Goal: Task Accomplishment & Management: Complete application form

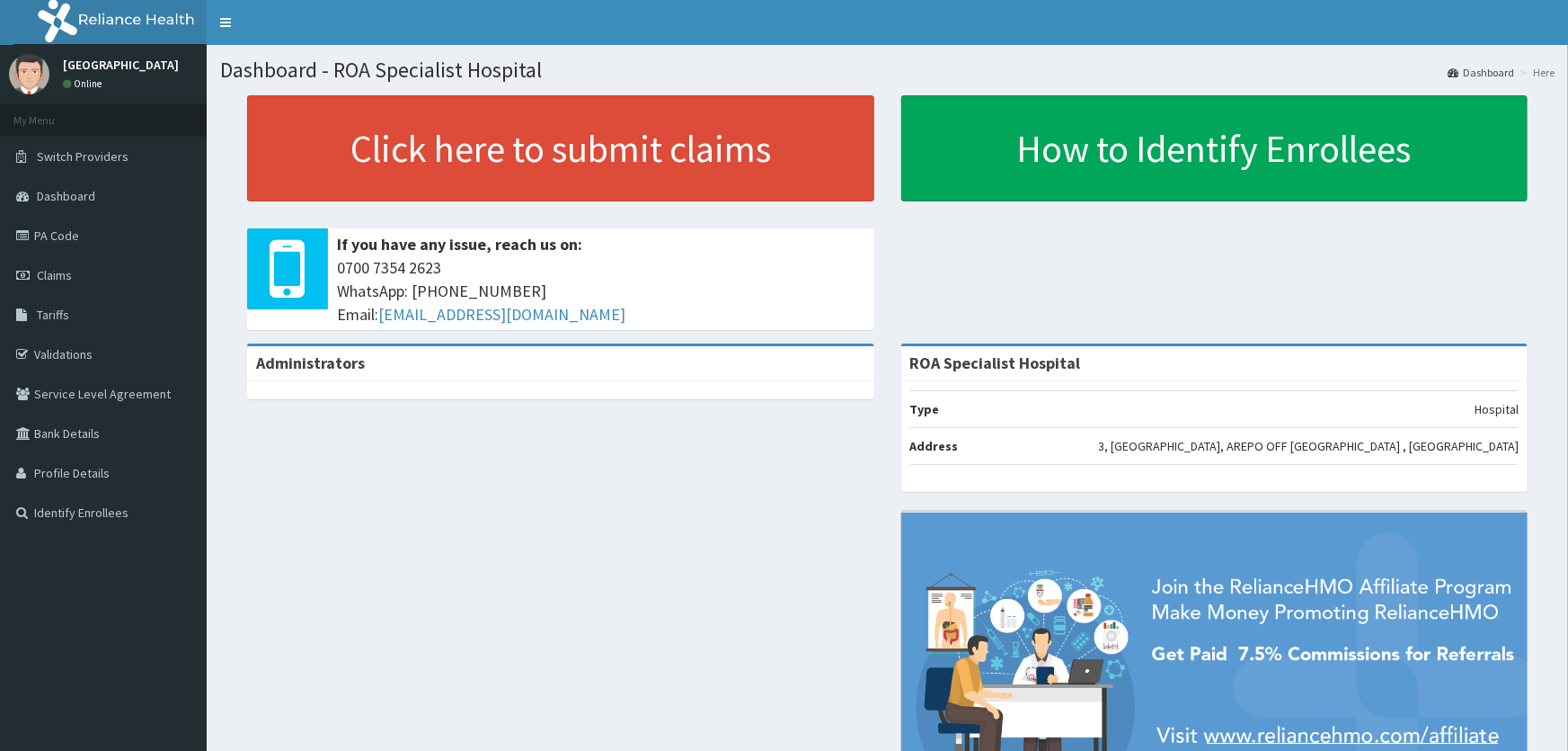
click at [93, 233] on link "PA Code" at bounding box center [103, 235] width 207 height 39
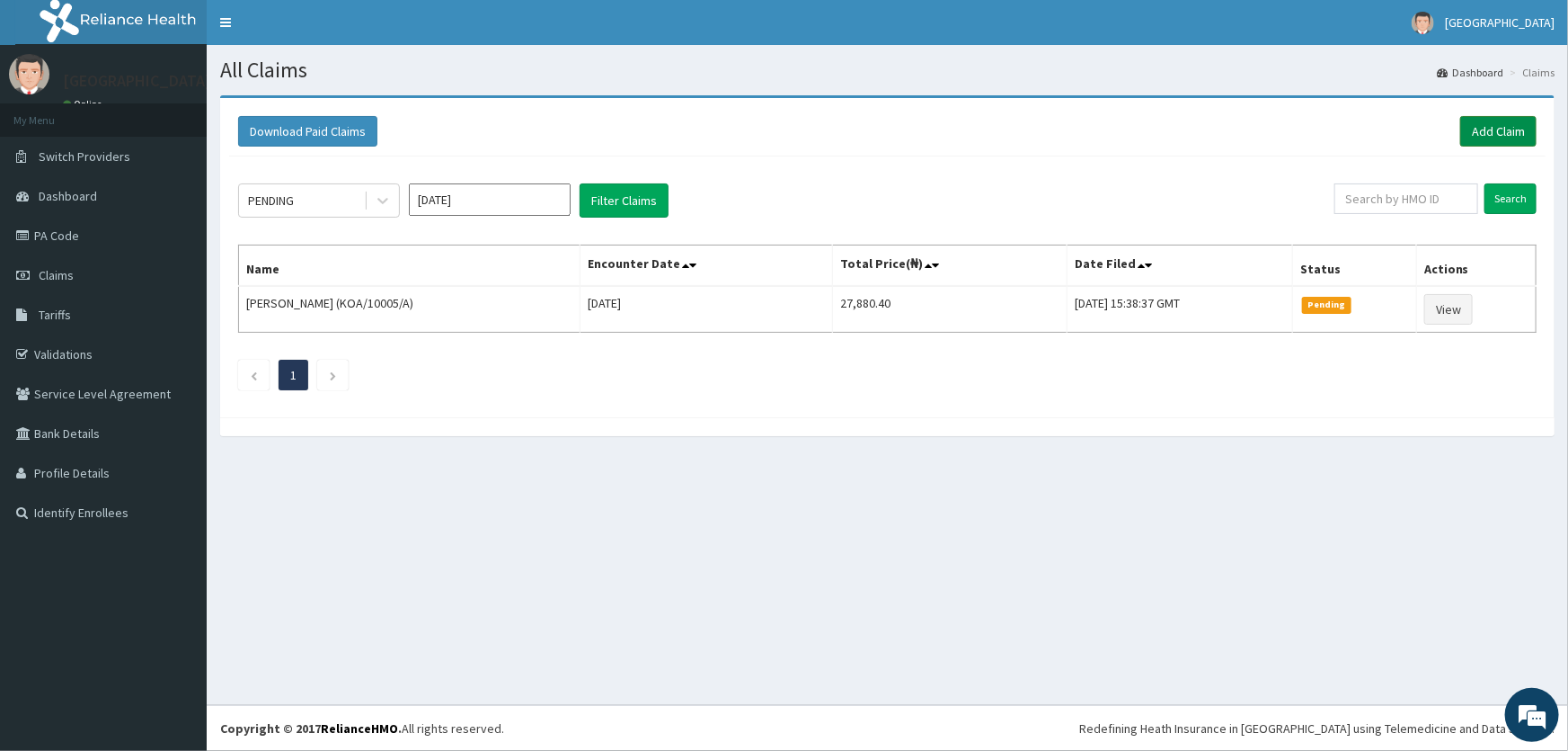
click at [1490, 139] on link "Add Claim" at bounding box center [1499, 130] width 76 height 30
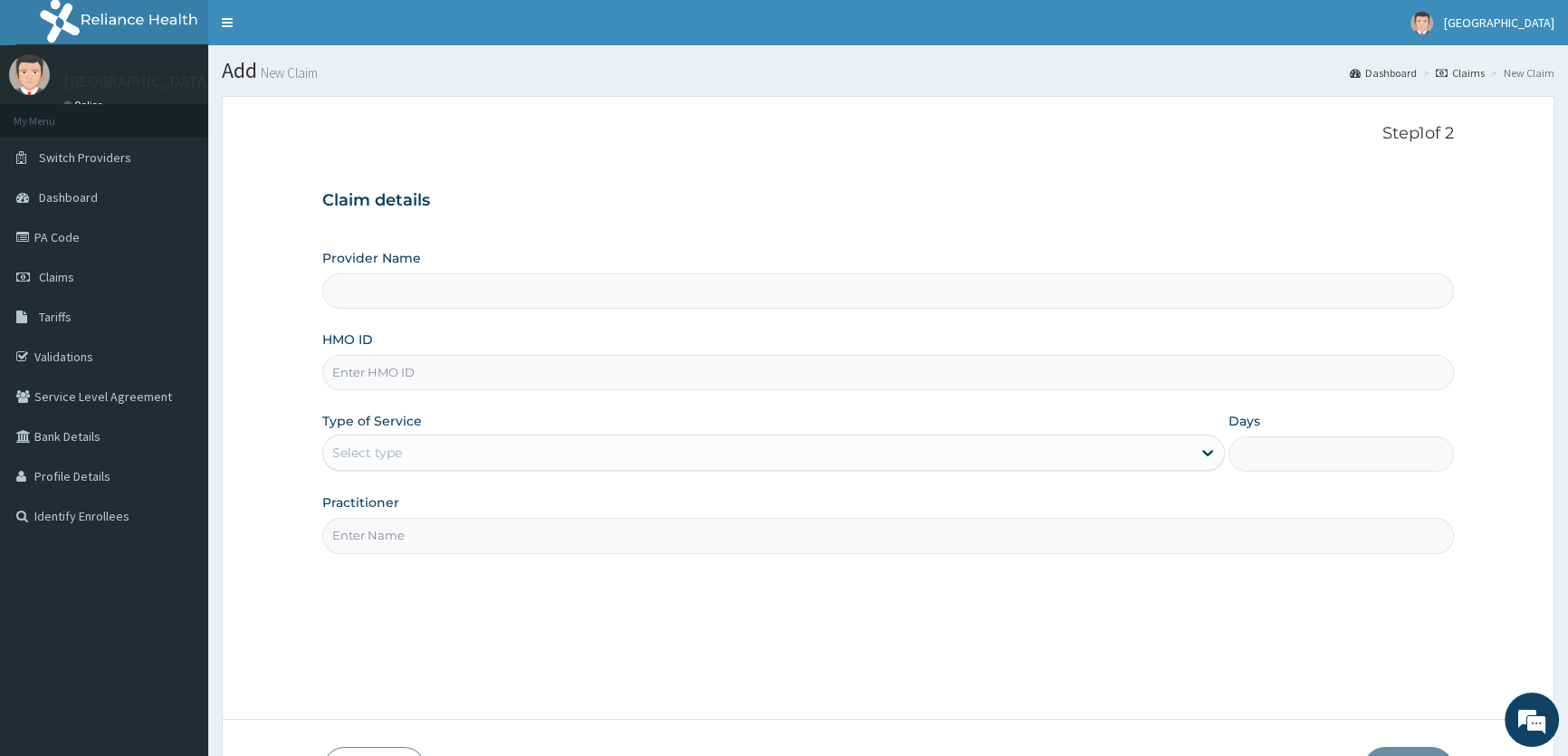
type input "ROA Specialist Hospital"
click at [421, 375] on input "HMO ID" at bounding box center [889, 373] width 1132 height 35
type input "CGO/10014/A"
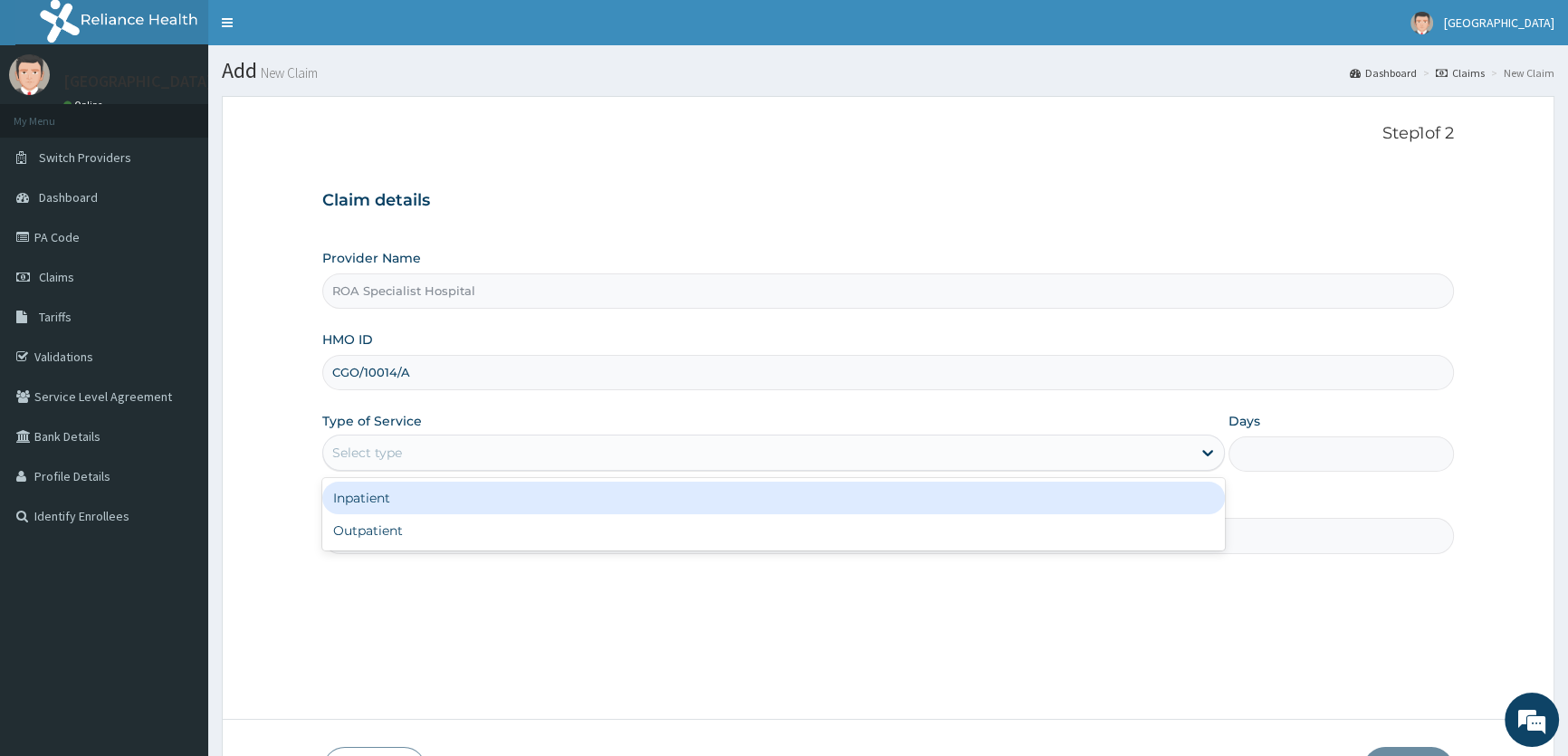
click at [437, 454] on div "Select type" at bounding box center [757, 451] width 868 height 29
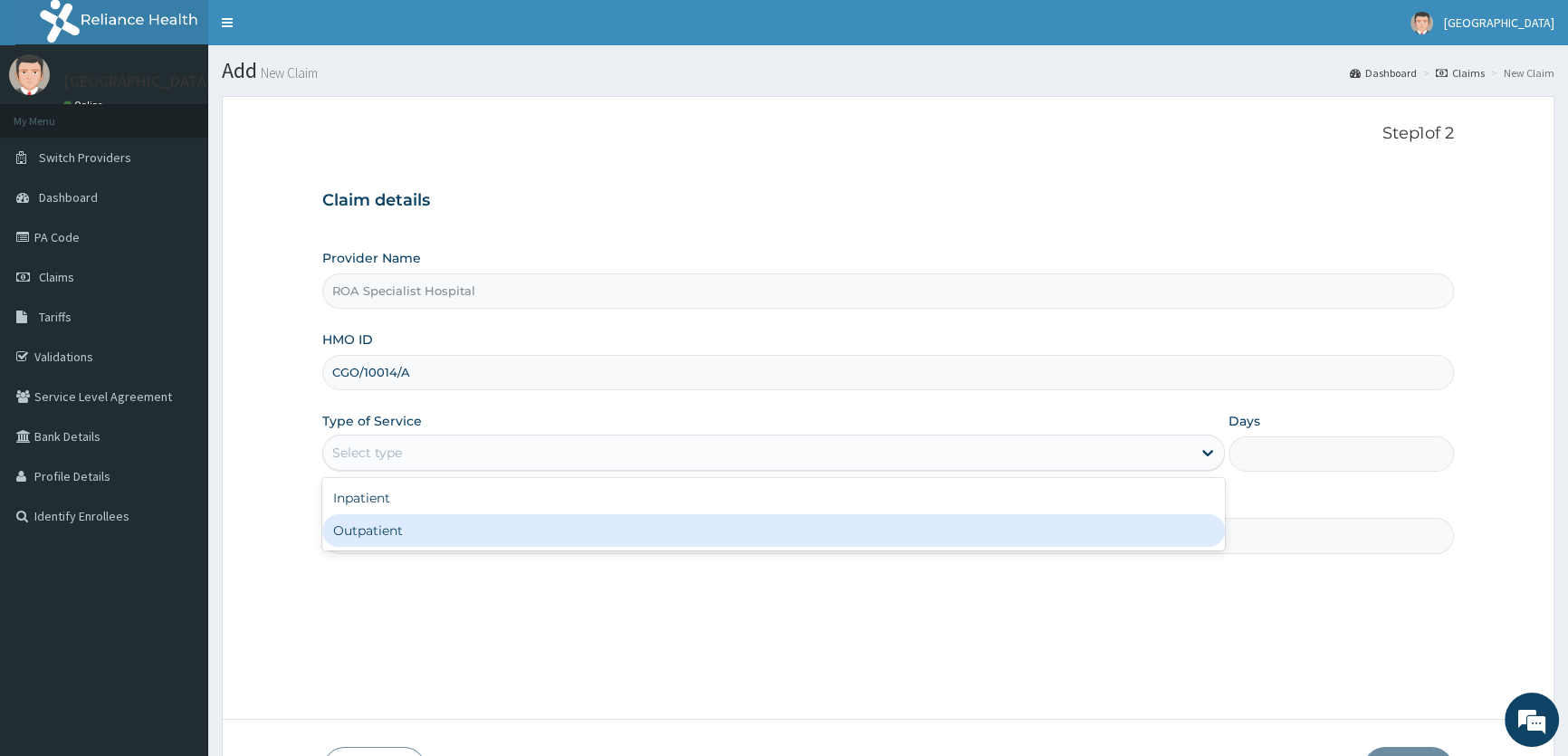
click at [398, 525] on div "Outpatient" at bounding box center [773, 530] width 902 height 33
type input "1"
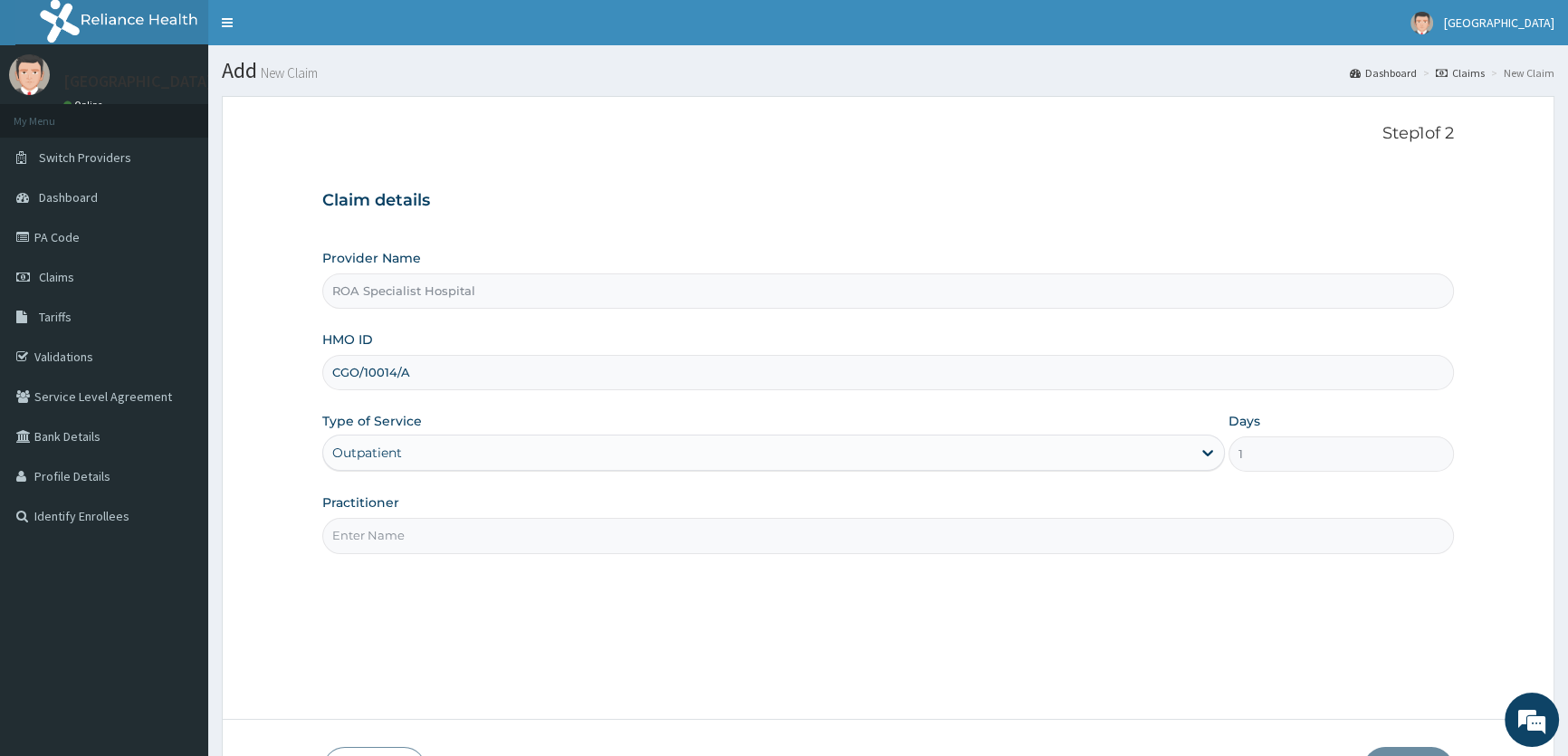
click at [445, 525] on input "Practitioner" at bounding box center [889, 535] width 1132 height 35
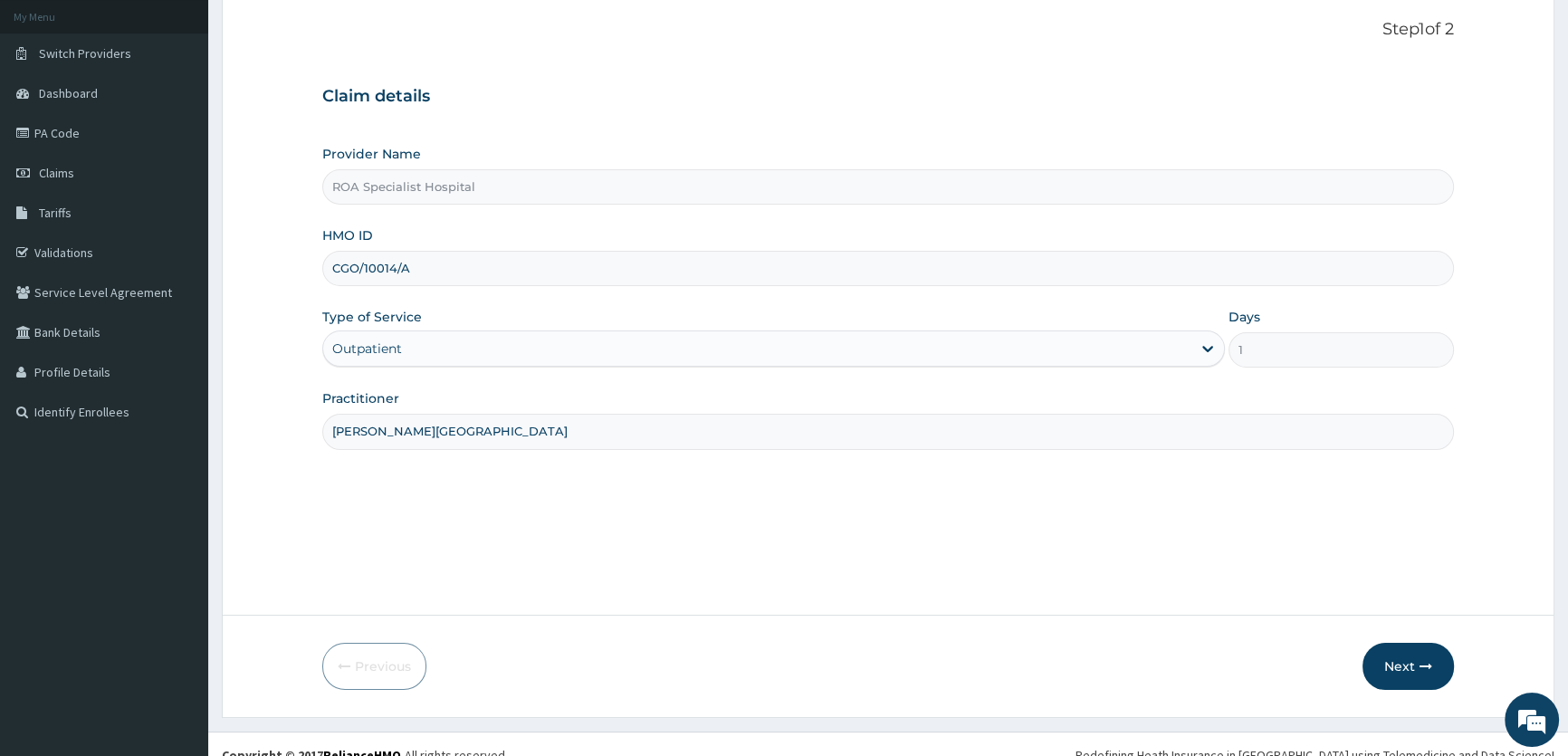
scroll to position [125, 0]
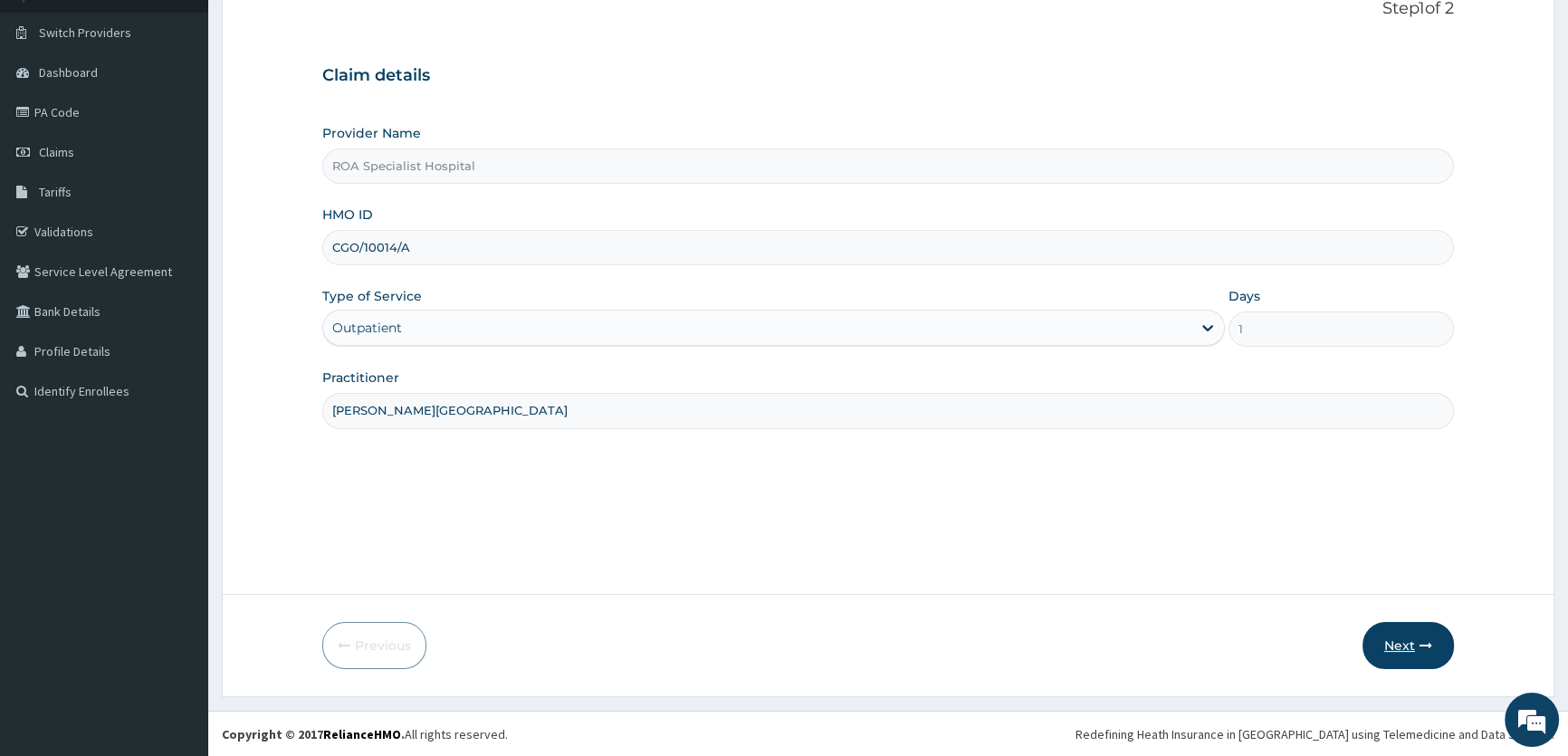
type input "DR. AFUWAPE"
click at [1416, 636] on button "Next" at bounding box center [1408, 646] width 92 height 47
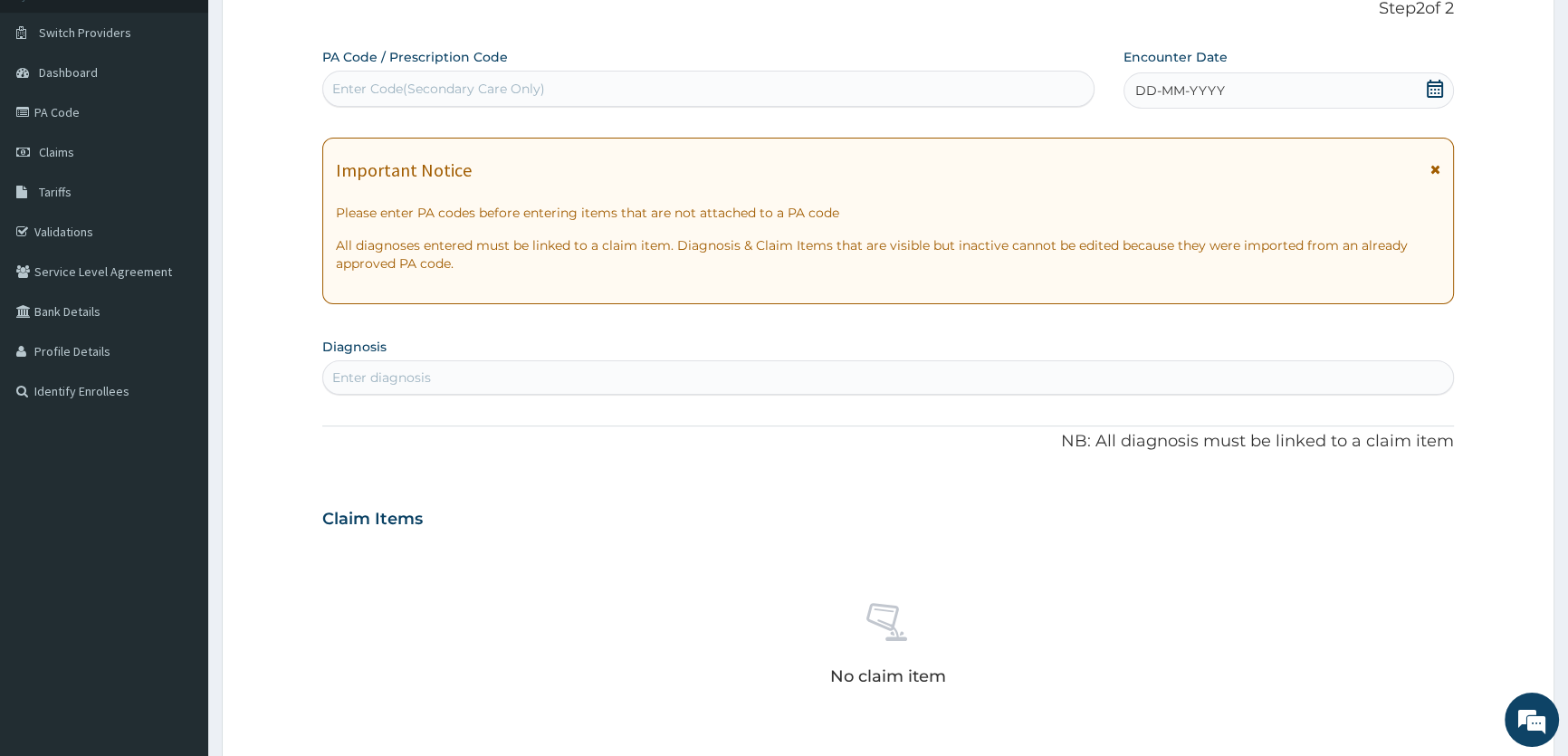
click at [470, 85] on div "Enter Code(Secondary Care Only)" at bounding box center [439, 89] width 213 height 18
paste input "PA/F1305F"
type input "PA/F1305F"
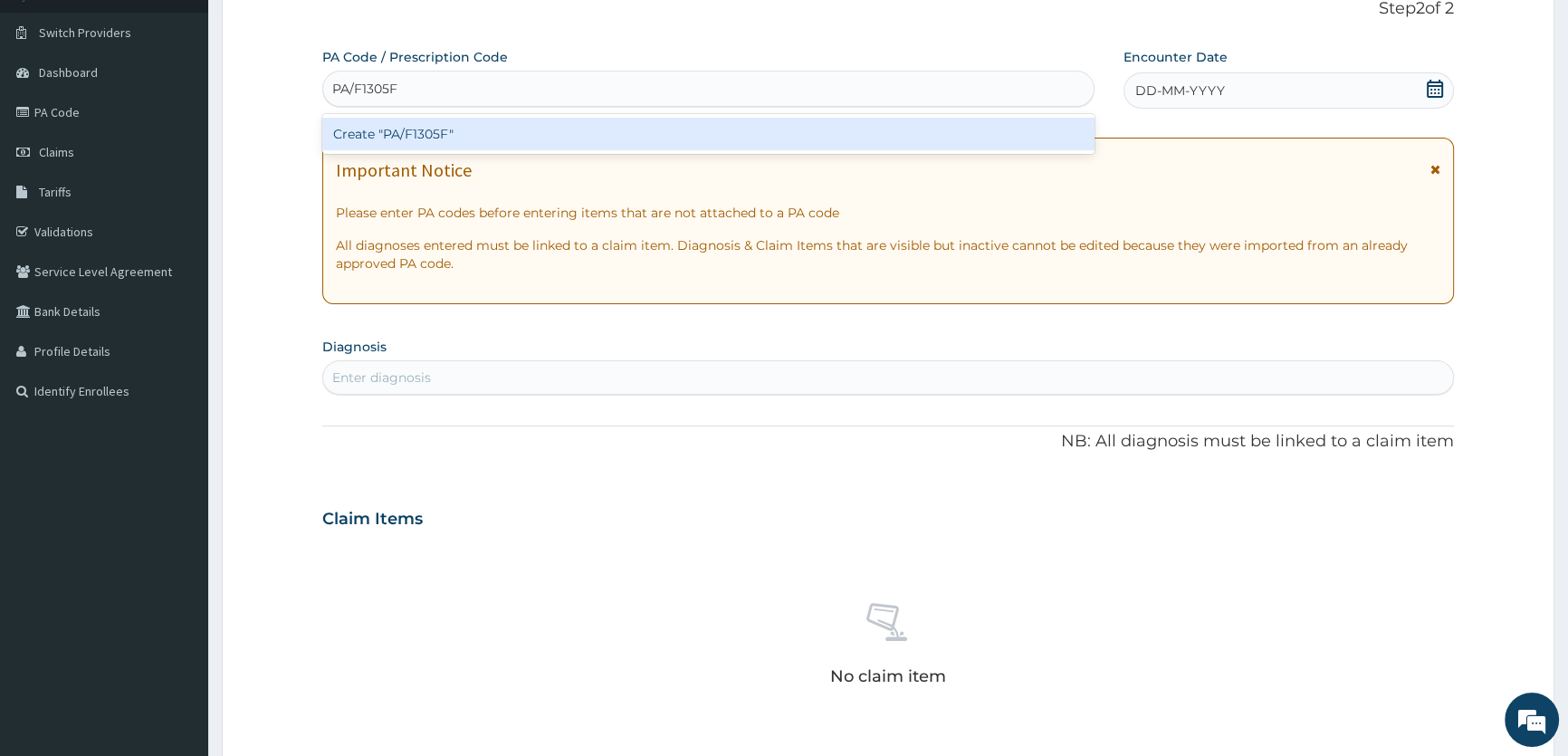
click at [419, 143] on div "Create "PA/F1305F"" at bounding box center [708, 133] width 771 height 33
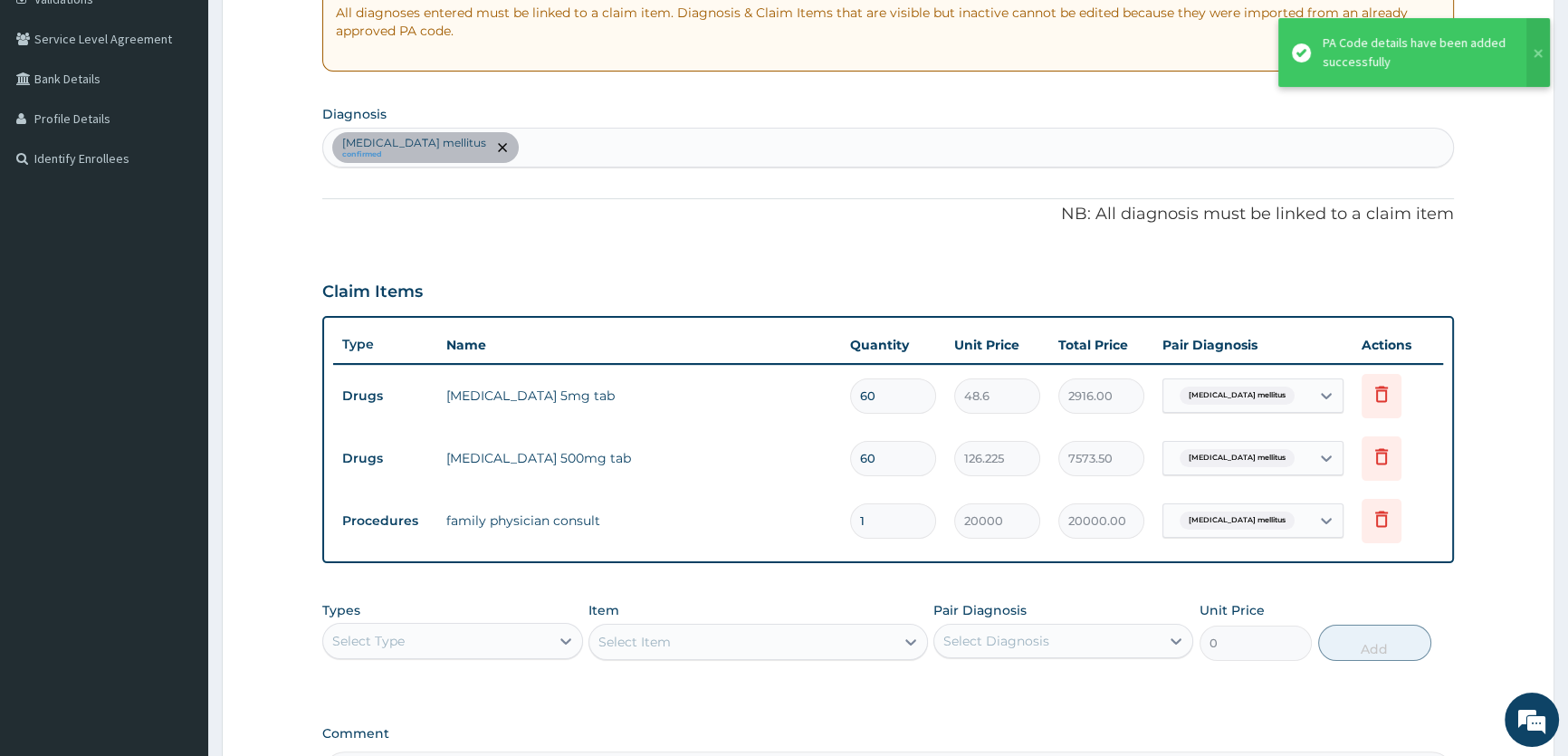
scroll to position [386, 0]
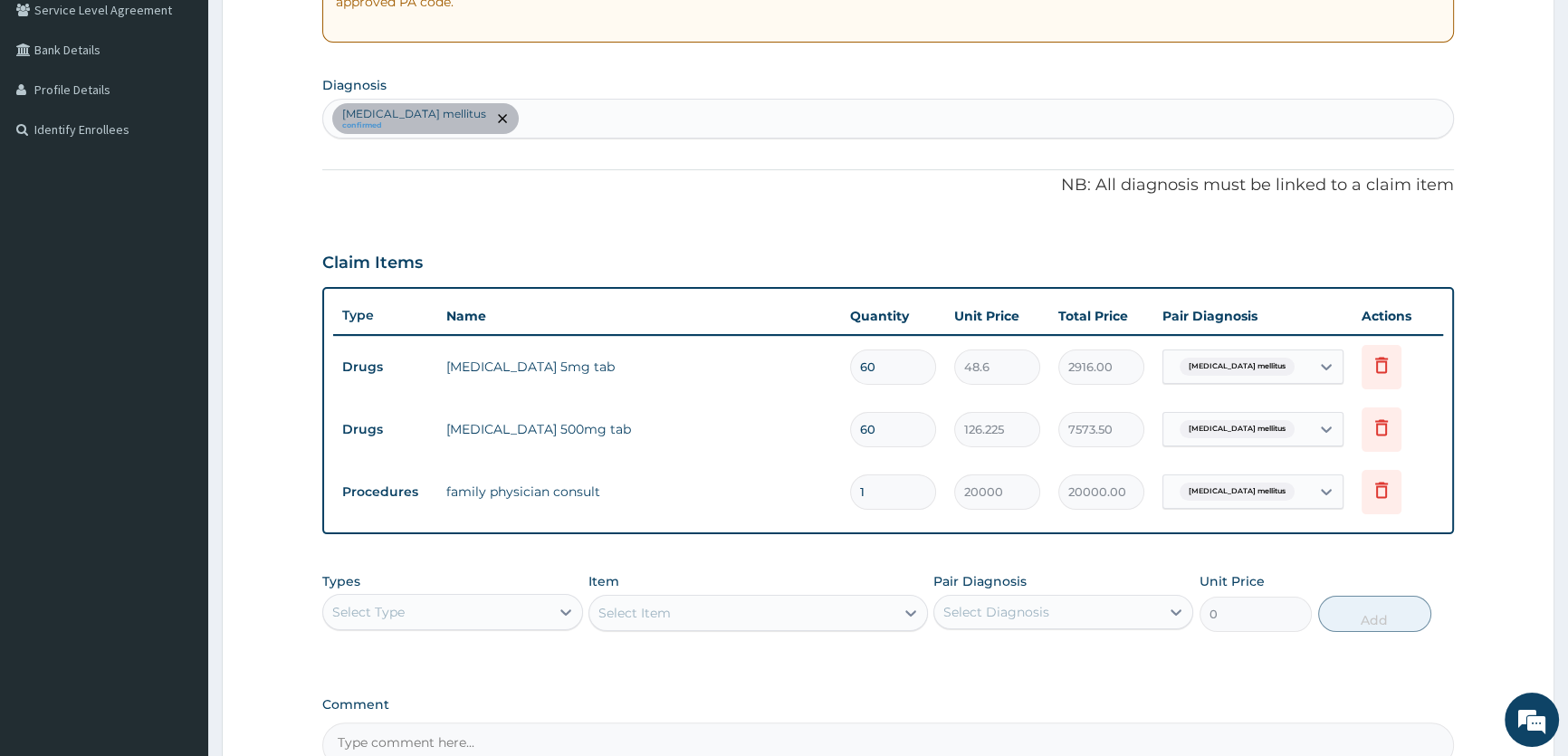
click at [484, 126] on div "Diabetes mellitus confirmed" at bounding box center [889, 118] width 1130 height 38
type input "UPPER RESPIR"
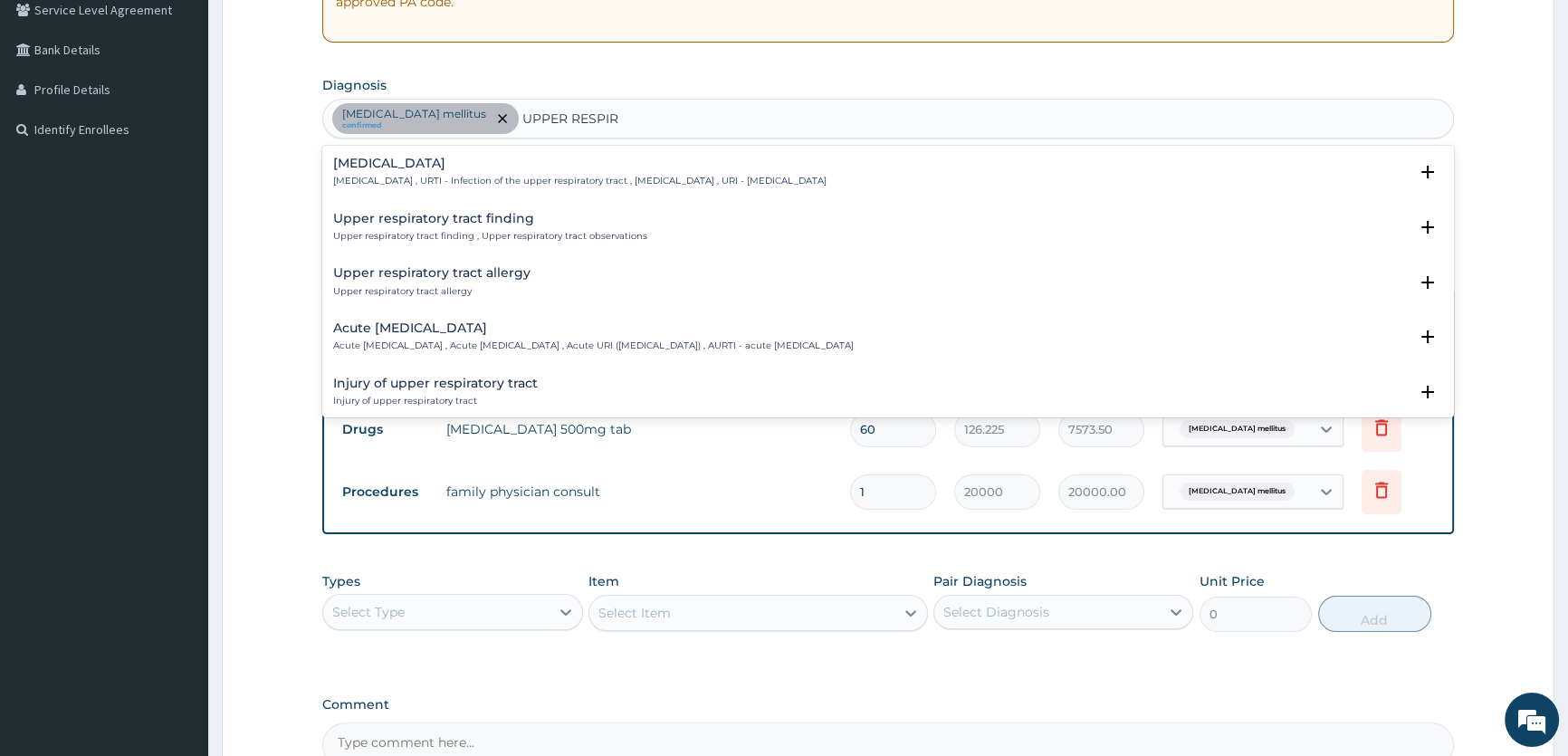
click at [430, 162] on h4 "Upper respiratory infection" at bounding box center [580, 164] width 493 height 14
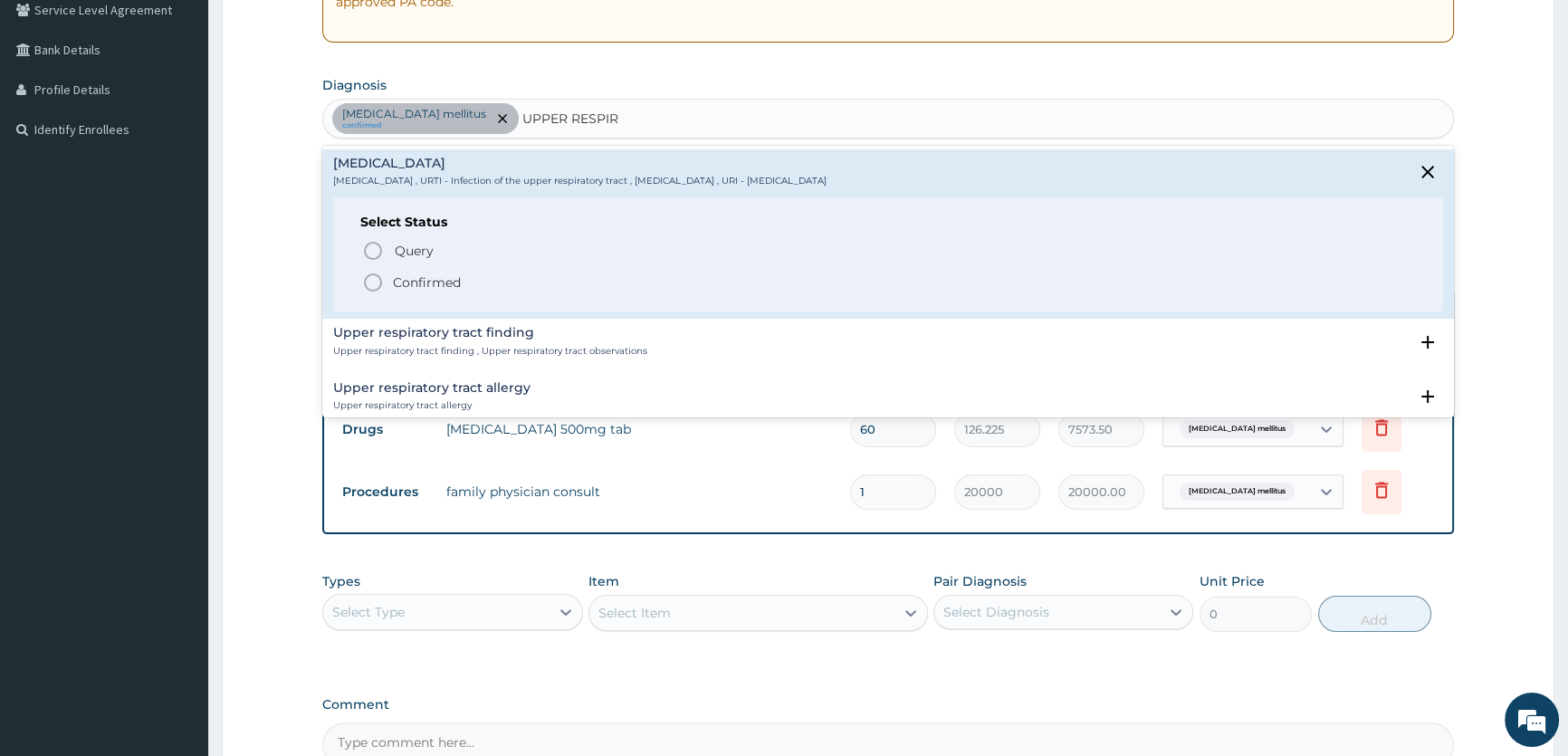
click at [382, 281] on circle "status option filled" at bounding box center [373, 282] width 17 height 17
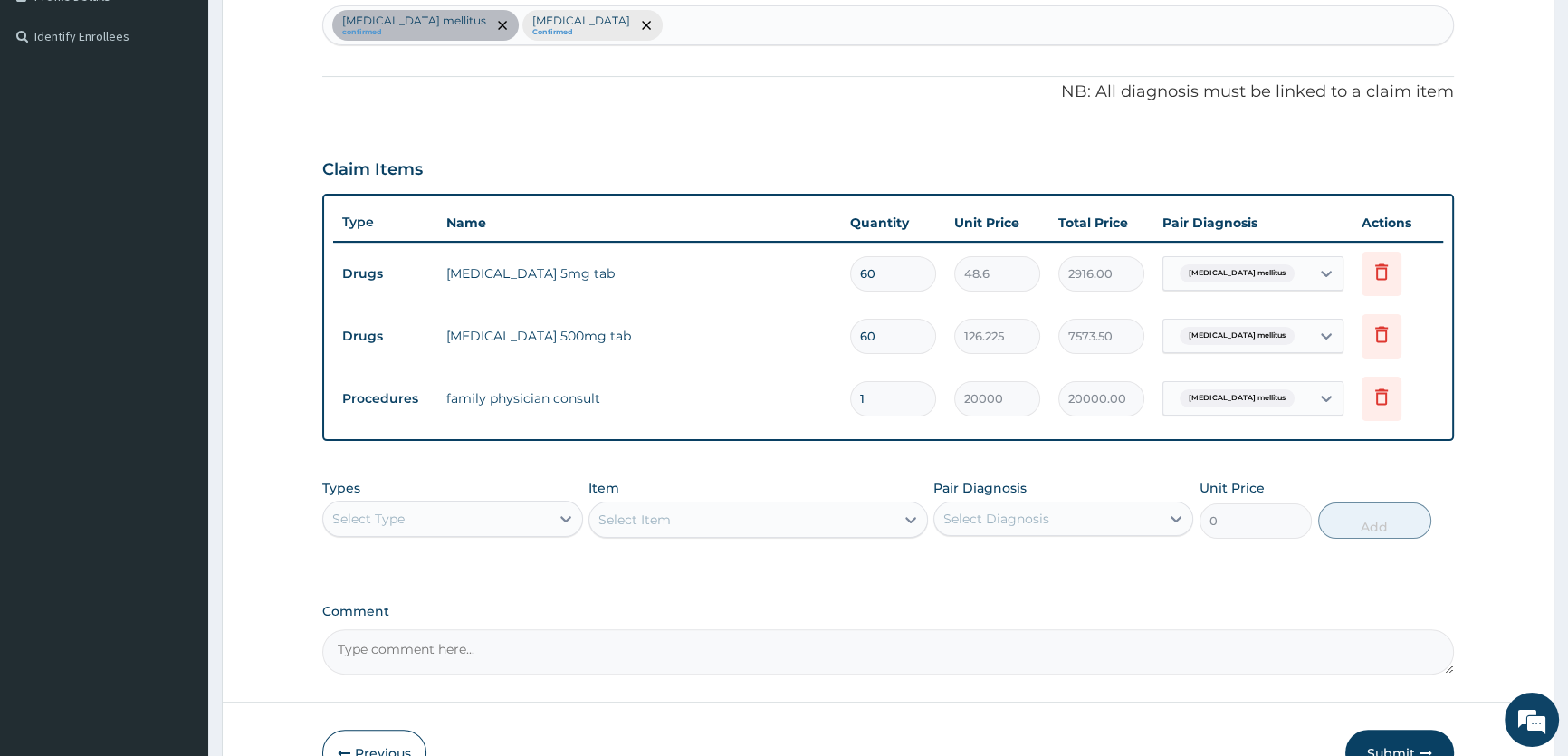
scroll to position [551, 0]
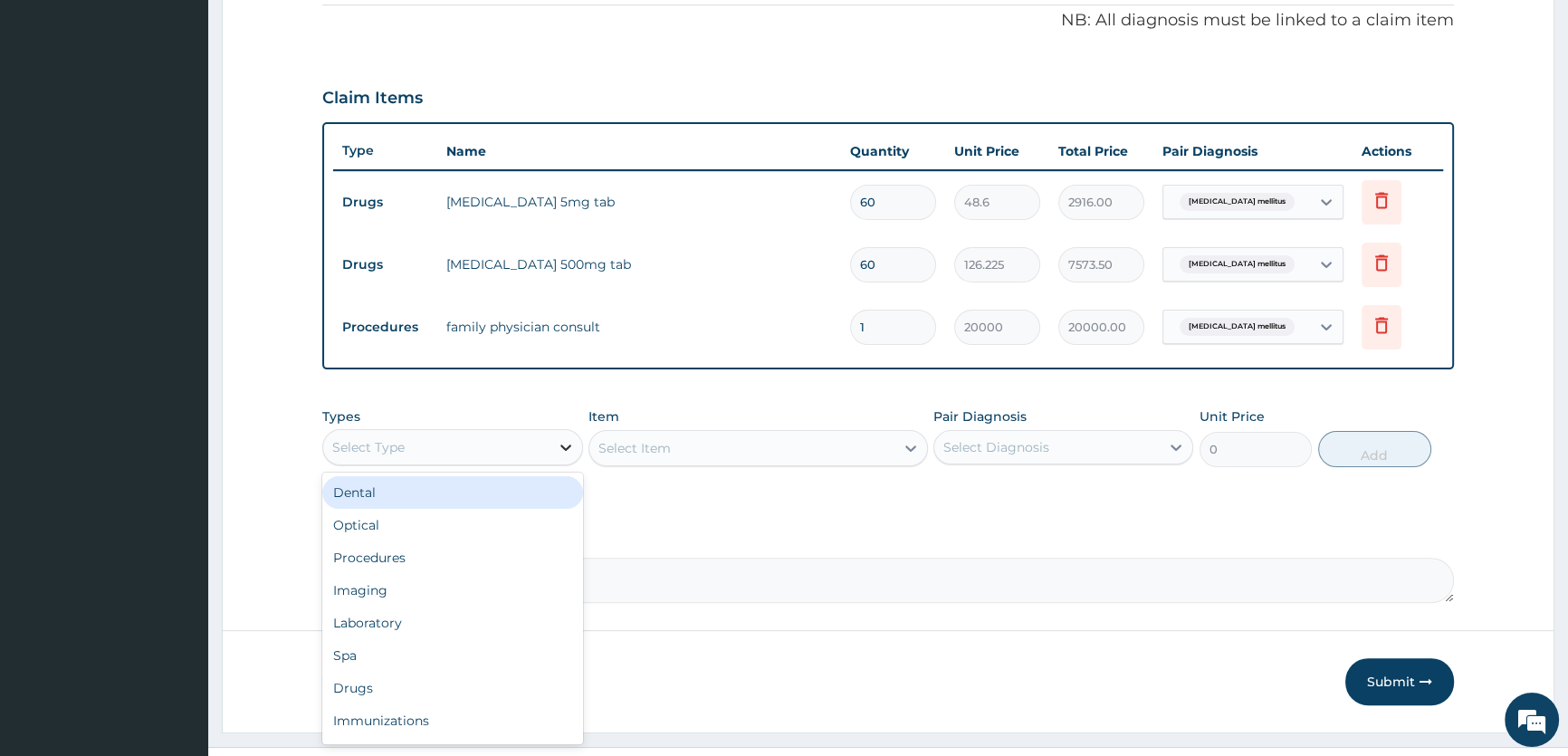
click at [562, 449] on icon at bounding box center [566, 447] width 18 height 18
click at [414, 683] on div "Drugs" at bounding box center [453, 687] width 260 height 33
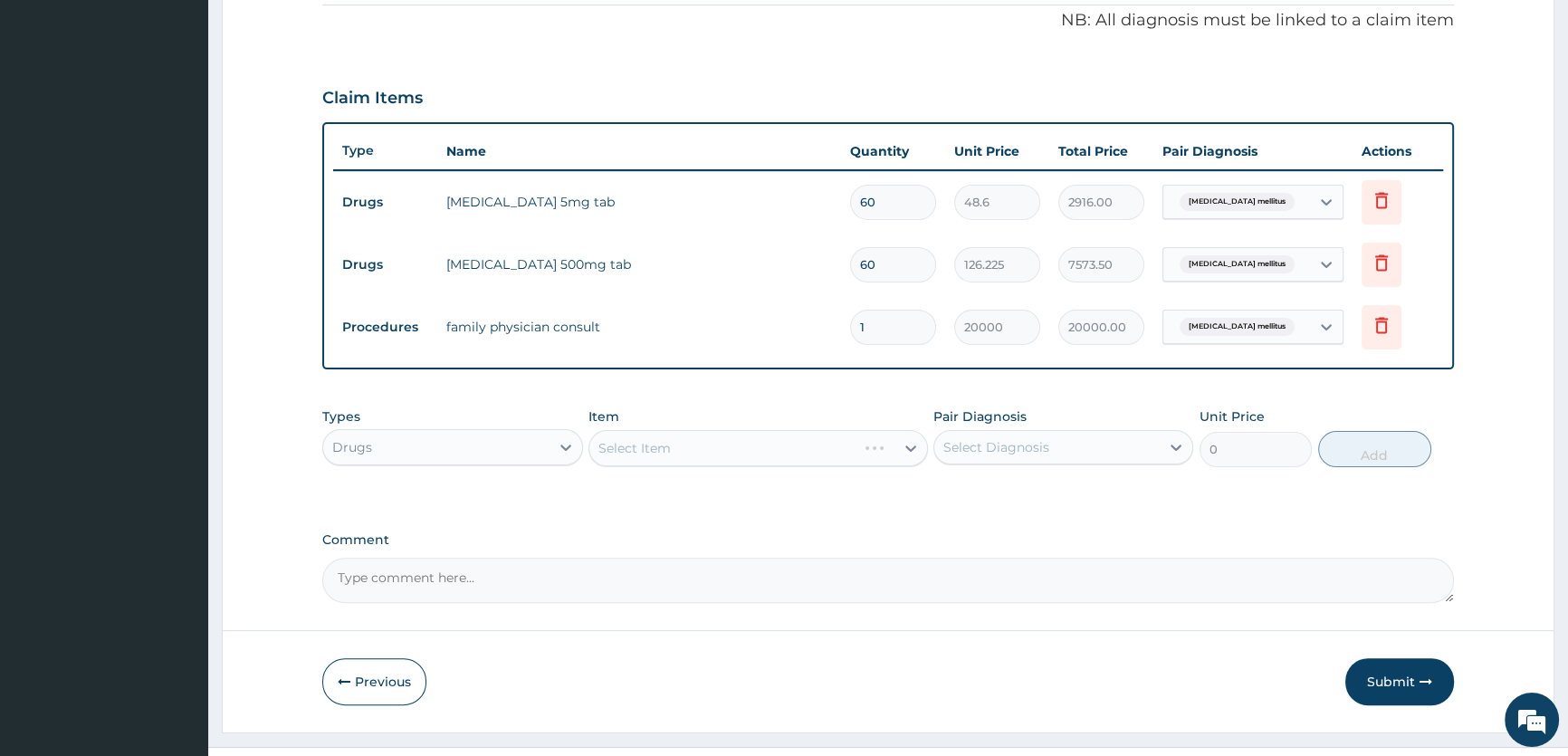
click at [909, 447] on div "Select Item" at bounding box center [758, 447] width 339 height 36
click at [909, 447] on icon at bounding box center [911, 447] width 18 height 18
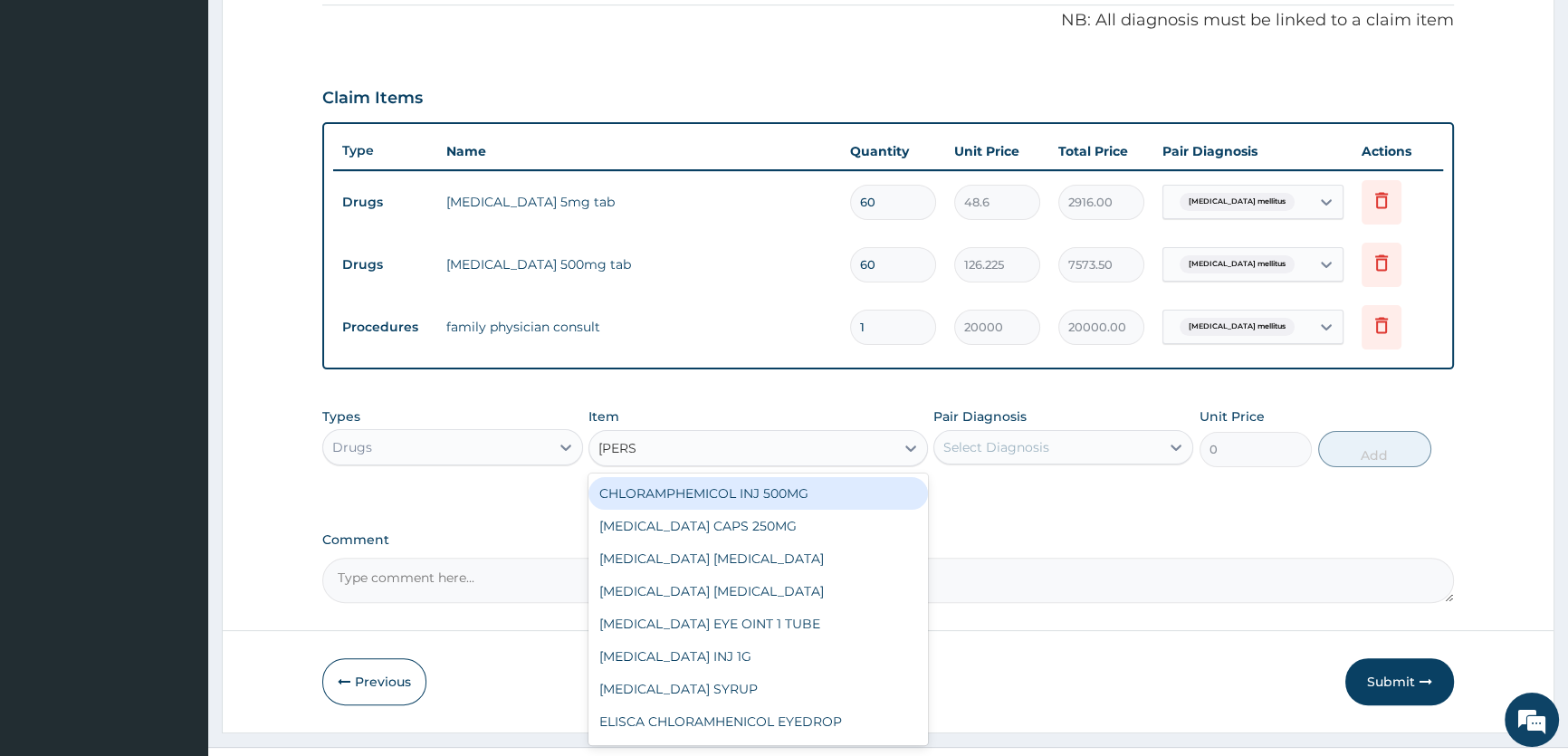
type input "LORAT"
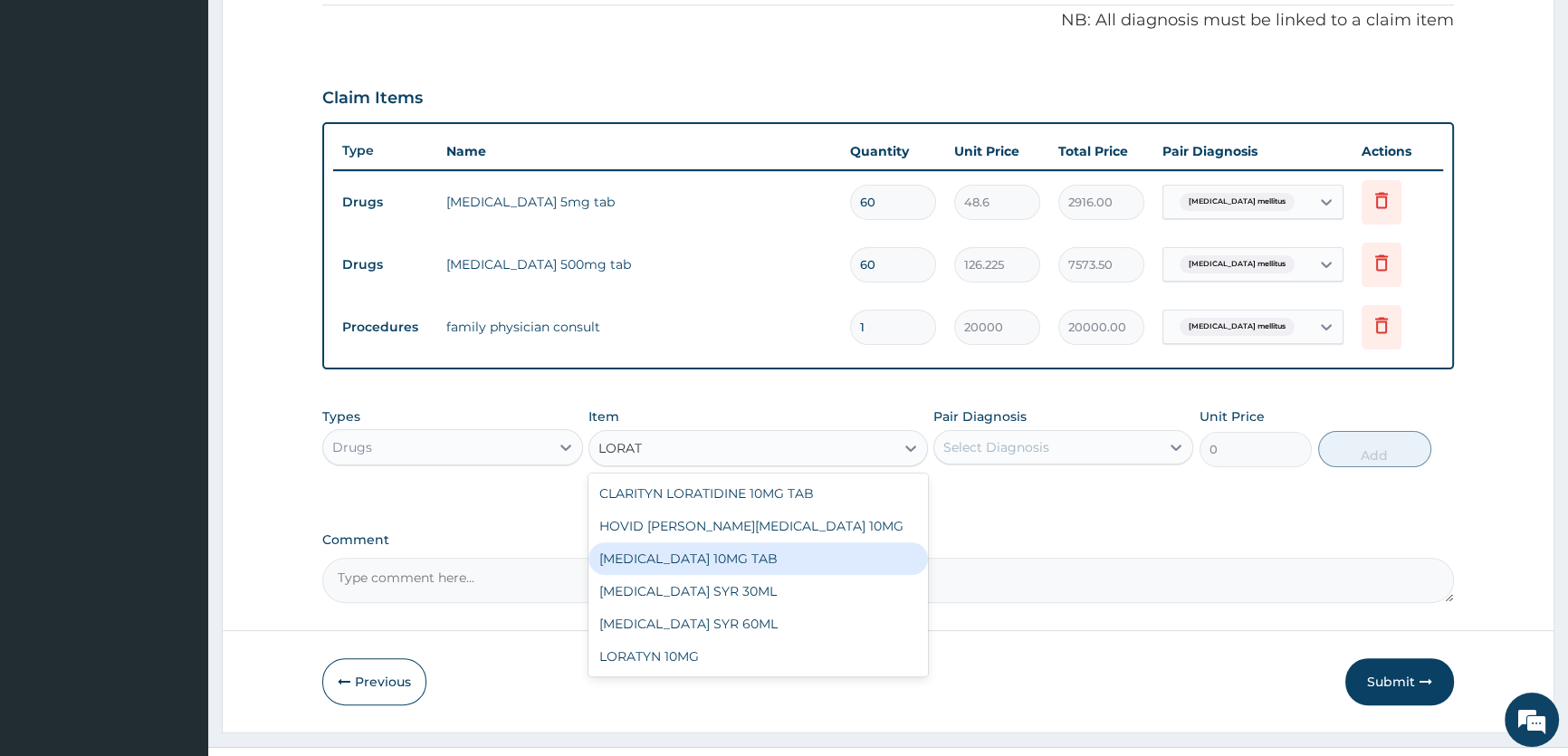
click at [723, 554] on div "LORATADINE 10MG TAB" at bounding box center [758, 558] width 339 height 33
type input "105"
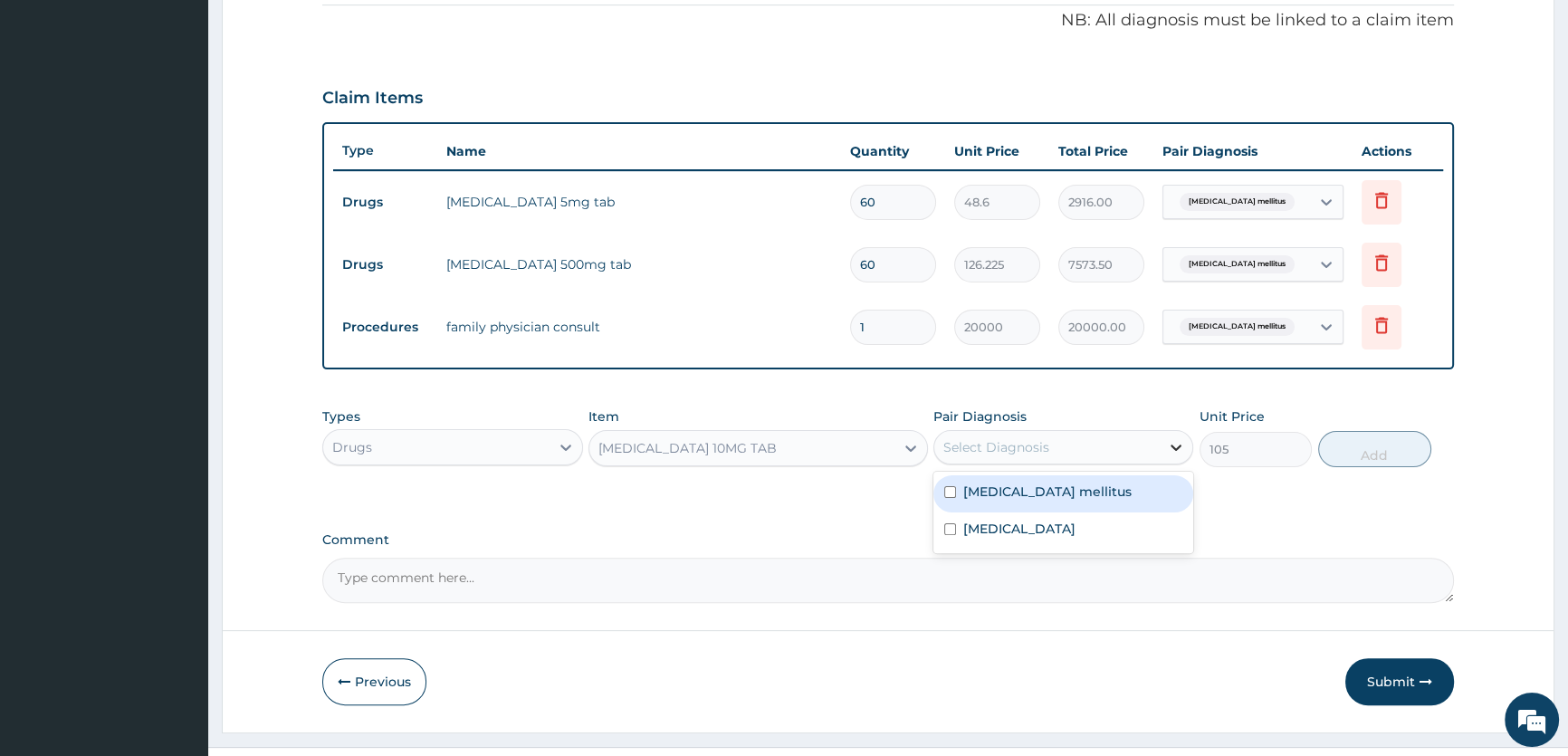
click at [1175, 451] on icon at bounding box center [1176, 447] width 18 height 18
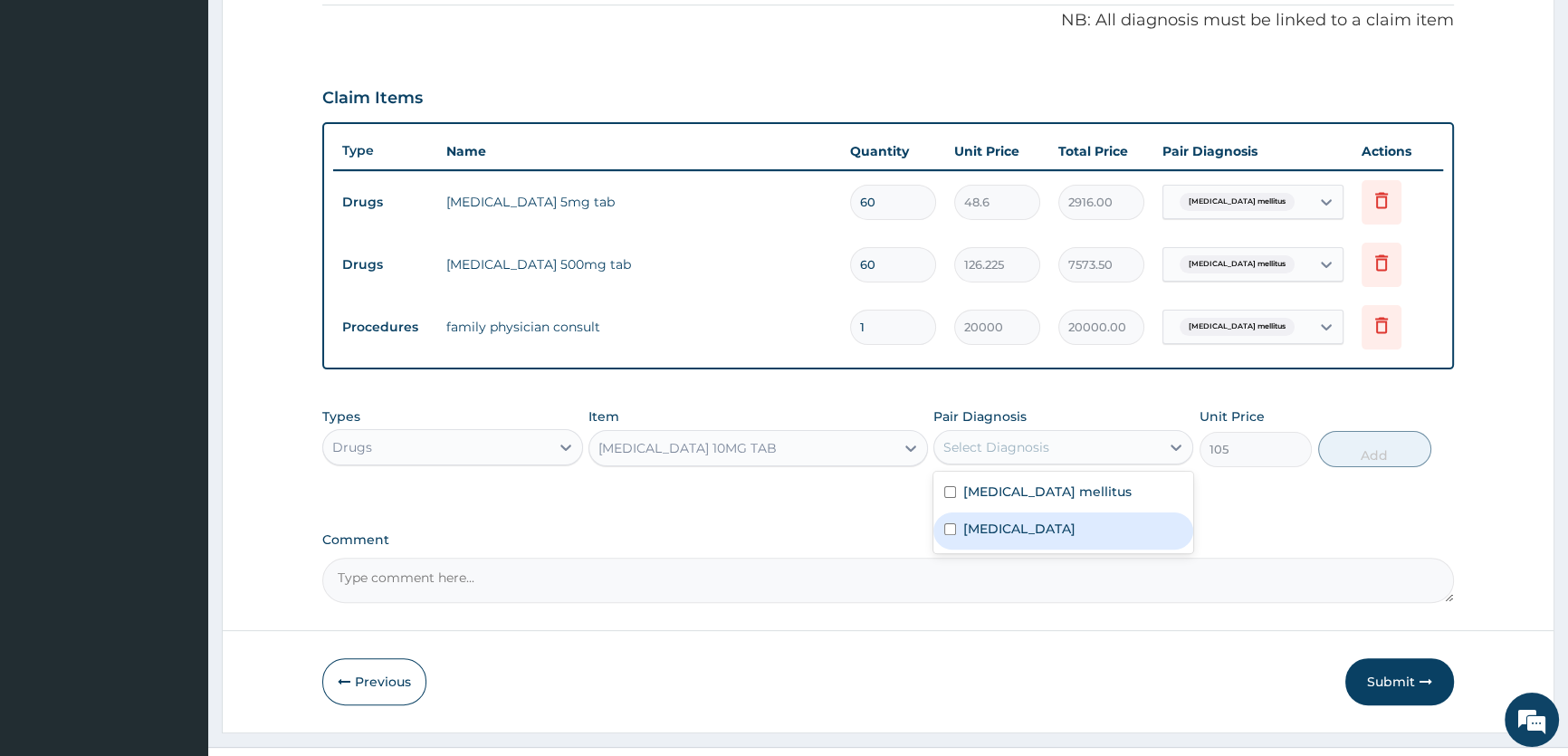
click at [1076, 527] on label "Upper respiratory infection" at bounding box center [1020, 528] width 112 height 18
checkbox input "true"
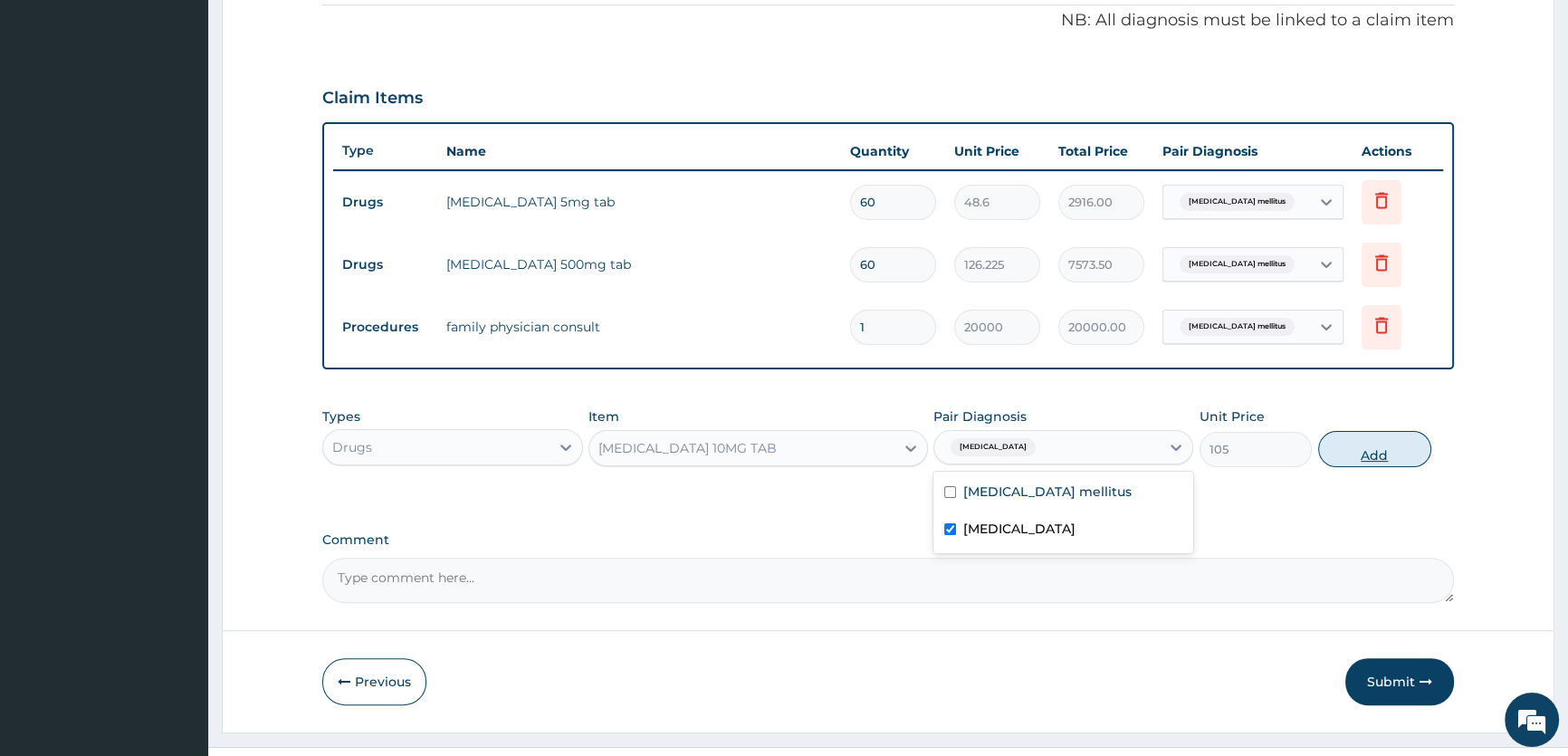
click at [1378, 455] on button "Add" at bounding box center [1375, 448] width 113 height 36
type input "0"
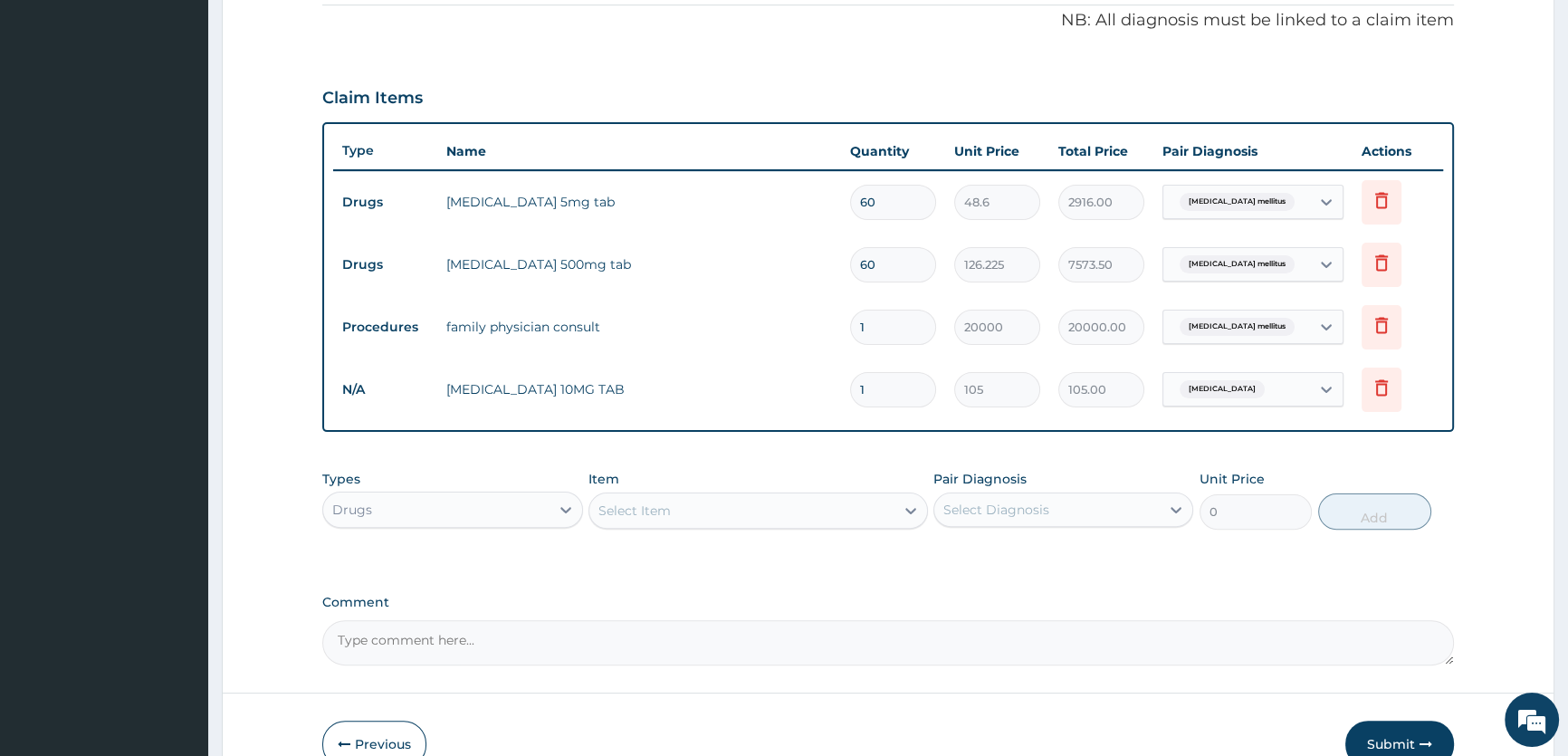
type input "14"
type input "1470.00"
type input "14"
drag, startPoint x: 903, startPoint y: 512, endPoint x: 656, endPoint y: 509, distance: 247.0
click at [904, 511] on icon at bounding box center [911, 511] width 18 height 18
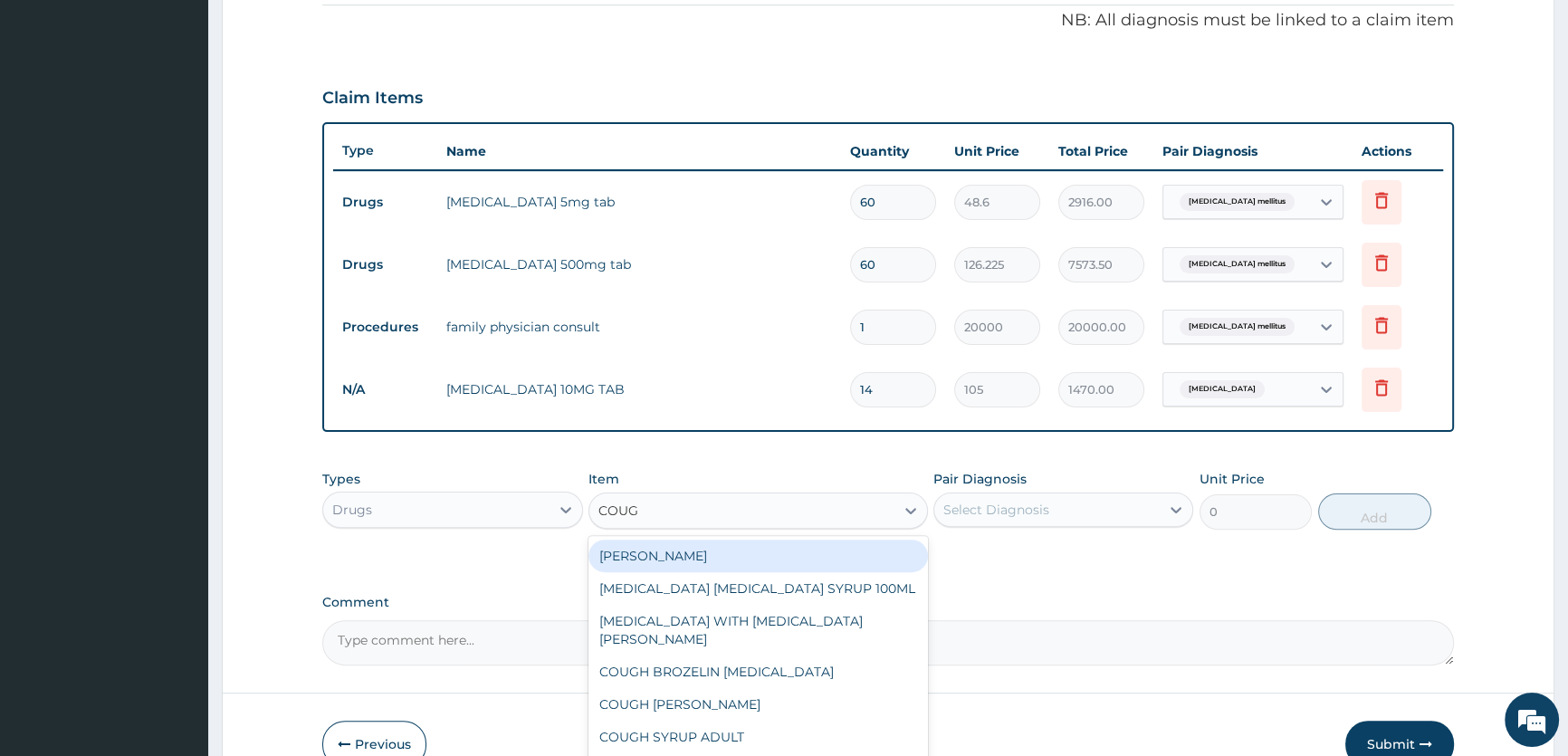
type input "COUGH"
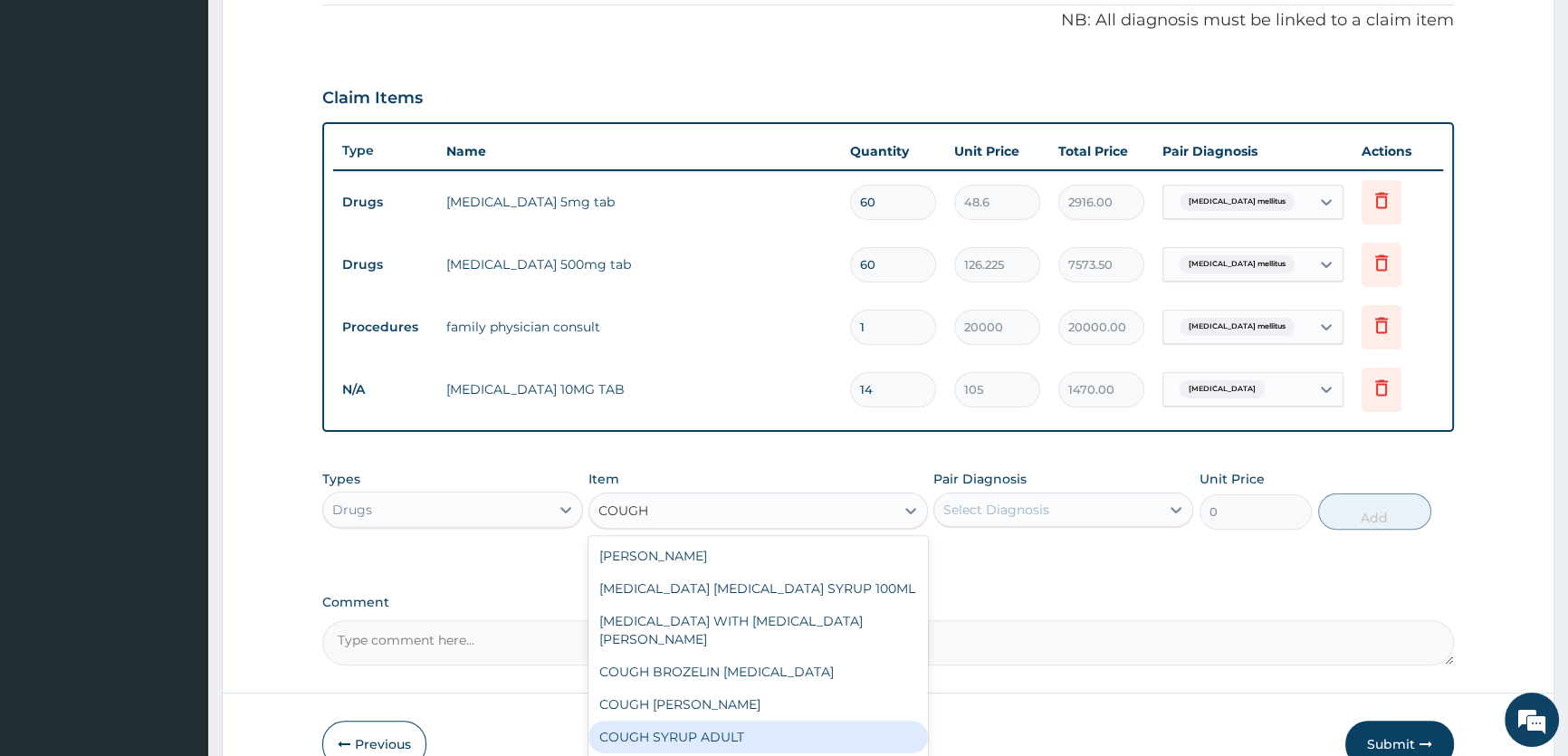
click at [746, 721] on div "COUGH SYRUP ADULT" at bounding box center [758, 736] width 339 height 33
type input "975"
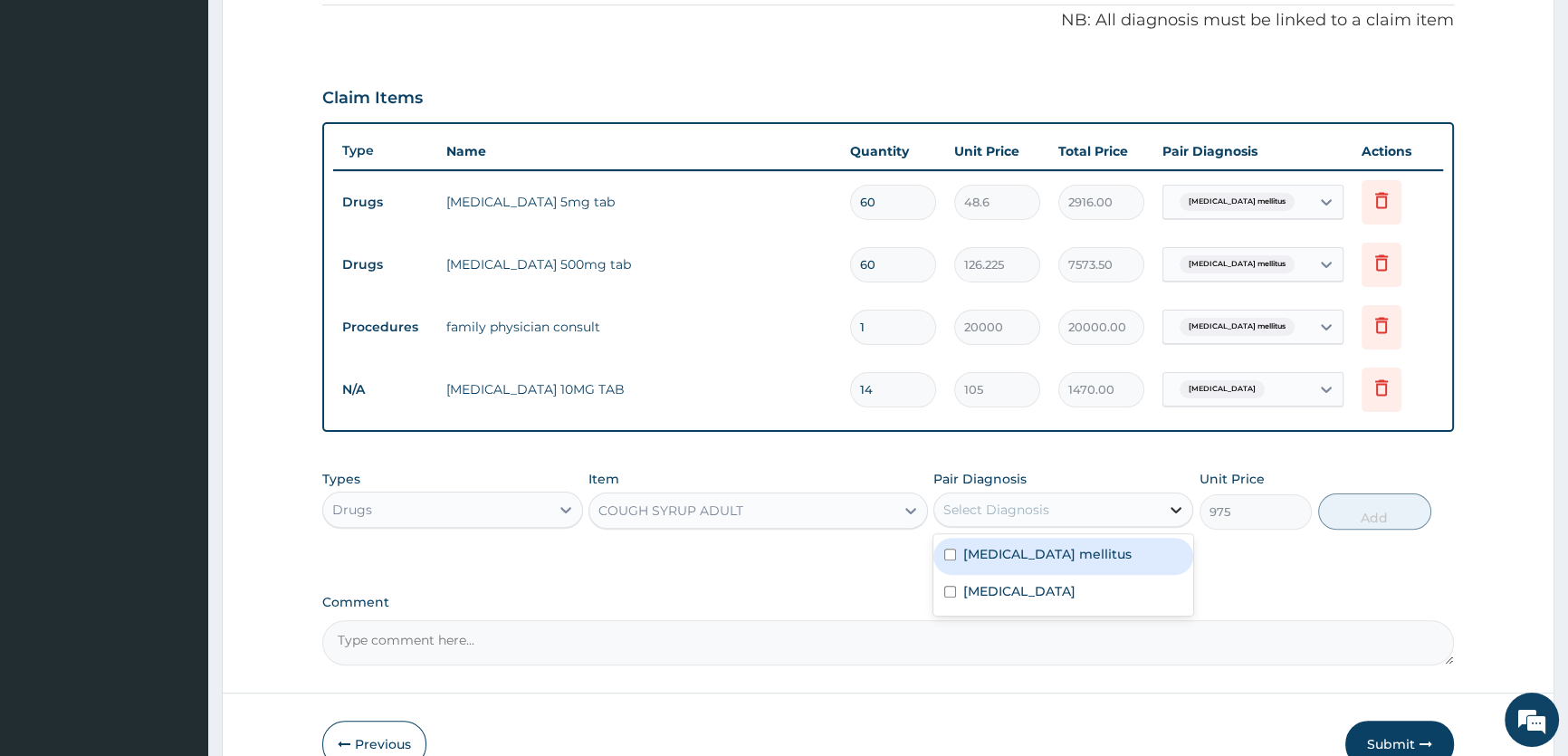
click at [1182, 511] on icon at bounding box center [1176, 510] width 18 height 18
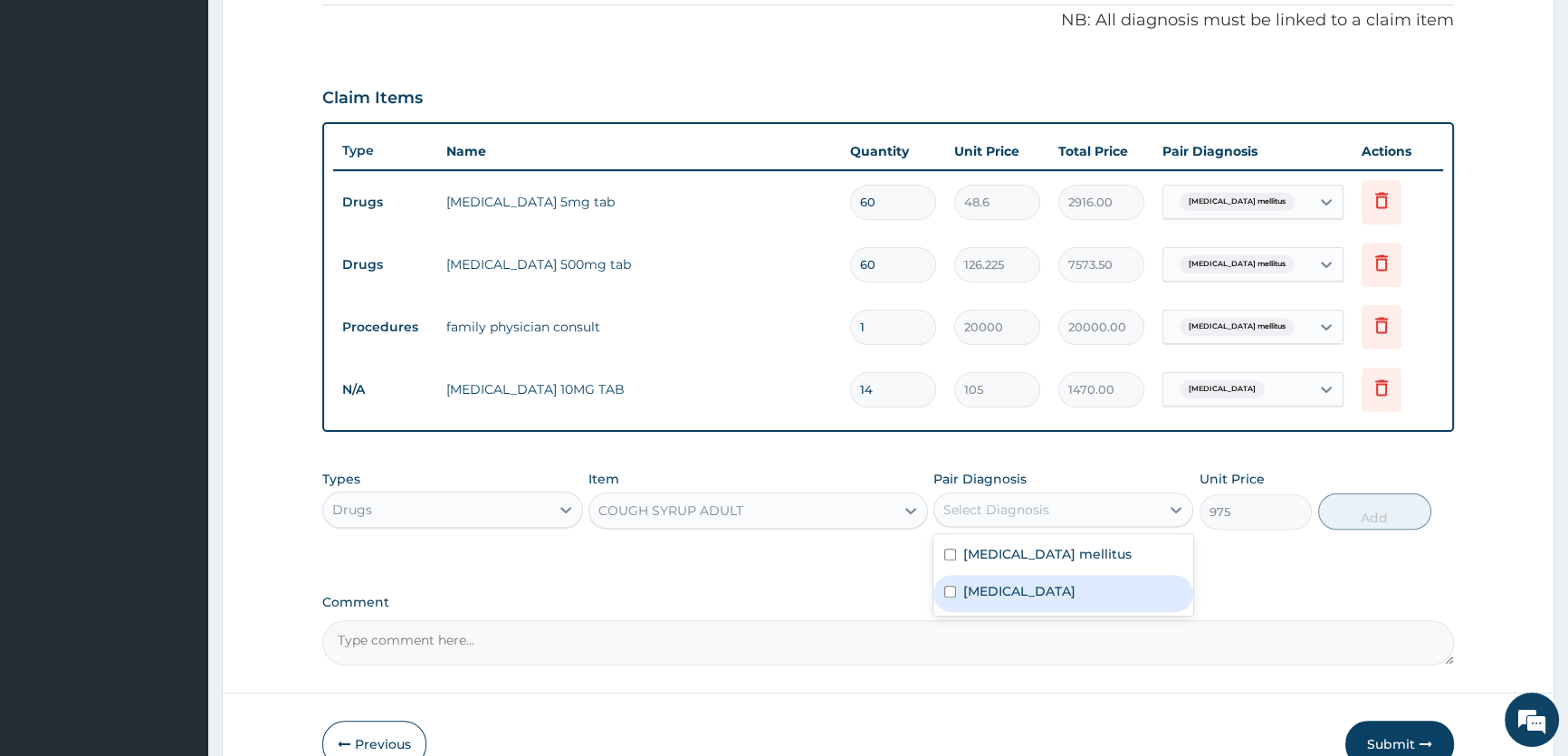
click at [1076, 590] on label "Upper respiratory infection" at bounding box center [1020, 590] width 112 height 18
checkbox input "true"
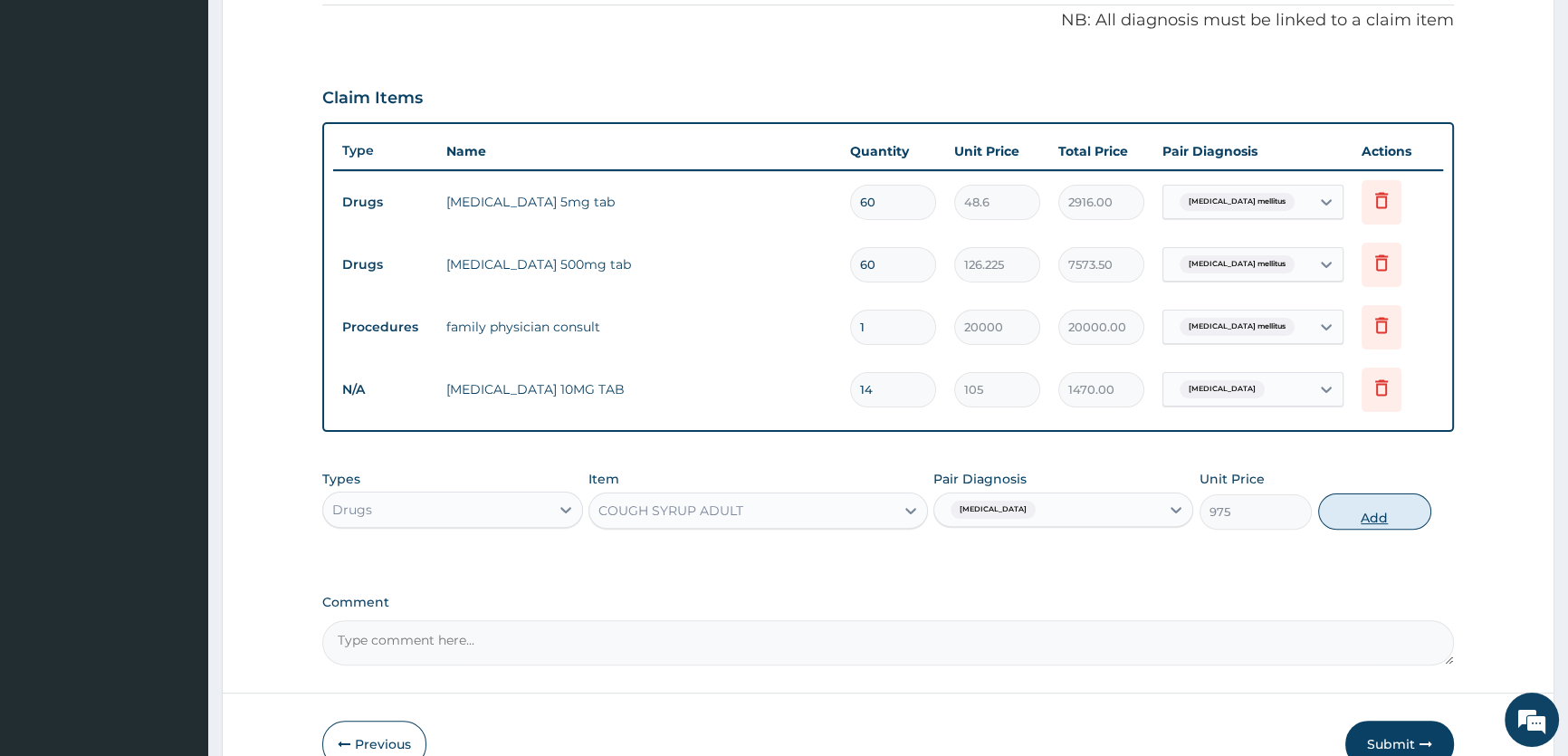
click at [1375, 515] on button "Add" at bounding box center [1375, 511] width 113 height 36
type input "0"
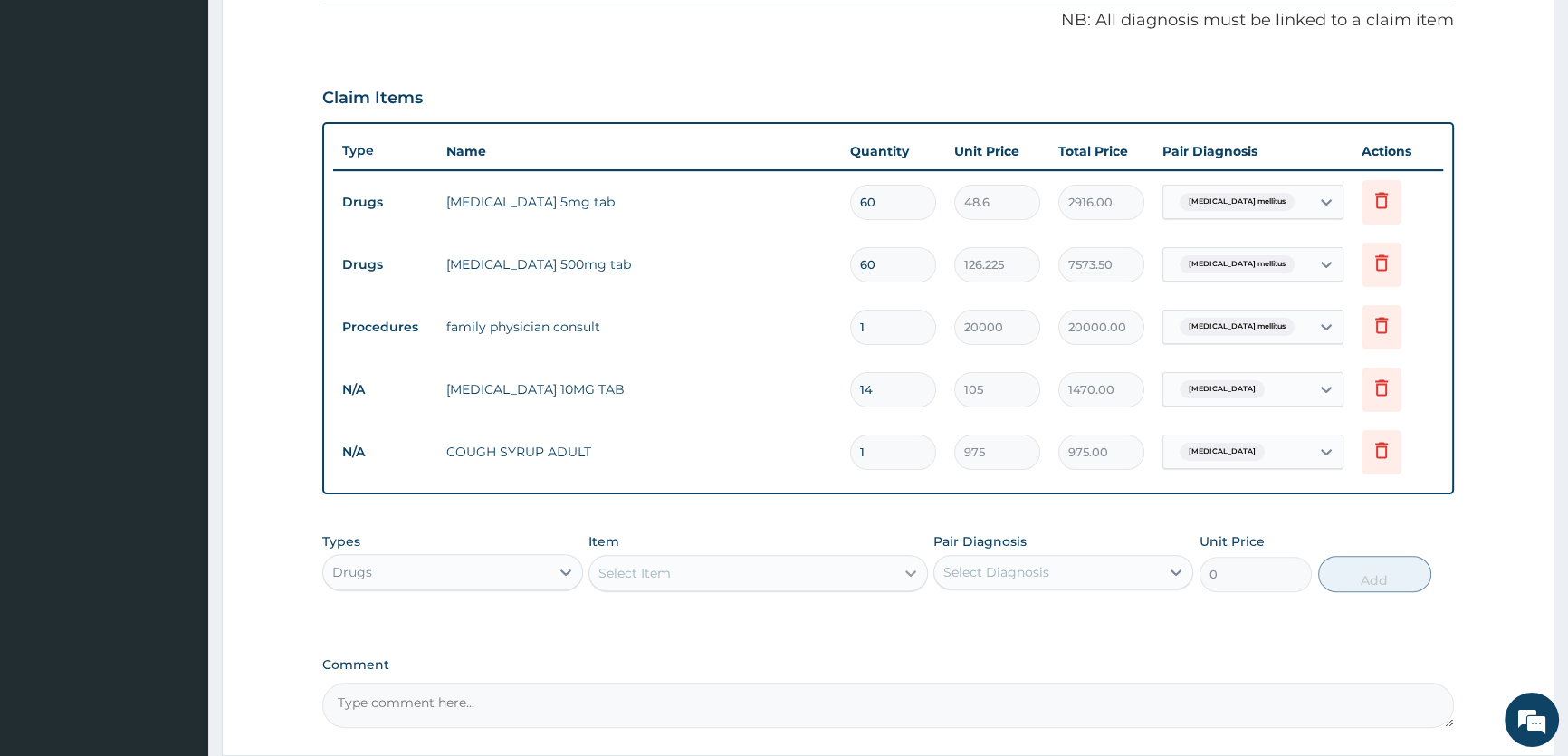
click at [902, 570] on icon at bounding box center [911, 573] width 18 height 18
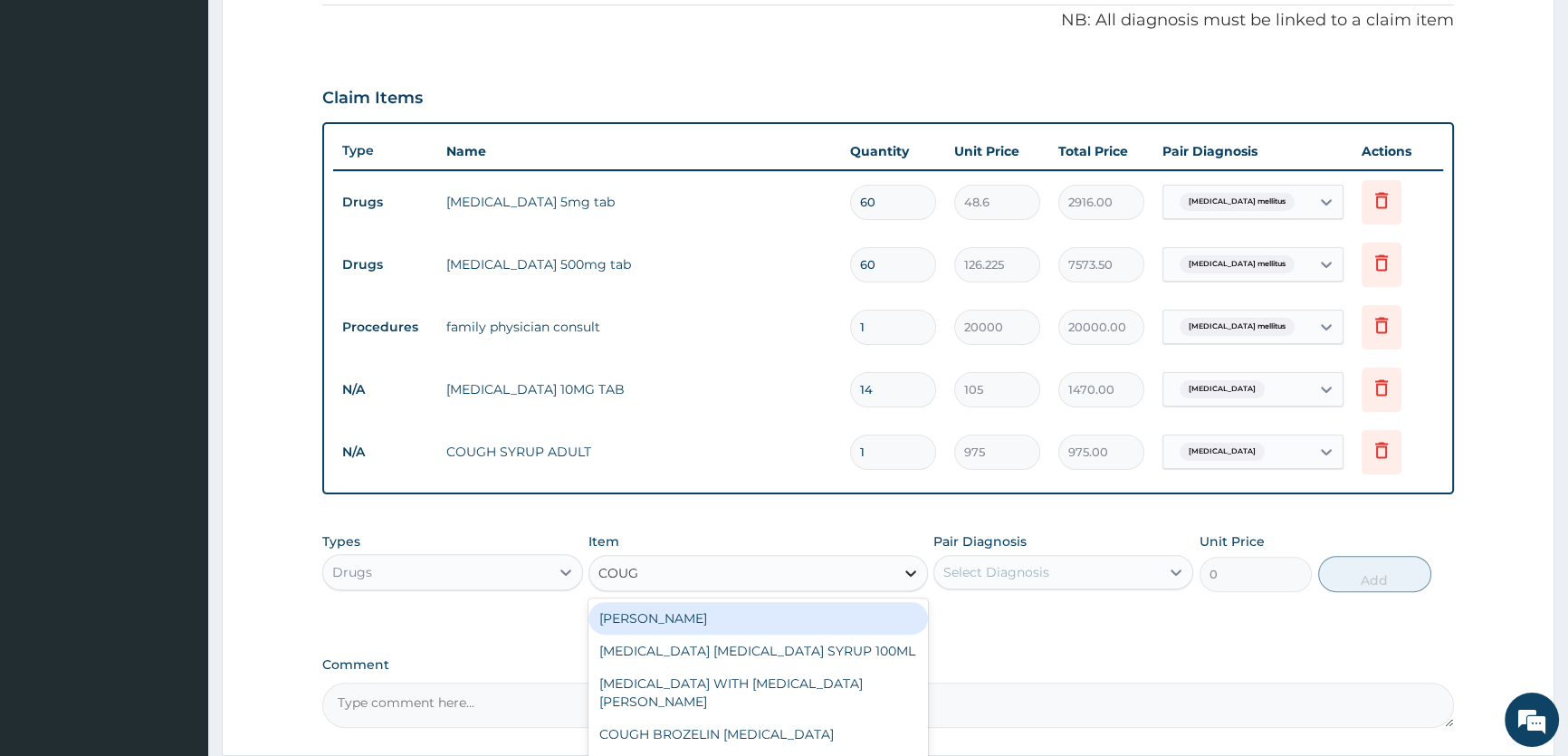
type input "COUGH"
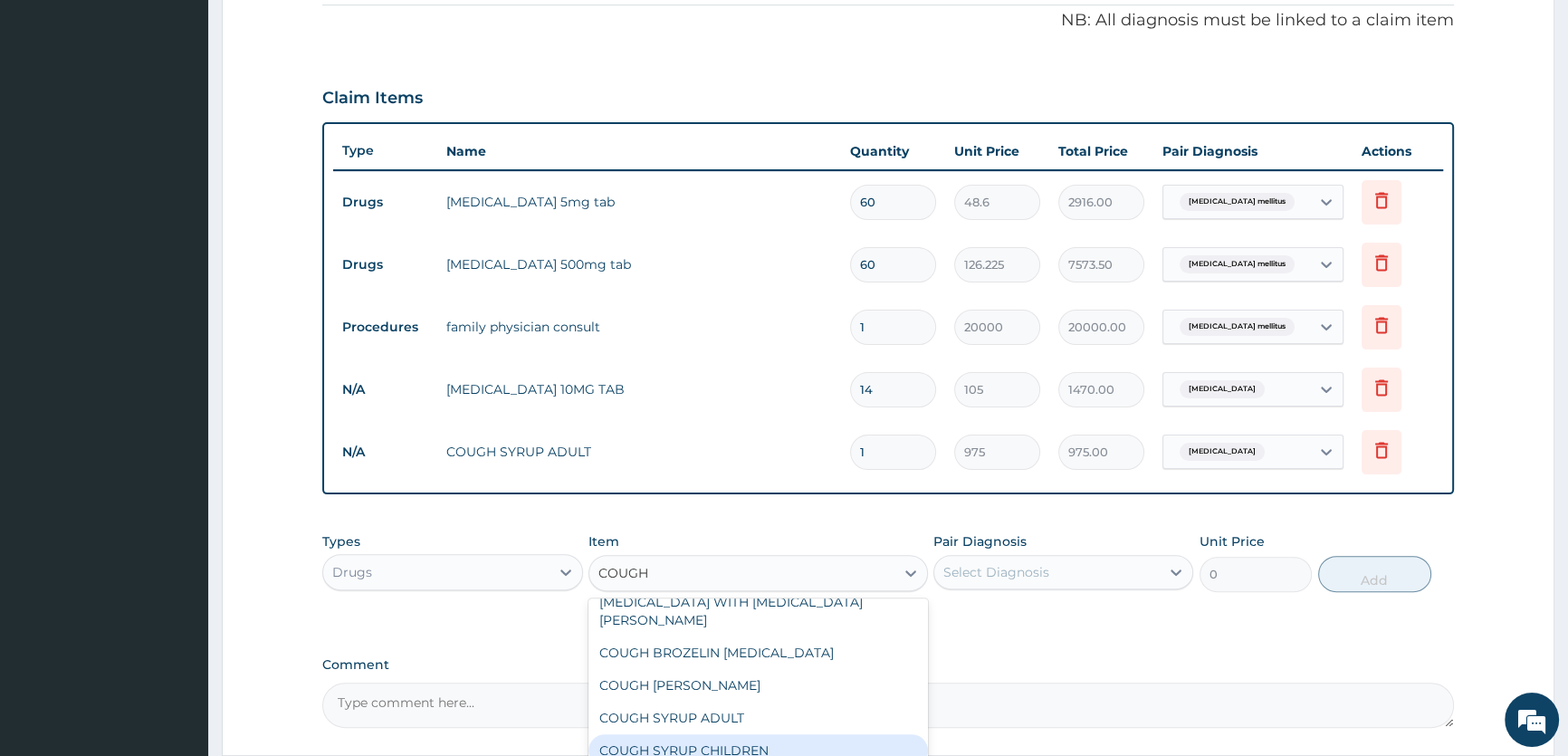
scroll to position [191, 0]
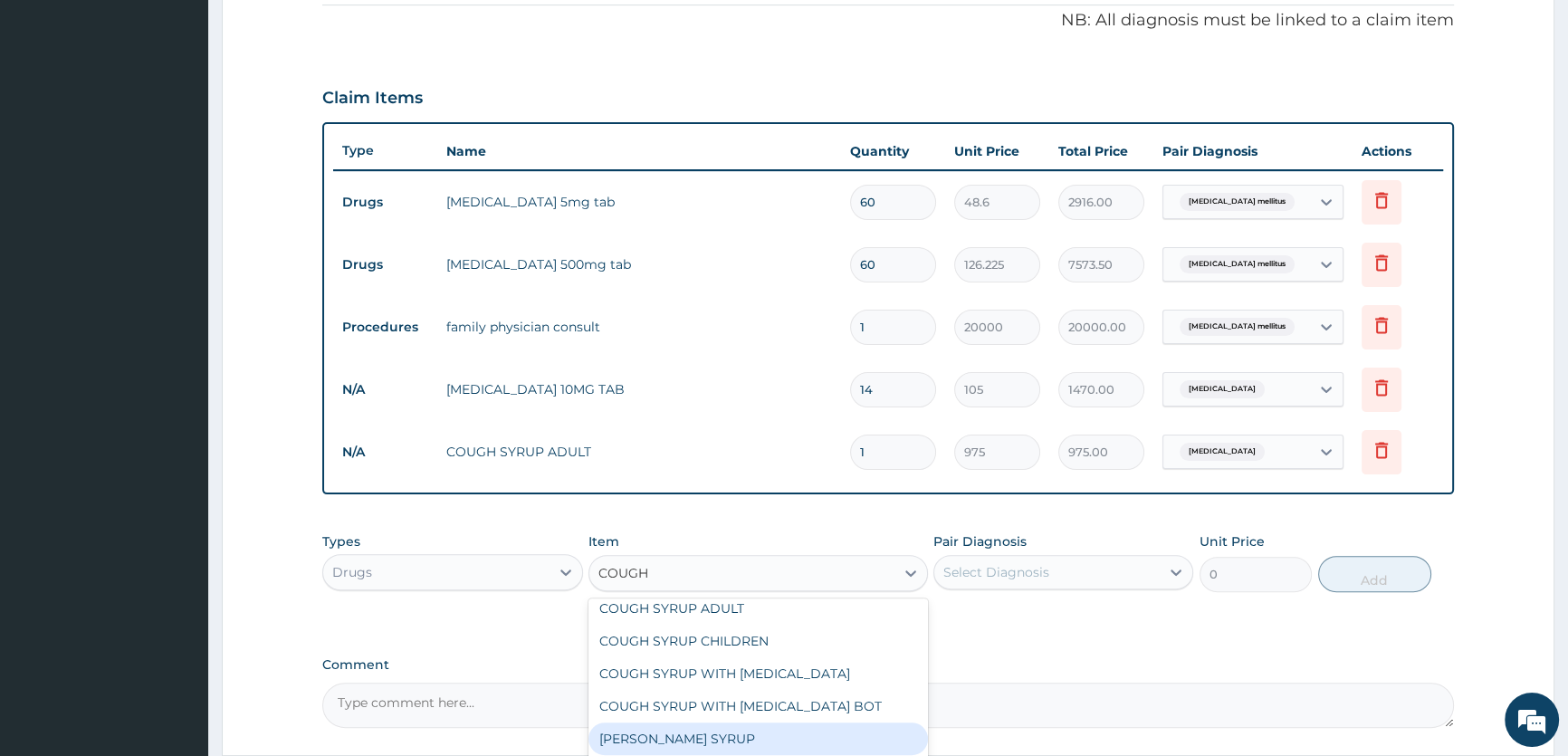
click at [817, 722] on div "EMZOLYN COUGH SYRUP" at bounding box center [758, 738] width 339 height 33
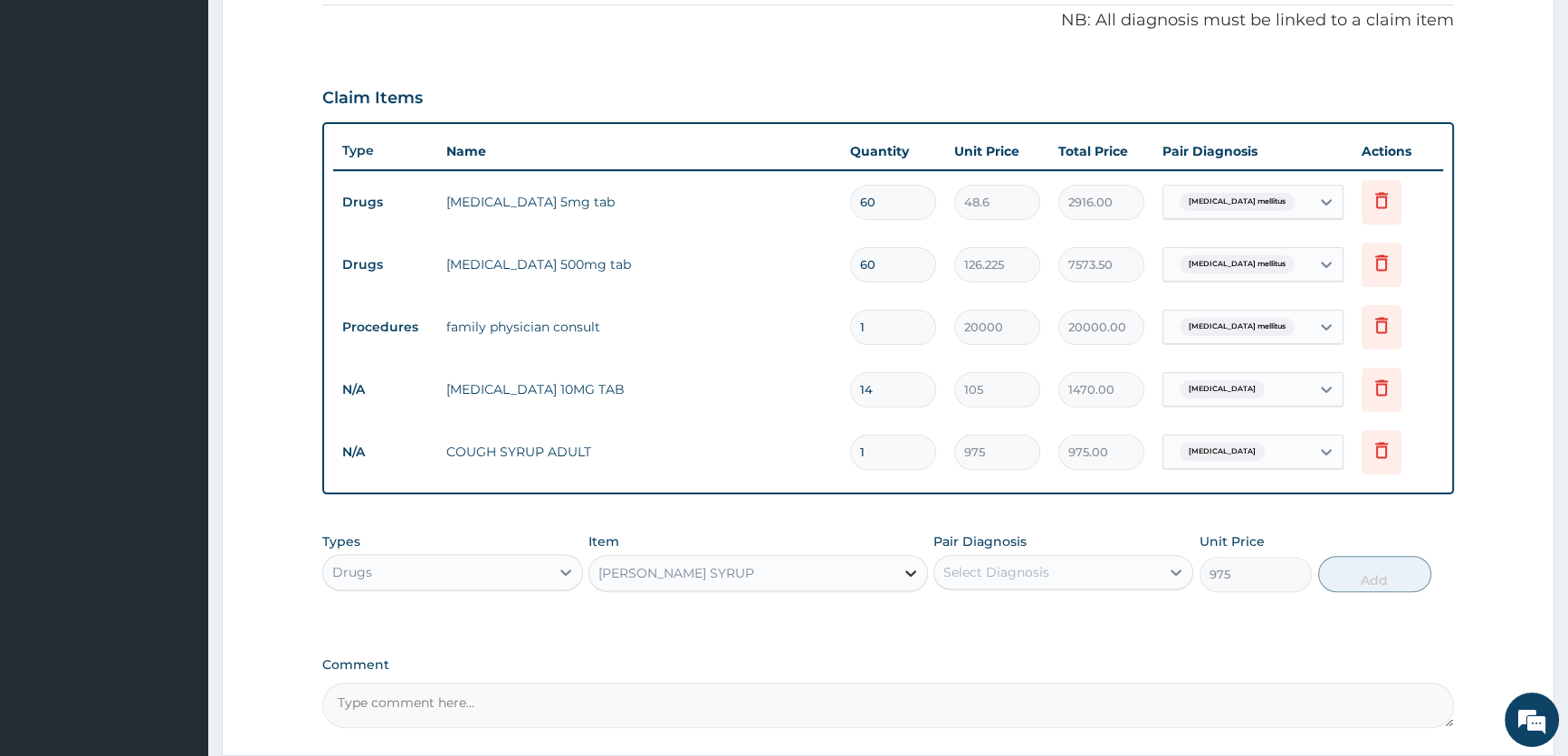
click at [895, 574] on div at bounding box center [910, 573] width 33 height 33
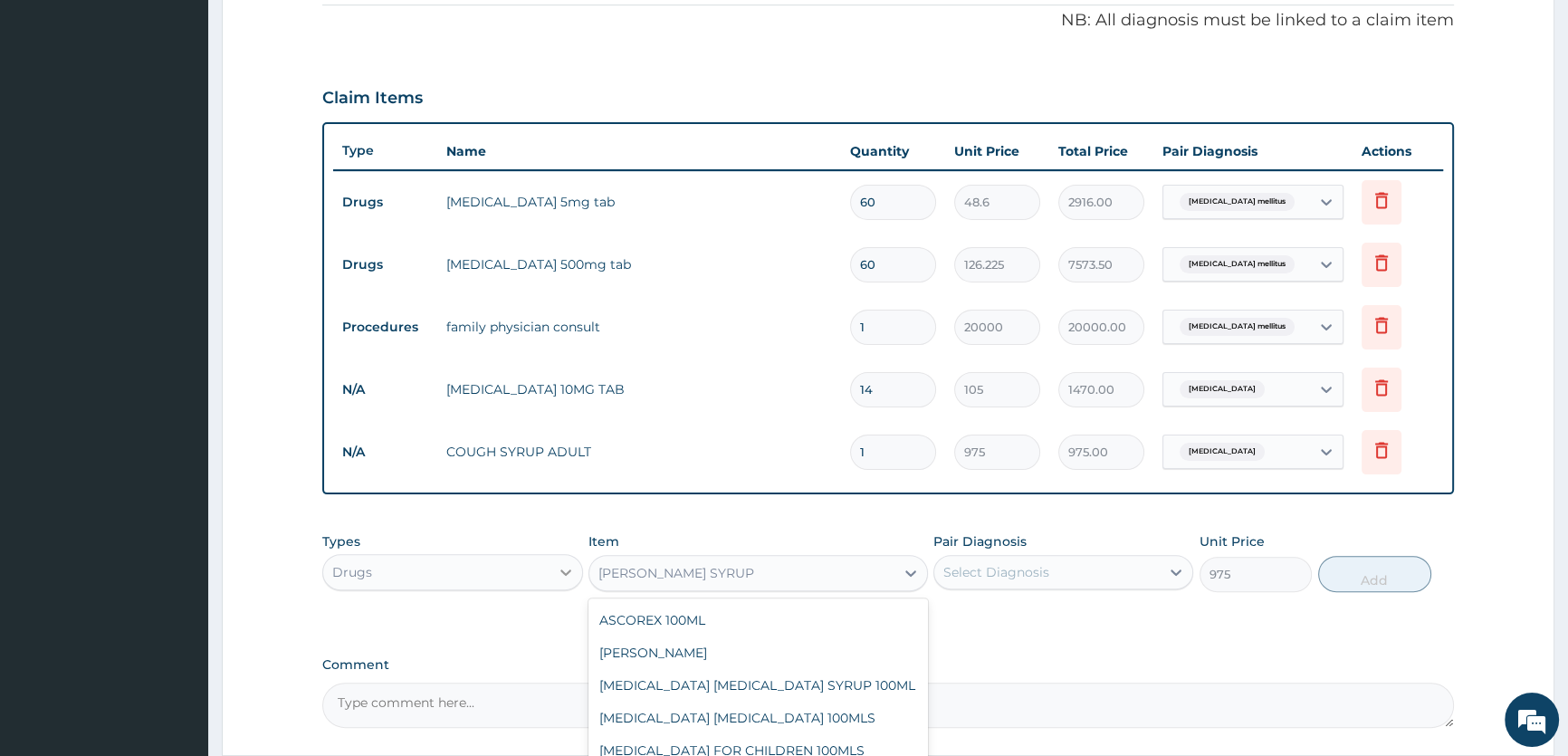
click at [568, 569] on icon at bounding box center [566, 572] width 18 height 18
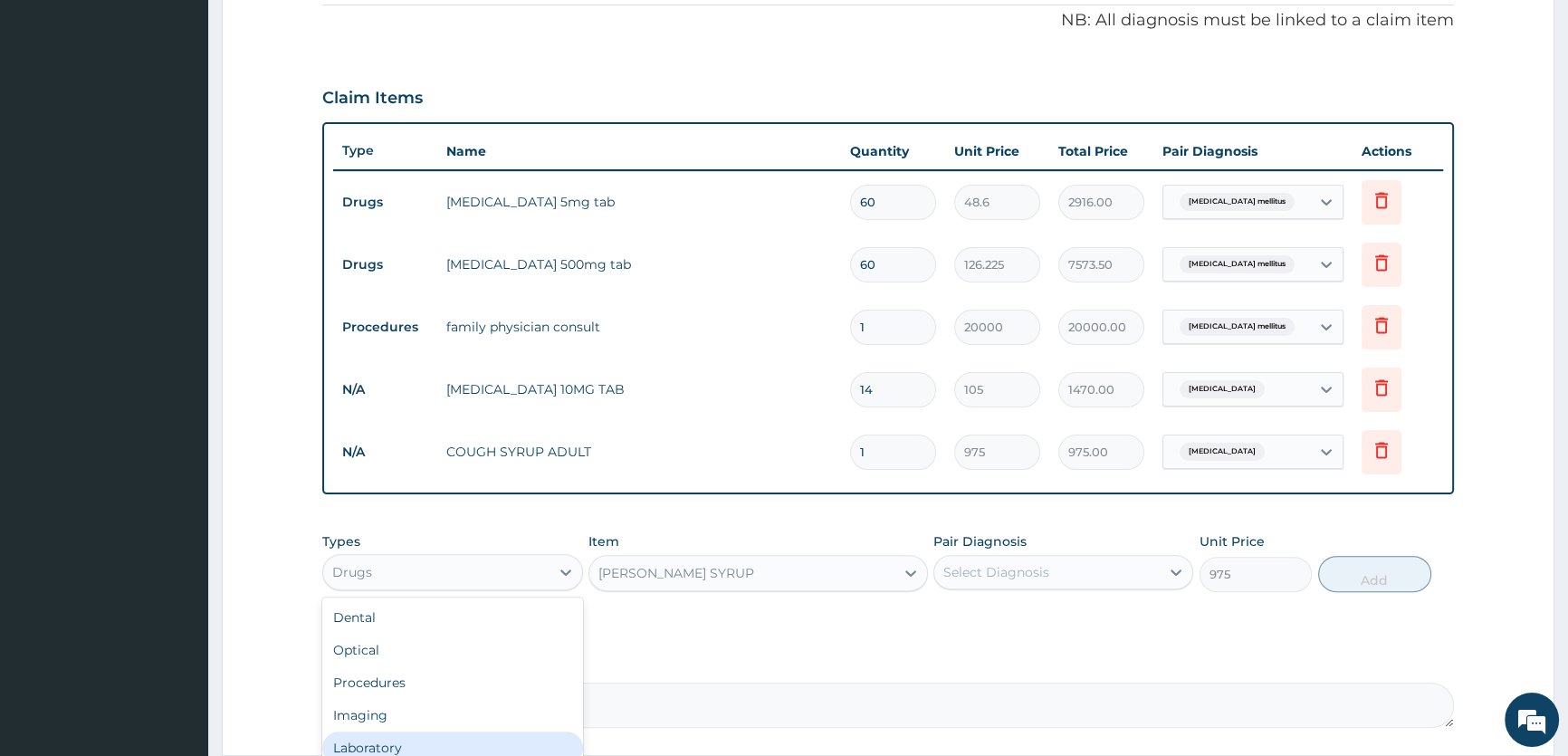
click at [460, 745] on div "Laboratory" at bounding box center [453, 747] width 260 height 33
type input "0"
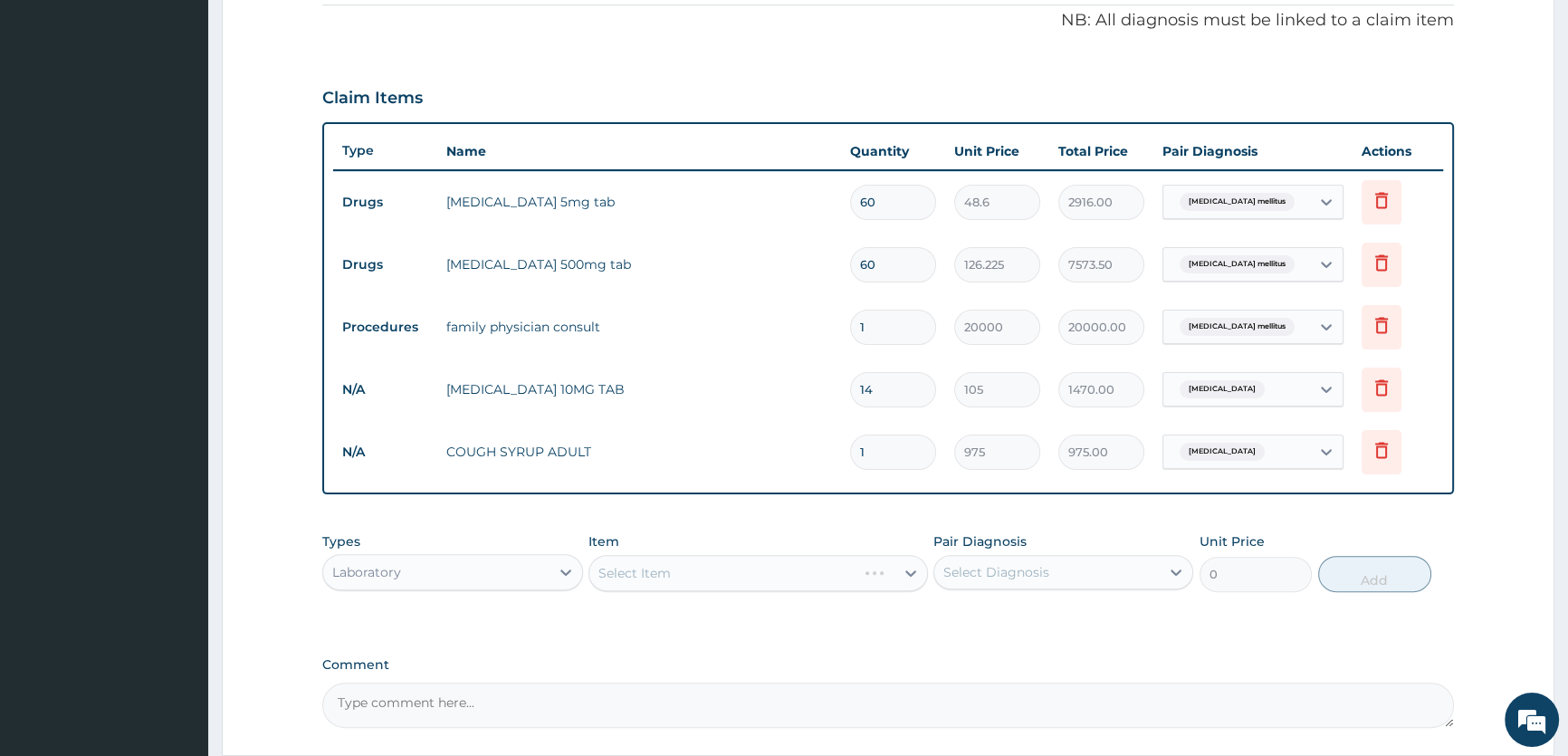
click at [910, 572] on div "Select Item" at bounding box center [758, 573] width 339 height 36
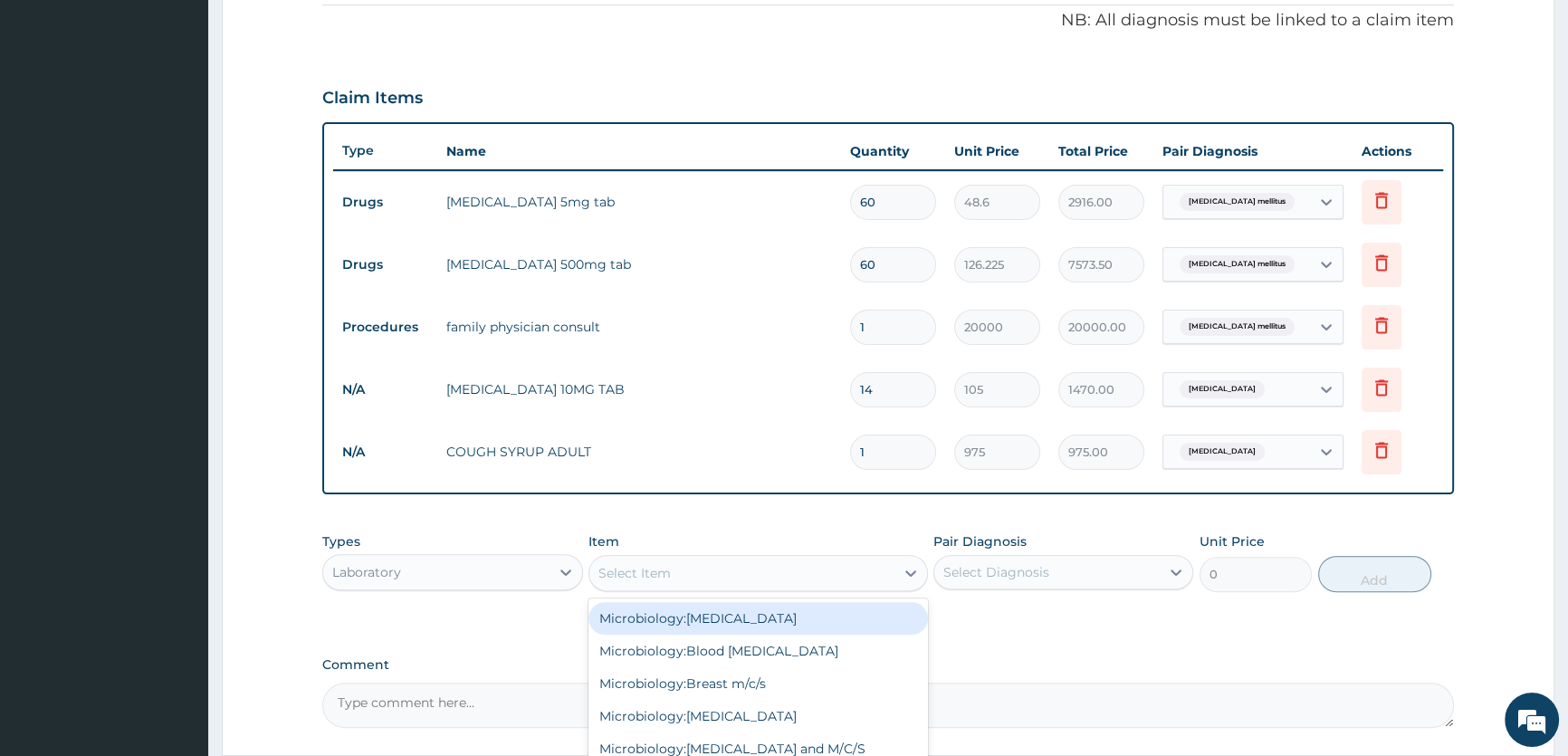
click at [904, 576] on icon at bounding box center [911, 573] width 18 height 18
type input "FBC"
click at [876, 610] on div "Laboratory:FBC - Full Blood Count" at bounding box center [758, 618] width 339 height 33
type input "4000"
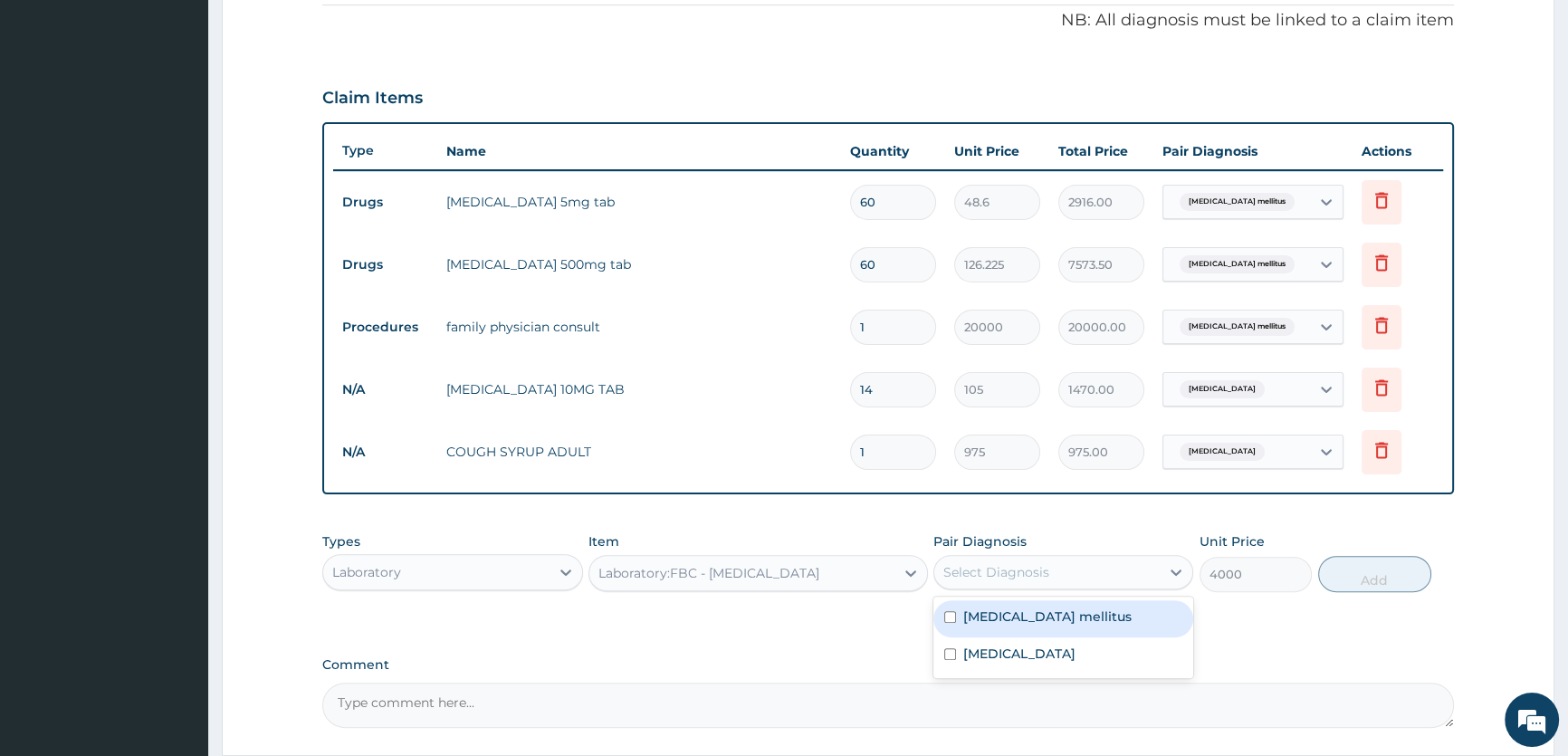
click at [1151, 576] on div "Select Diagnosis" at bounding box center [1047, 572] width 226 height 29
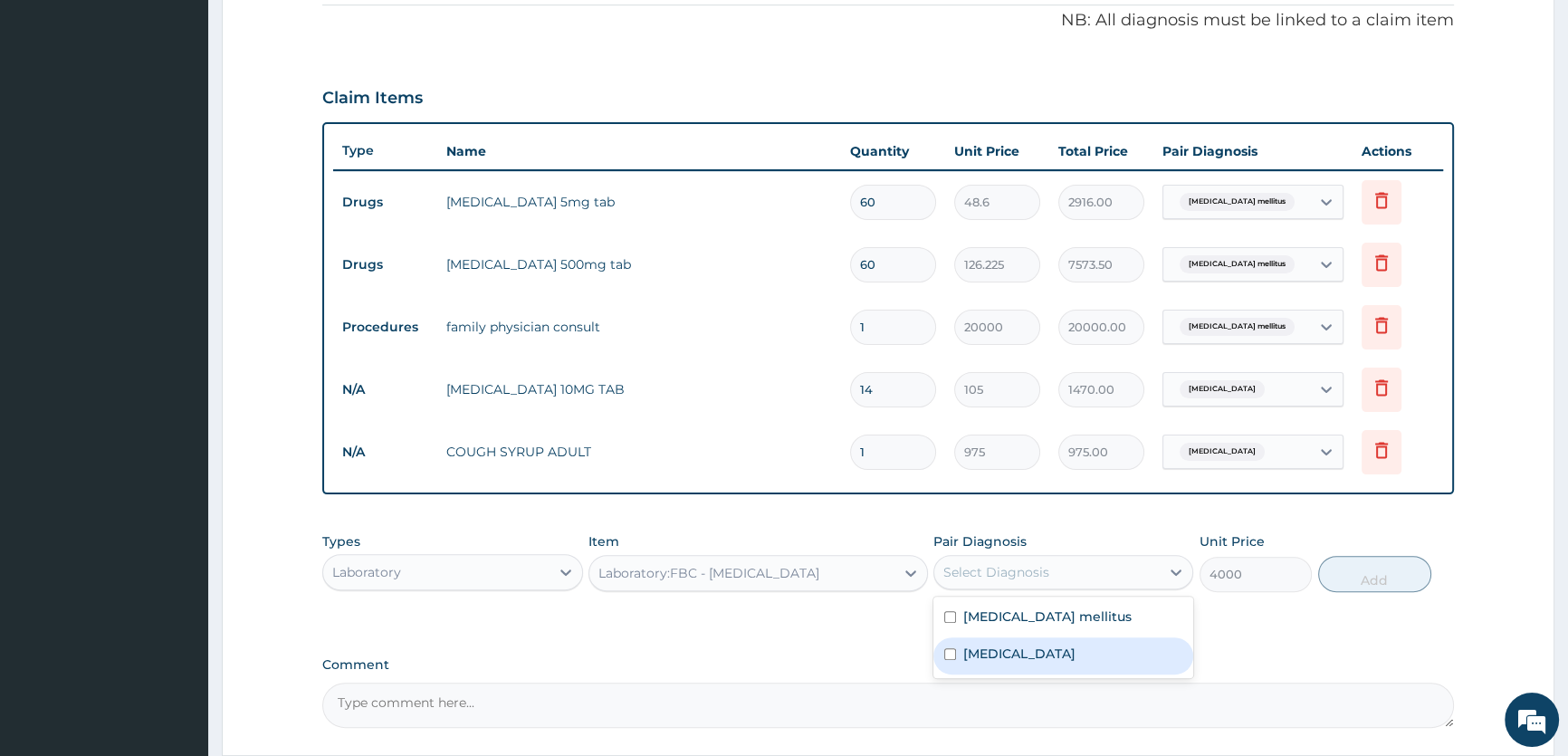
click at [1076, 652] on label "Upper respiratory infection" at bounding box center [1020, 653] width 112 height 18
checkbox input "true"
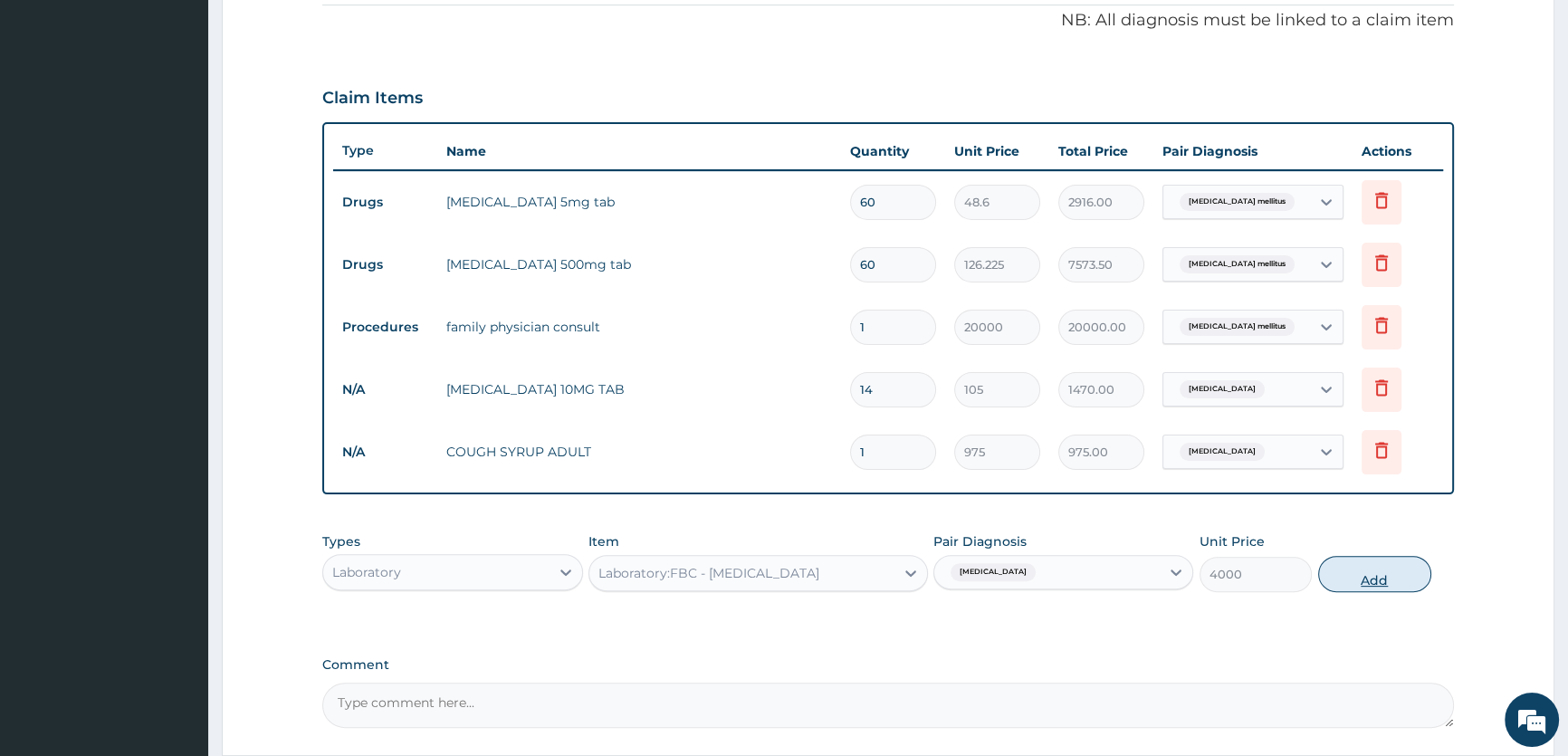
click at [1388, 580] on button "Add" at bounding box center [1375, 574] width 113 height 36
type input "0"
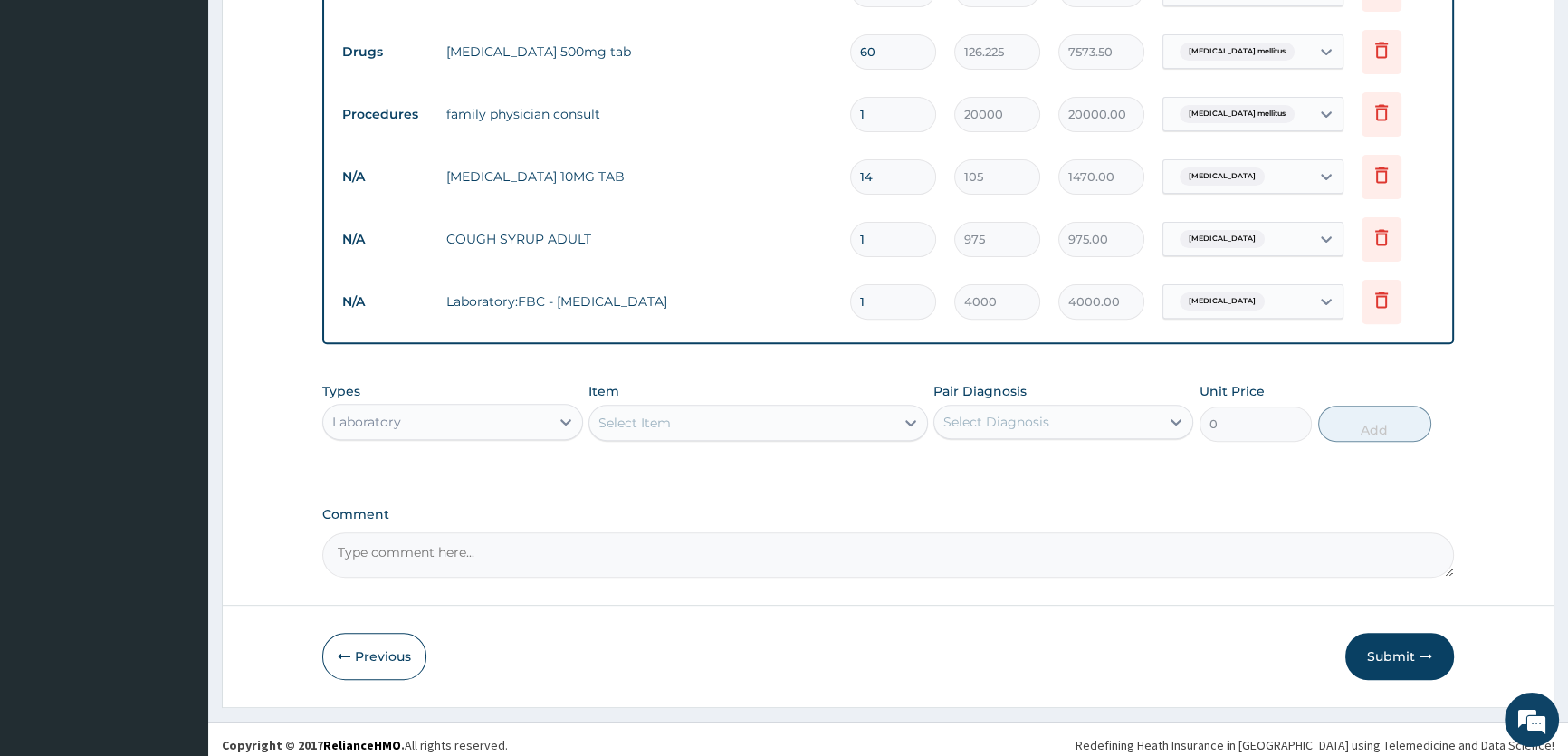
scroll to position [776, 0]
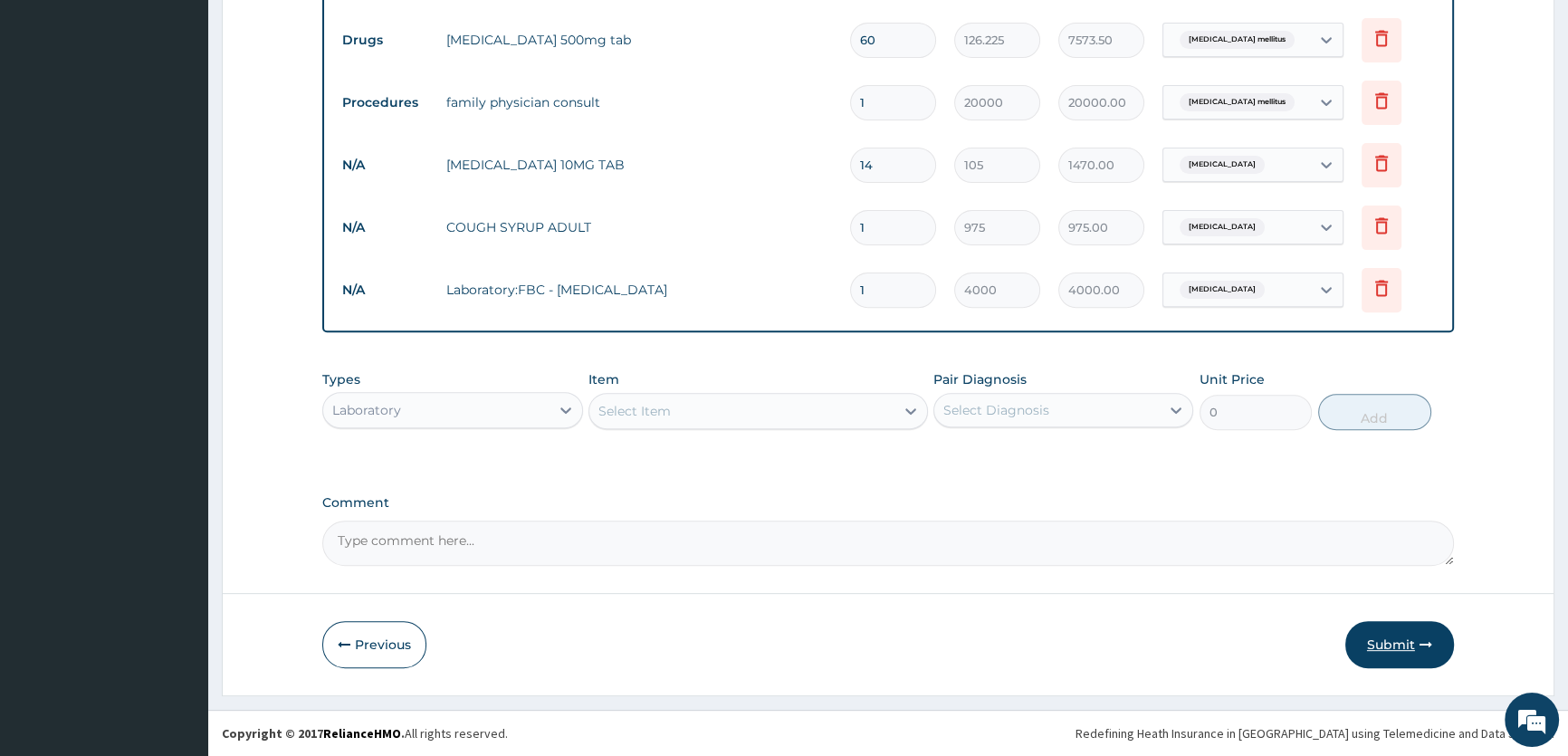
click at [1383, 656] on button "Submit" at bounding box center [1399, 645] width 108 height 47
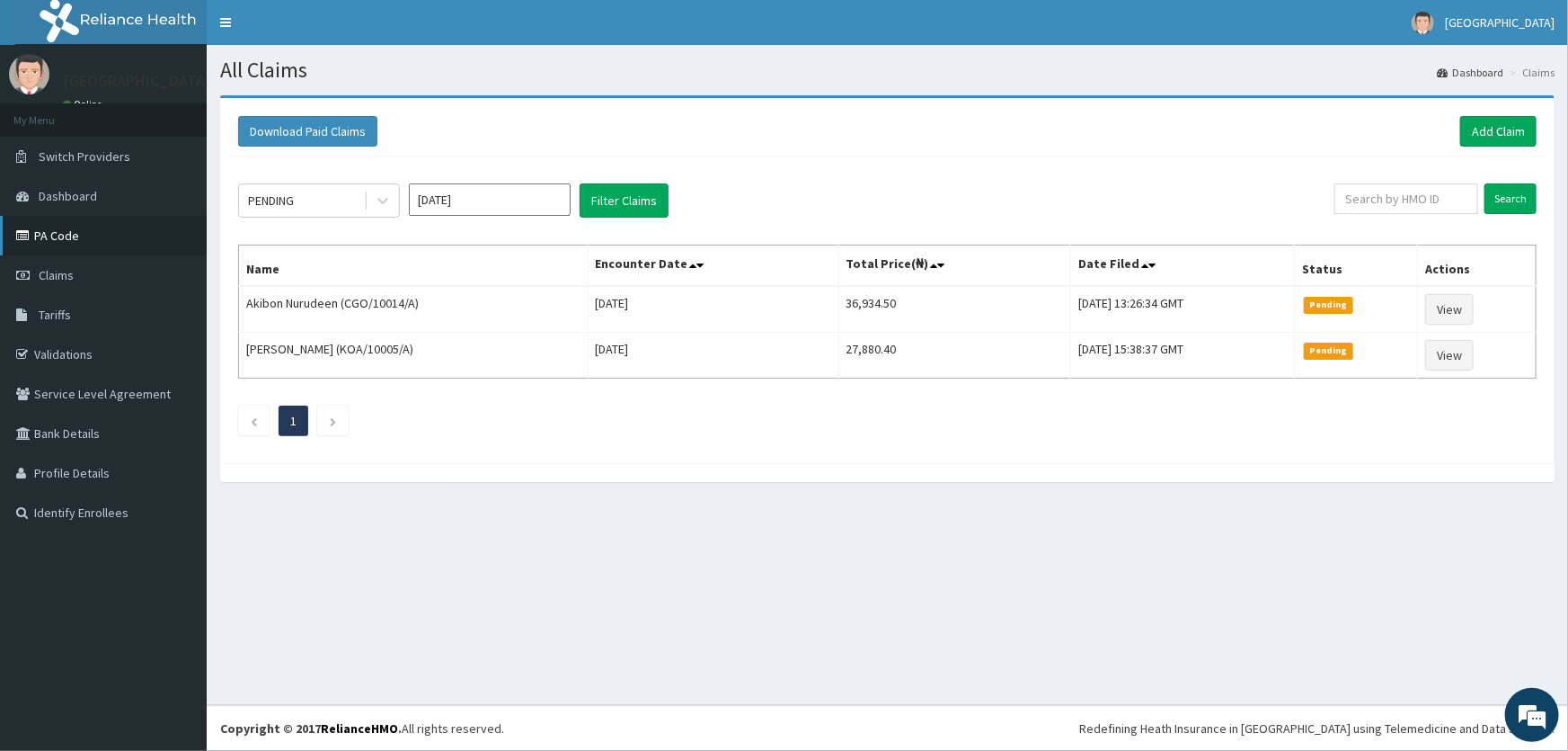
click at [67, 232] on link "PA Code" at bounding box center [103, 235] width 207 height 39
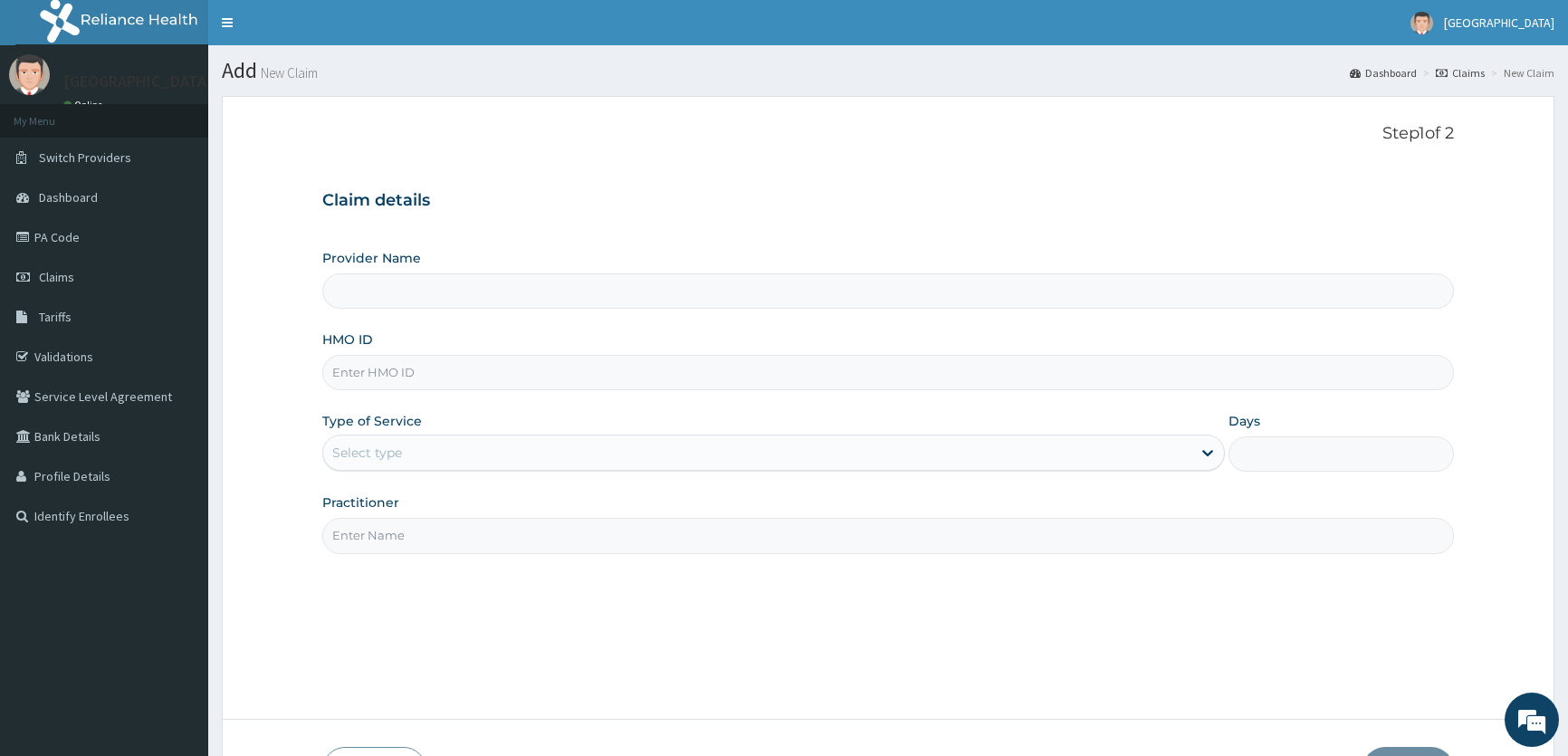
click at [470, 287] on input "Provider Name" at bounding box center [889, 291] width 1132 height 35
type input "ROA Specialist Hospital"
click at [381, 376] on input "HMO ID" at bounding box center [889, 373] width 1132 height 35
type input "FTP10119/A"
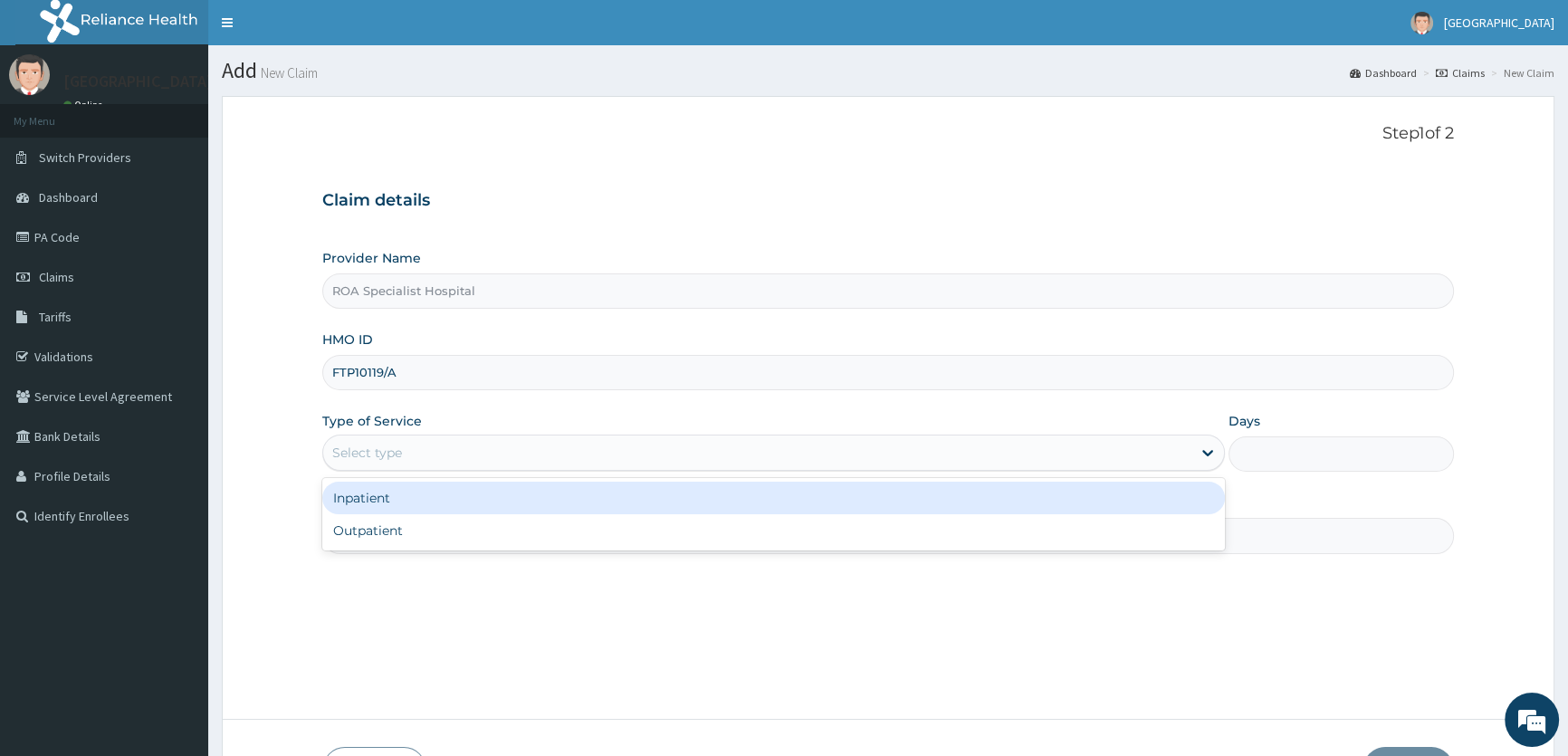
click at [389, 450] on div "Select type" at bounding box center [367, 452] width 70 height 18
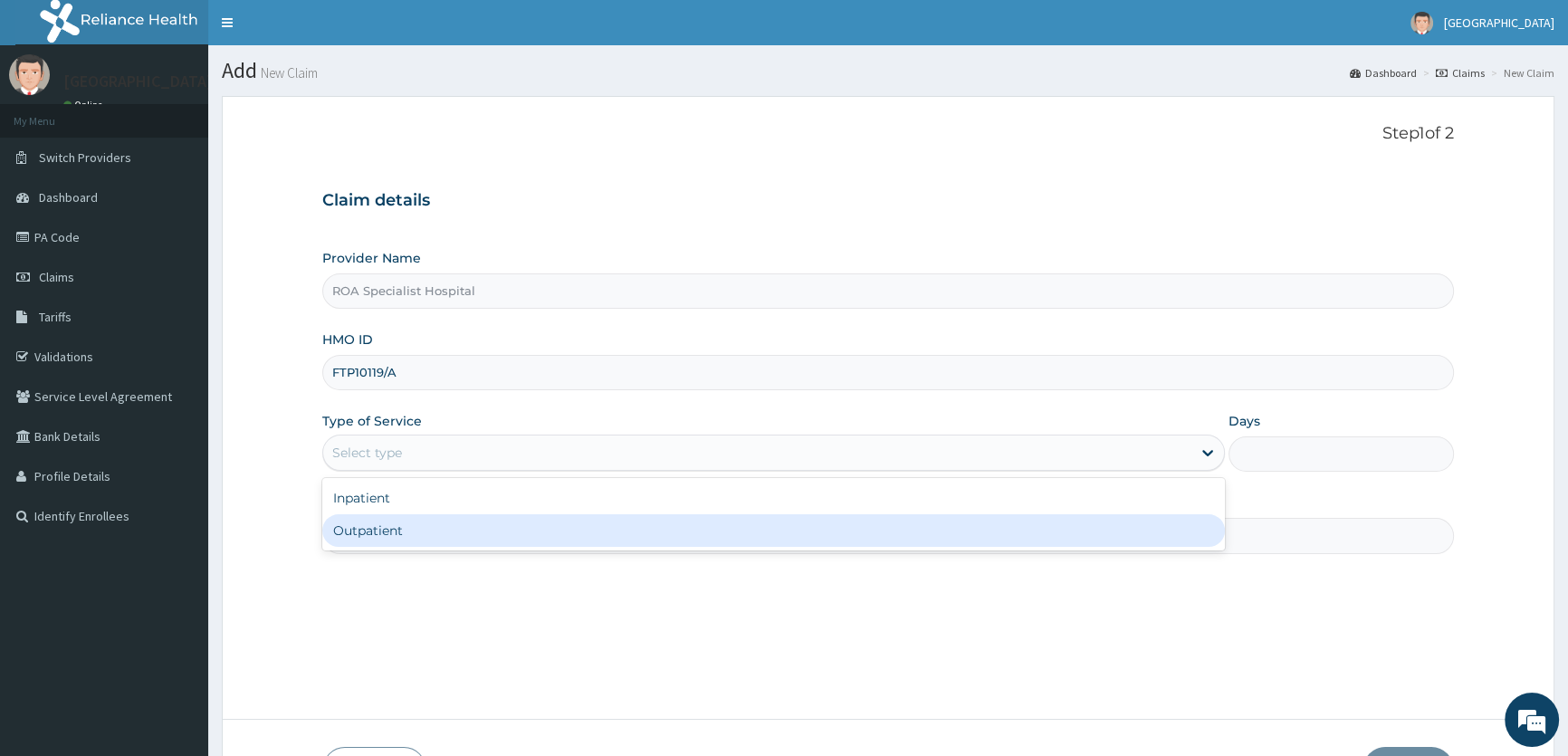
click at [444, 530] on div "Outpatient" at bounding box center [773, 530] width 902 height 33
type input "1"
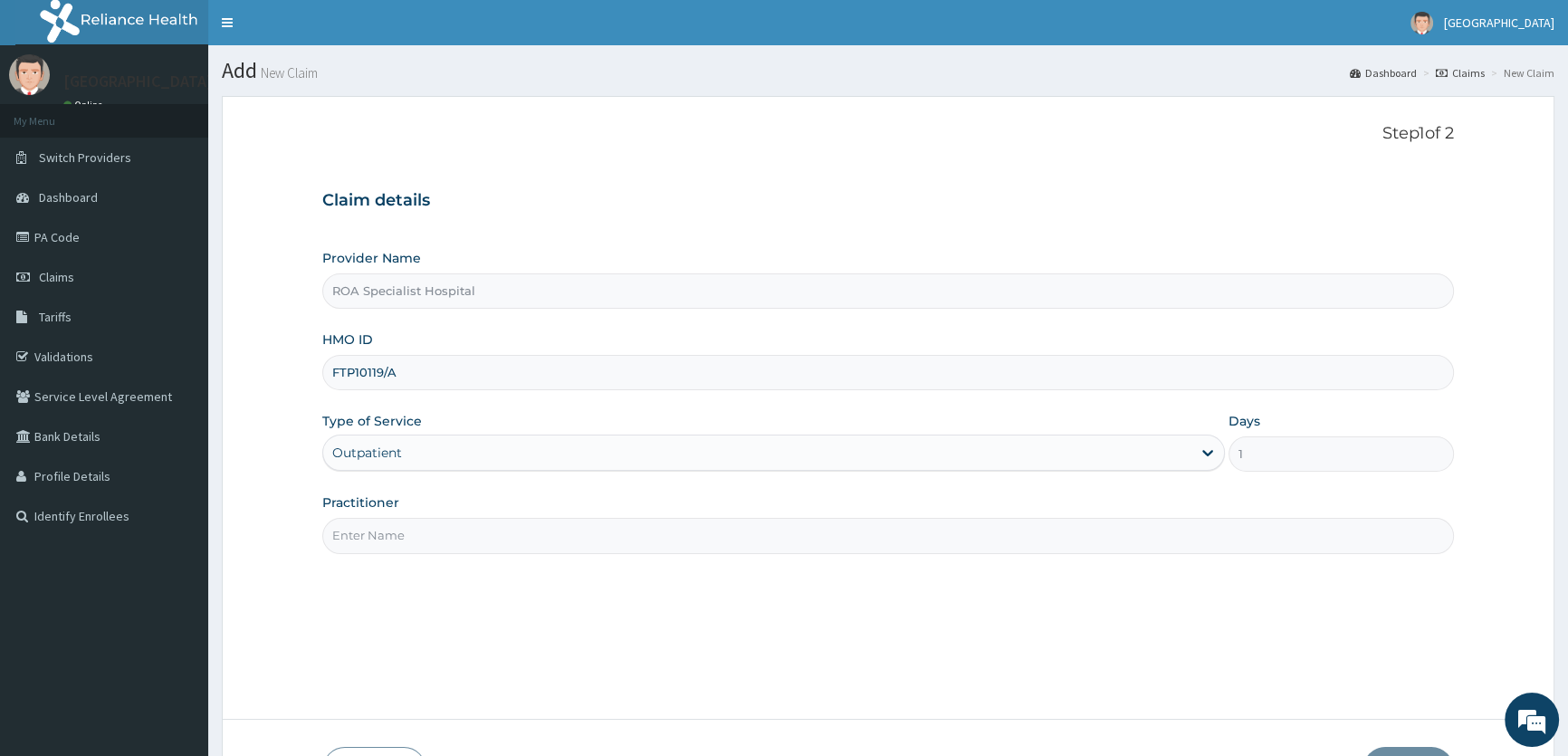
click at [498, 531] on input "Practitioner" at bounding box center [889, 535] width 1132 height 35
type input "DR. ABIOLA AJAYI"
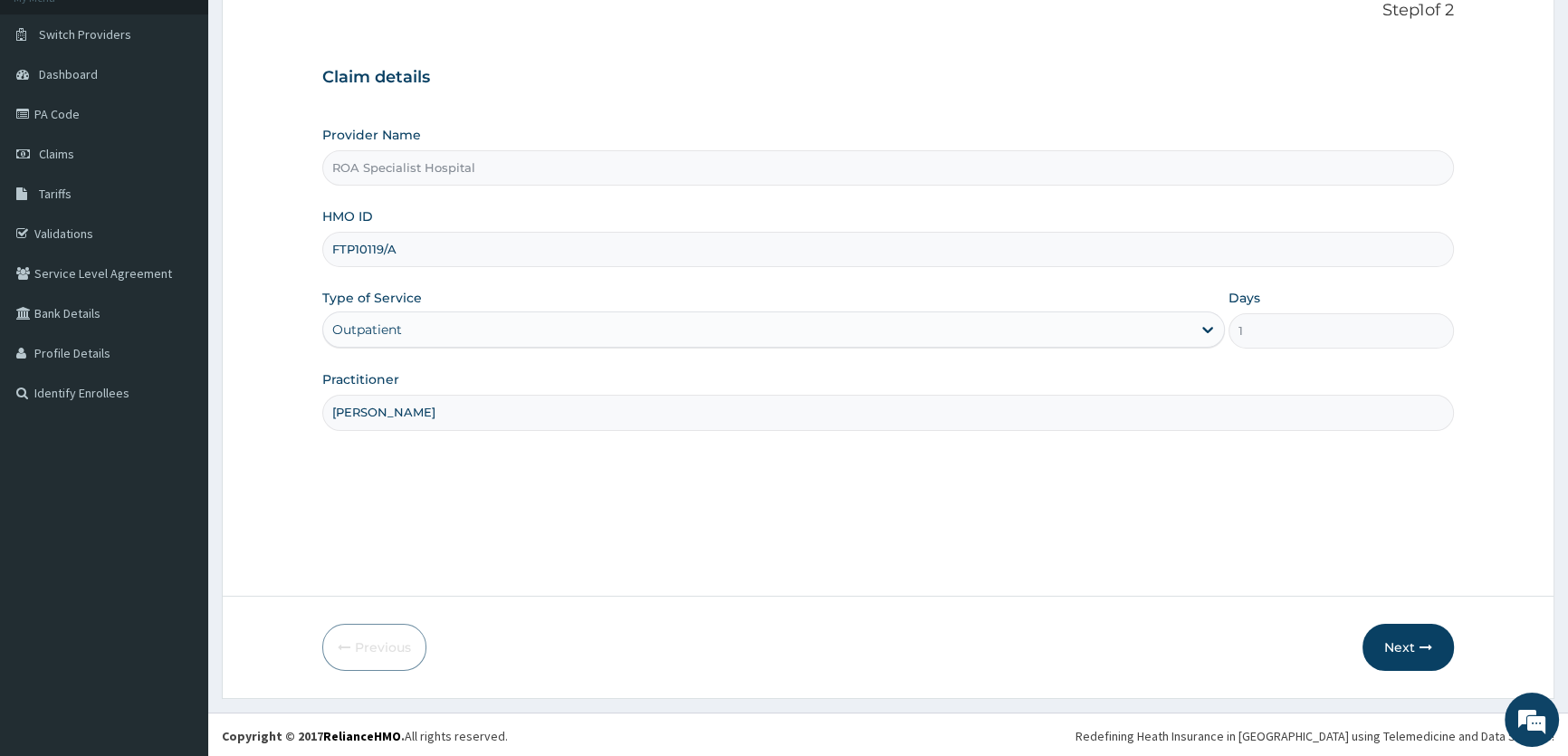
scroll to position [125, 0]
click at [1415, 636] on button "Next" at bounding box center [1408, 646] width 92 height 47
click at [1403, 641] on button "Next" at bounding box center [1408, 646] width 92 height 47
click at [1408, 647] on button "Next" at bounding box center [1408, 646] width 92 height 47
click at [353, 241] on input "FTP10119/A" at bounding box center [889, 247] width 1132 height 35
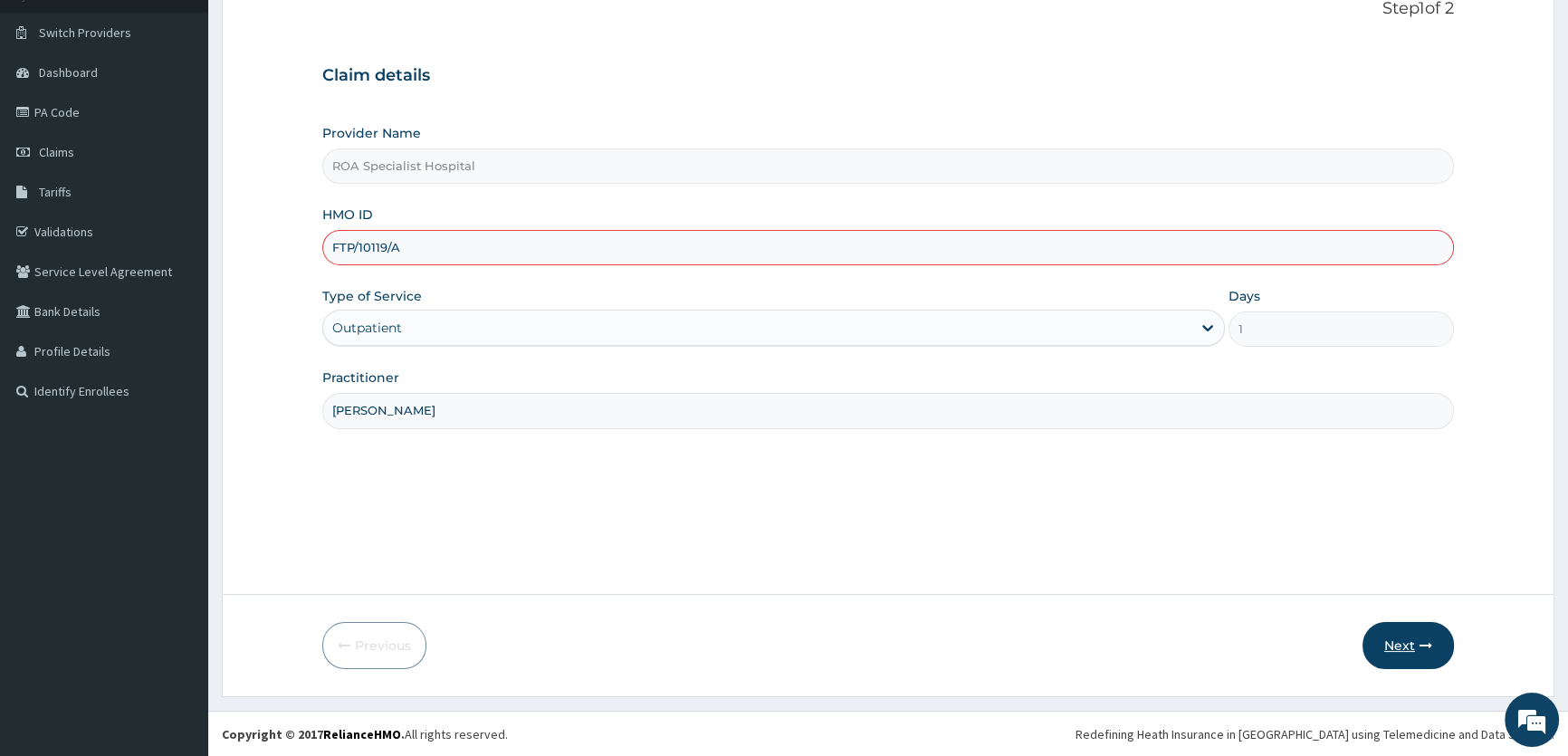
type input "FTP/10119/A"
click at [1418, 639] on button "Next" at bounding box center [1408, 646] width 92 height 47
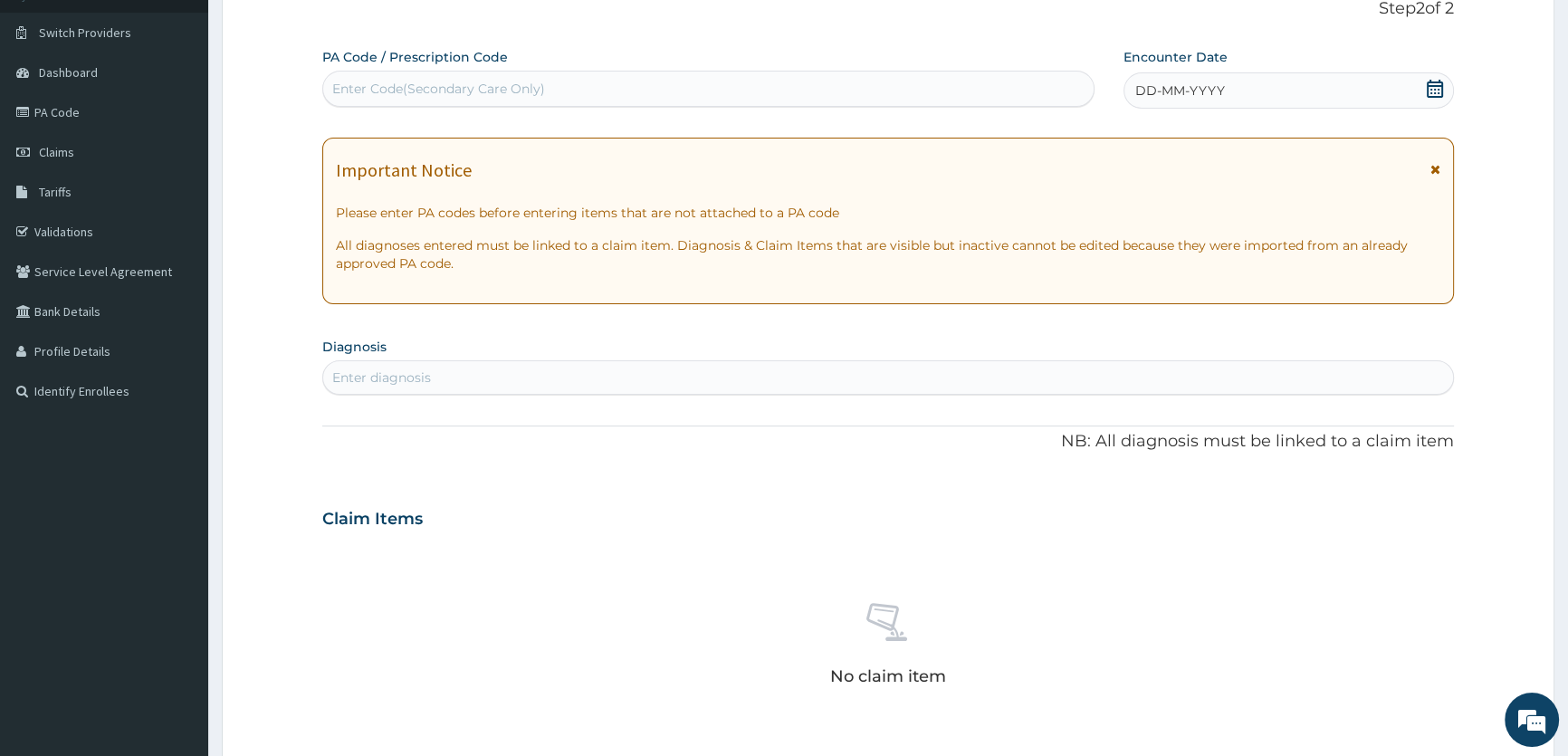
click at [519, 87] on div "Enter Code(Secondary Care Only)" at bounding box center [439, 89] width 213 height 18
paste input "PA/4F5BE6"
type input "PA/4F5BE6"
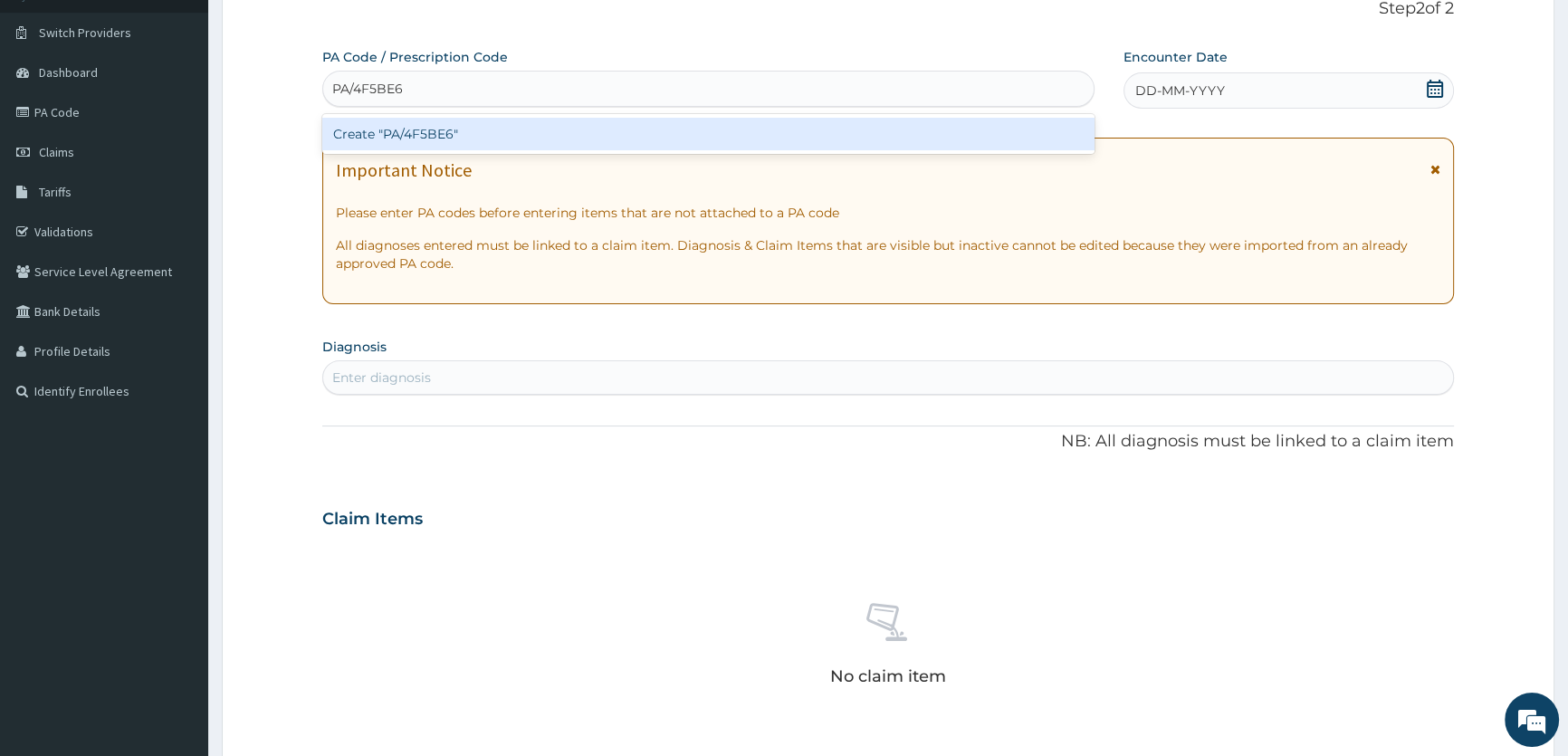
click at [432, 130] on div "Create "PA/4F5BE6"" at bounding box center [708, 133] width 771 height 33
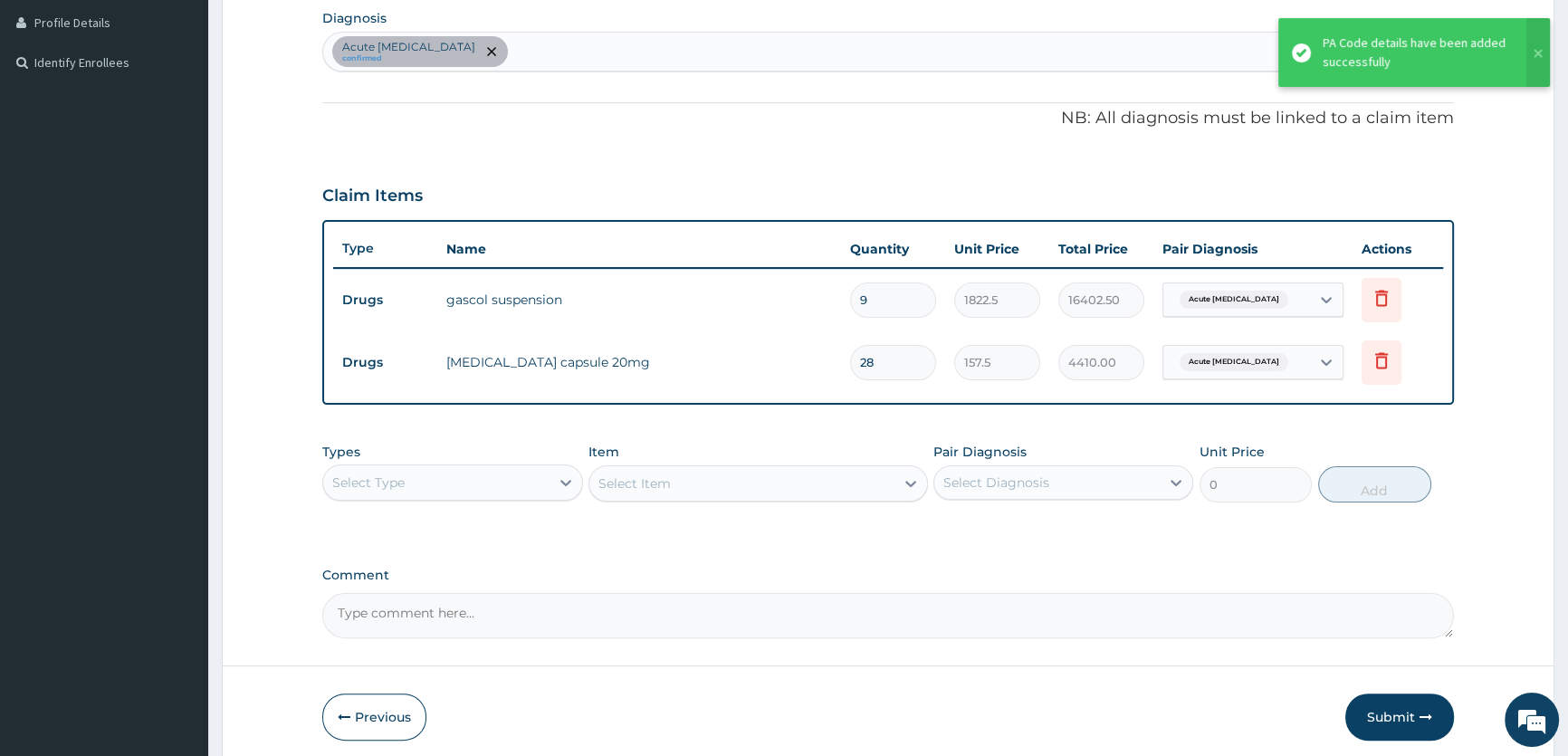
scroll to position [525, 0]
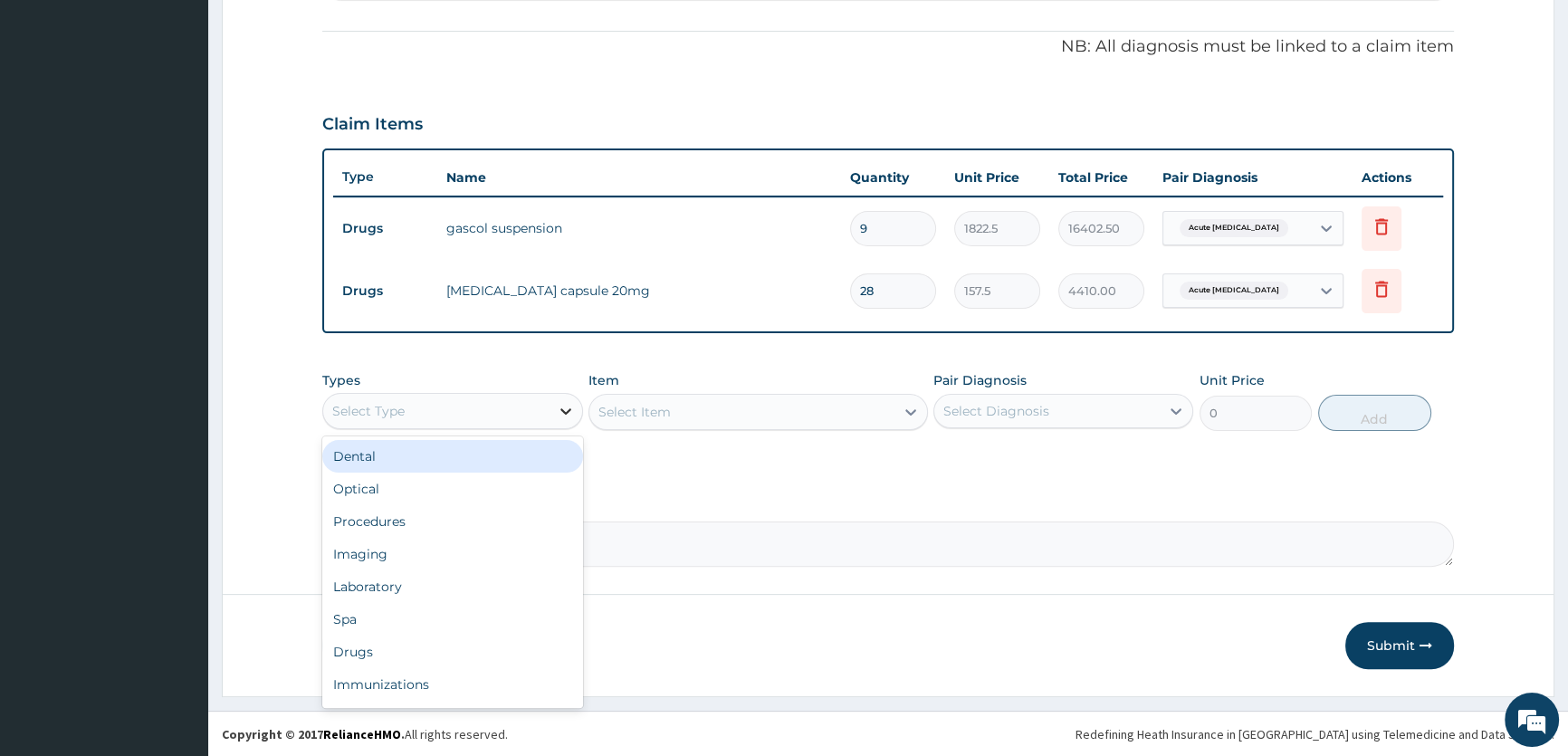
click at [570, 410] on icon at bounding box center [566, 411] width 18 height 18
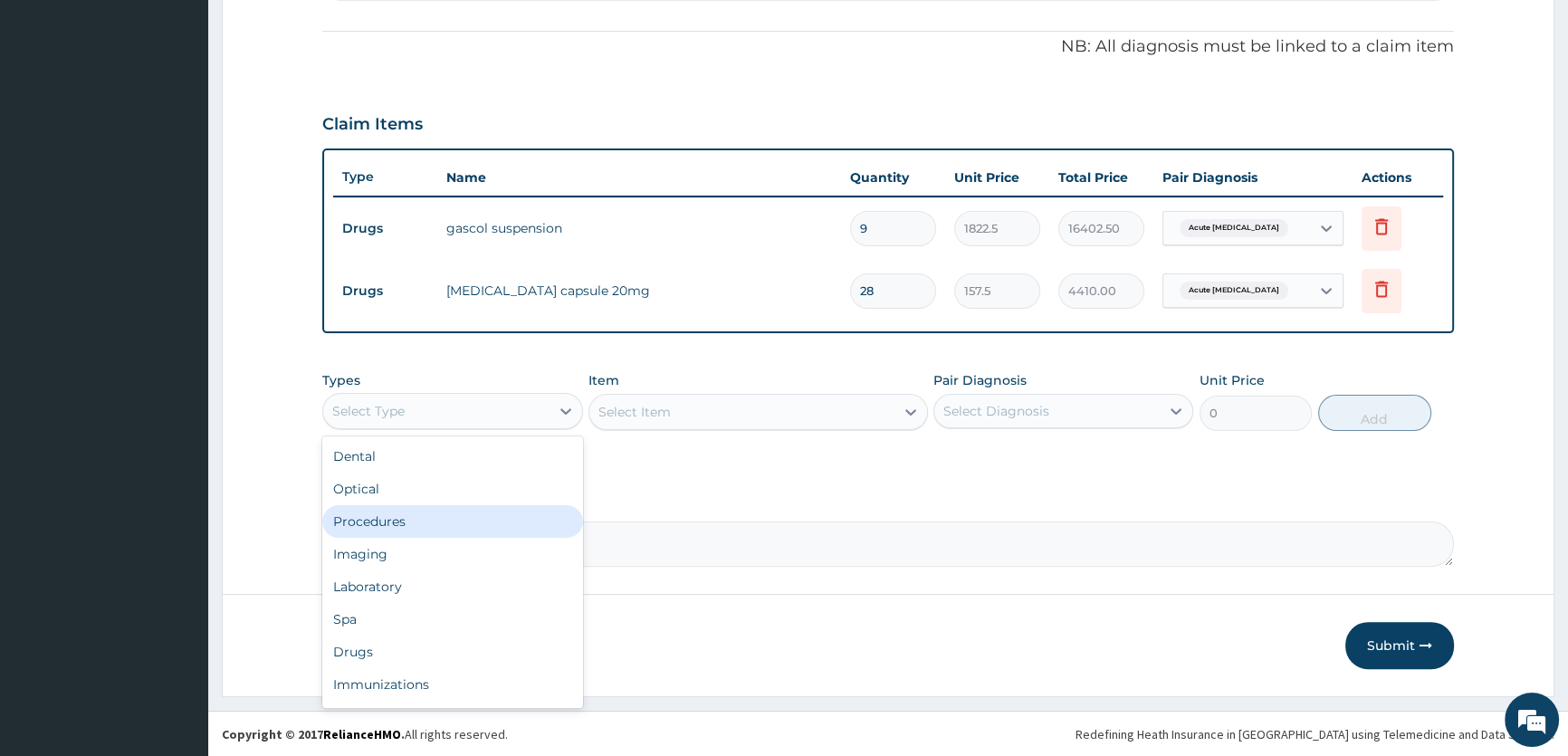
click at [452, 515] on div "Procedures" at bounding box center [453, 520] width 260 height 33
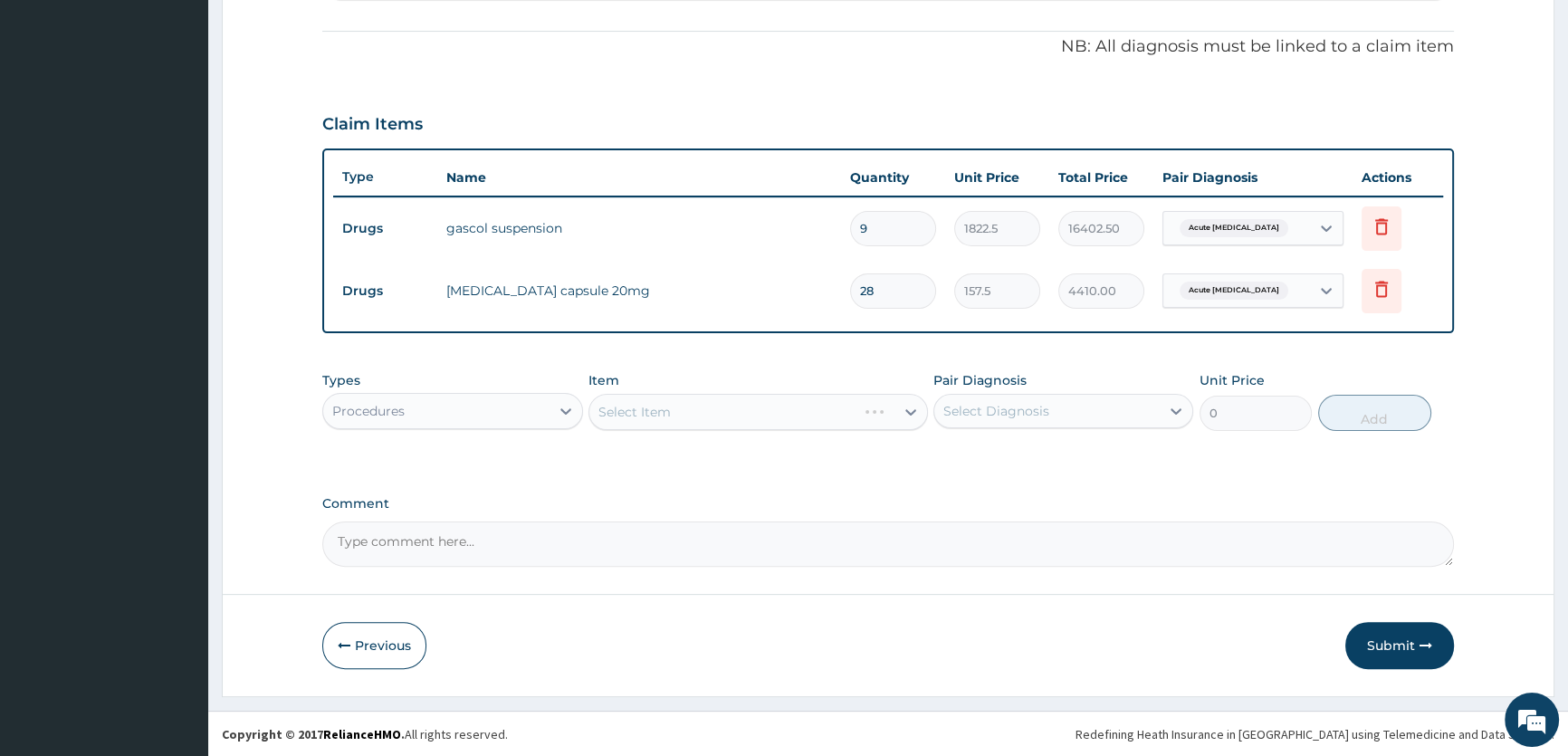
click at [910, 410] on div "Select Item" at bounding box center [758, 411] width 339 height 36
click at [1379, 221] on icon at bounding box center [1382, 226] width 13 height 17
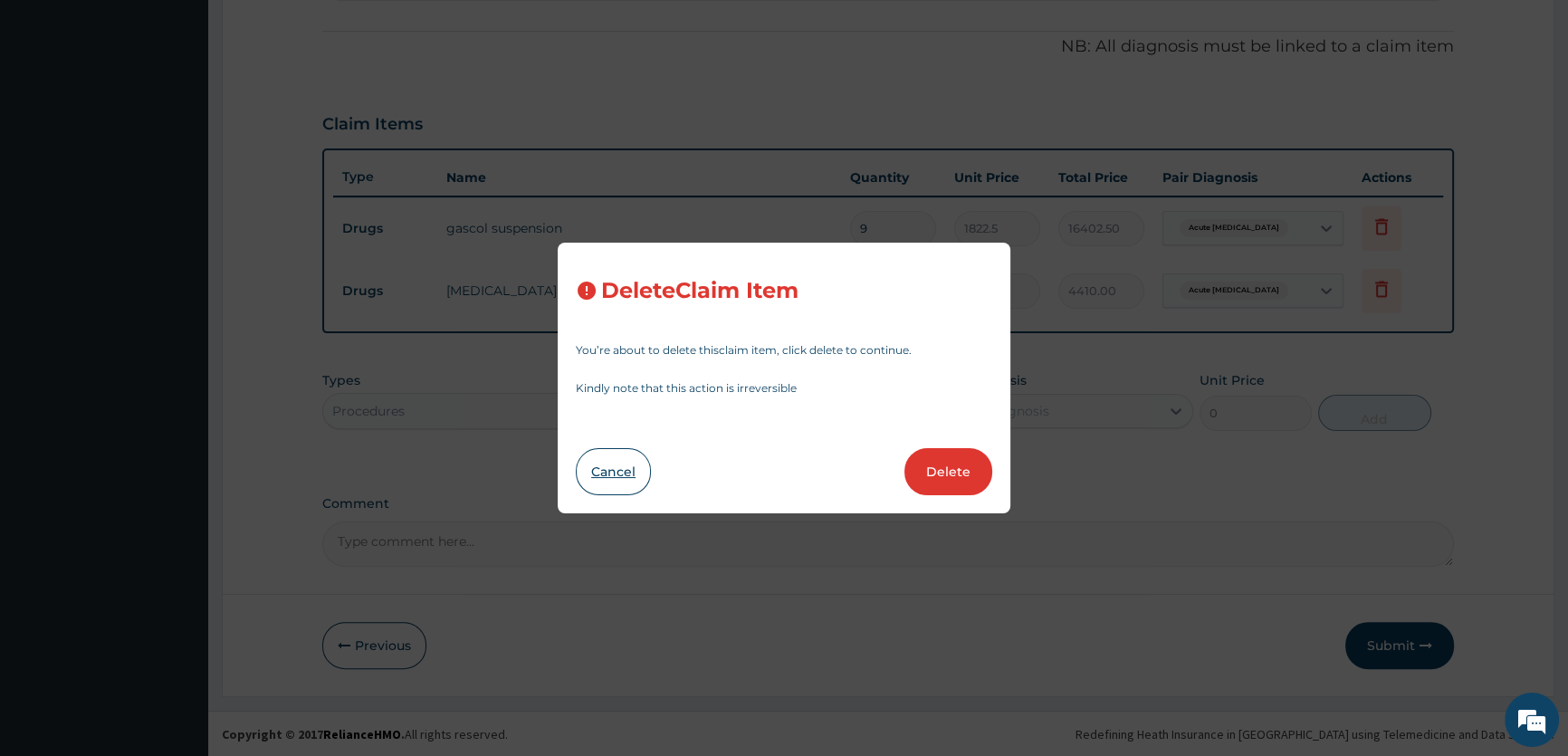
click at [615, 474] on button "Cancel" at bounding box center [613, 472] width 75 height 47
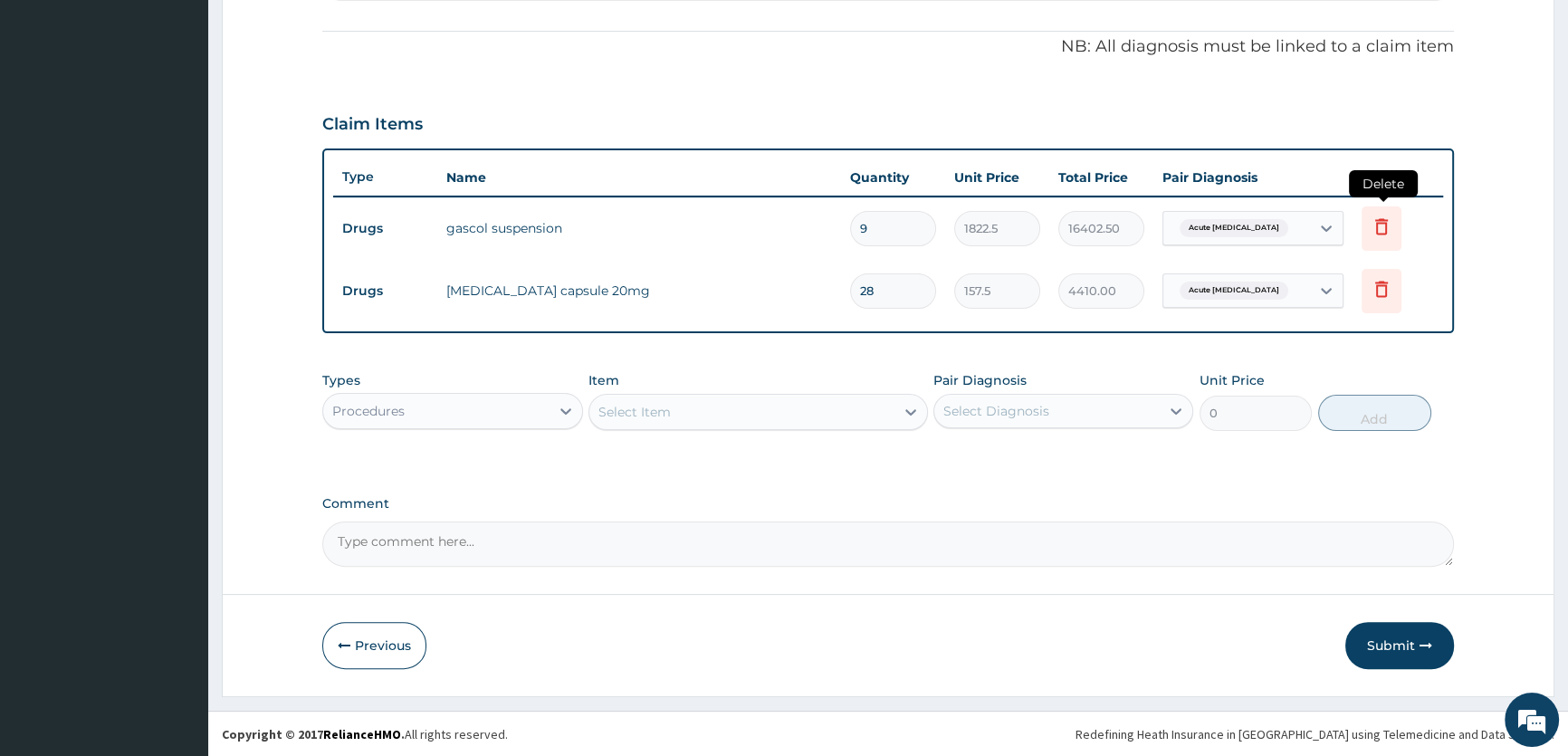
click at [1378, 225] on icon at bounding box center [1382, 226] width 13 height 17
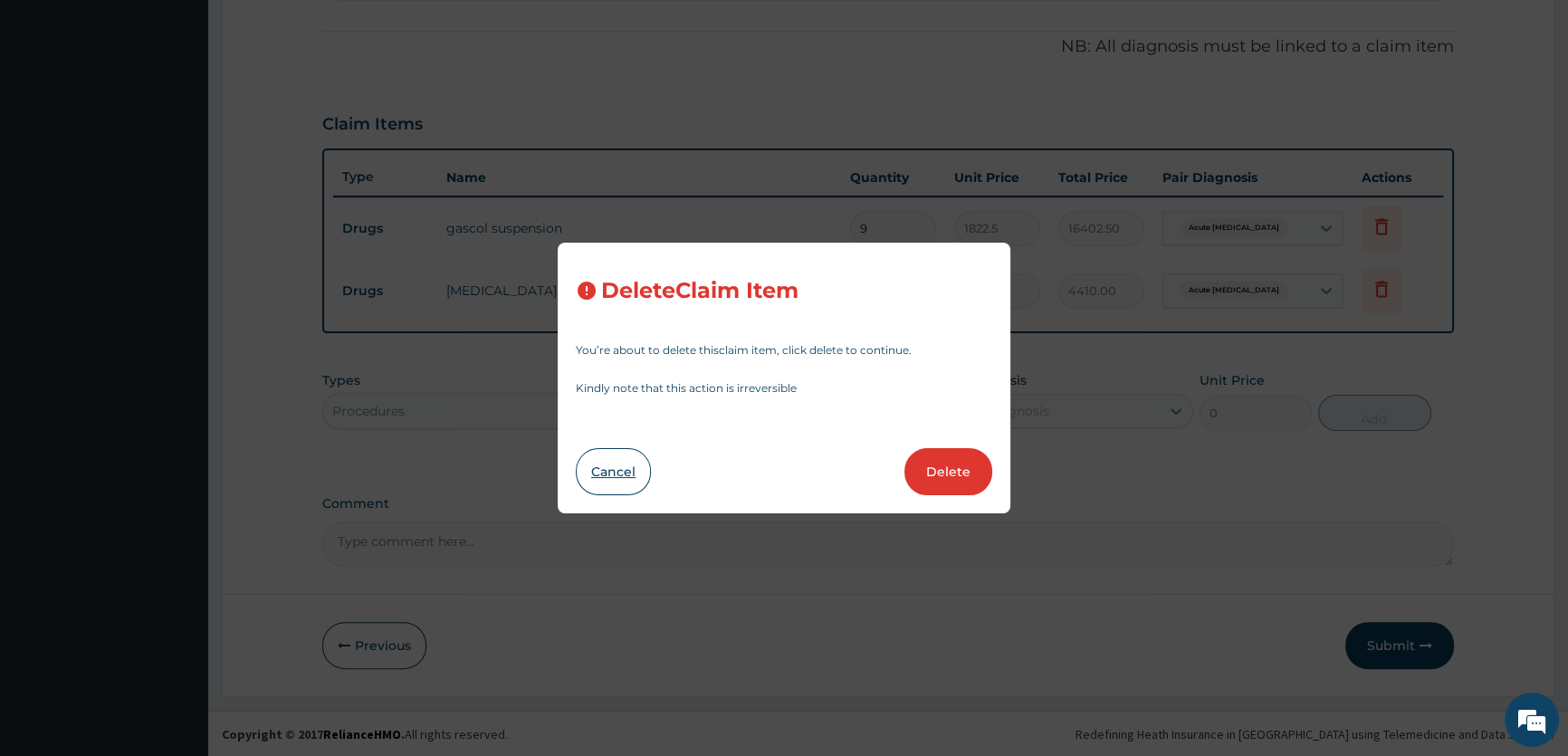
click at [600, 471] on button "Cancel" at bounding box center [613, 472] width 75 height 47
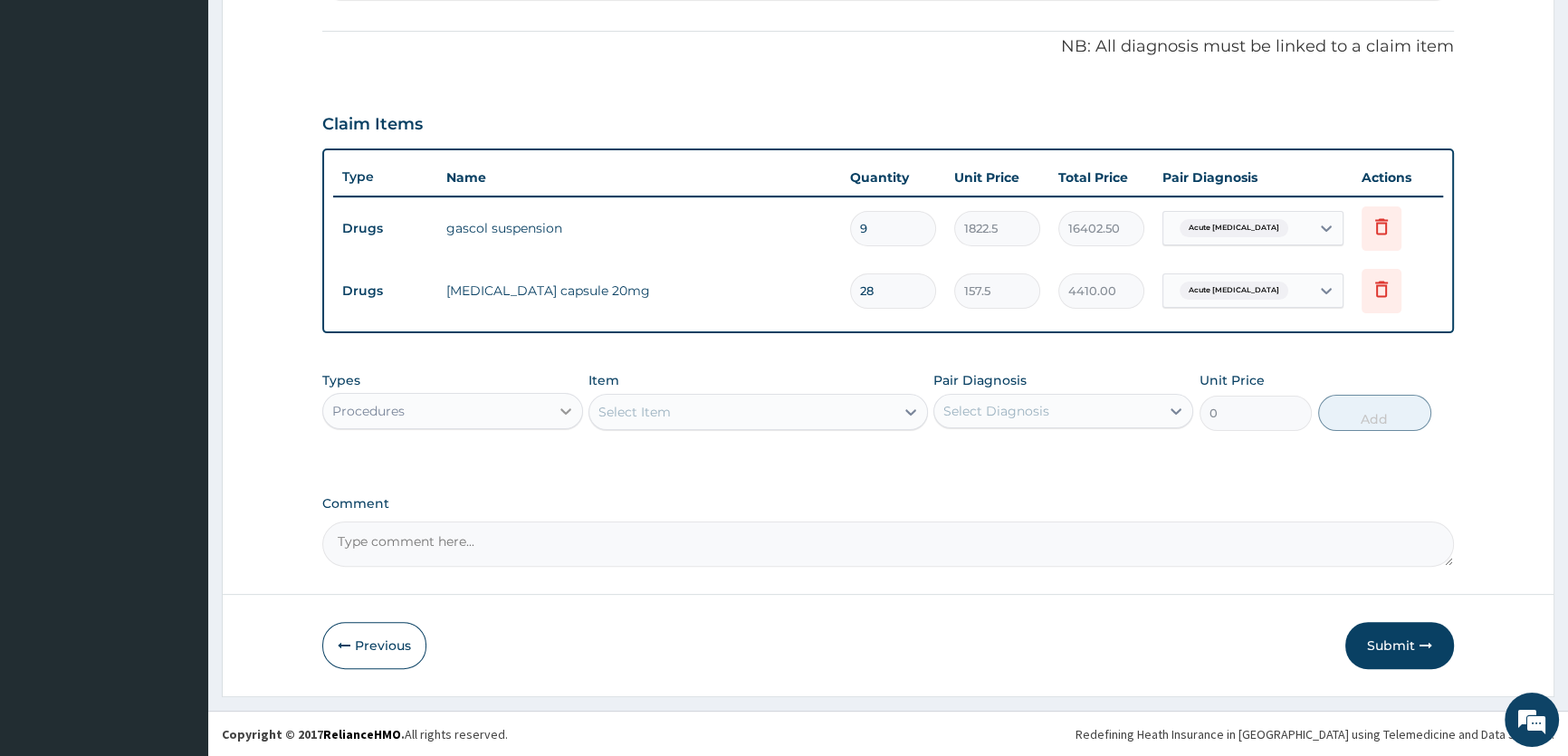
click at [562, 412] on icon at bounding box center [566, 411] width 18 height 18
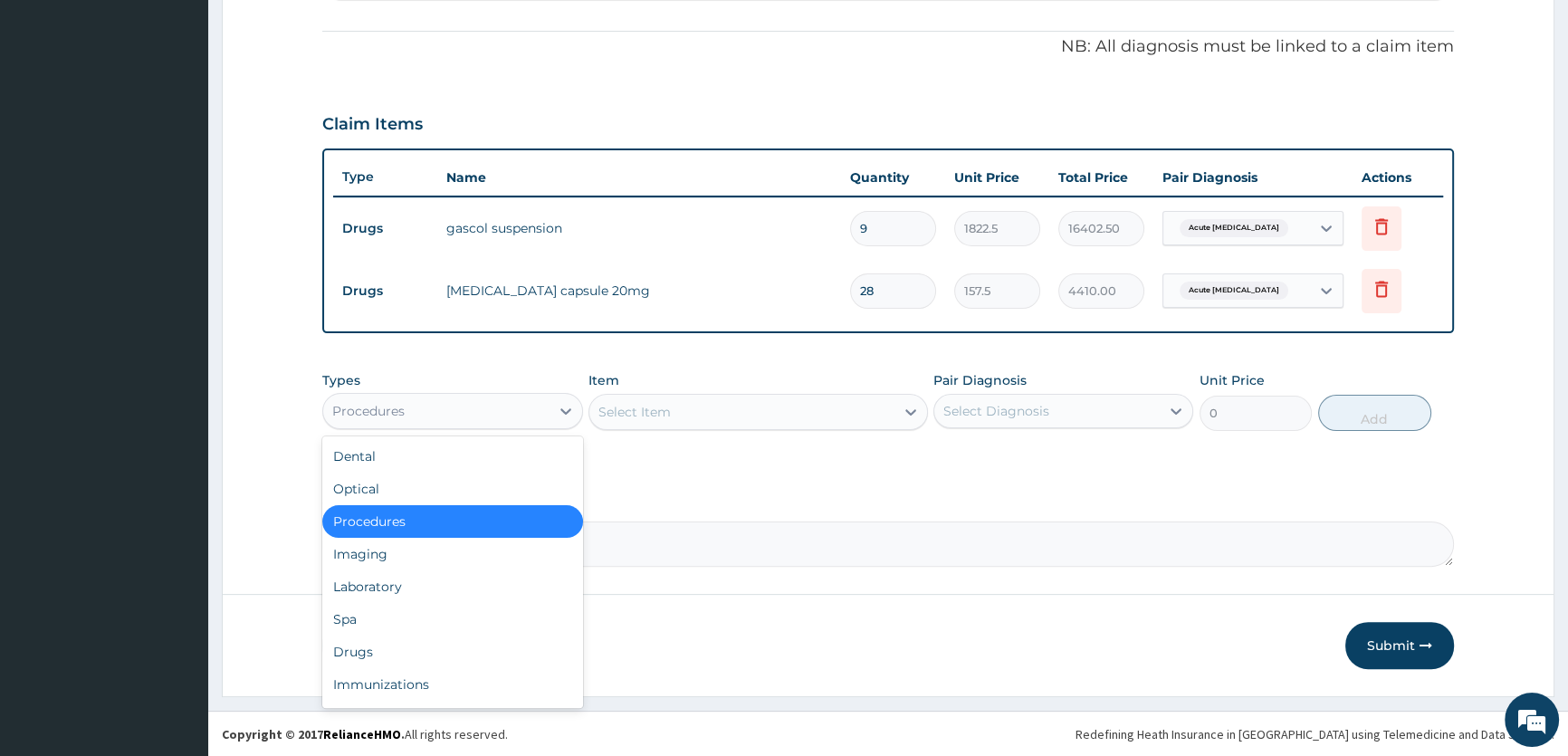
click at [873, 456] on div "Types option Procedures, selected. option Procedures selected, 3 of 10. 10 resu…" at bounding box center [889, 414] width 1132 height 105
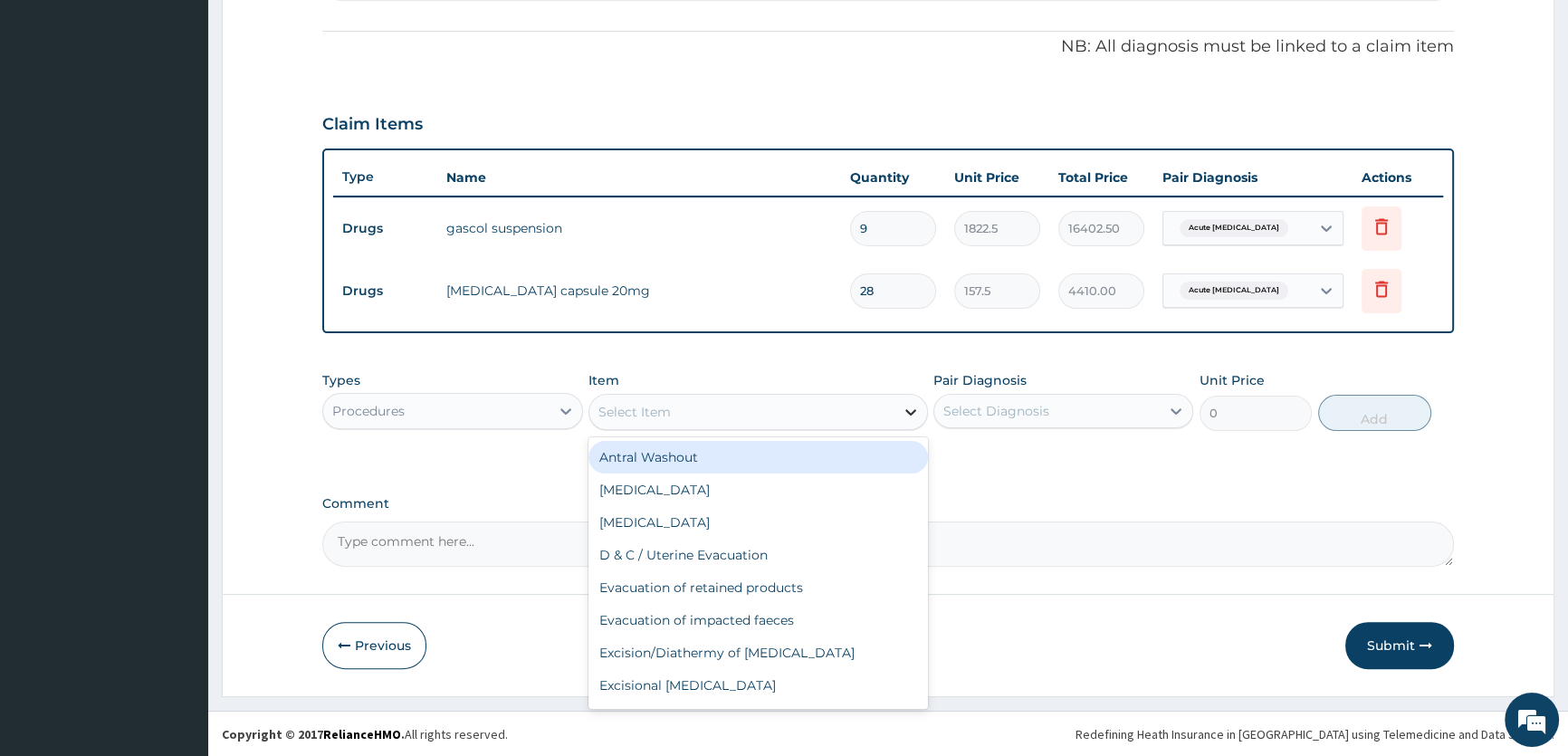
click at [913, 406] on icon at bounding box center [911, 412] width 18 height 18
type input "CONS"
click at [874, 450] on div "Consultation (GP)/month" at bounding box center [758, 456] width 339 height 33
type input "3000"
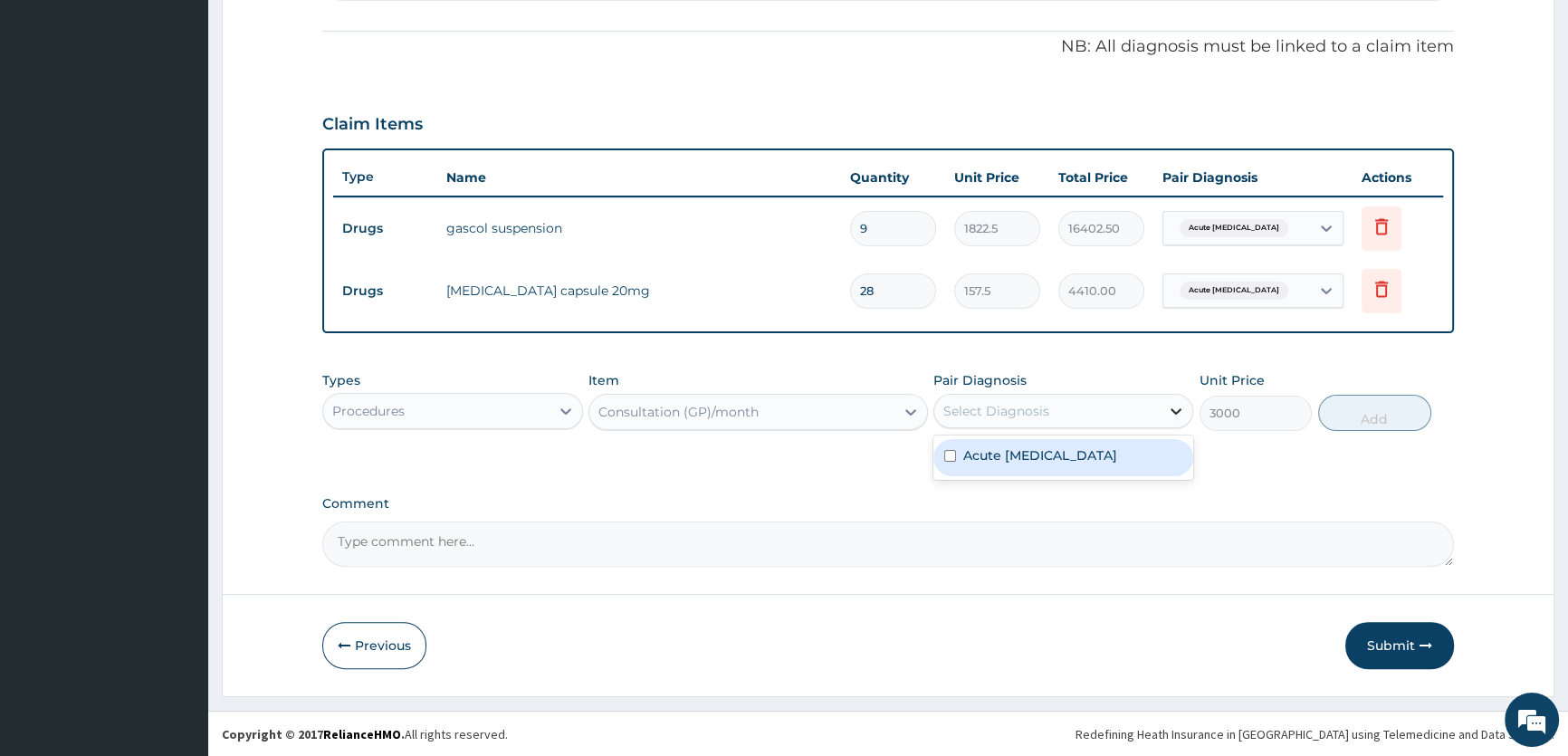
click at [1177, 409] on icon at bounding box center [1176, 411] width 18 height 18
click at [1141, 449] on div "Acute peptic ulcer" at bounding box center [1064, 457] width 260 height 37
checkbox input "true"
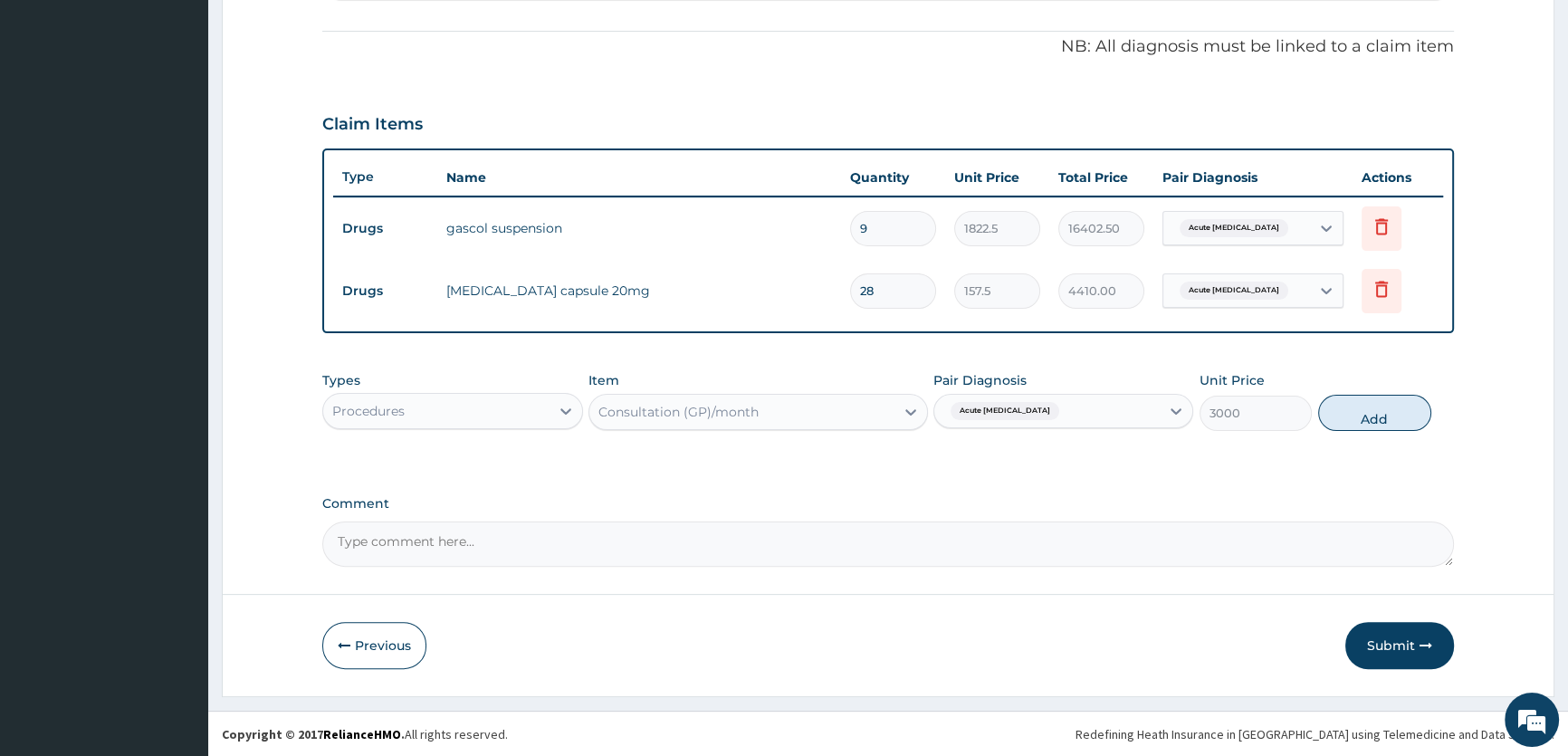
drag, startPoint x: 1374, startPoint y: 409, endPoint x: 1556, endPoint y: 466, distance: 190.7
click at [1375, 409] on button "Add" at bounding box center [1375, 412] width 113 height 36
type input "0"
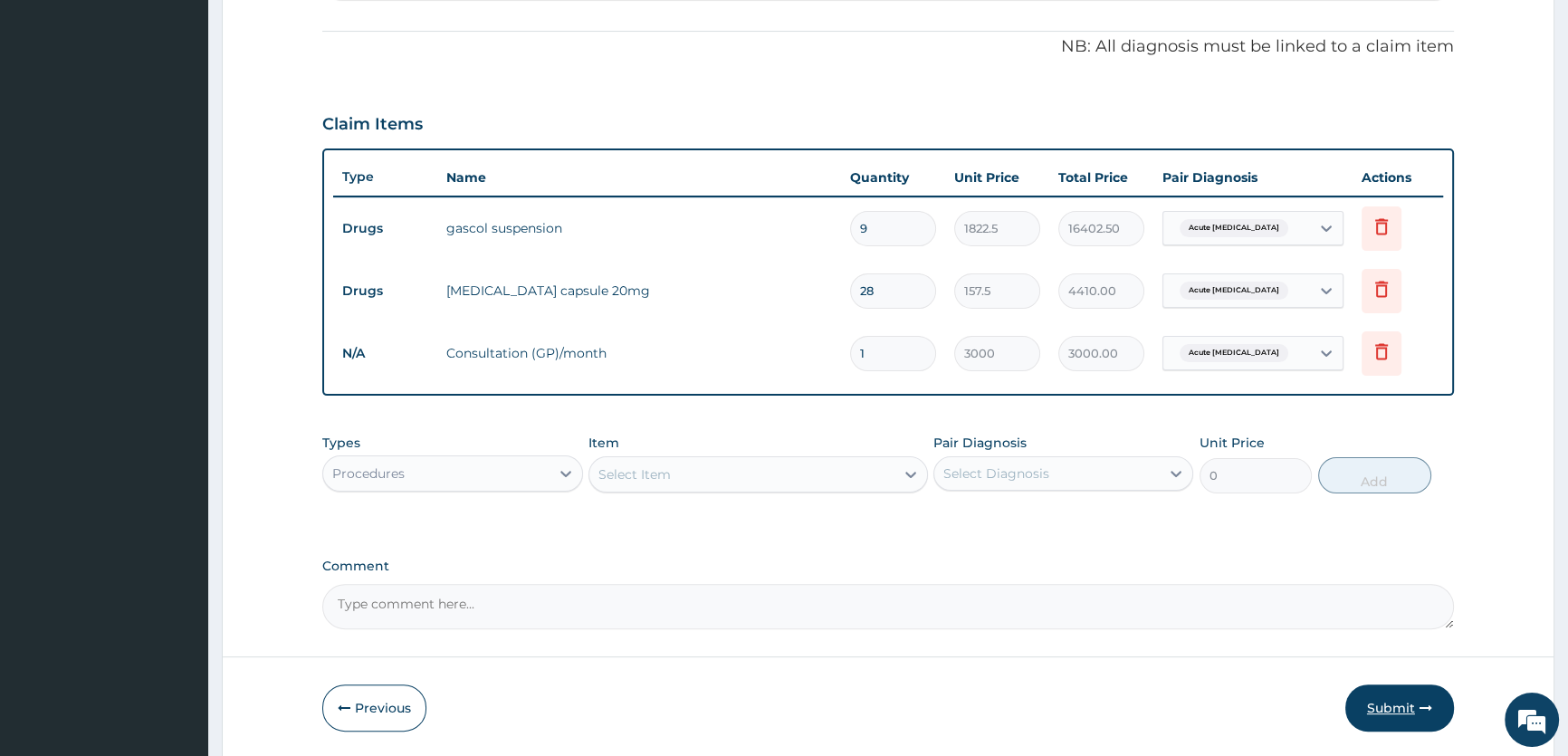
click at [1394, 698] on button "Submit" at bounding box center [1399, 708] width 108 height 47
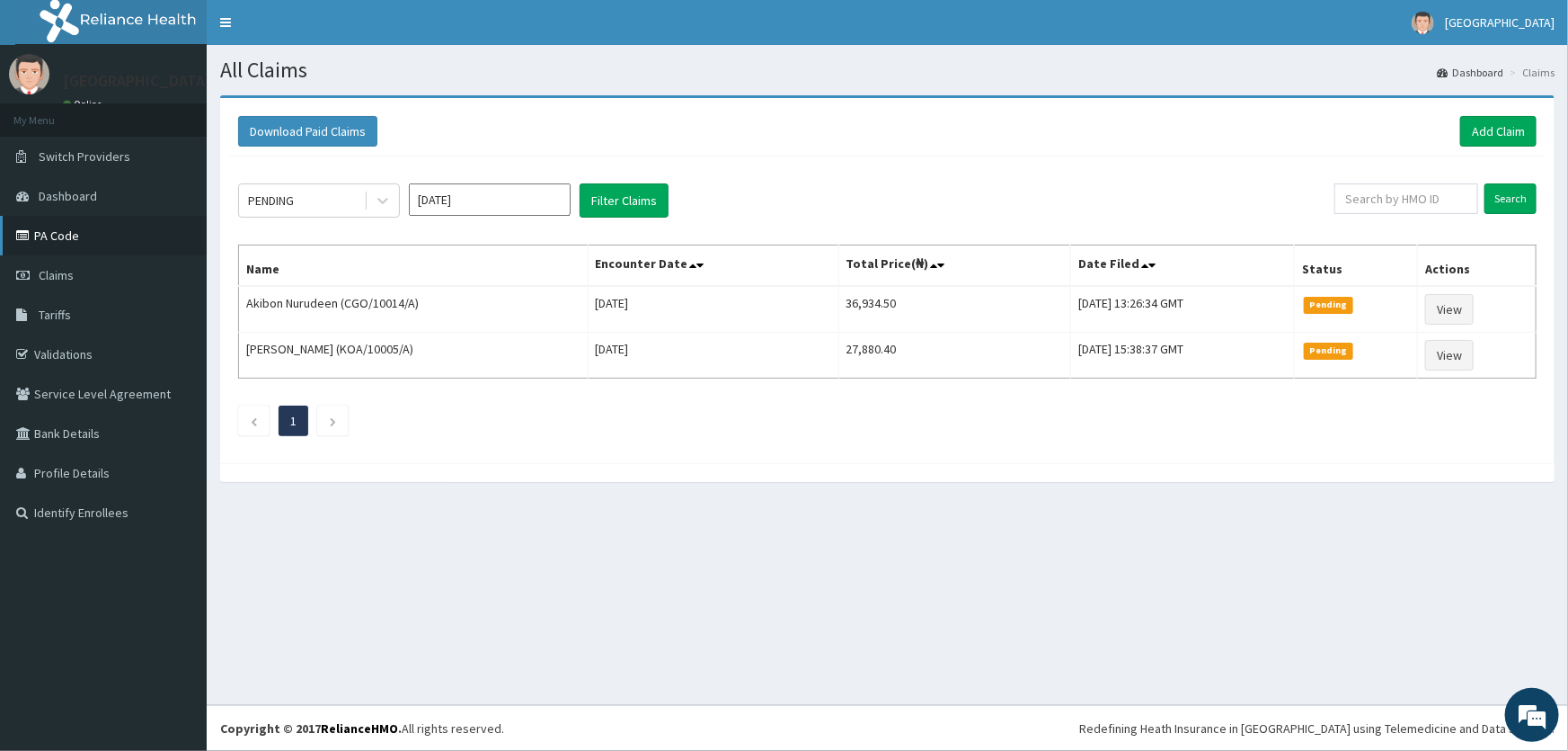
click at [50, 239] on link "PA Code" at bounding box center [103, 235] width 207 height 39
click at [1505, 126] on link "Add Claim" at bounding box center [1499, 130] width 76 height 30
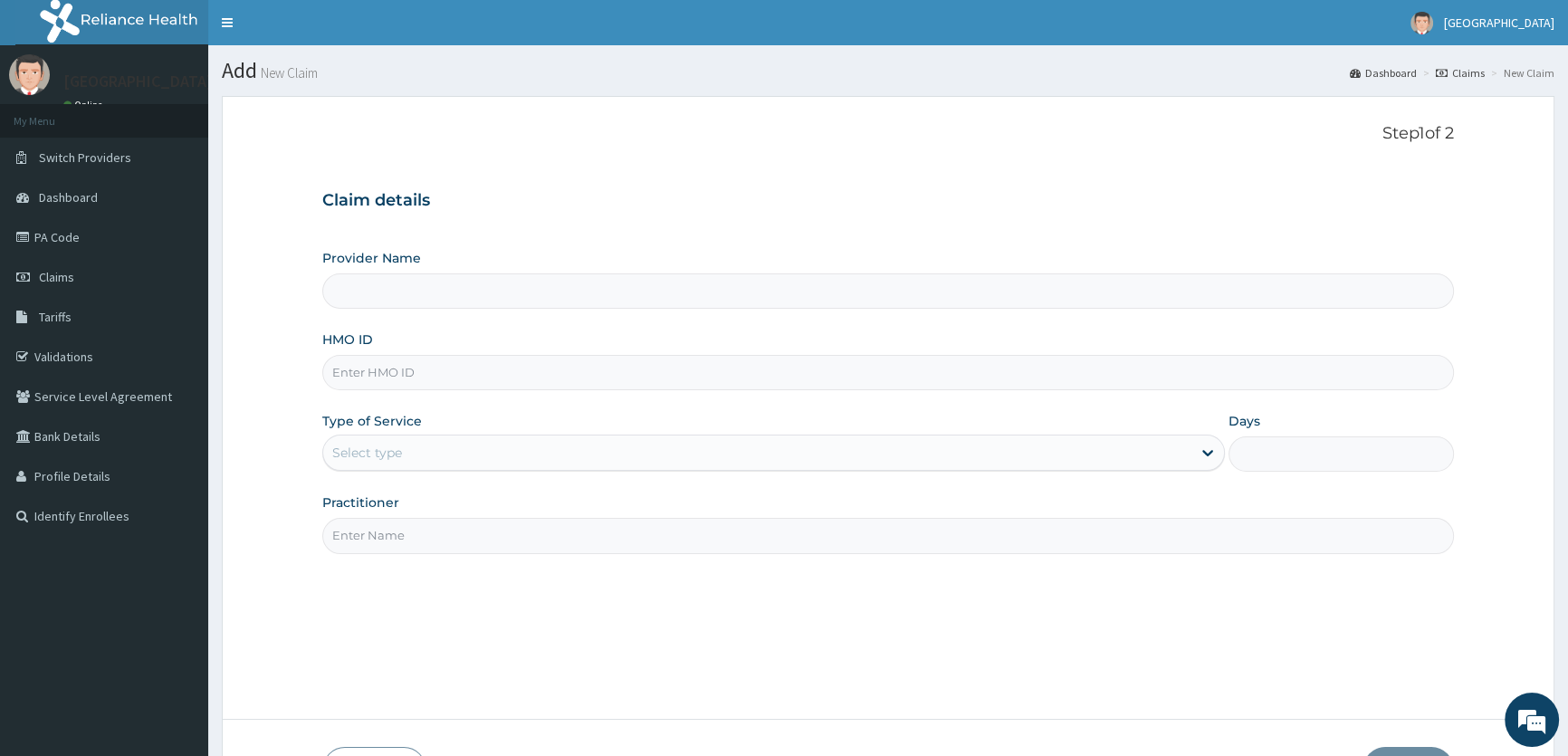
type input "ROA Specialist Hospital"
click at [398, 380] on input "HMO ID" at bounding box center [889, 373] width 1132 height 35
type input "CYU/100188/A"
click at [434, 448] on div "Select type" at bounding box center [757, 451] width 868 height 29
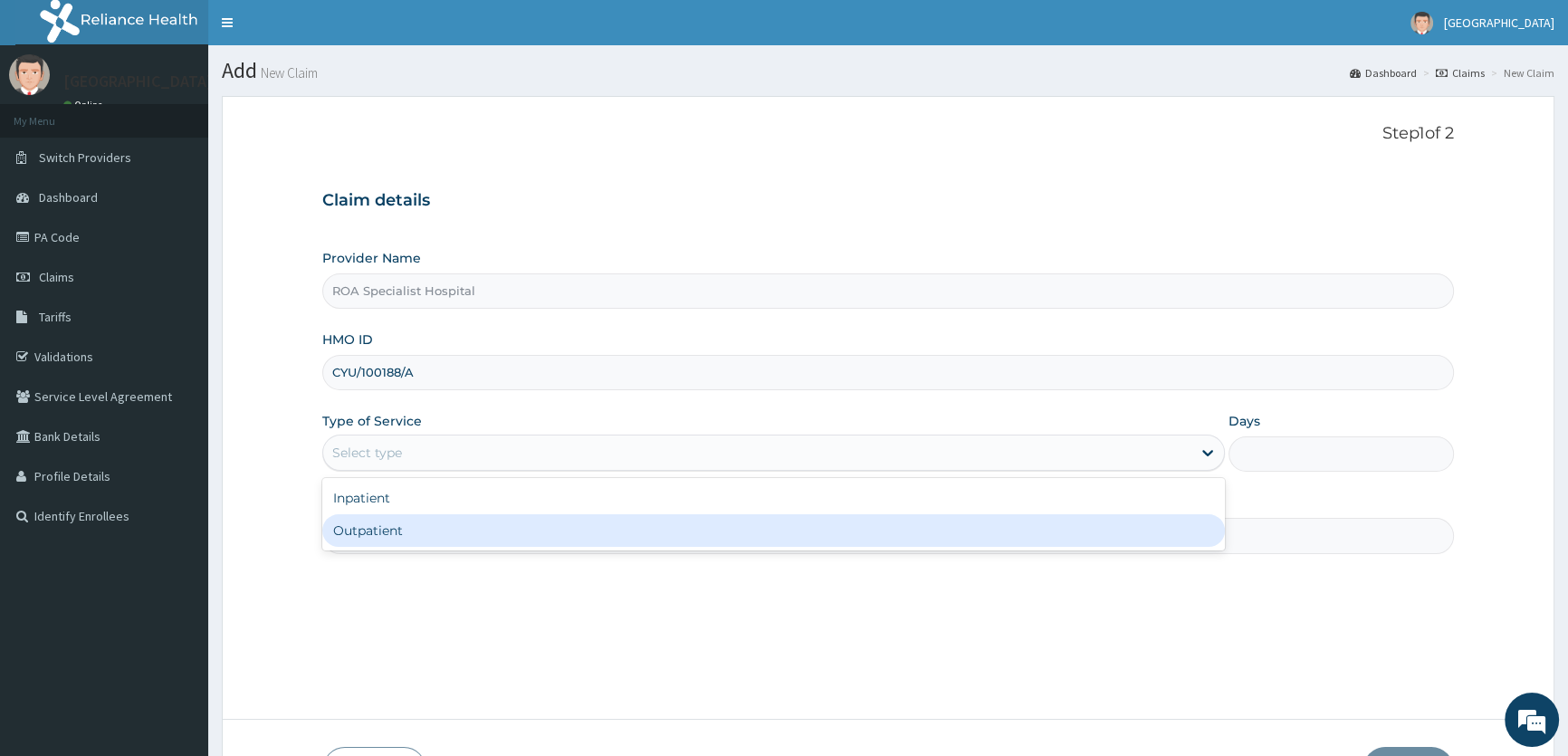
click at [509, 525] on div "Outpatient" at bounding box center [773, 530] width 902 height 33
type input "1"
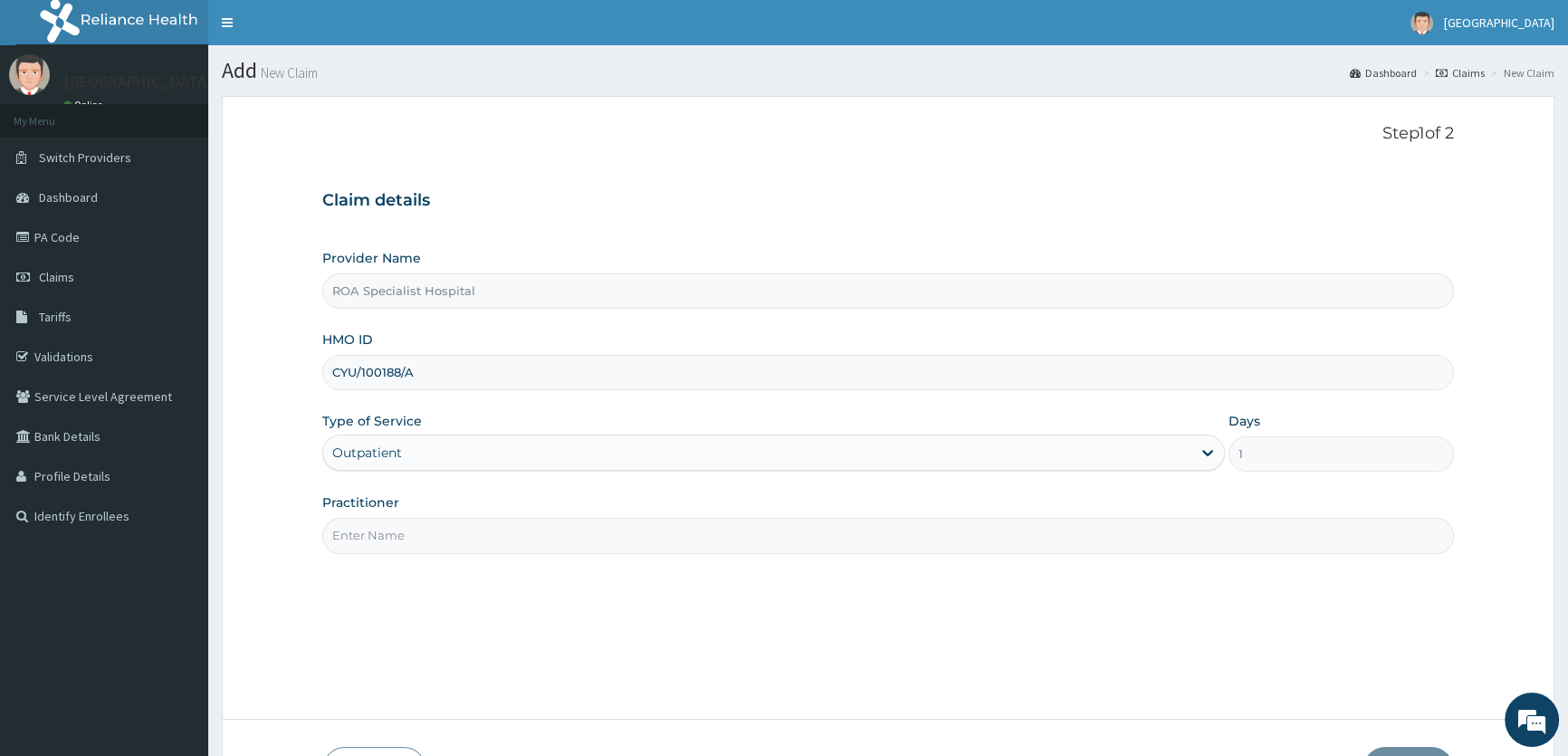
click at [692, 525] on input "Practitioner" at bounding box center [889, 535] width 1132 height 35
type input "DR. HAMEED"
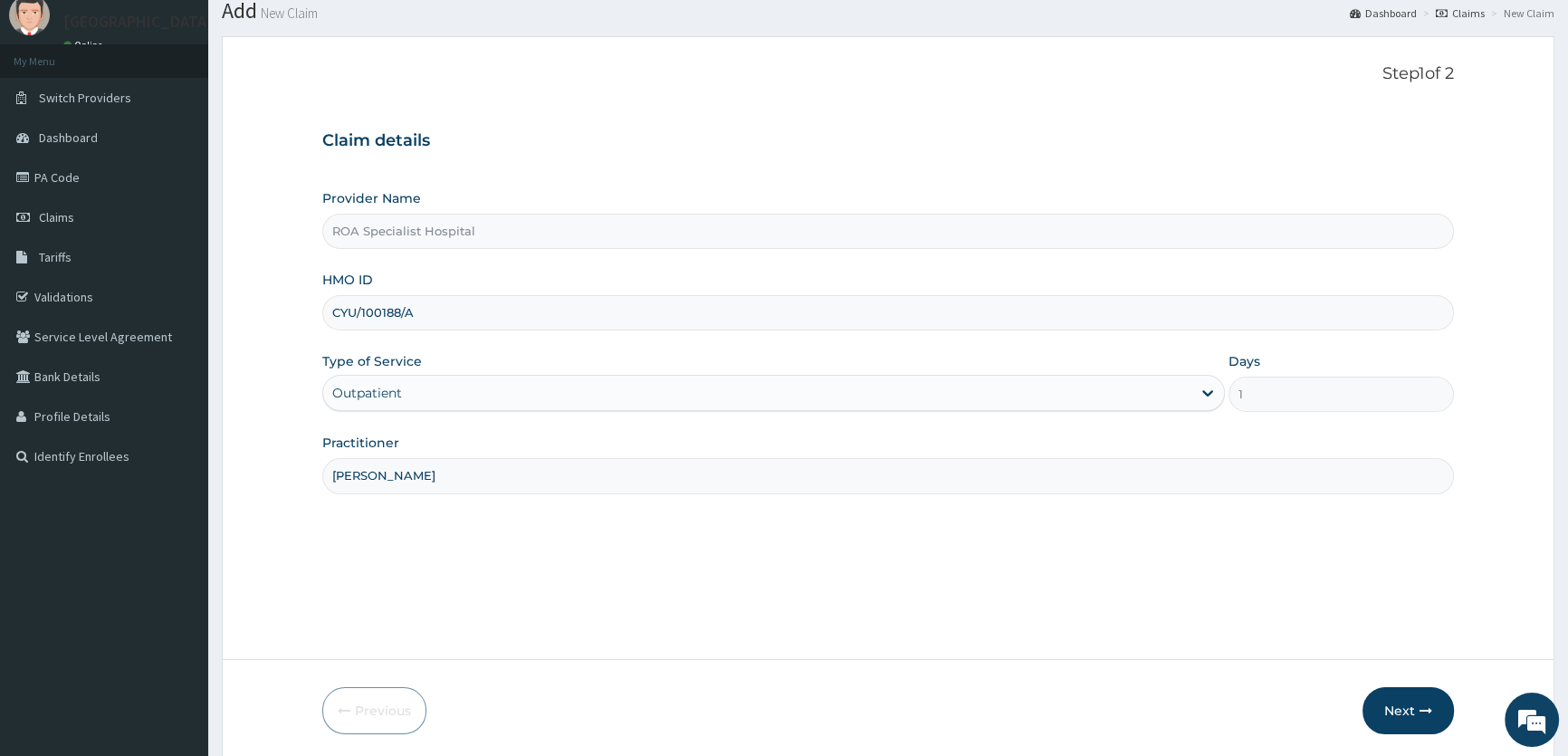
scroll to position [82, 0]
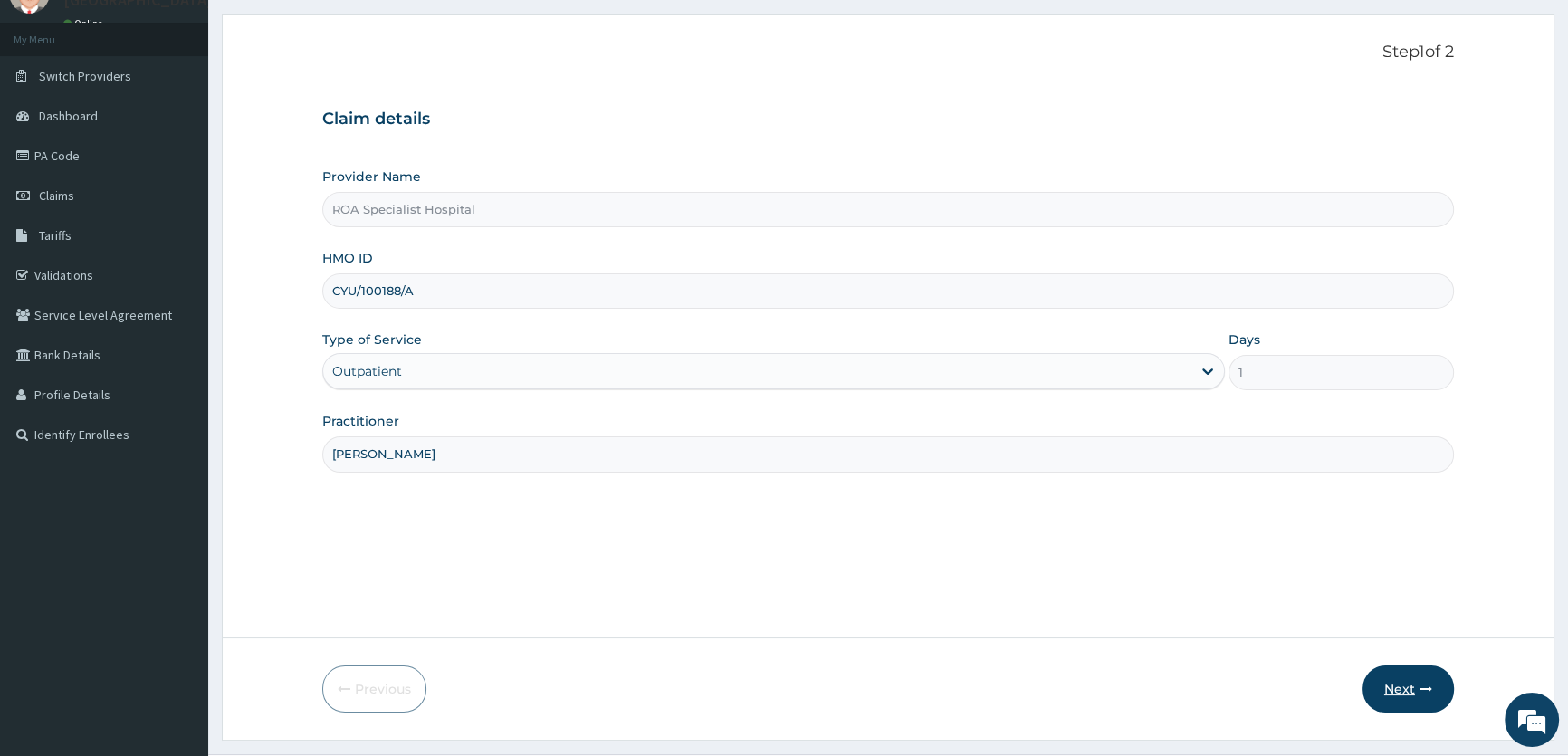
click at [1409, 688] on button "Next" at bounding box center [1408, 689] width 92 height 47
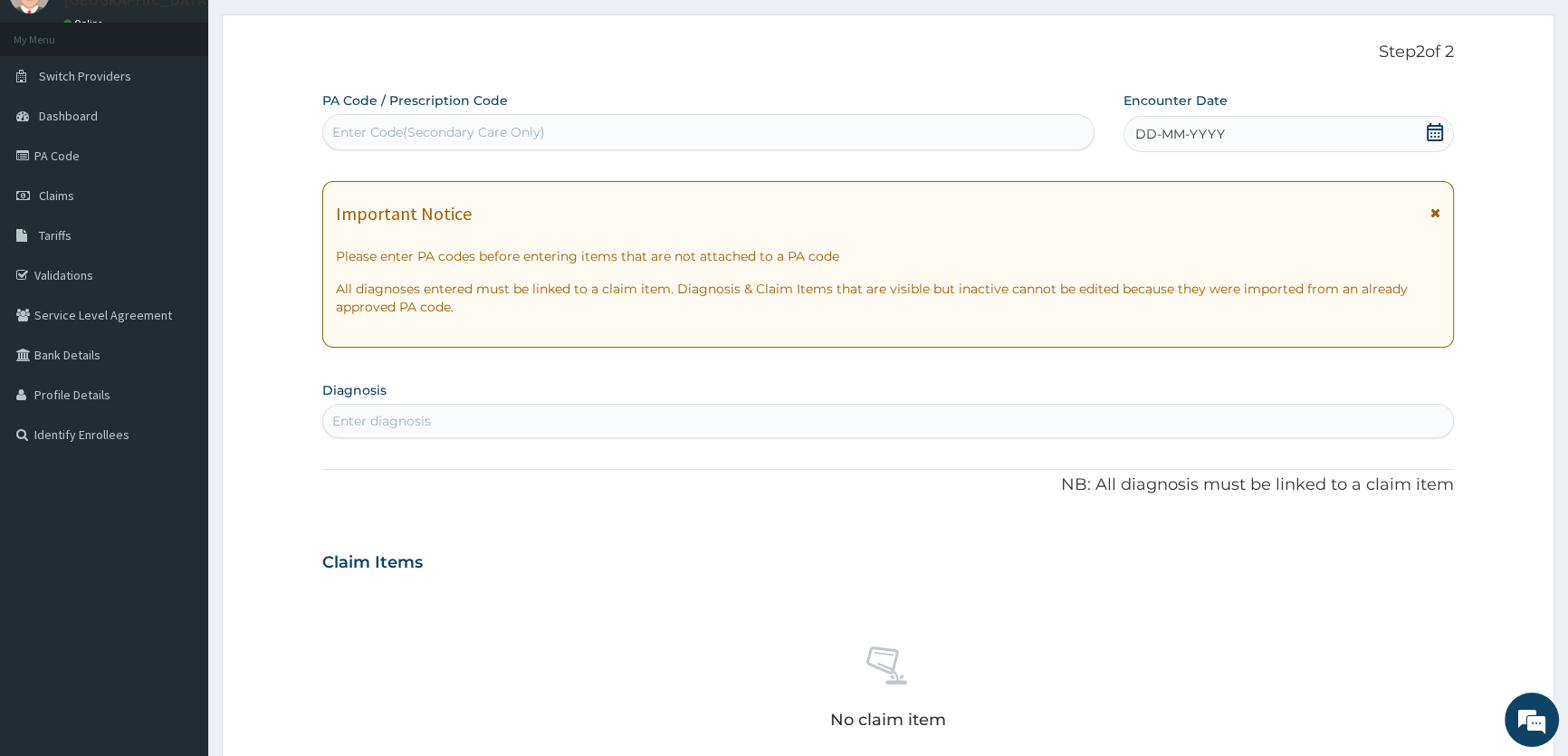
click at [443, 127] on div "Enter Code(Secondary Care Only)" at bounding box center [439, 132] width 213 height 18
paste input "PA/D7854C"
type input "PA/D7854C"
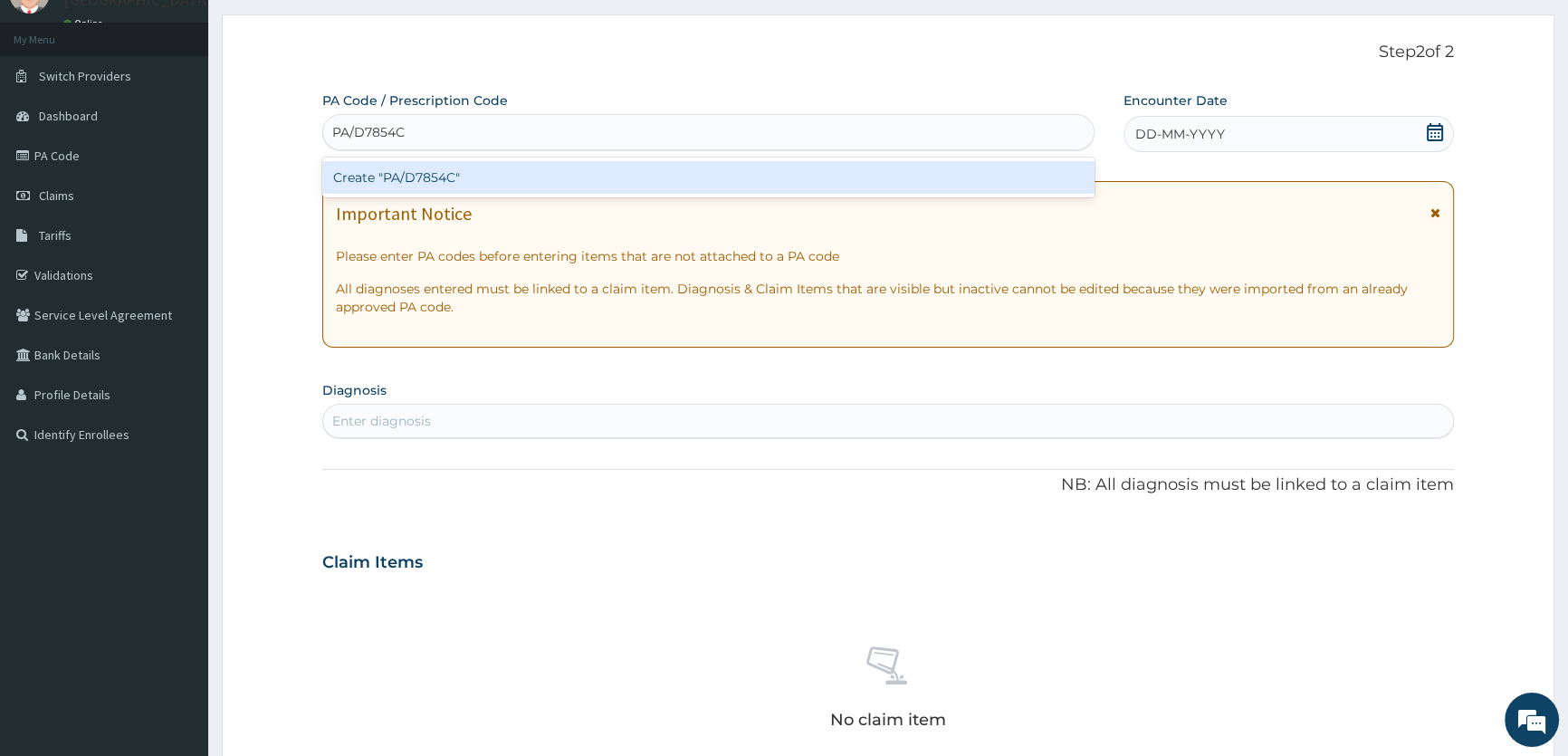
click at [433, 168] on div "Create "PA/D7854C"" at bounding box center [708, 176] width 771 height 33
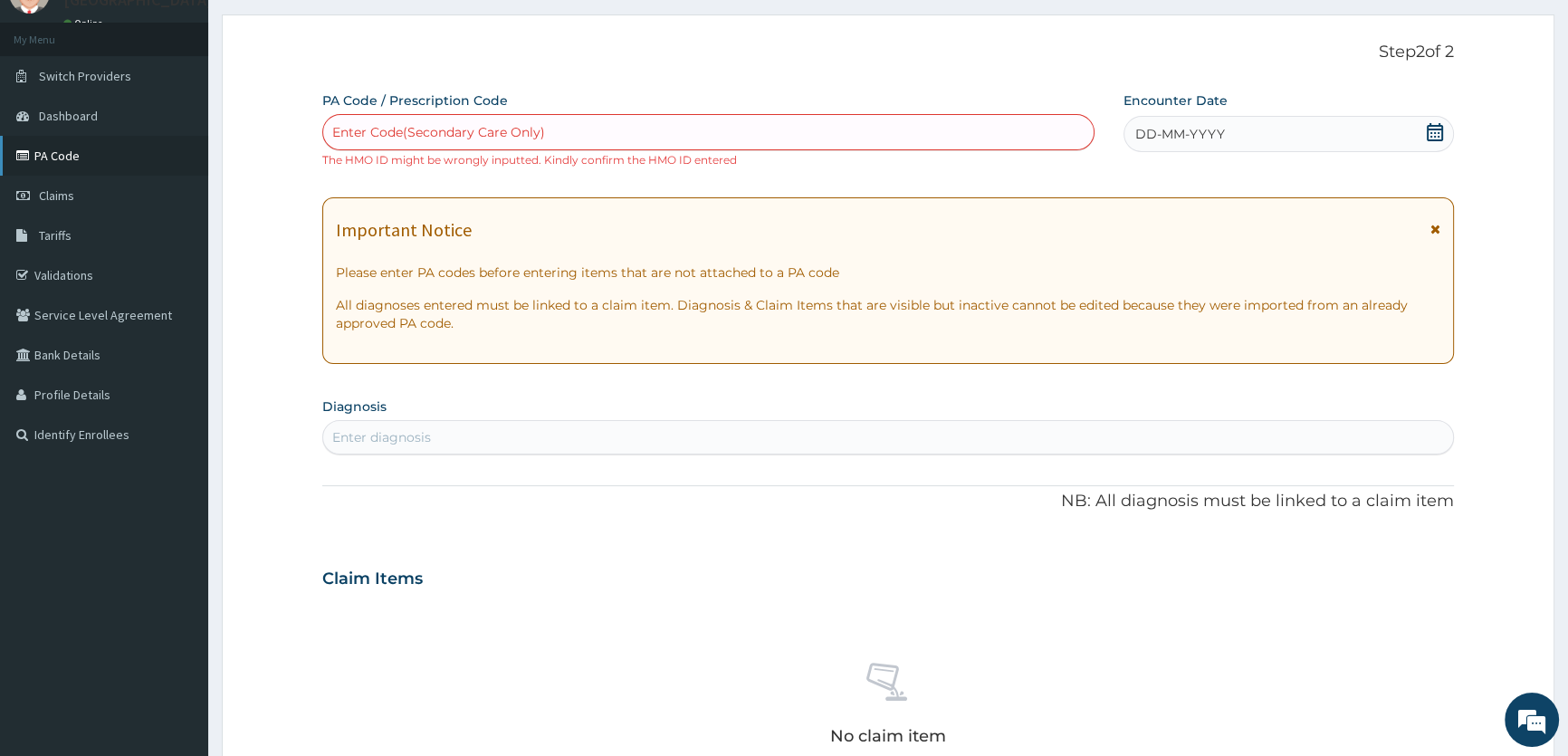
click at [61, 155] on link "PA Code" at bounding box center [104, 156] width 208 height 39
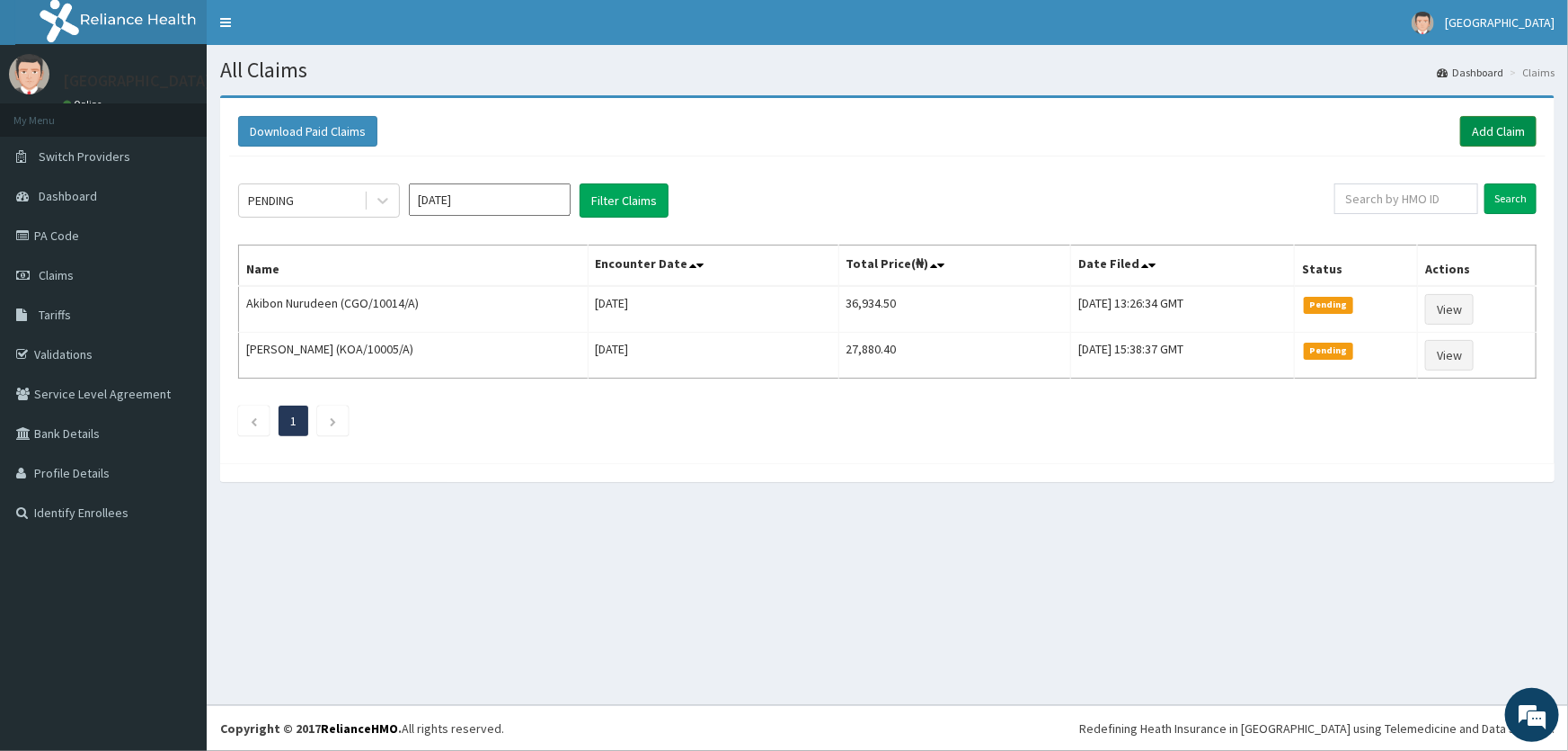
click at [1521, 132] on link "Add Claim" at bounding box center [1499, 130] width 76 height 30
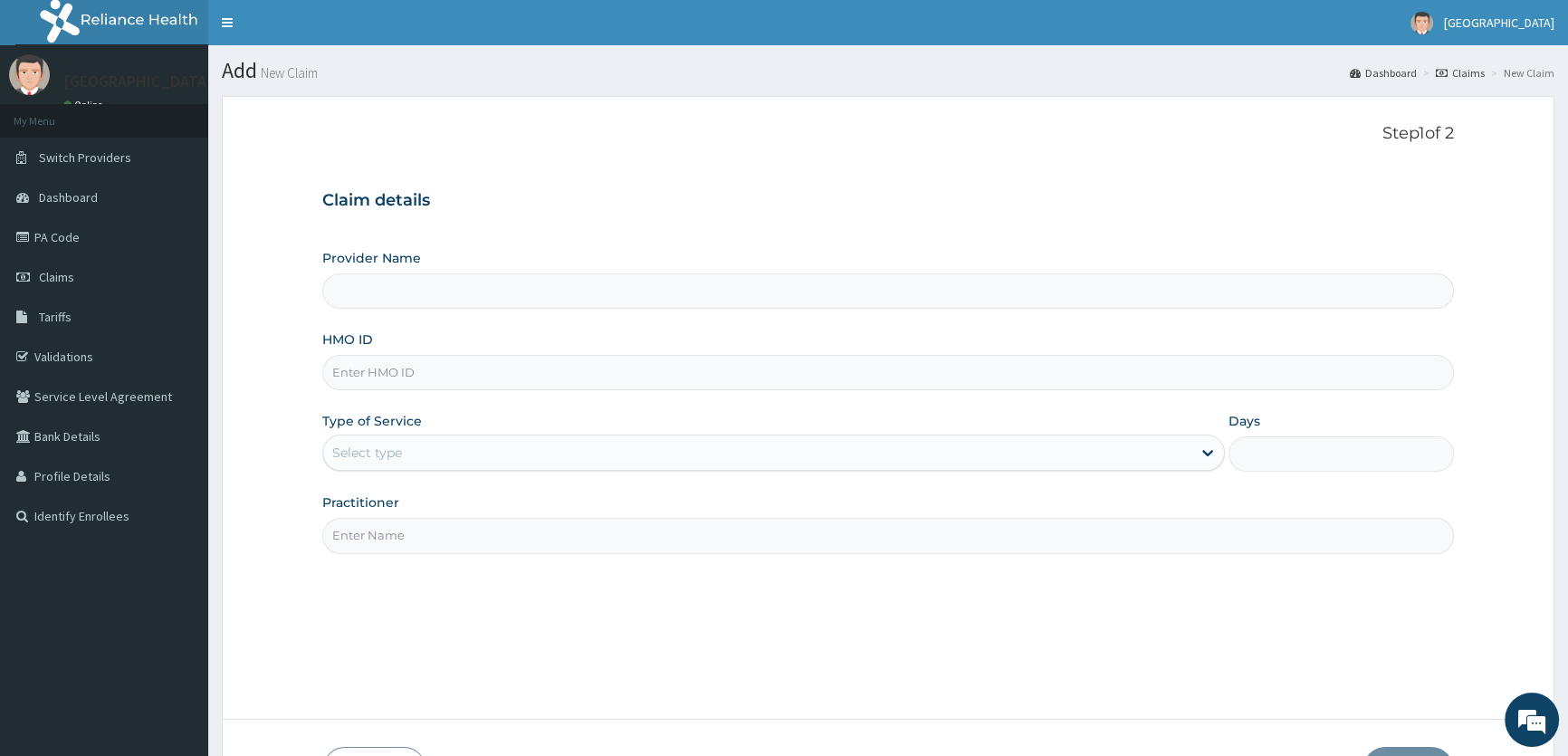
click at [487, 295] on input "Provider Name" at bounding box center [889, 291] width 1132 height 35
type input "ROA Specialist Hospital"
click at [398, 362] on input "HMO ID" at bounding box center [889, 373] width 1132 height 35
type input "CYU/100188/A"
click at [535, 460] on div "Select type" at bounding box center [757, 451] width 868 height 29
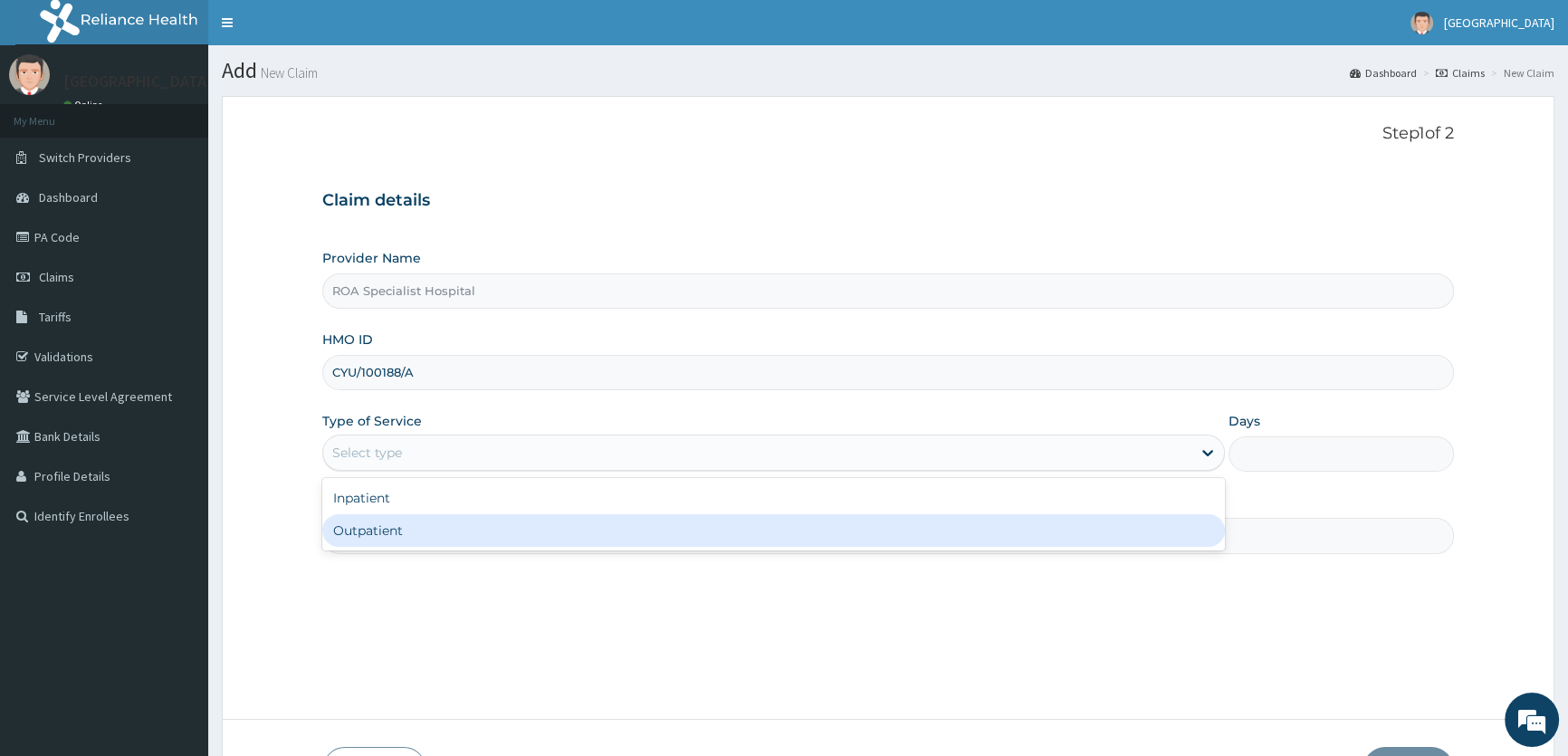
click at [488, 529] on div "Outpatient" at bounding box center [773, 530] width 902 height 33
type input "1"
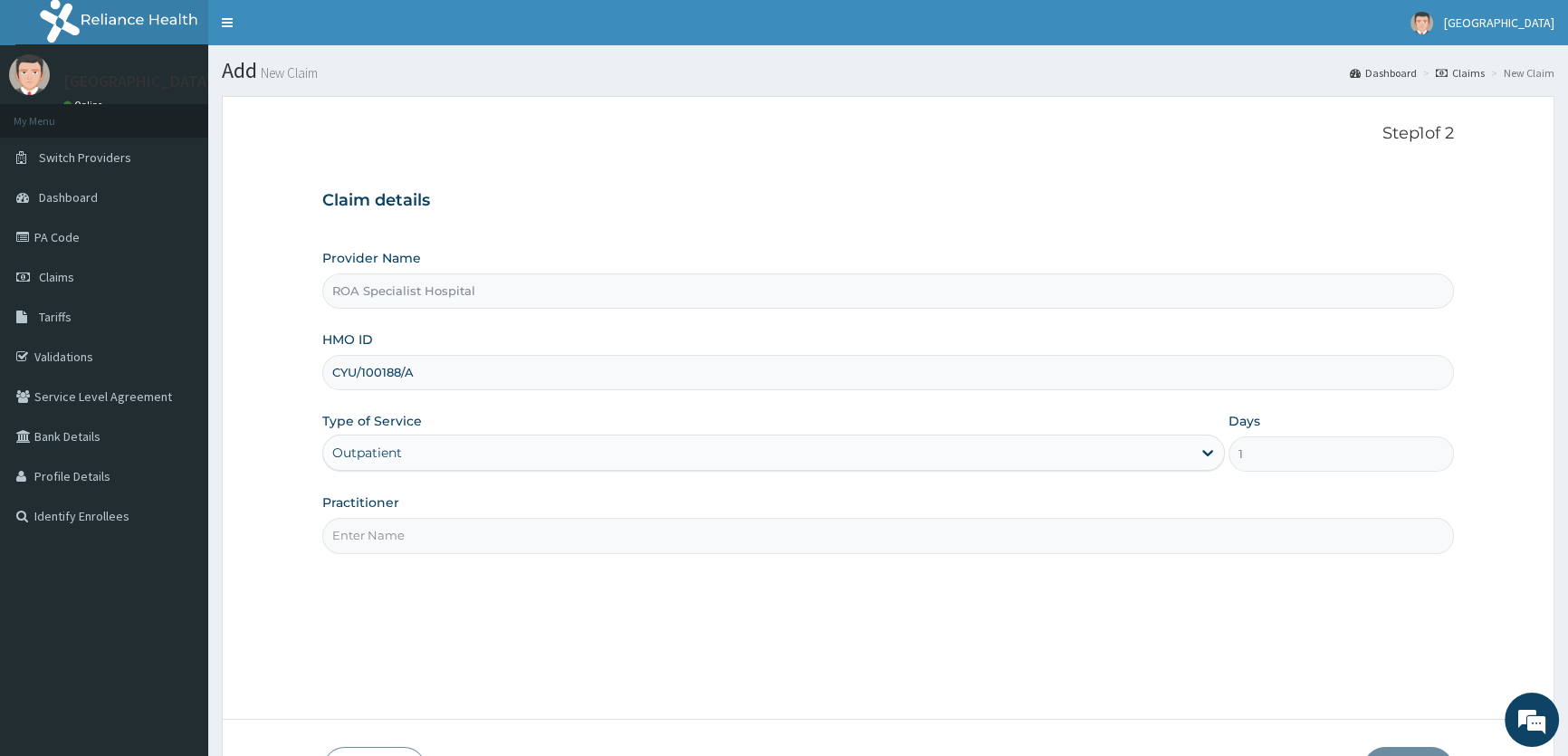
click at [385, 530] on input "Practitioner" at bounding box center [889, 535] width 1132 height 35
type input "DR. HAMEED"
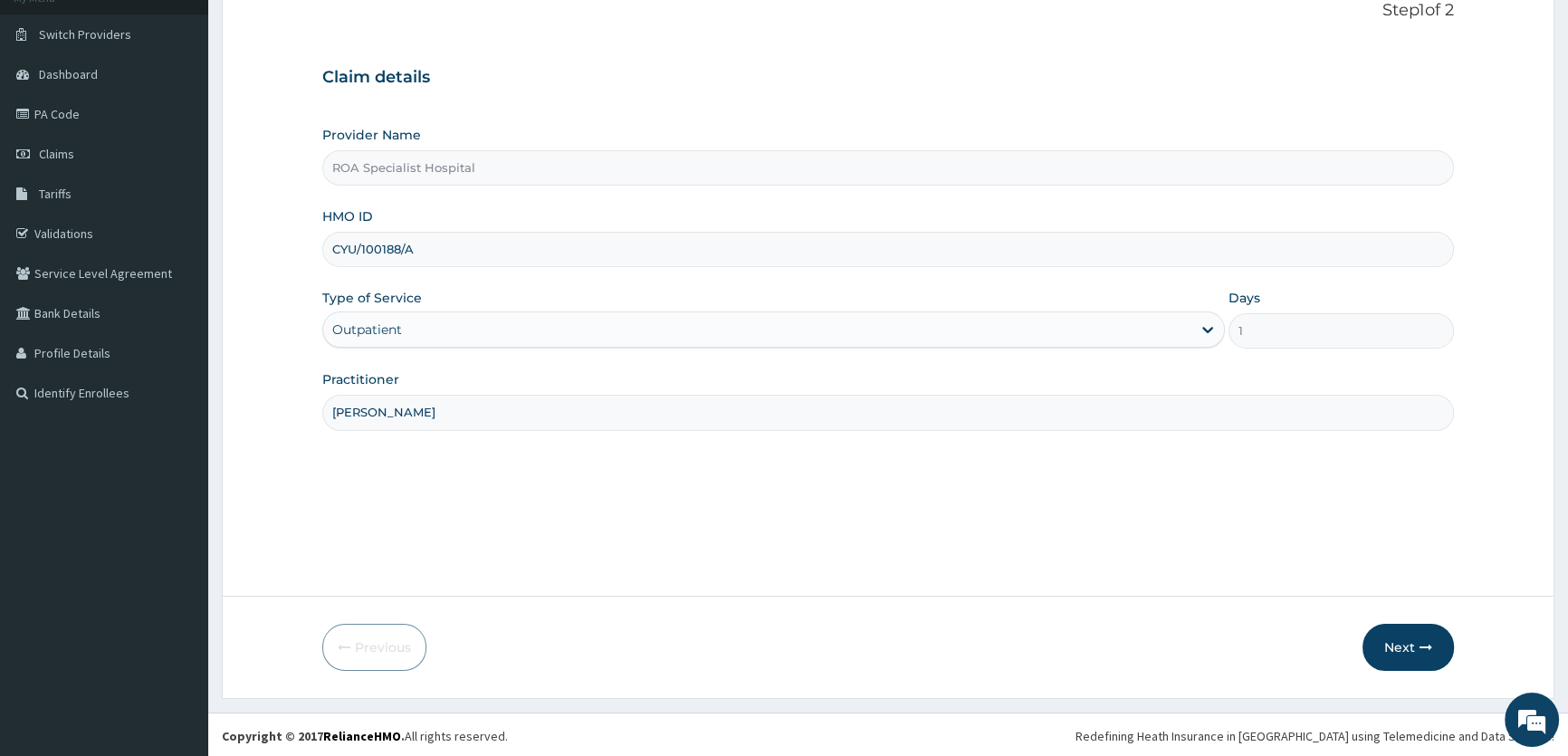
scroll to position [125, 0]
click at [1421, 648] on icon "button" at bounding box center [1426, 645] width 13 height 13
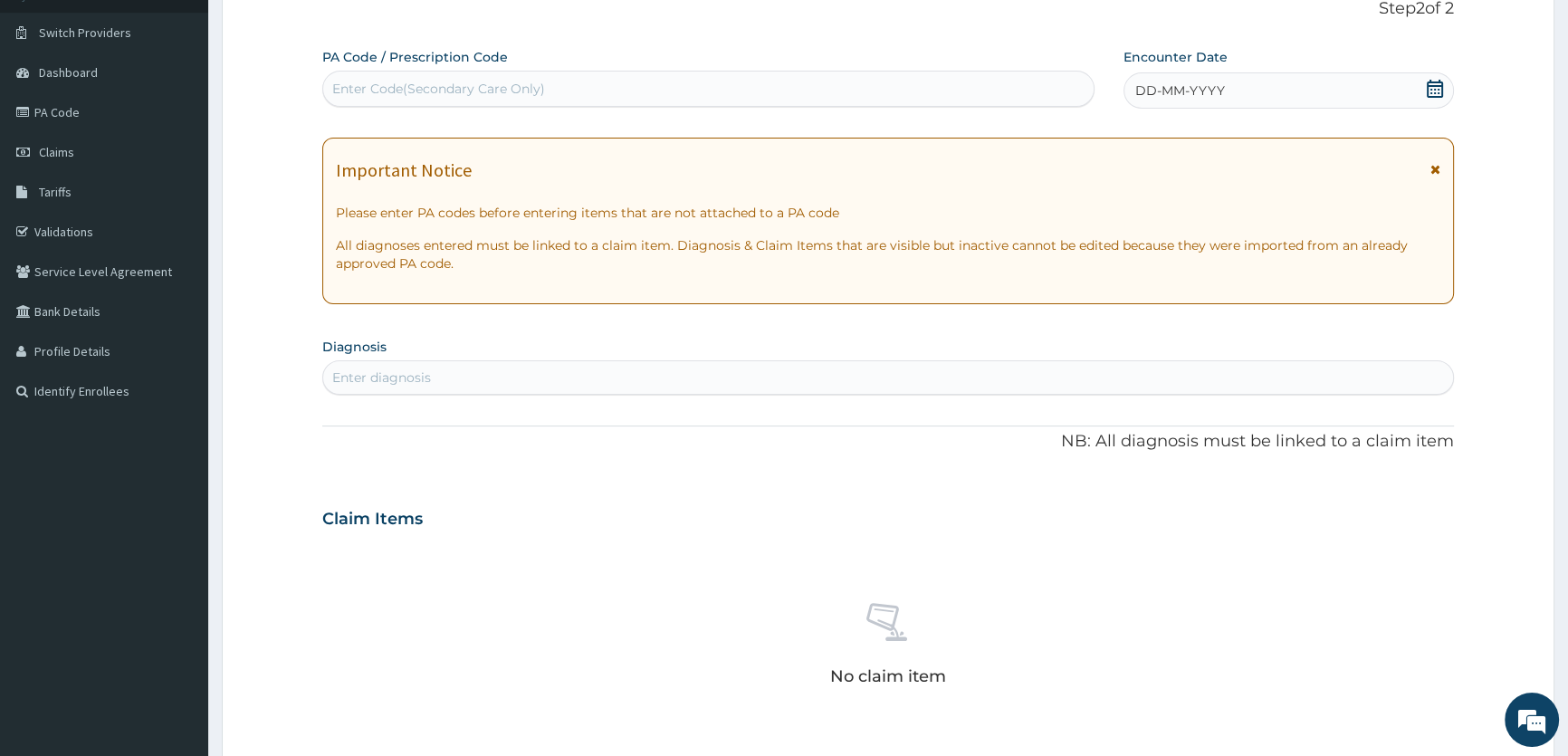
click at [372, 83] on div "Enter Code(Secondary Care Only)" at bounding box center [439, 89] width 213 height 18
paste input "PA/D7854C"
type input "PA/D7854C"
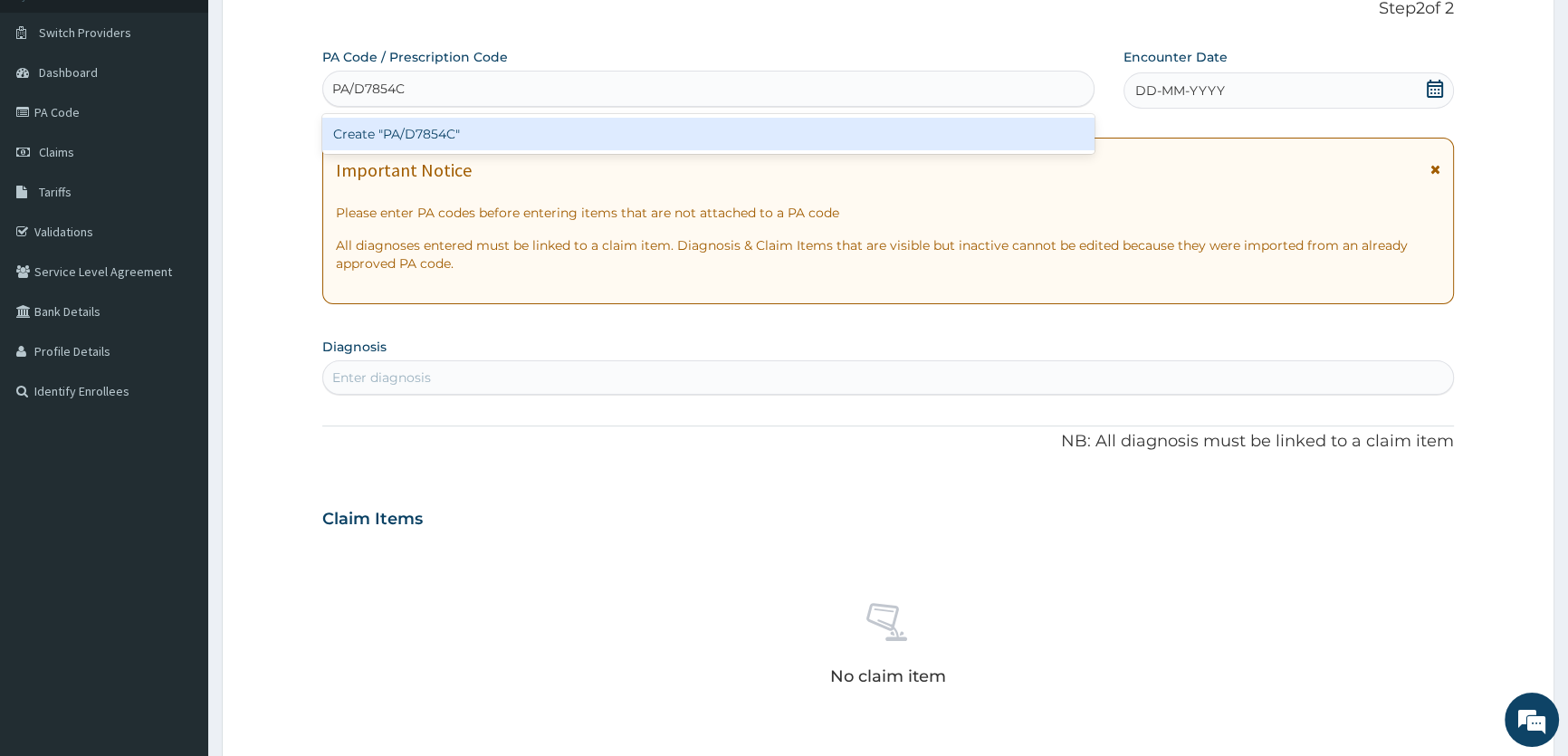
click at [430, 133] on div "Create "PA/D7854C"" at bounding box center [708, 133] width 771 height 33
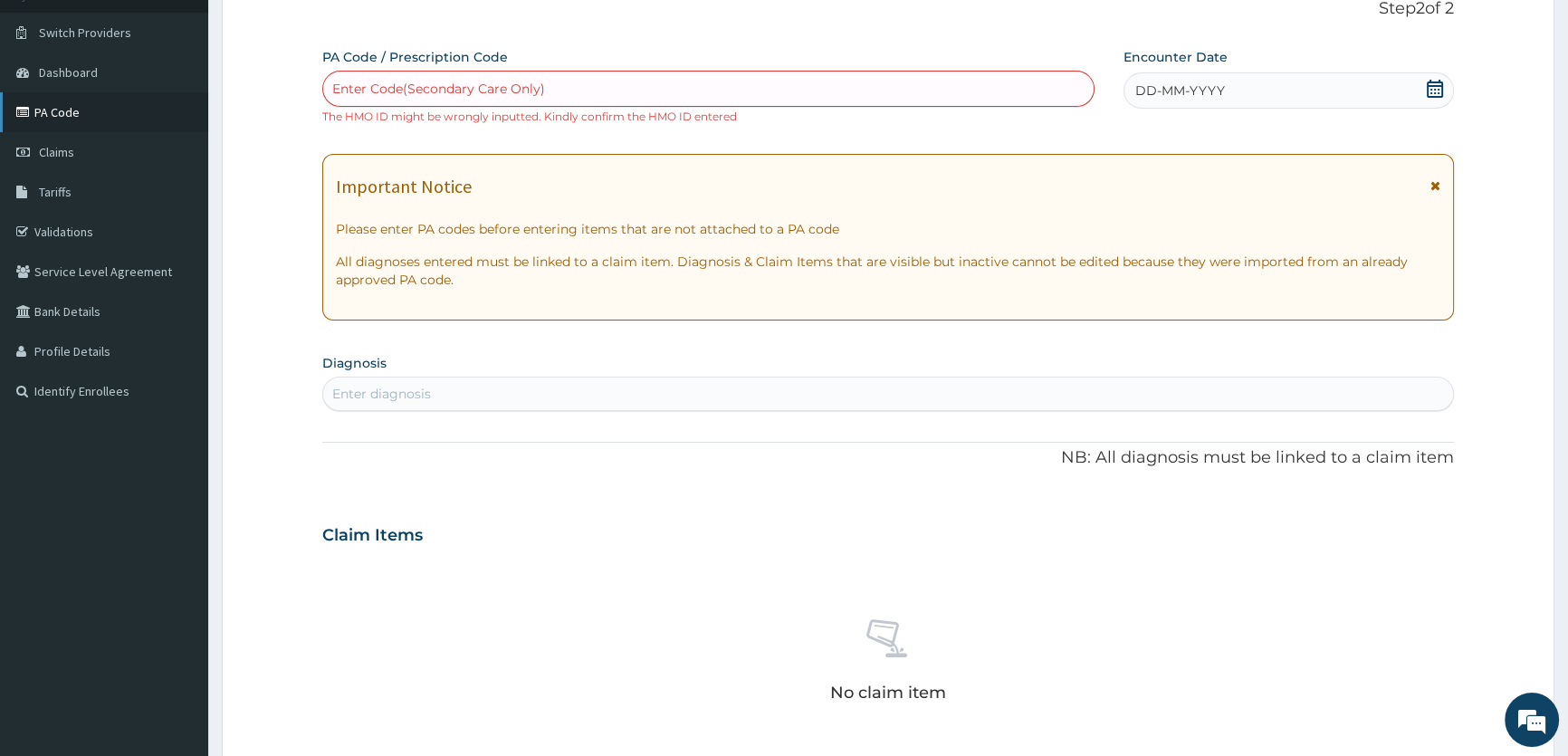
click at [56, 117] on link "PA Code" at bounding box center [104, 112] width 208 height 39
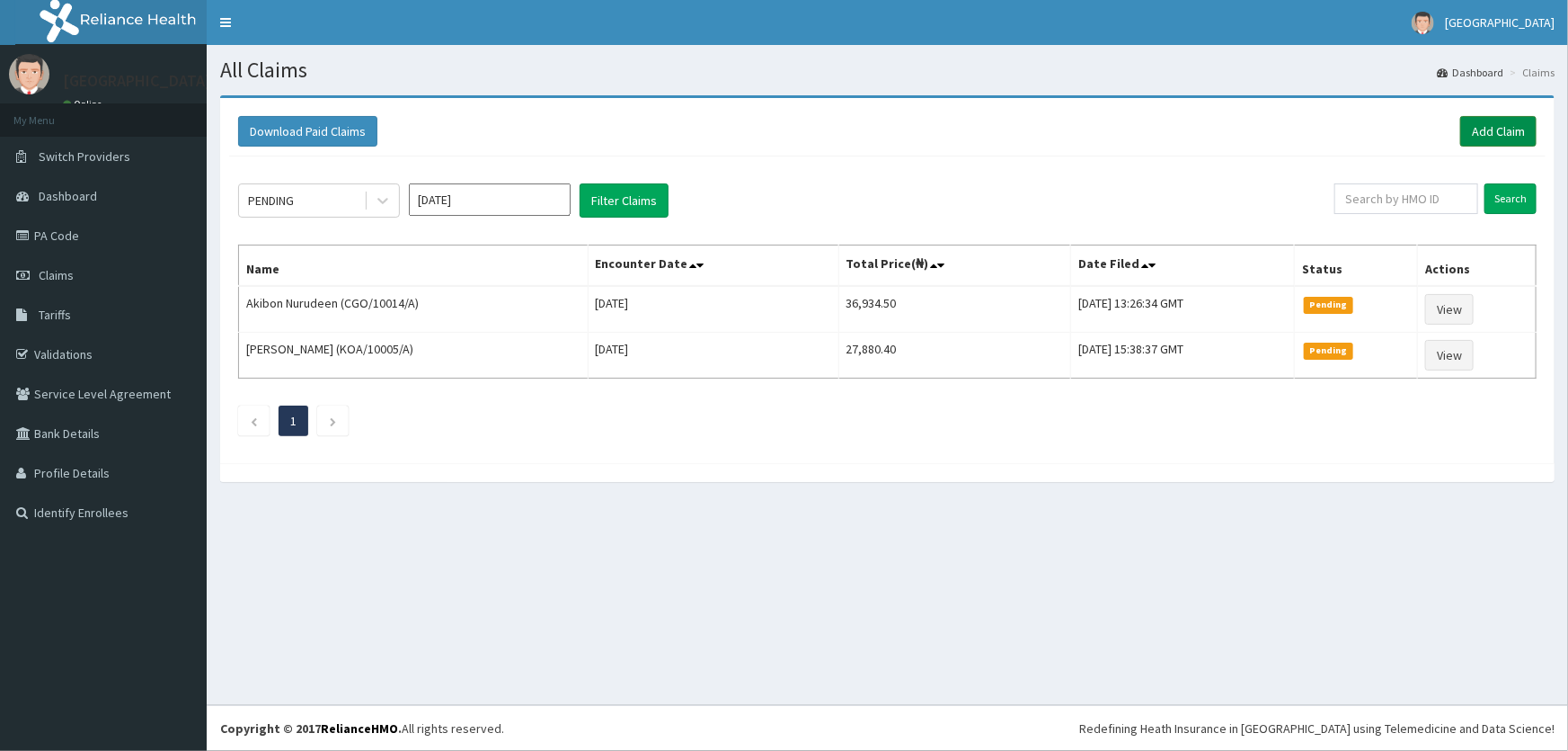
click at [1474, 129] on link "Add Claim" at bounding box center [1499, 130] width 76 height 30
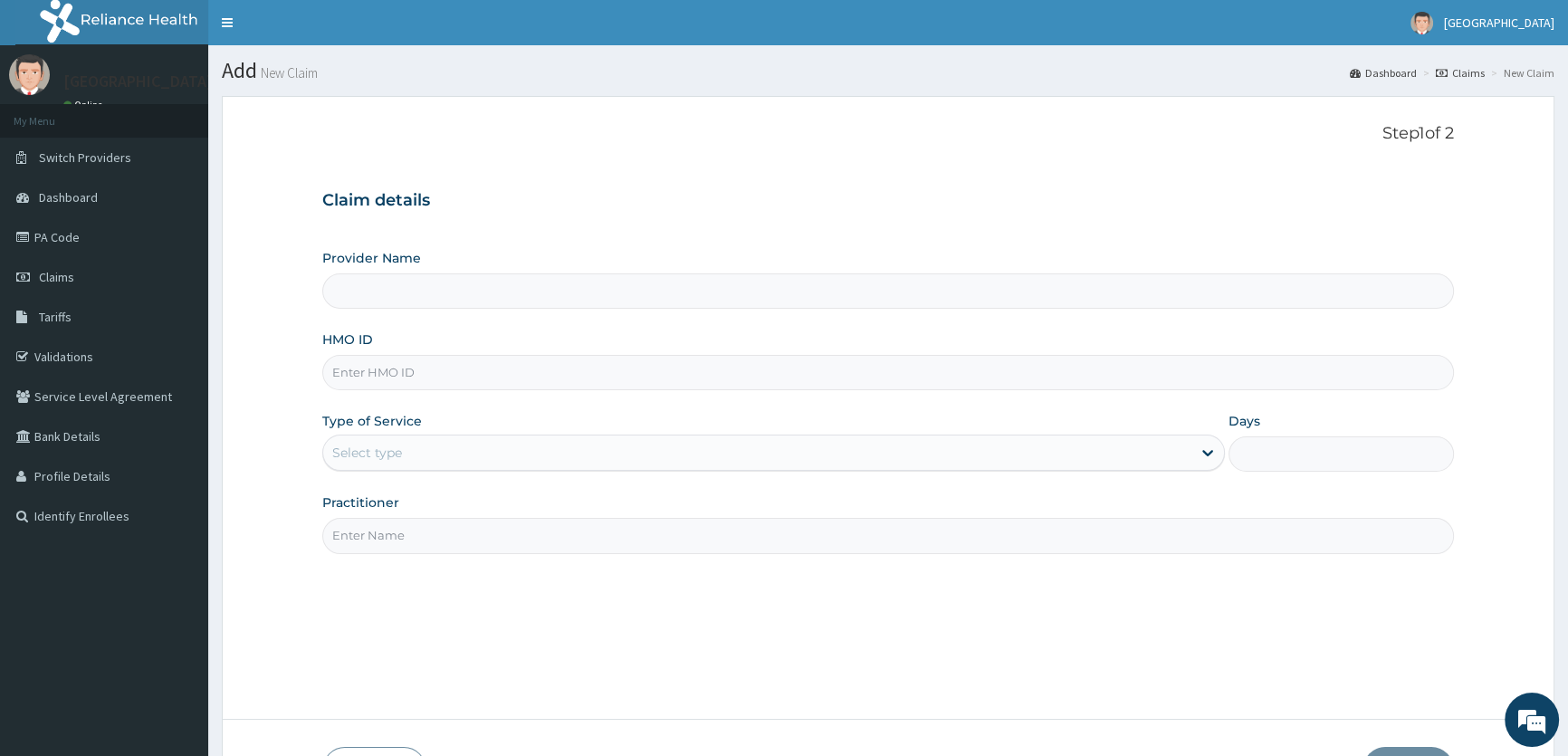
type input "ROA Specialist Hospital"
click at [404, 373] on input "HMO ID" at bounding box center [889, 373] width 1132 height 35
type input "CYU/10188/A"
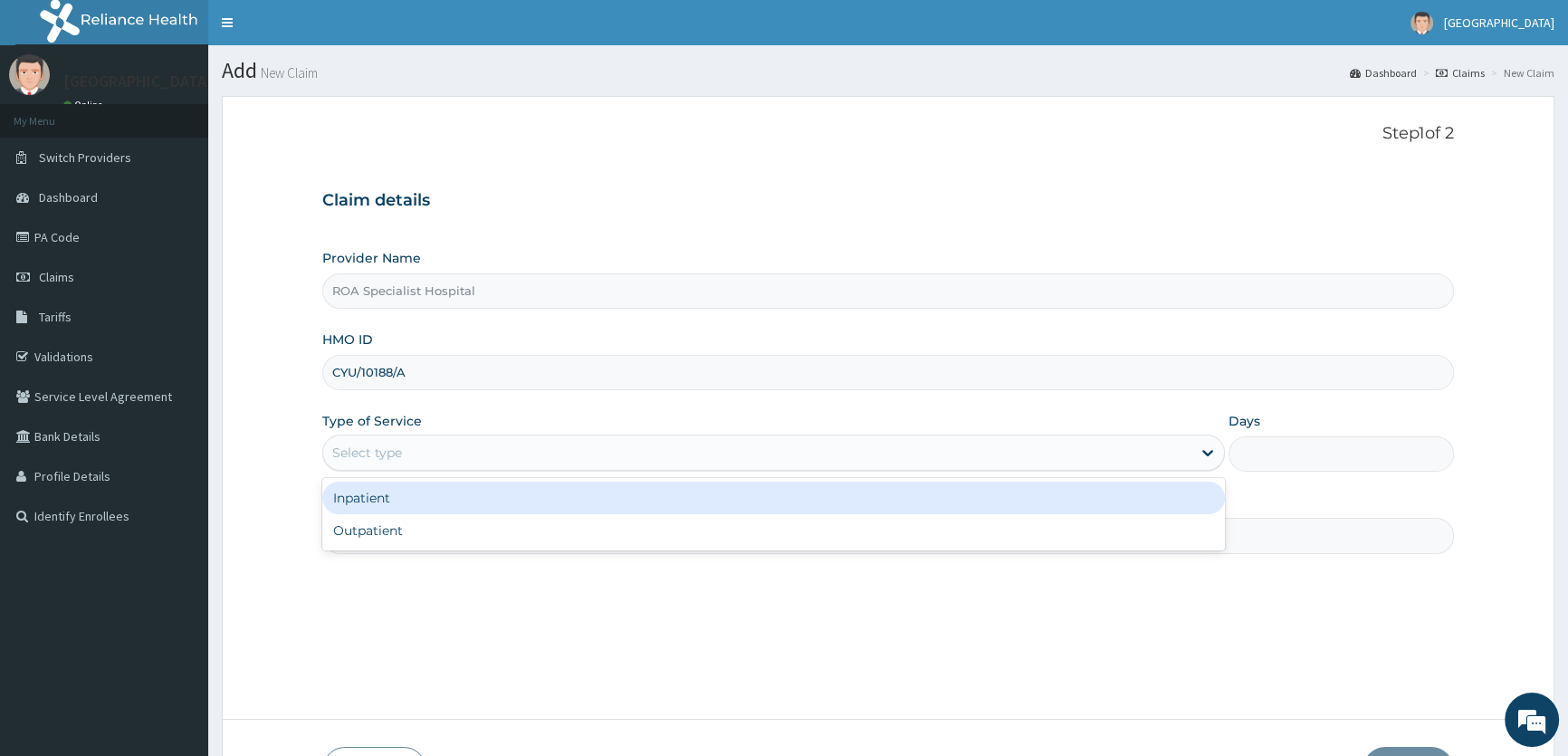
click at [538, 459] on div "Select type" at bounding box center [757, 451] width 868 height 29
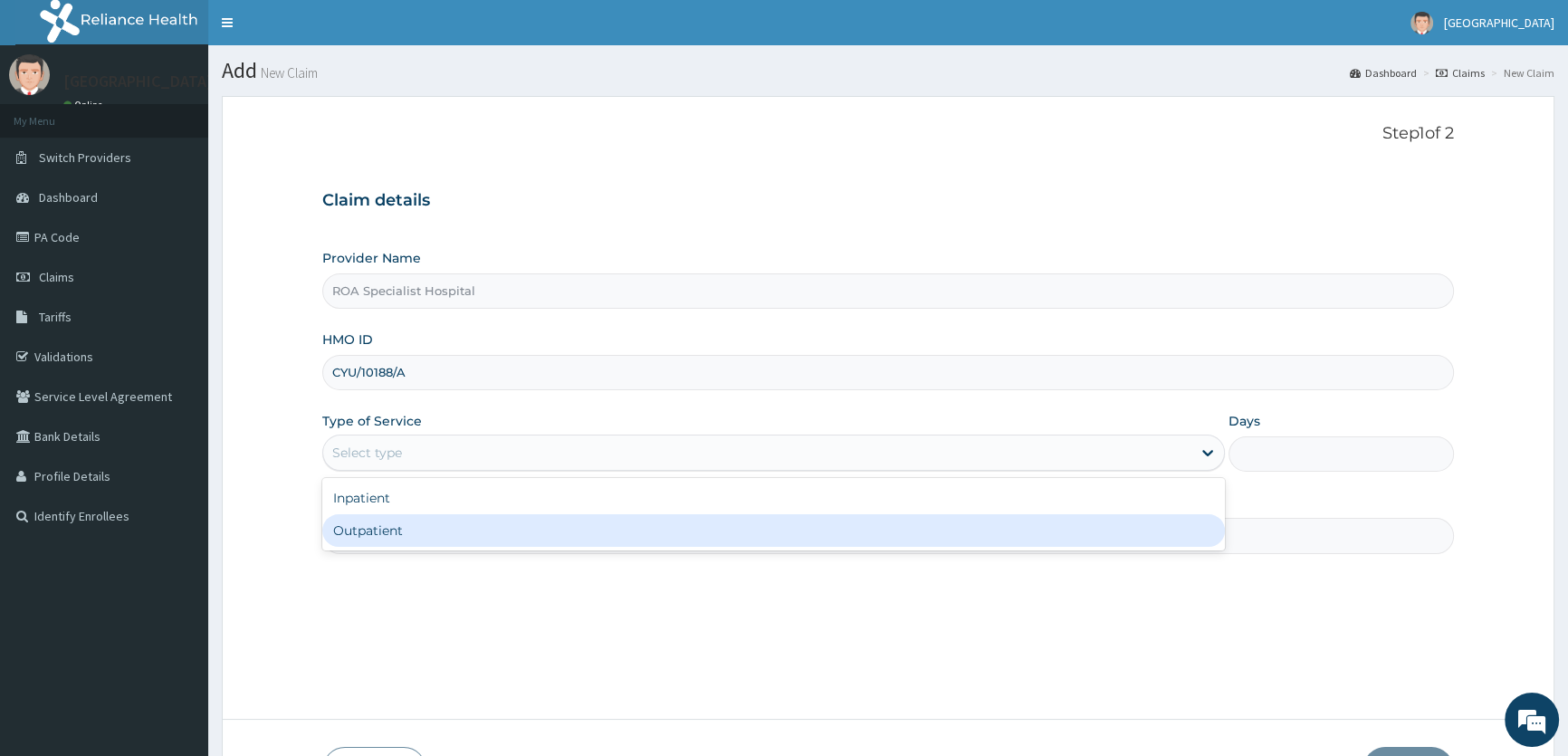
click at [502, 533] on div "Outpatient" at bounding box center [773, 530] width 902 height 33
type input "1"
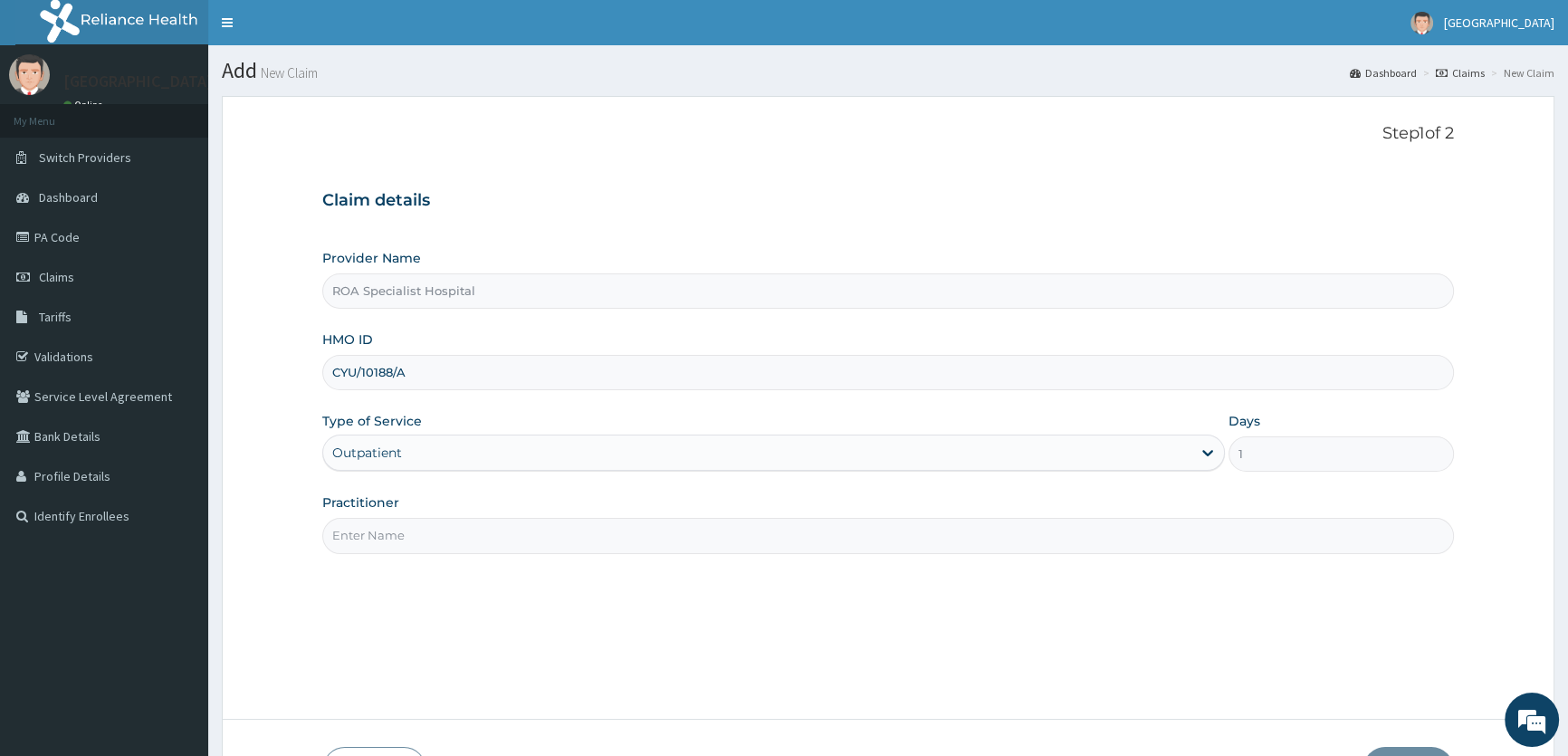
click at [619, 536] on input "Practitioner" at bounding box center [889, 535] width 1132 height 35
type input "DR. HAMEED"
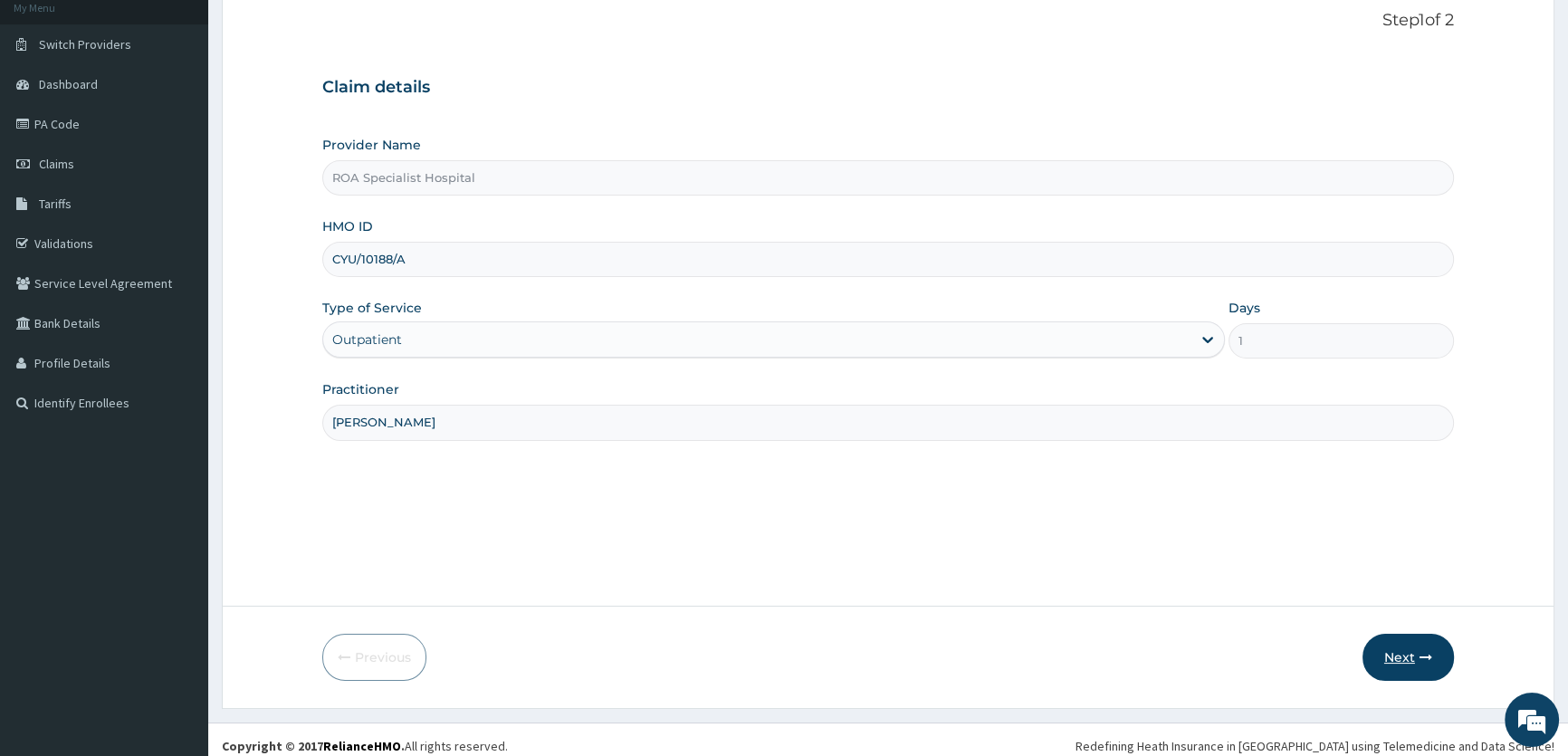
scroll to position [125, 0]
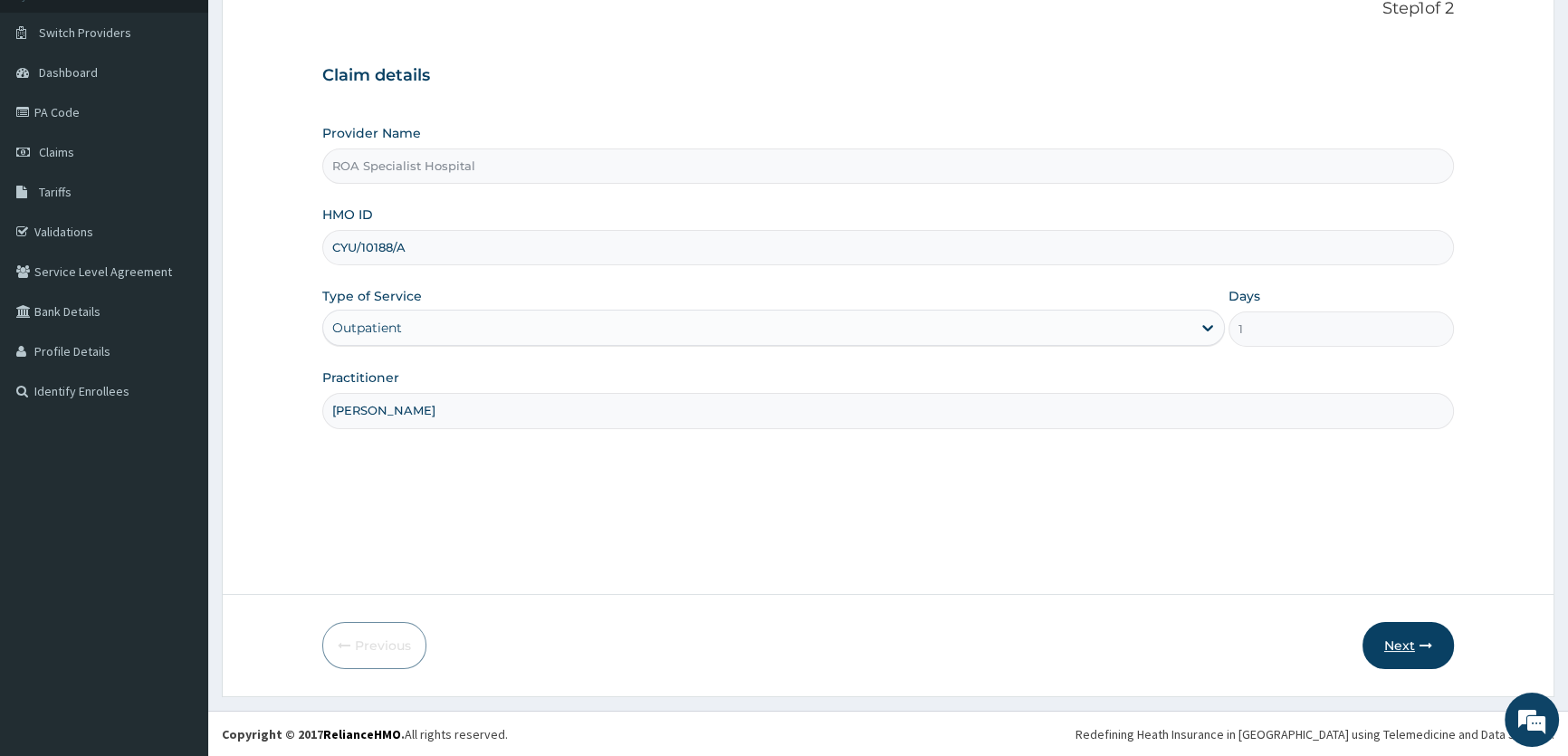
click at [1403, 642] on button "Next" at bounding box center [1408, 646] width 92 height 47
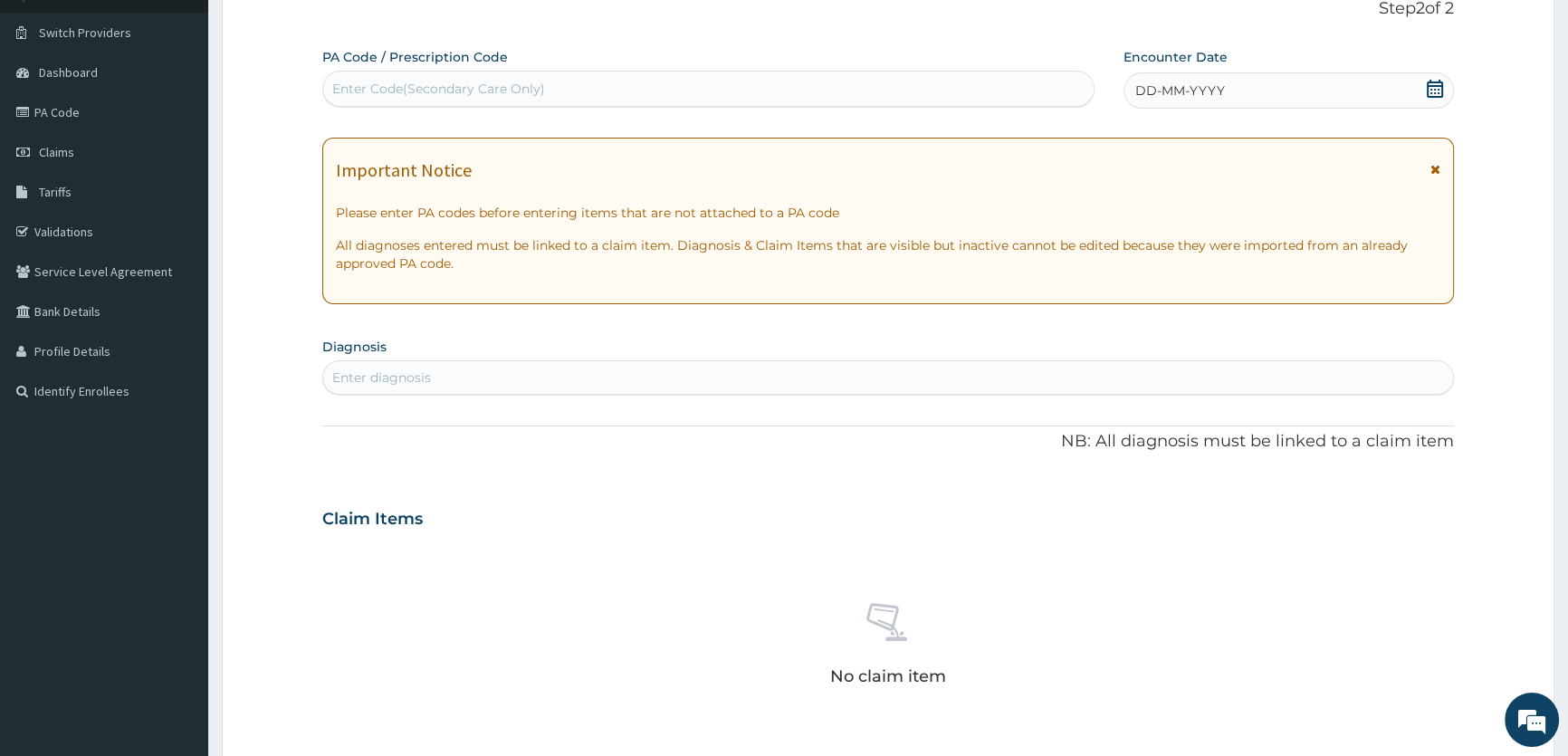
click at [427, 80] on div "Enter Code(Secondary Care Only)" at bounding box center [439, 89] width 213 height 18
paste input "PA/D7854C"
type input "PA/D7854C"
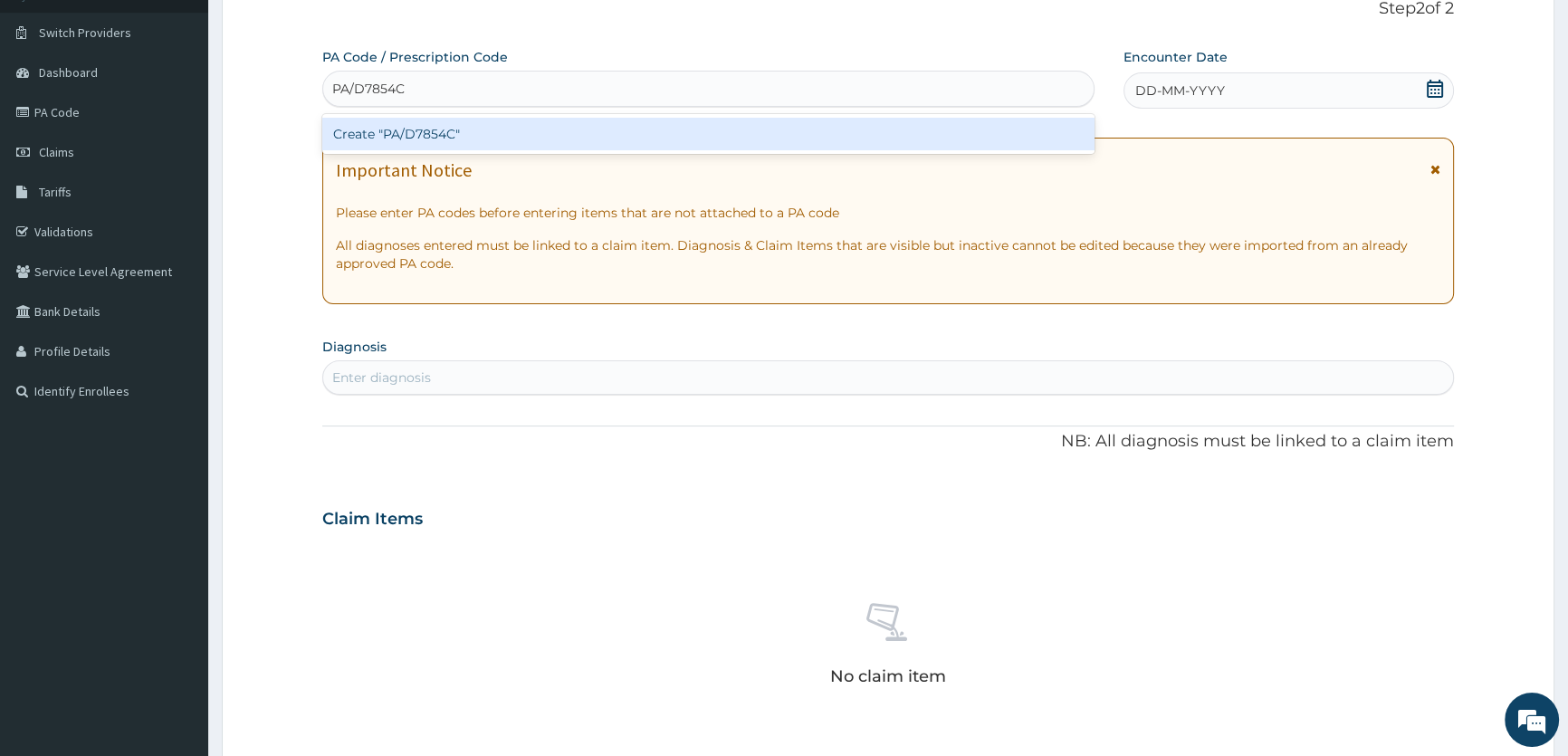
click at [415, 130] on div "Create "PA/D7854C"" at bounding box center [708, 133] width 771 height 33
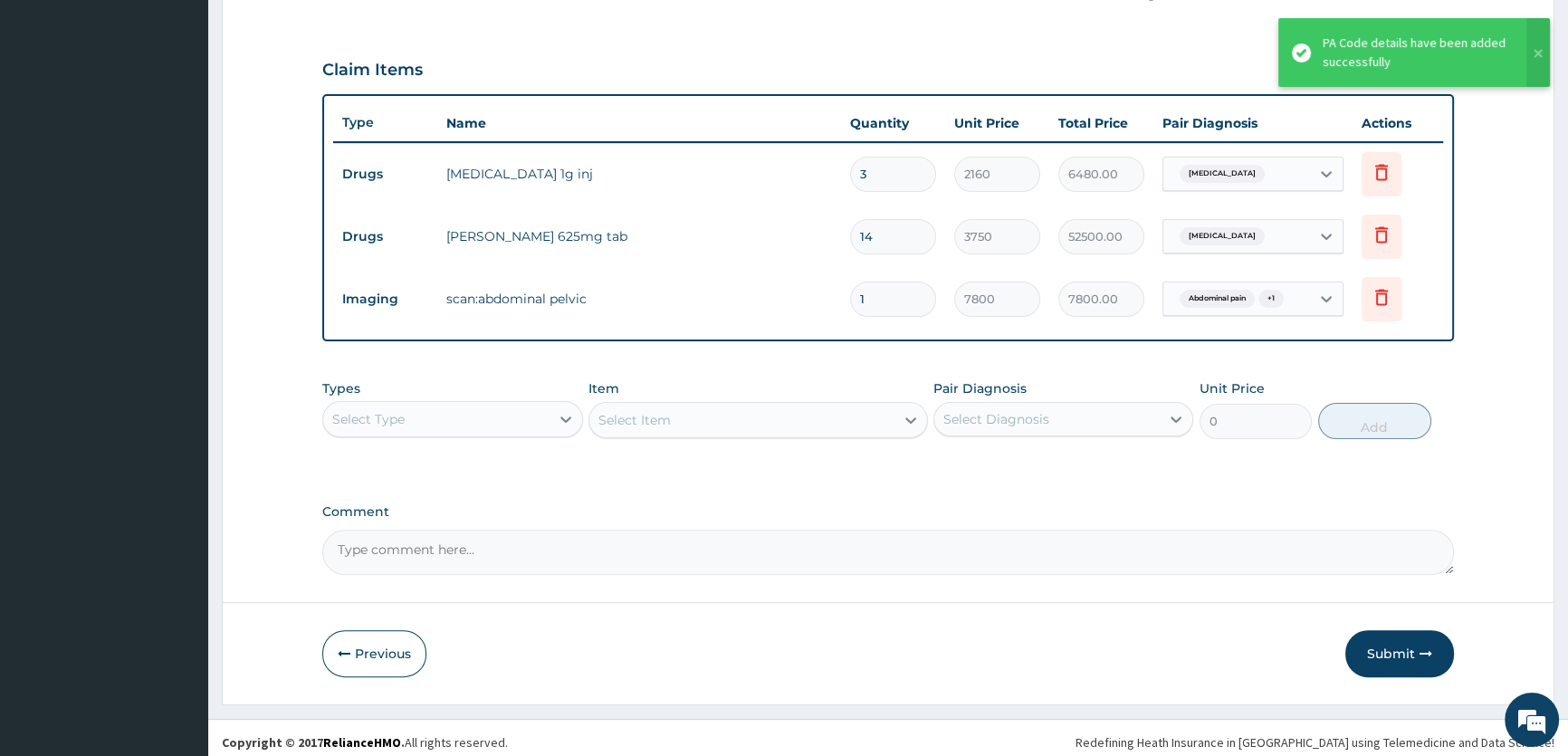
scroll to position [587, 0]
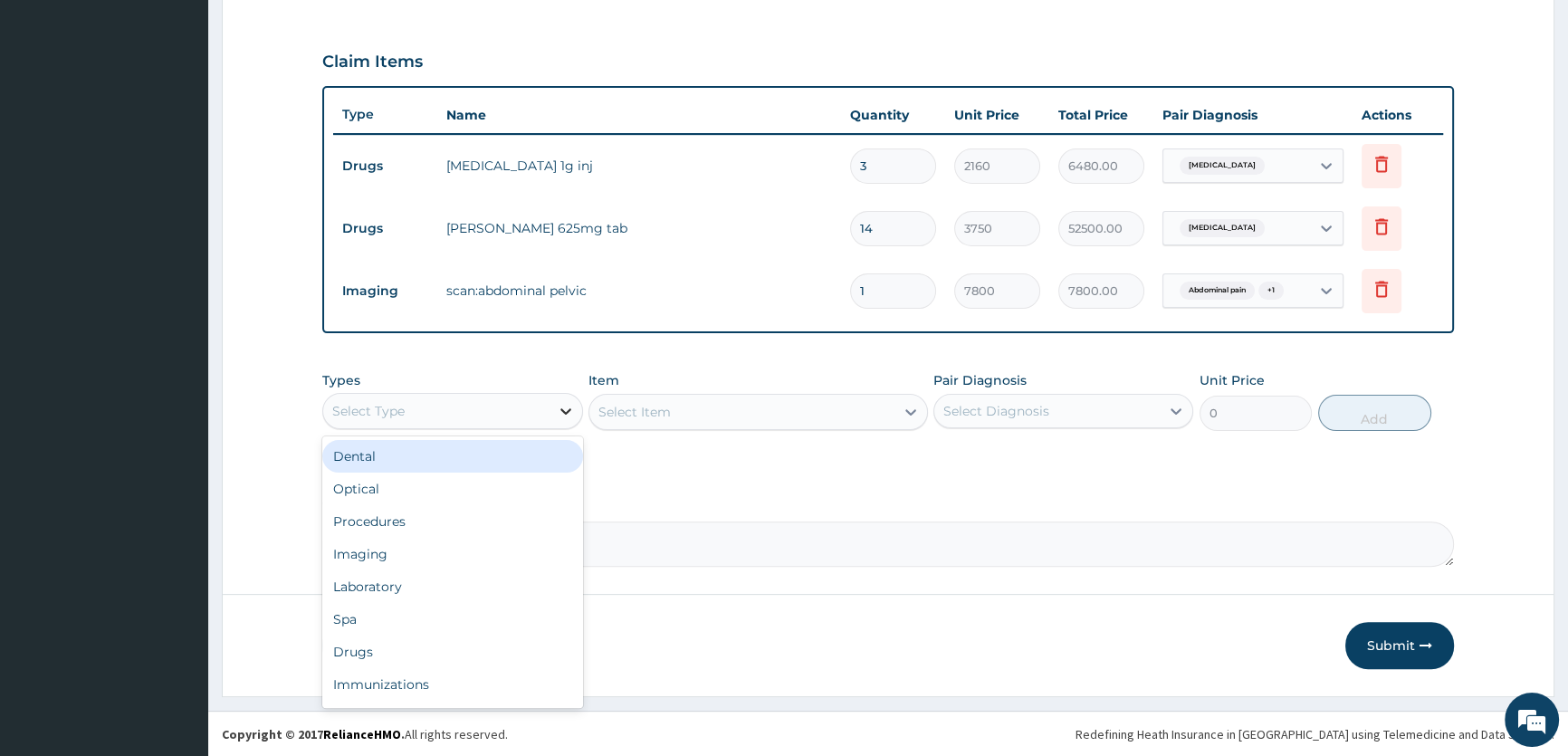
click at [573, 412] on icon at bounding box center [566, 411] width 18 height 18
click at [495, 525] on div "Procedures" at bounding box center [453, 520] width 260 height 33
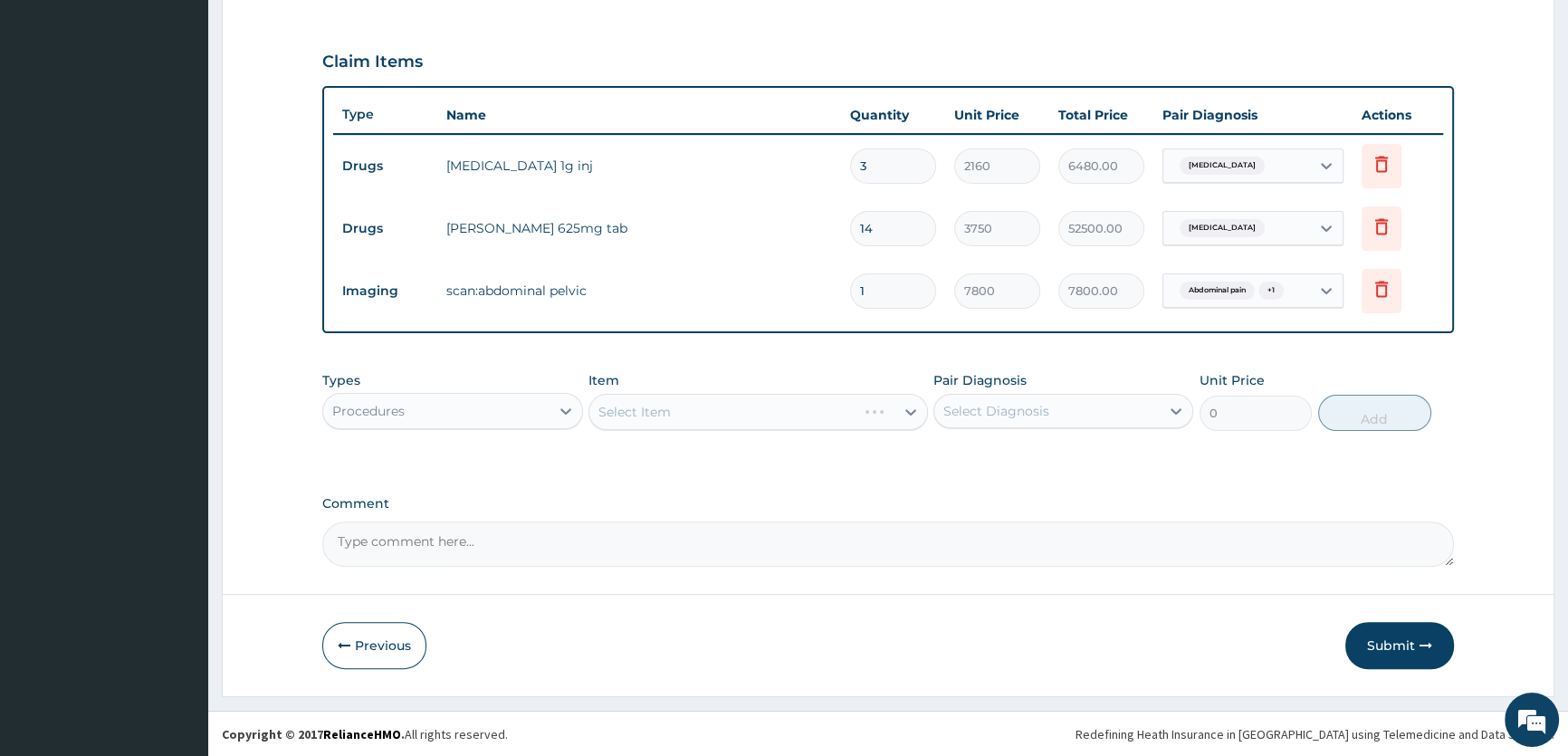
click at [913, 406] on div "Select Item" at bounding box center [758, 411] width 339 height 36
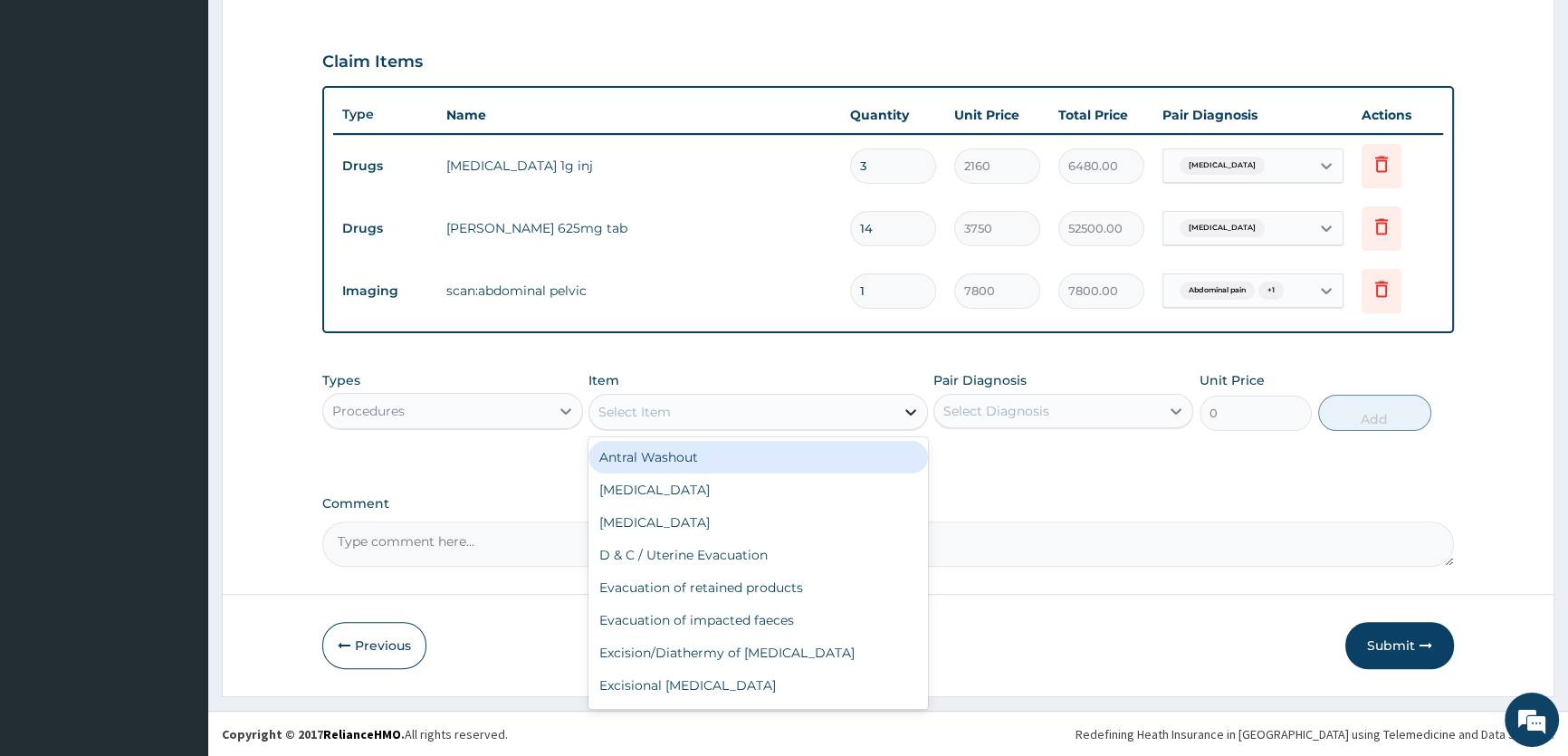
click at [906, 410] on icon at bounding box center [910, 412] width 11 height 6
type input "CONS"
click at [859, 447] on div "Consultation (GP)/month" at bounding box center [758, 456] width 339 height 33
type input "3000"
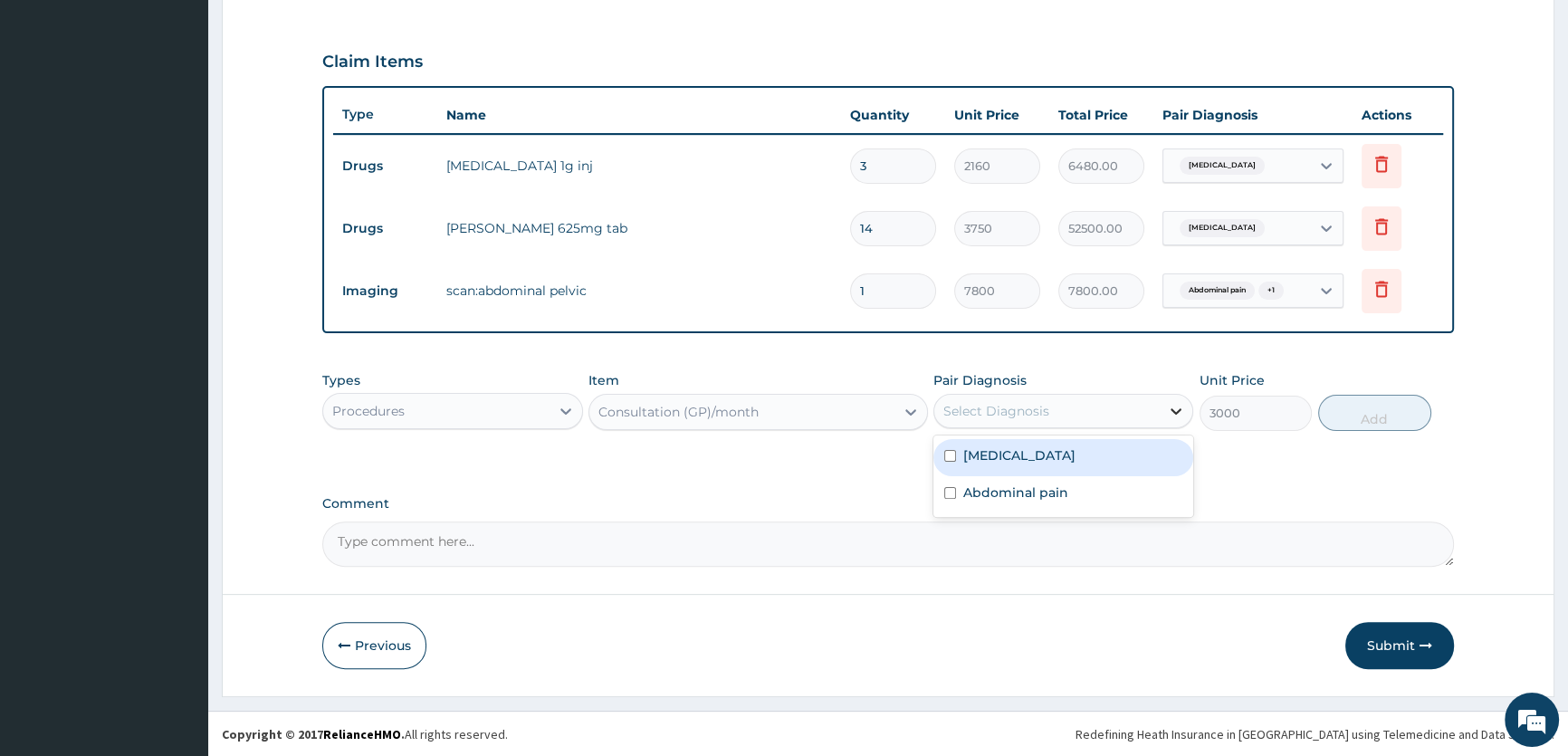
click at [1173, 415] on icon at bounding box center [1176, 411] width 18 height 18
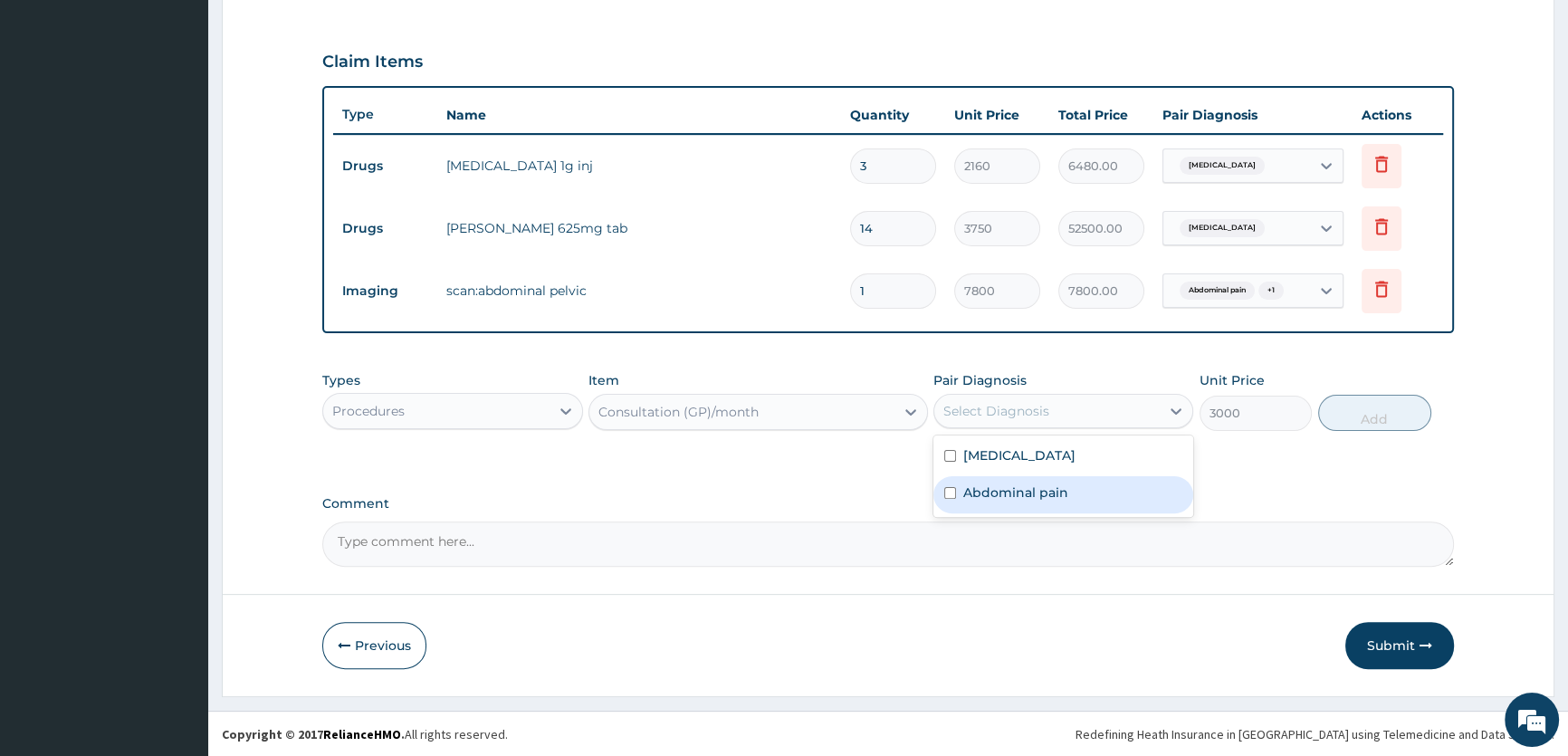
click at [1105, 481] on div "Abdominal pain" at bounding box center [1064, 495] width 260 height 37
checkbox input "true"
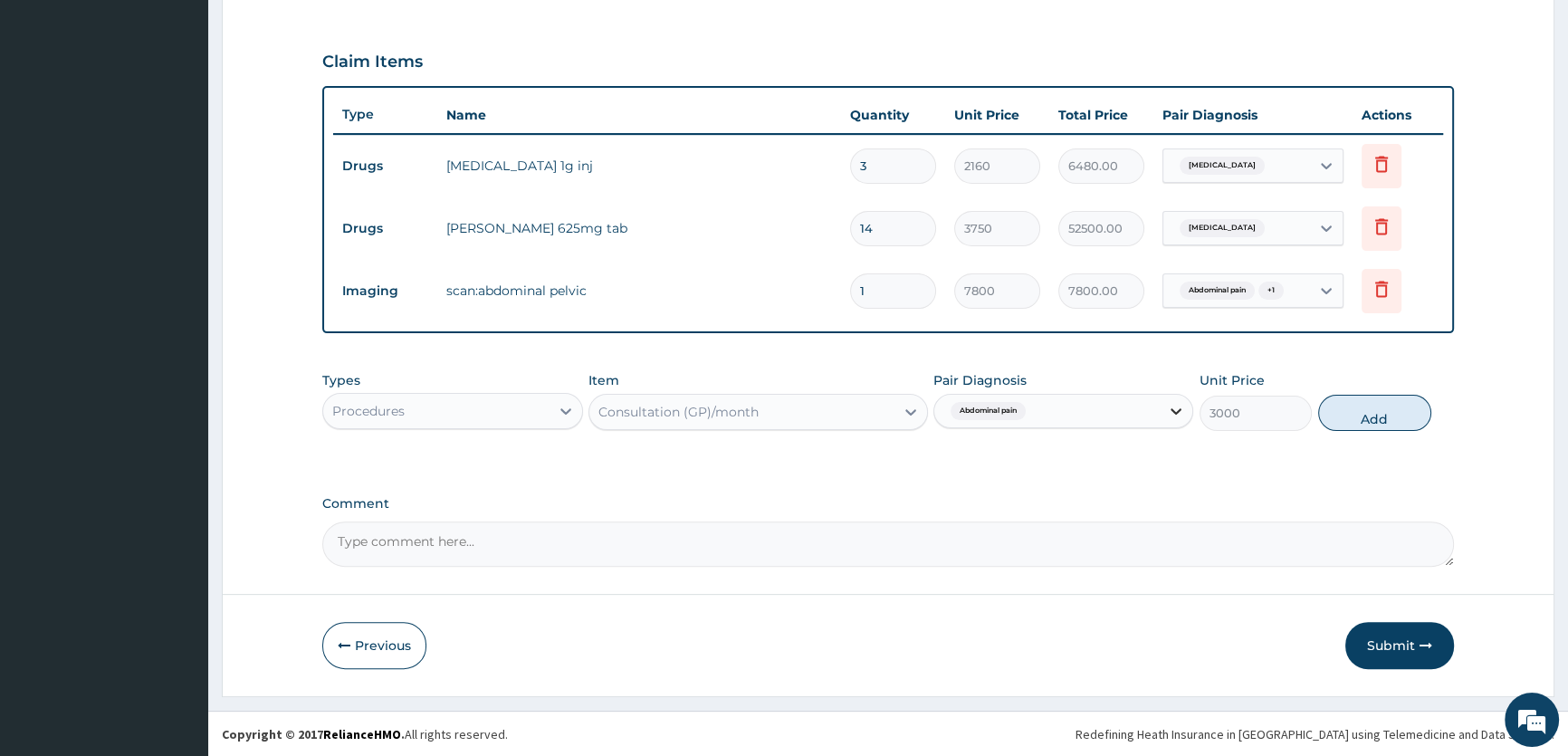
click at [1168, 406] on icon at bounding box center [1176, 411] width 18 height 18
click at [1170, 407] on icon at bounding box center [1176, 411] width 18 height 18
click at [1076, 451] on label "[MEDICAL_DATA]" at bounding box center [1020, 455] width 112 height 18
checkbox input "true"
click at [1377, 419] on button "Add" at bounding box center [1375, 412] width 113 height 36
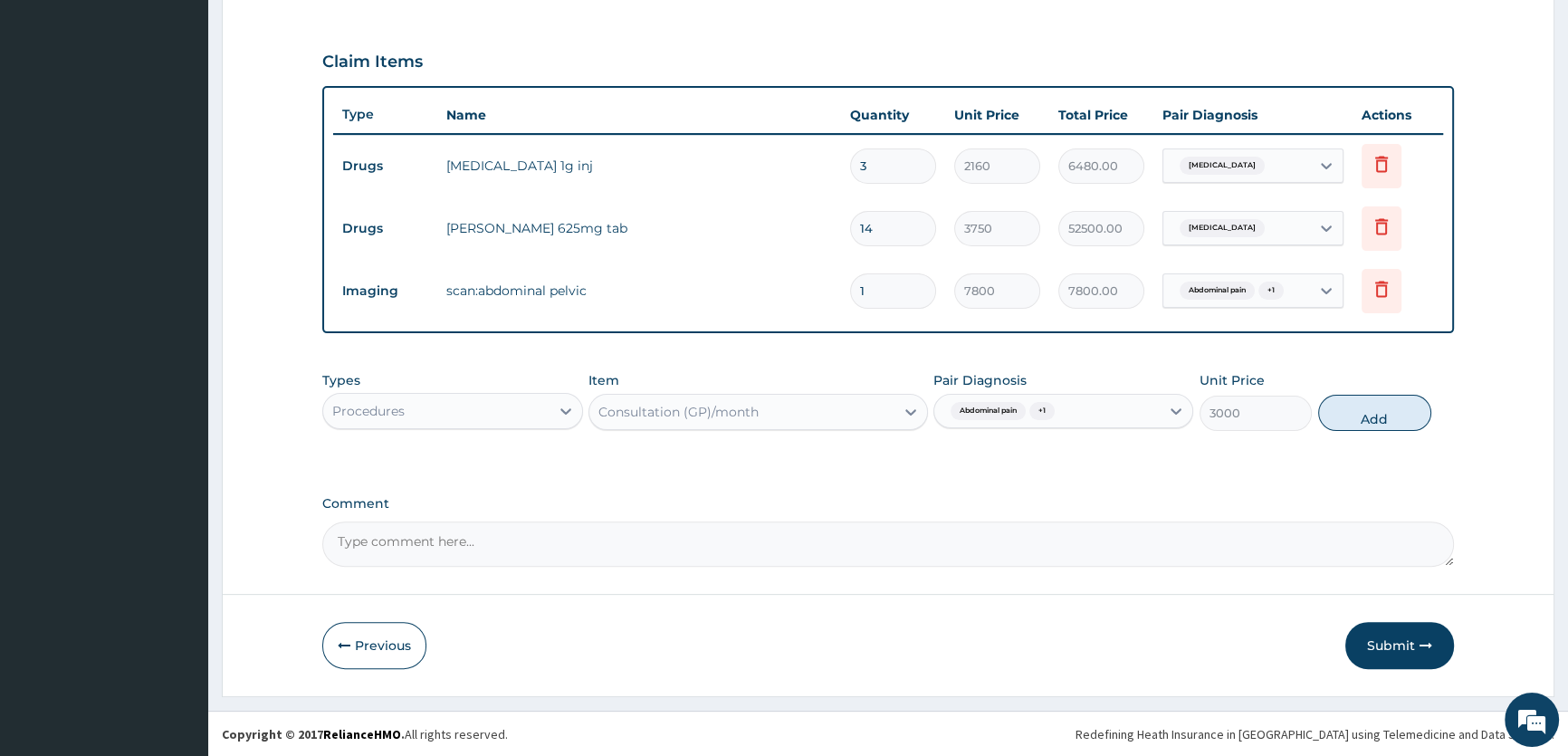
type input "0"
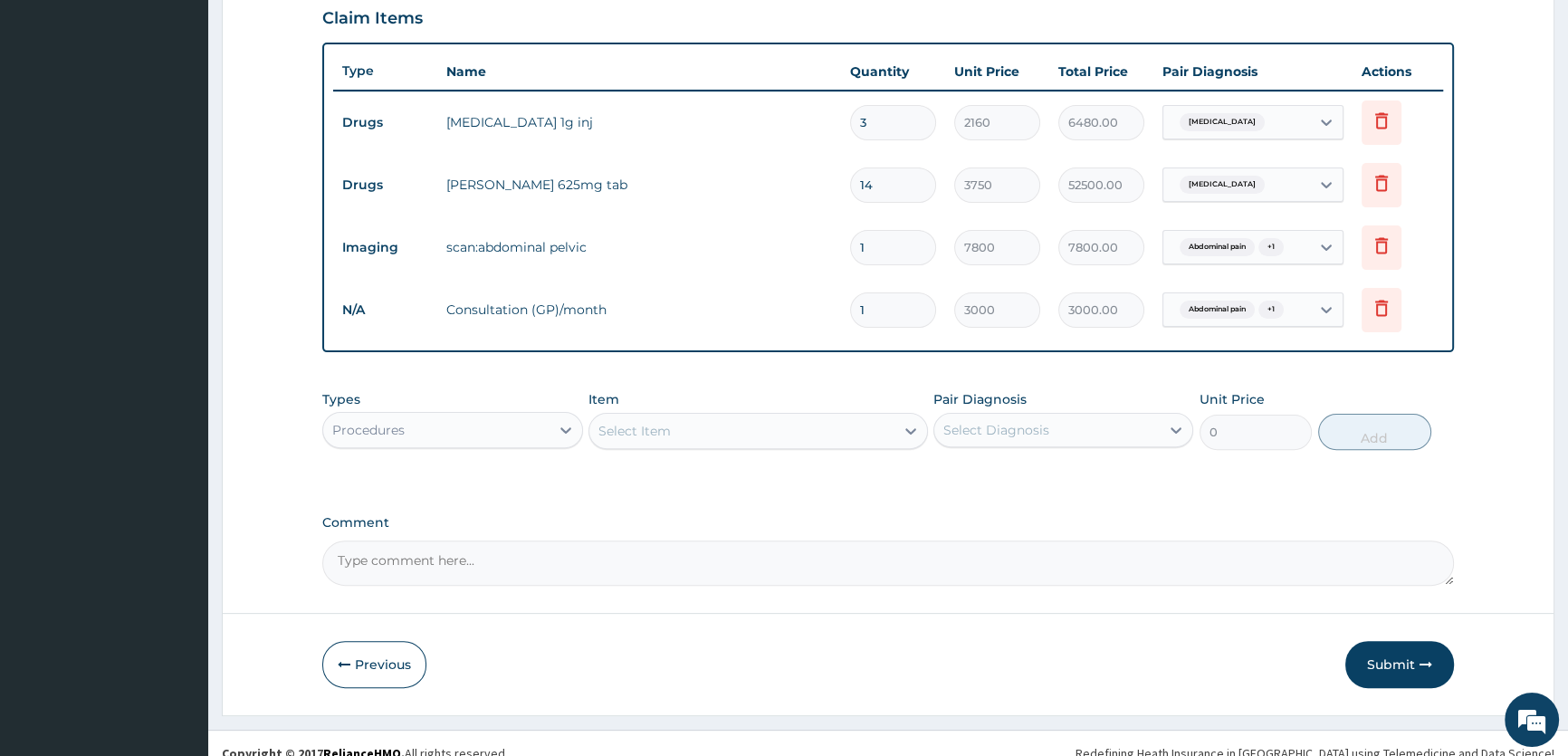
scroll to position [650, 0]
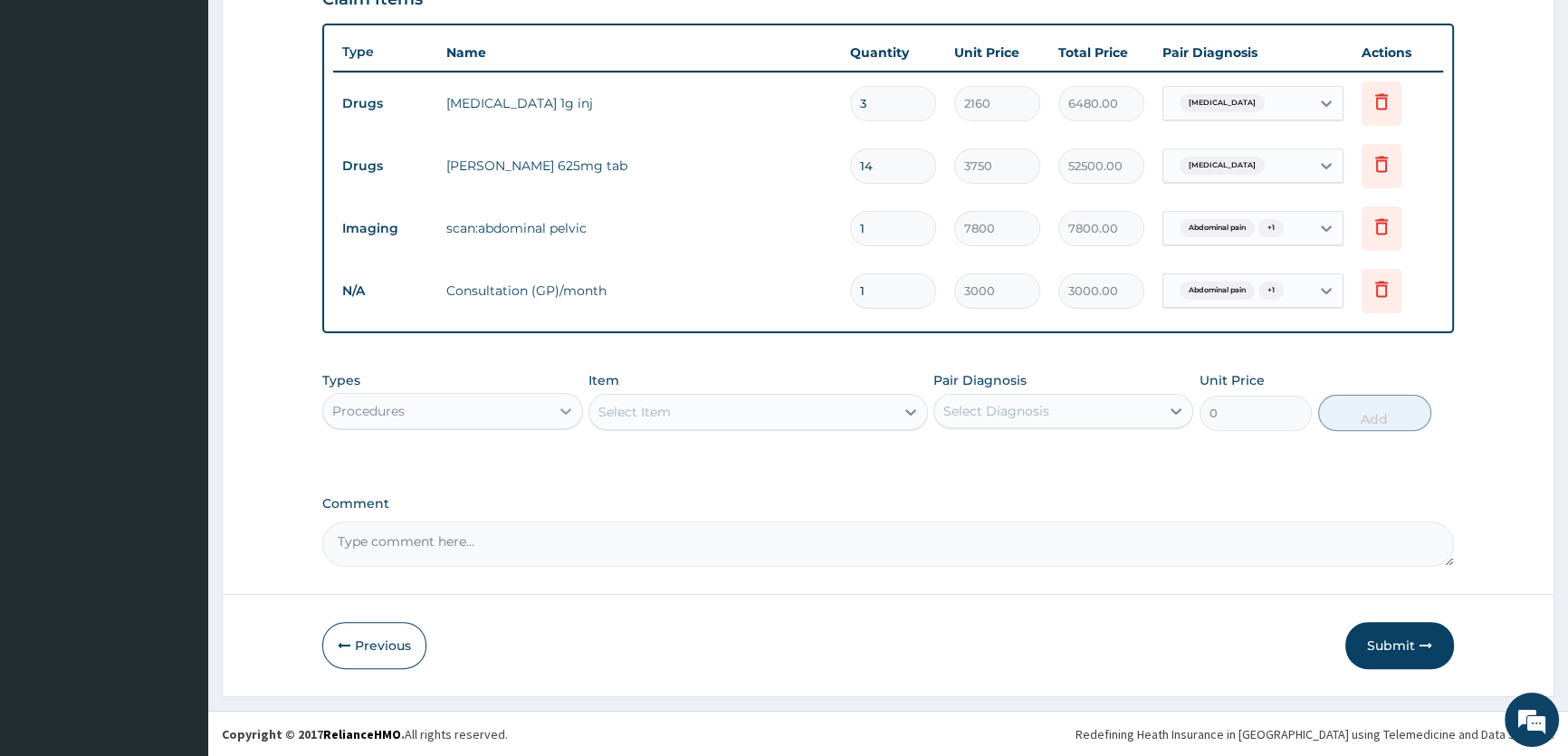
click at [570, 410] on icon at bounding box center [566, 411] width 18 height 18
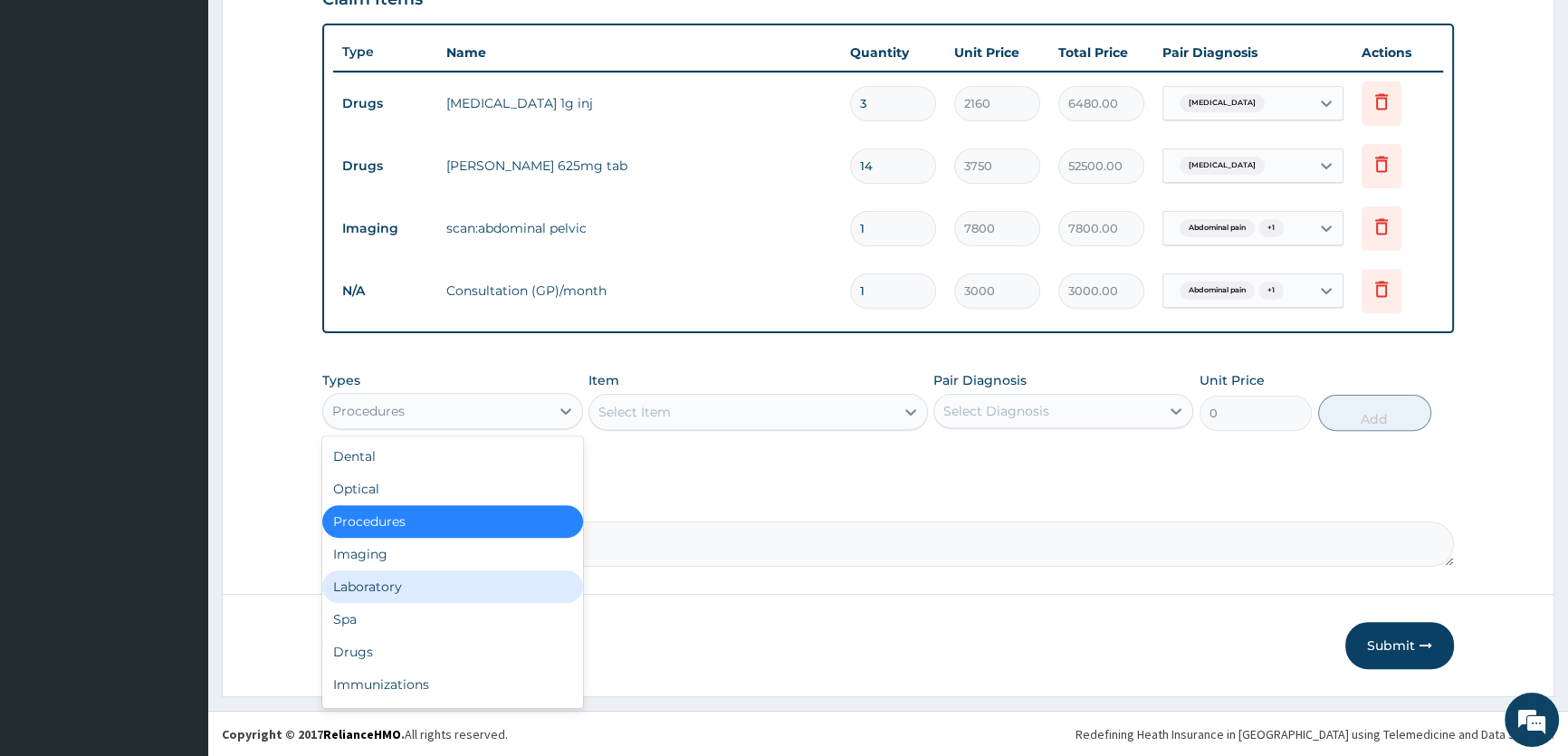
click at [483, 575] on div "Laboratory" at bounding box center [453, 585] width 260 height 33
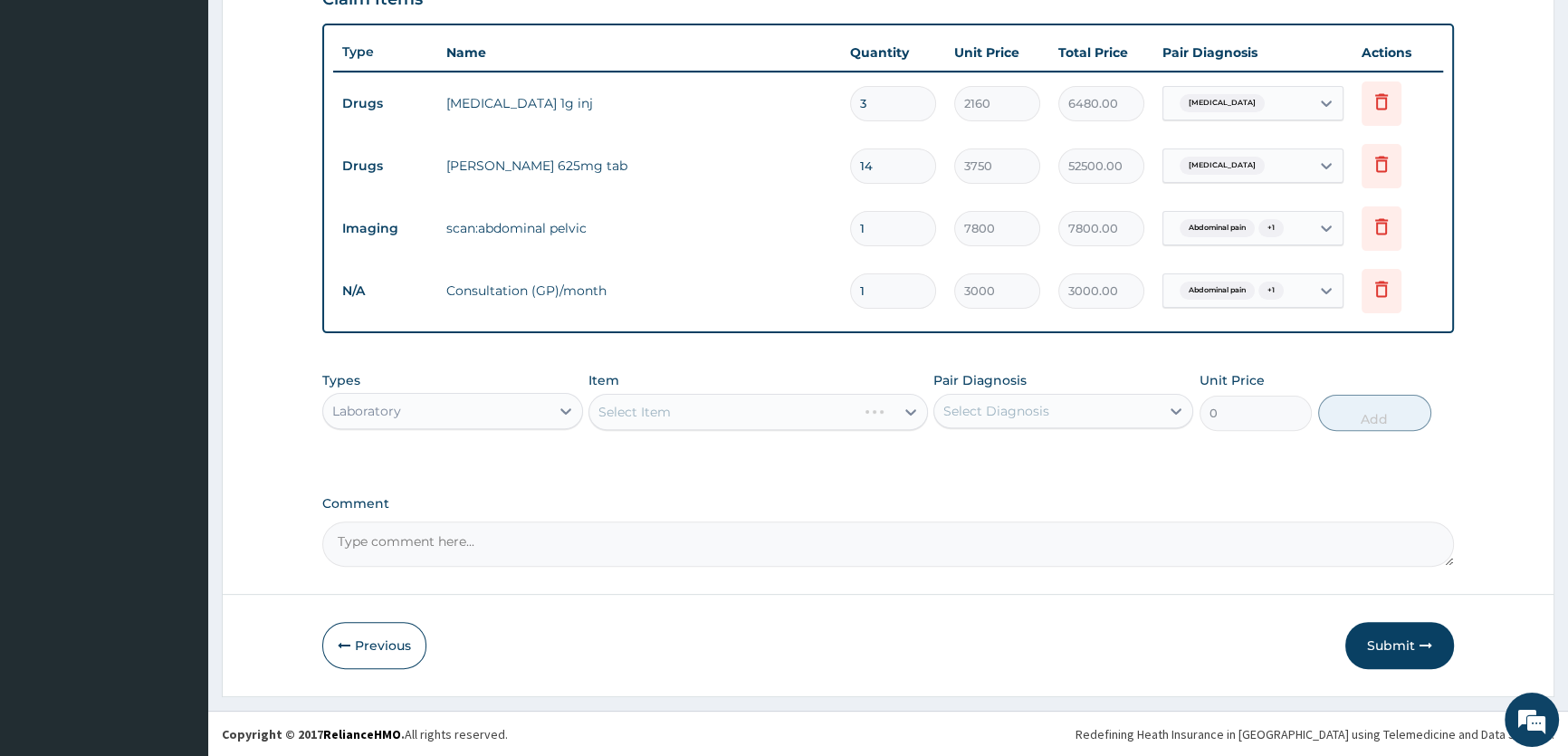
click at [904, 406] on div "Select Item" at bounding box center [758, 411] width 339 height 36
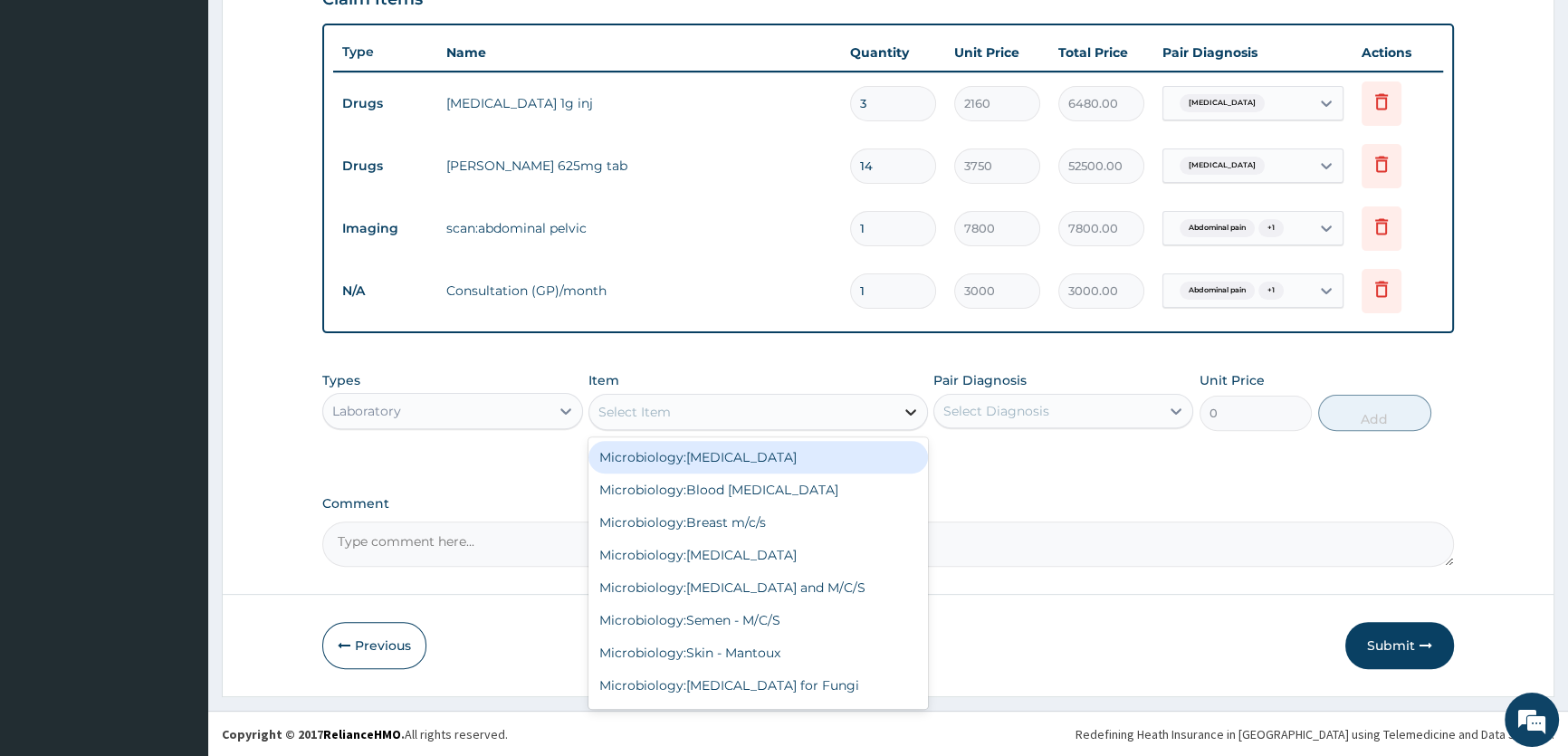
click at [906, 412] on icon at bounding box center [910, 412] width 11 height 6
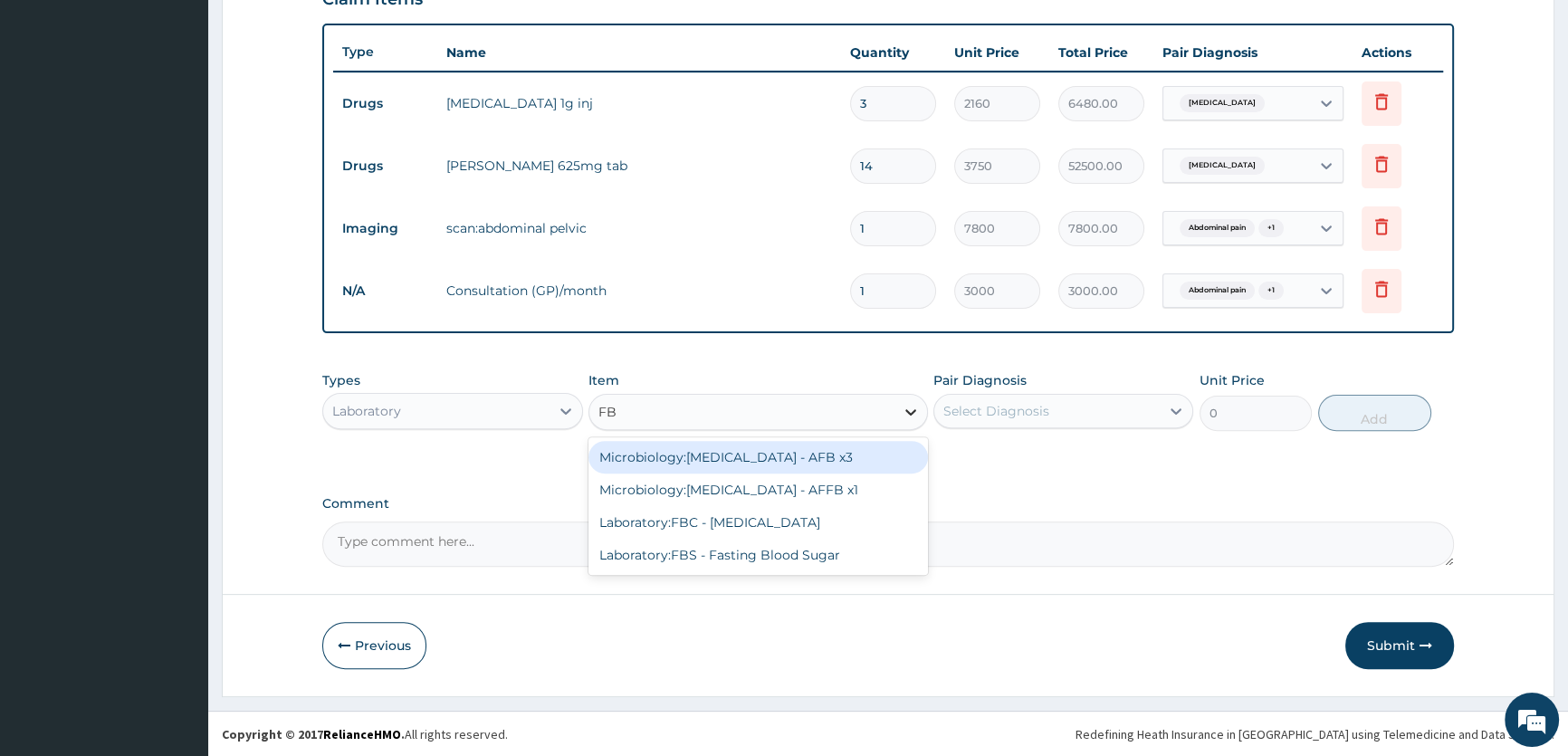
type input "FBC"
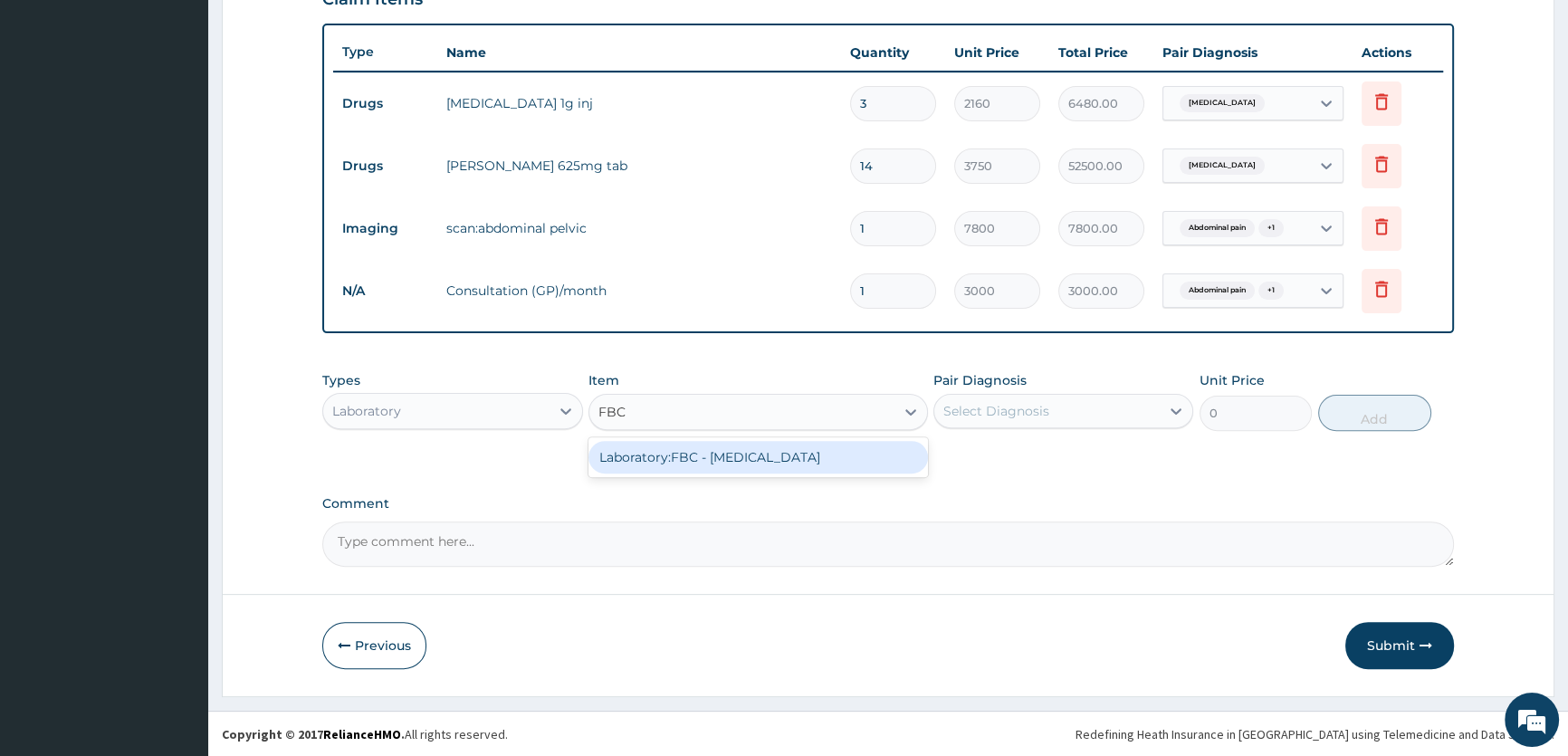
click at [877, 451] on div "Laboratory:FBC - Full Blood Count" at bounding box center [758, 456] width 339 height 33
type input "4000"
click at [1134, 407] on div "Select Diagnosis" at bounding box center [1047, 410] width 226 height 29
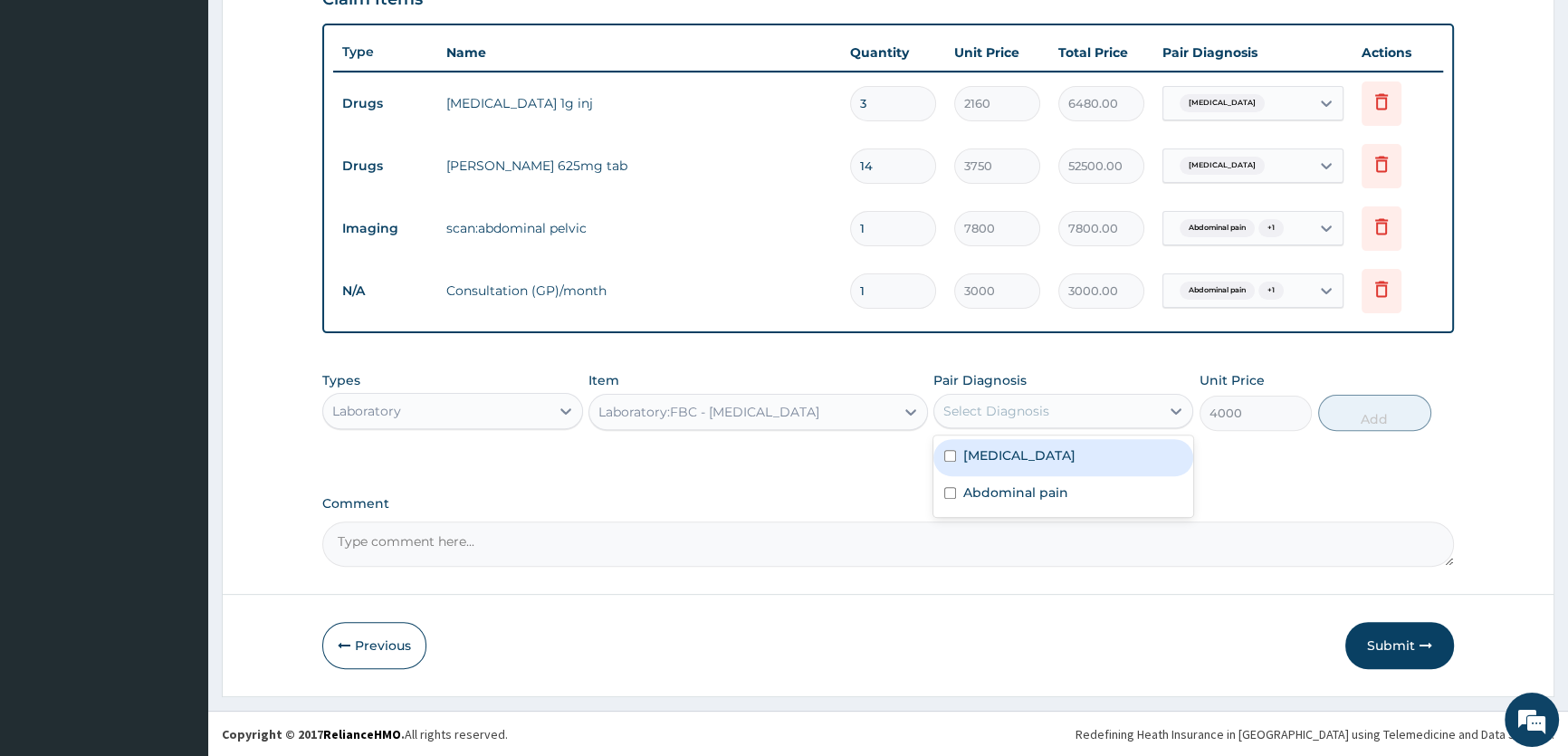
click at [1076, 456] on label "Upper respiratory infection" at bounding box center [1020, 455] width 112 height 18
checkbox input "true"
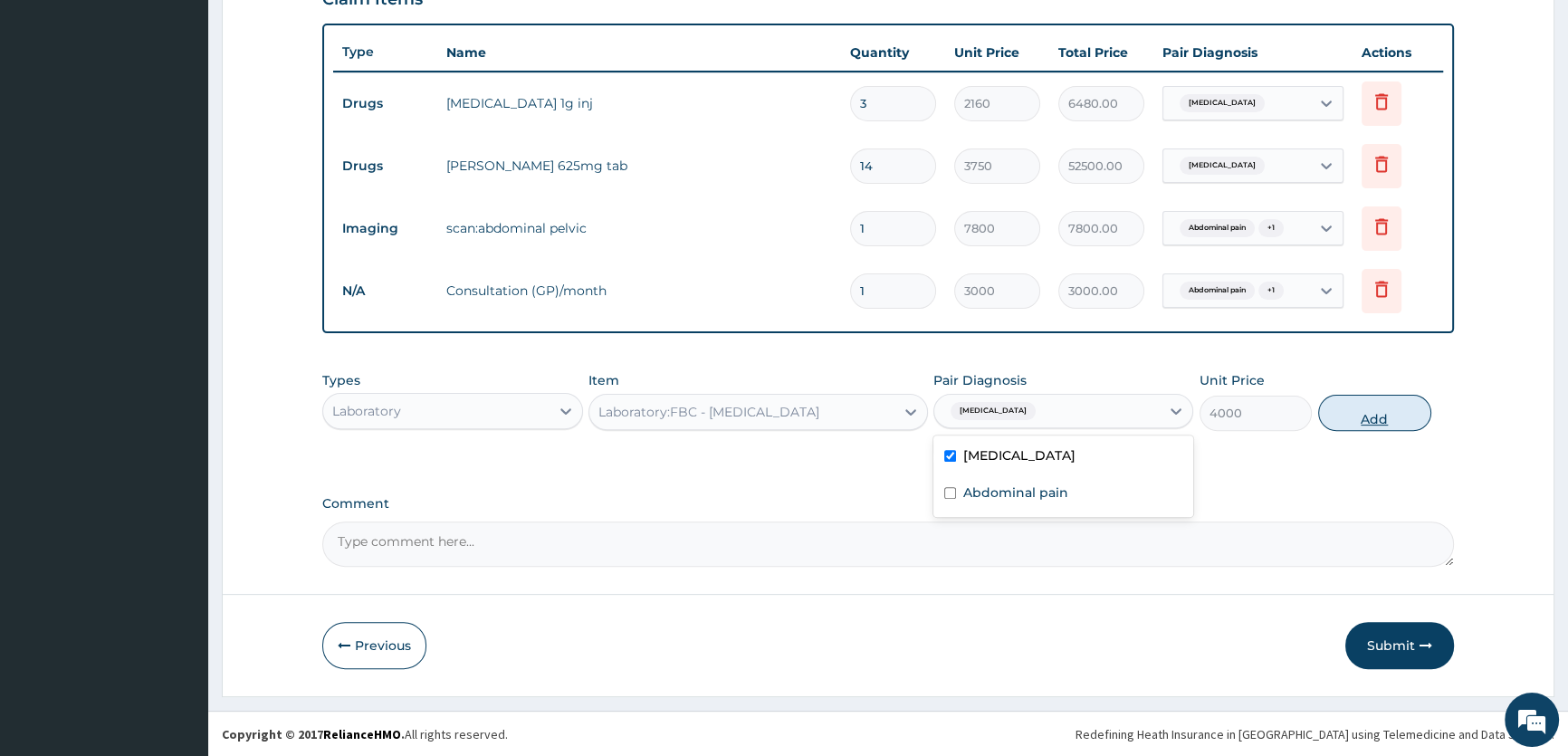
click at [1362, 419] on button "Add" at bounding box center [1375, 412] width 113 height 36
type input "0"
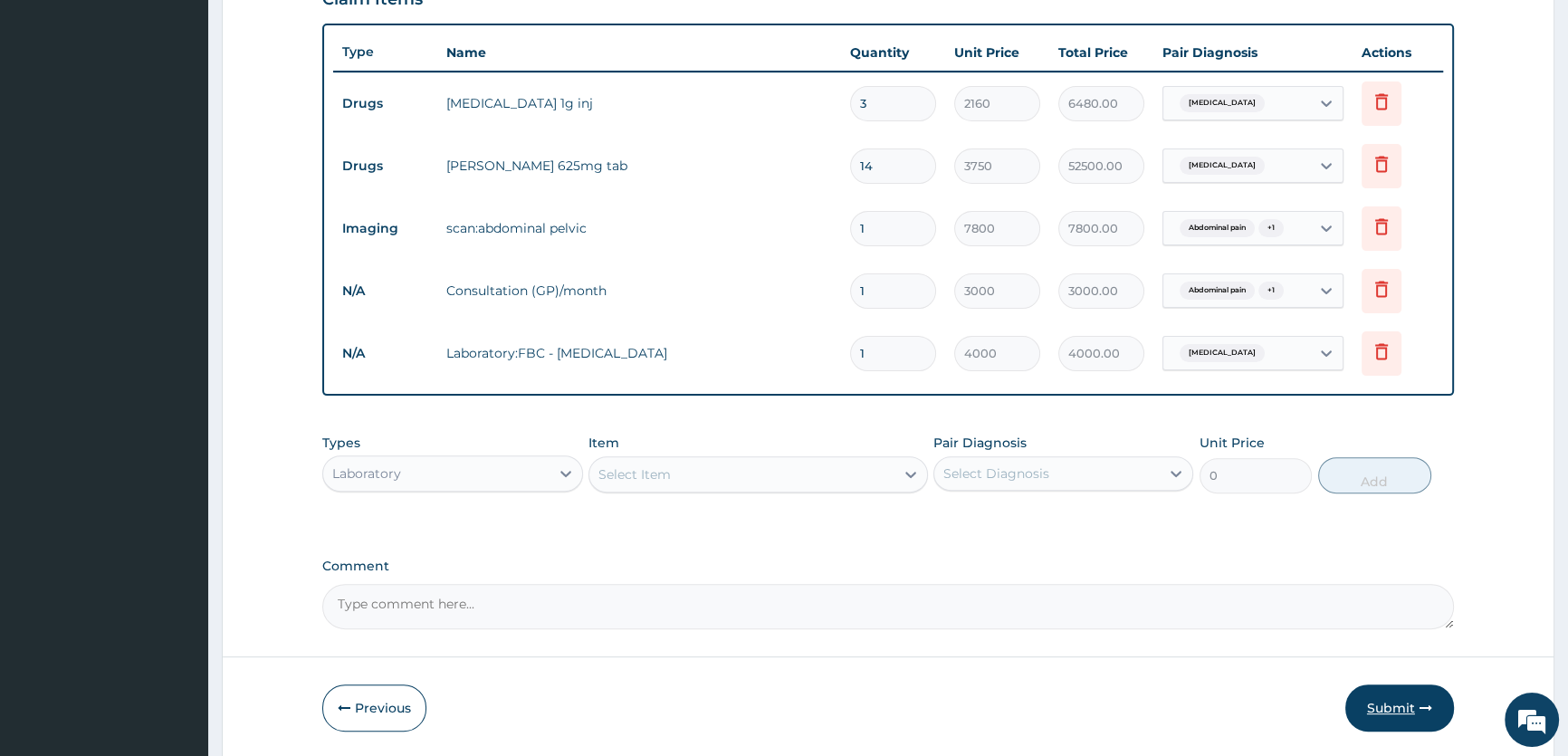
click at [1392, 710] on button "Submit" at bounding box center [1399, 708] width 108 height 47
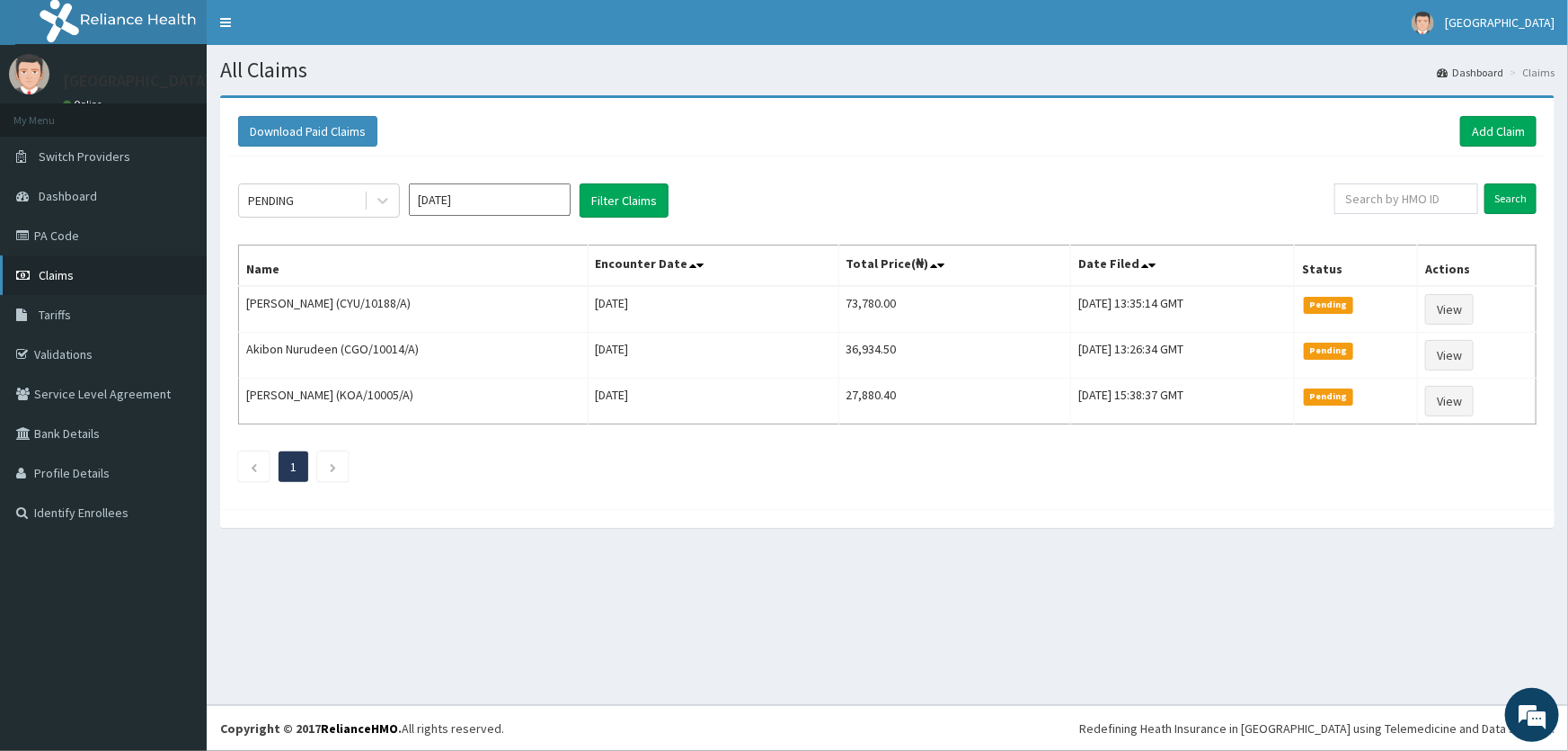
click at [65, 277] on span "Claims" at bounding box center [56, 275] width 35 height 17
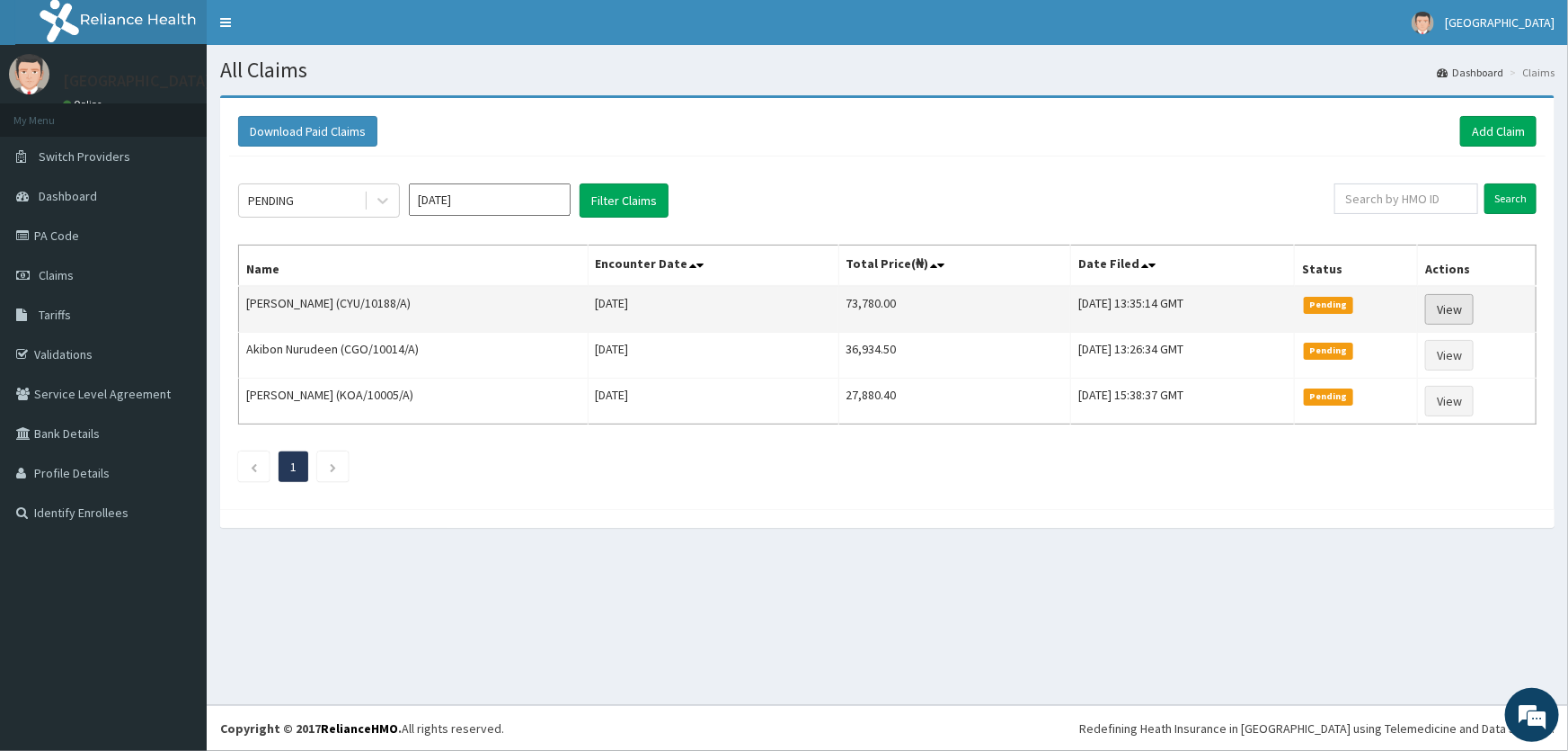
click at [1466, 312] on link "View" at bounding box center [1450, 308] width 49 height 30
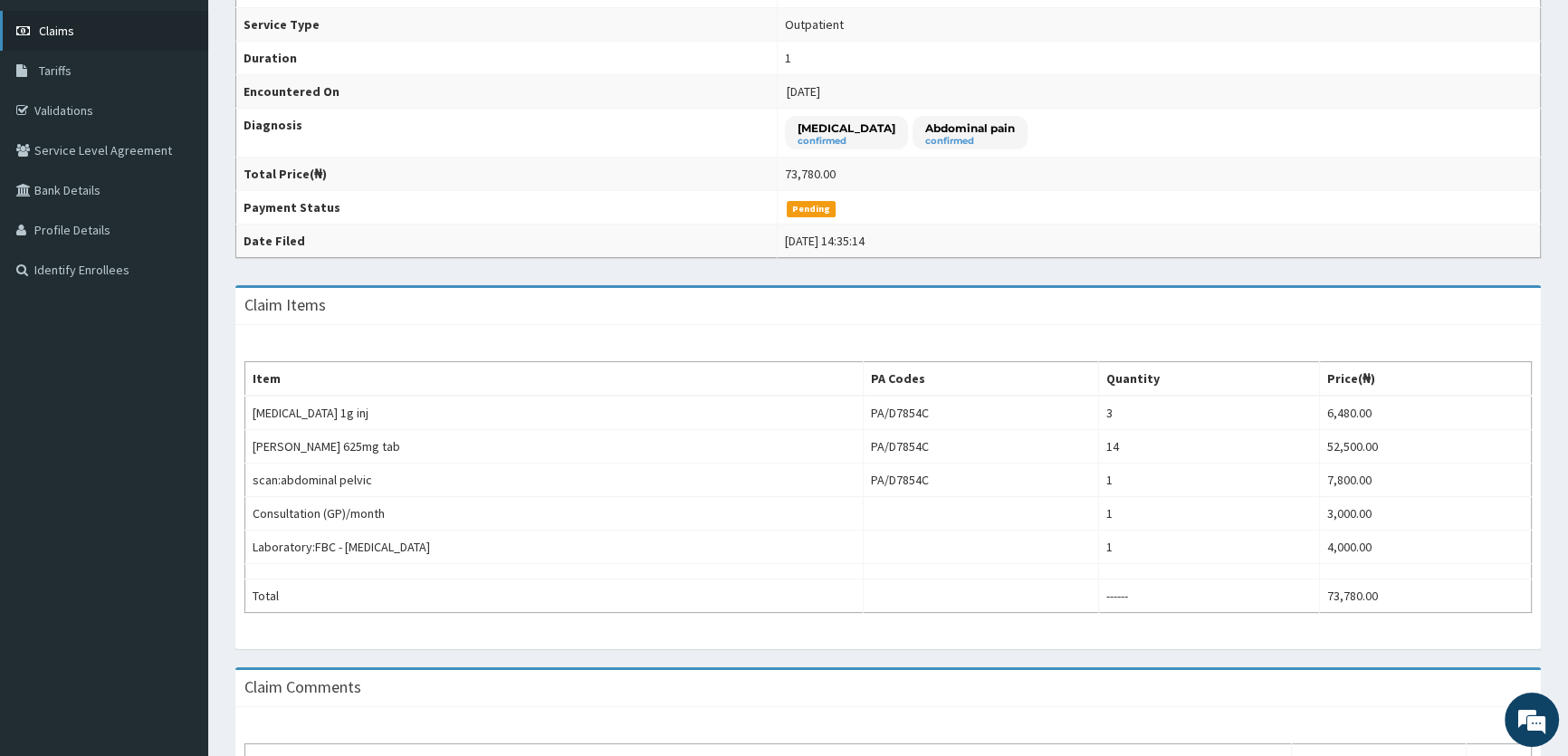
click at [72, 36] on span "Claims" at bounding box center [56, 31] width 36 height 17
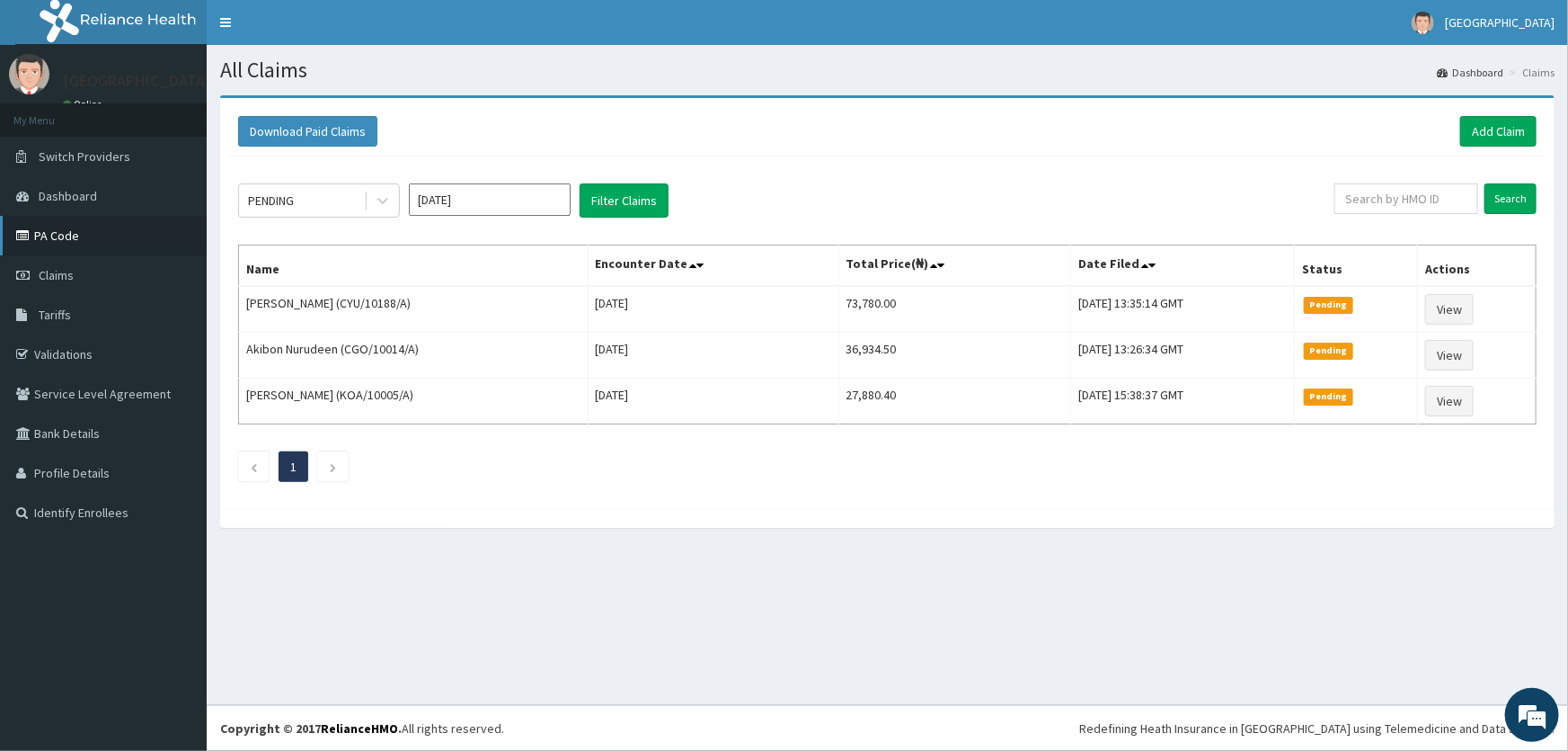
click at [44, 228] on link "PA Code" at bounding box center [103, 235] width 207 height 39
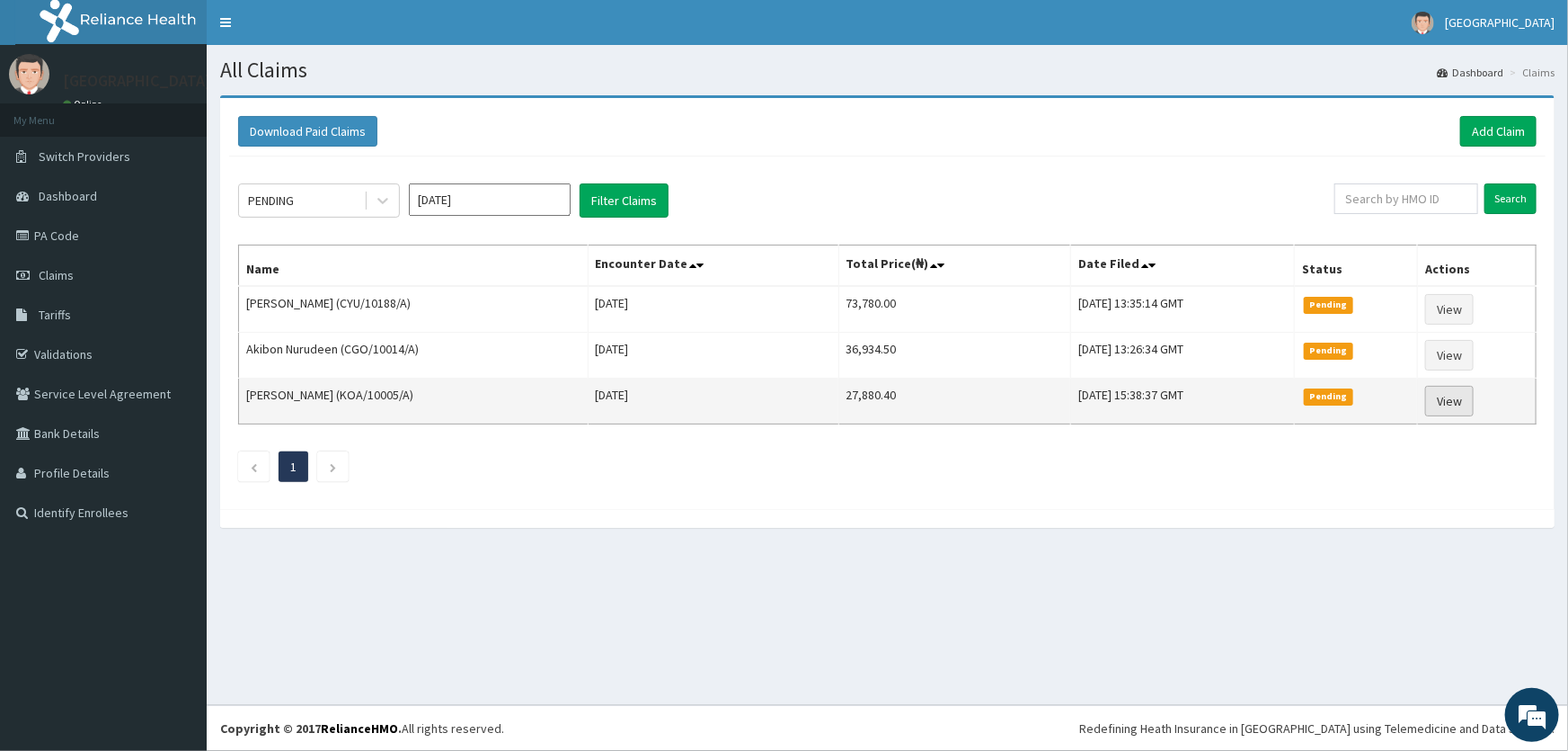
click at [1465, 395] on link "View" at bounding box center [1450, 400] width 49 height 30
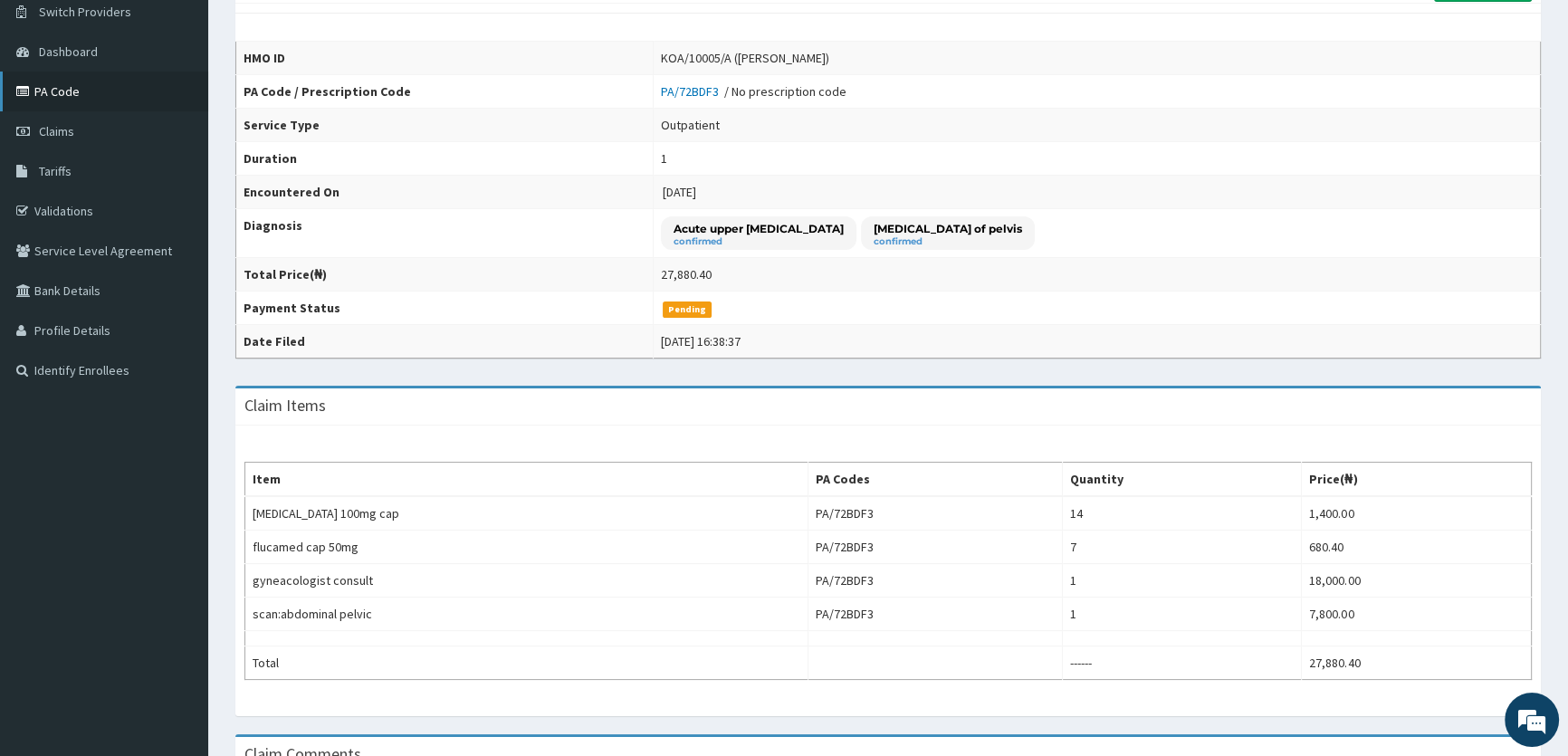
scroll to position [131, 0]
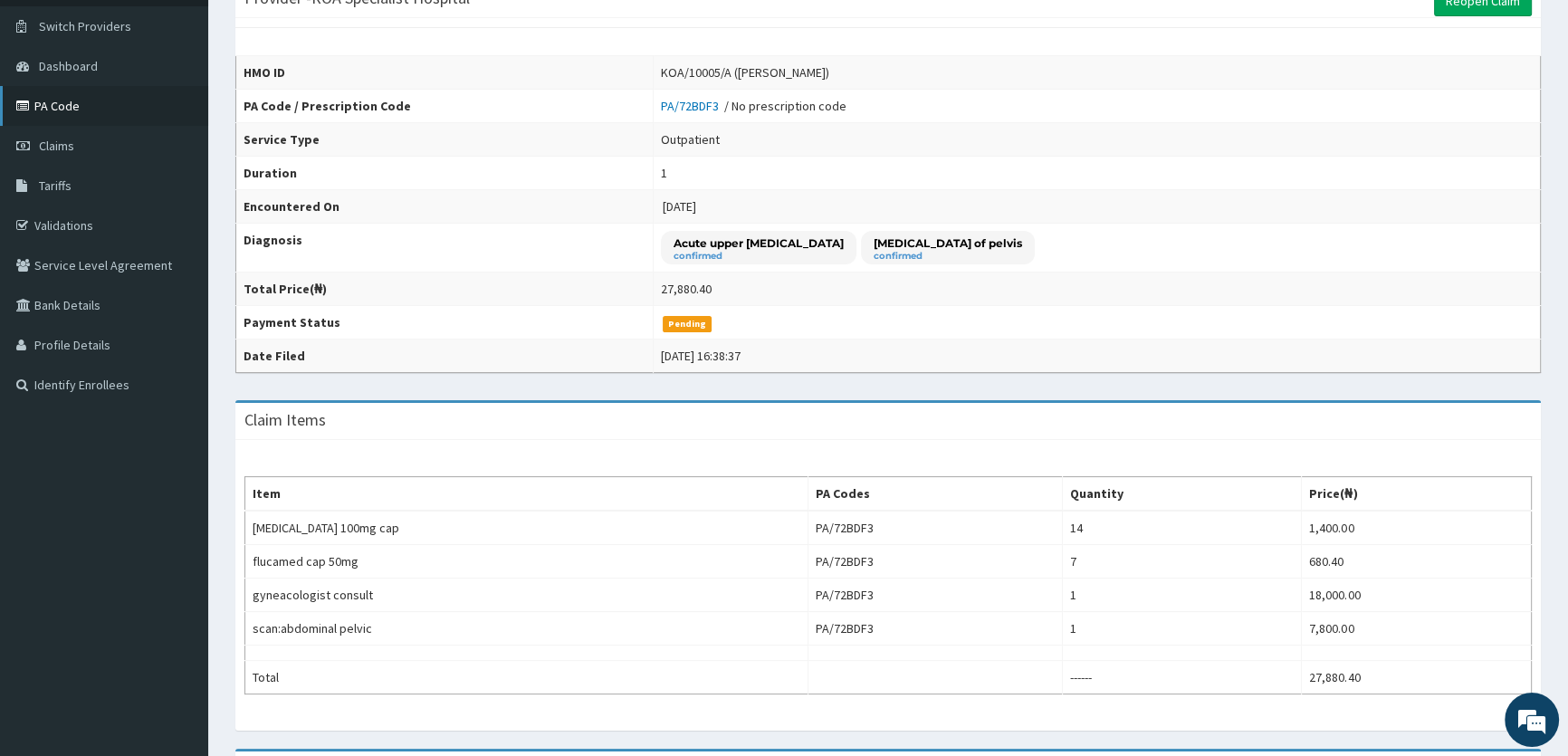
click at [86, 113] on link "PA Code" at bounding box center [104, 105] width 208 height 39
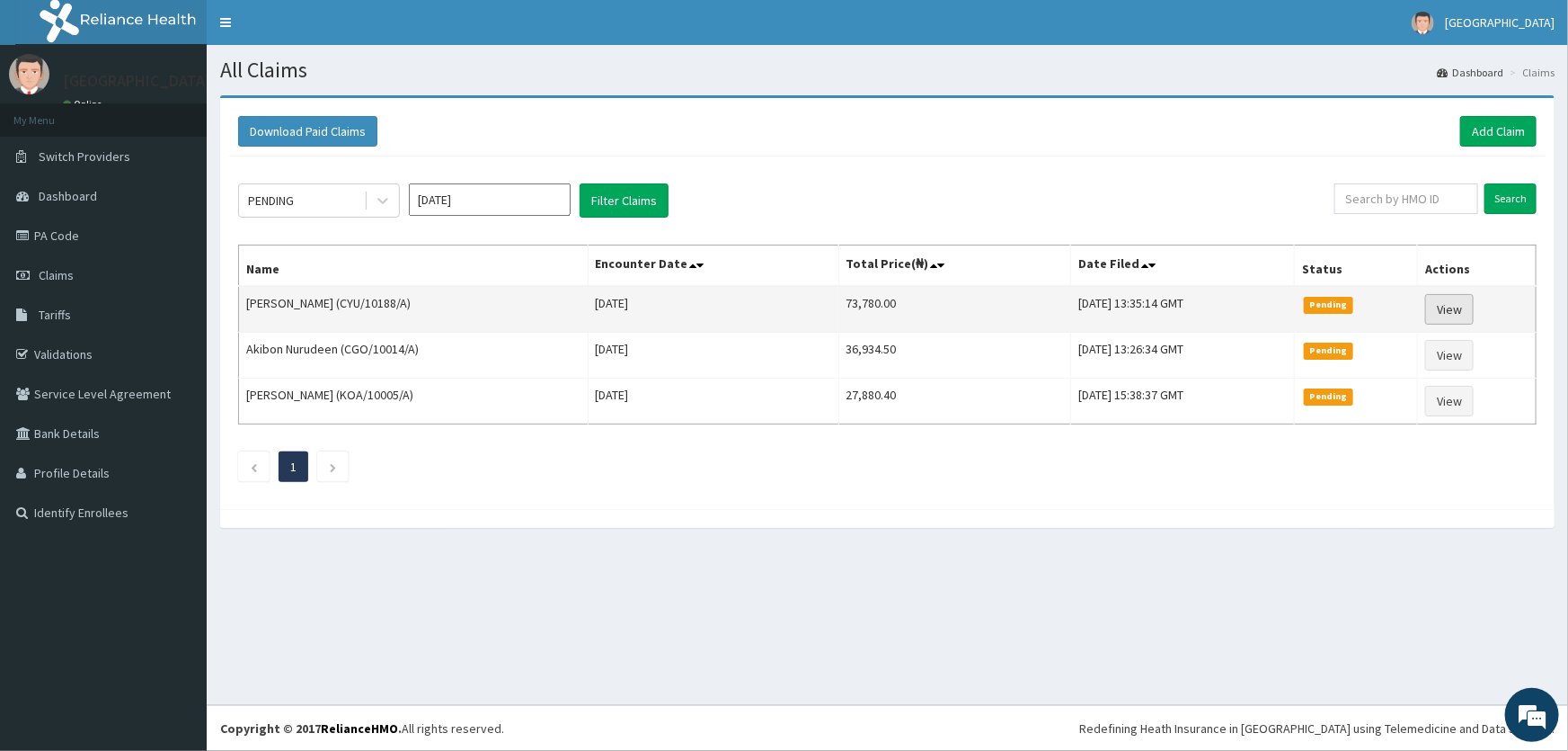
click at [1460, 308] on link "View" at bounding box center [1450, 308] width 49 height 30
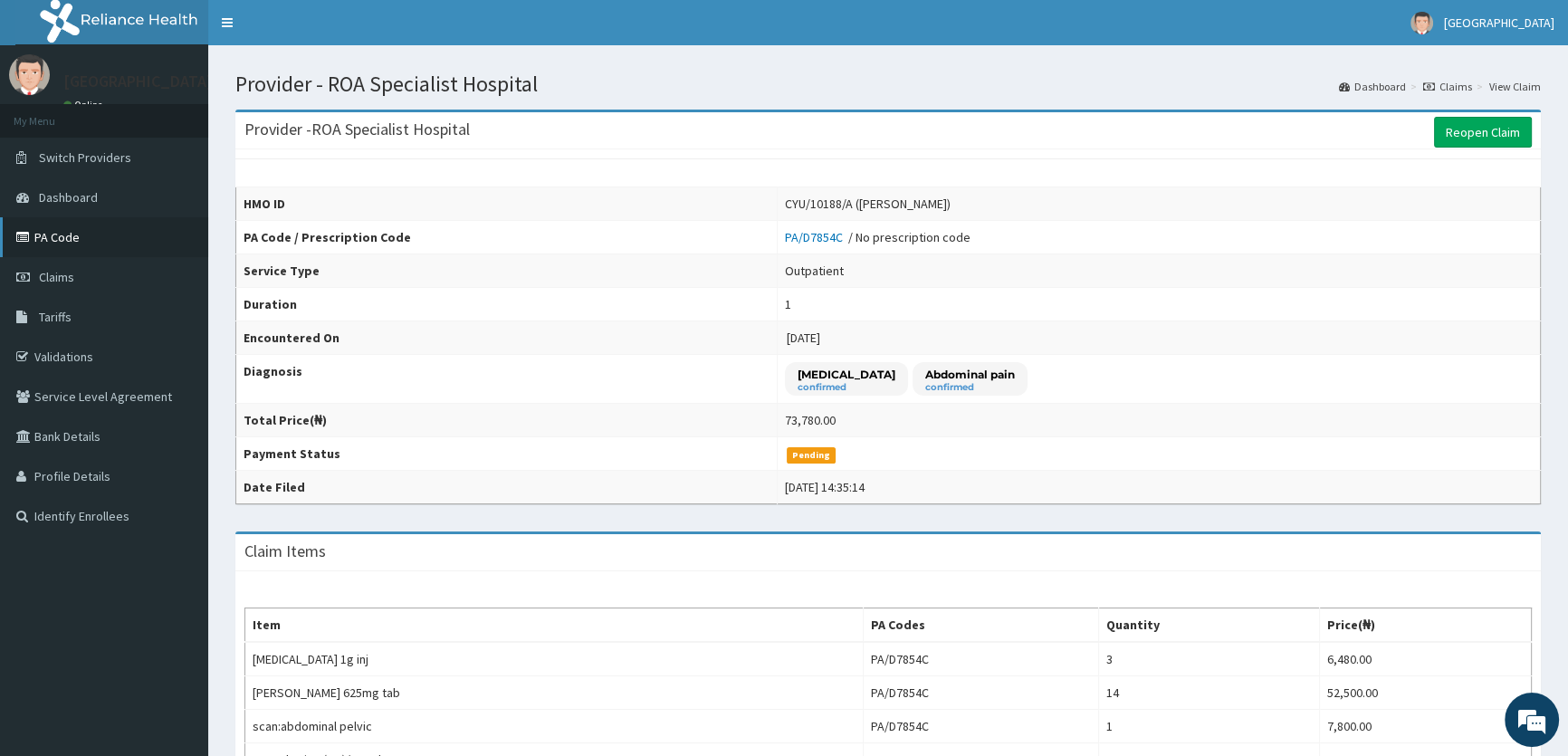
click at [53, 236] on link "PA Code" at bounding box center [104, 237] width 208 height 39
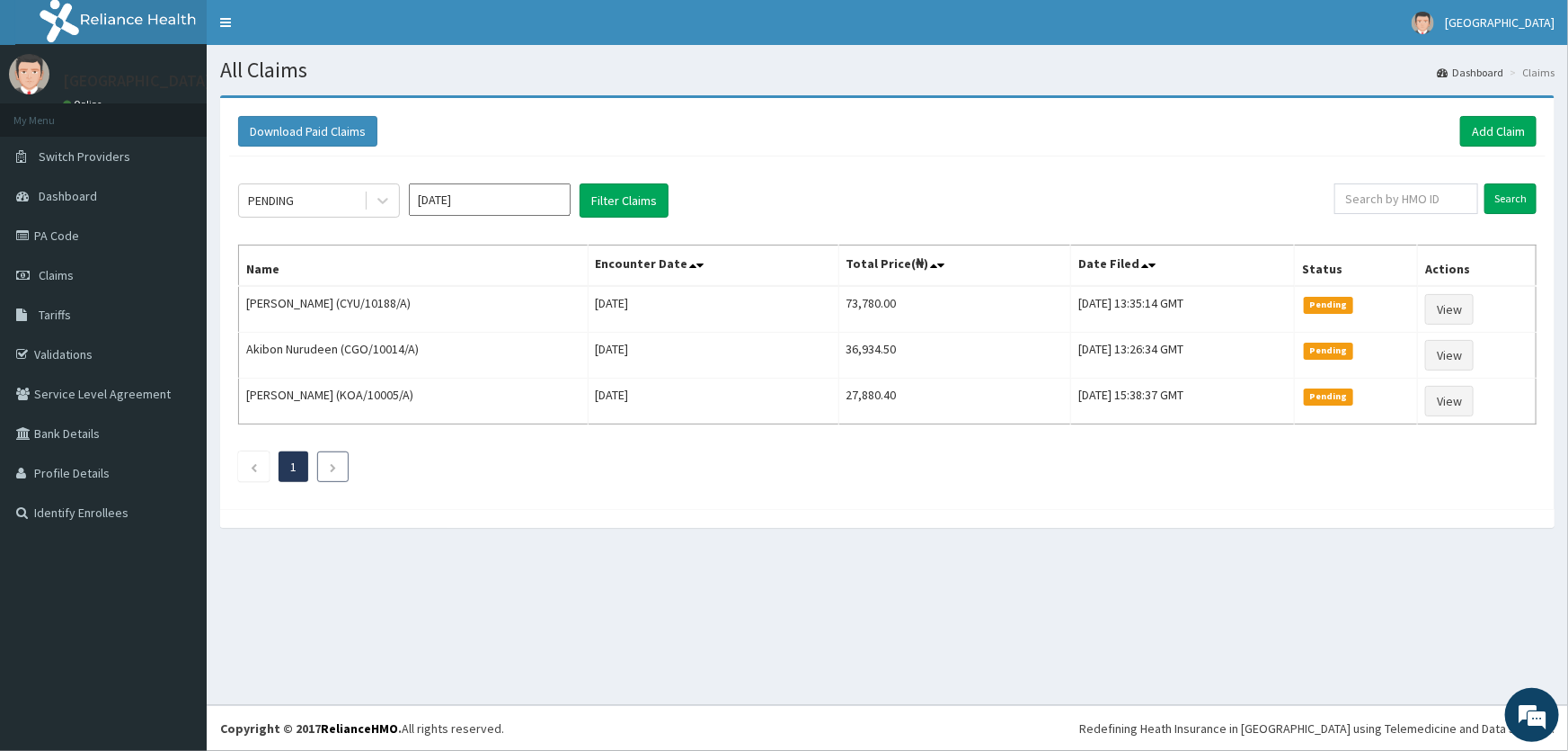
click at [331, 458] on link "Next page" at bounding box center [333, 466] width 8 height 17
click at [340, 463] on li at bounding box center [333, 466] width 31 height 30
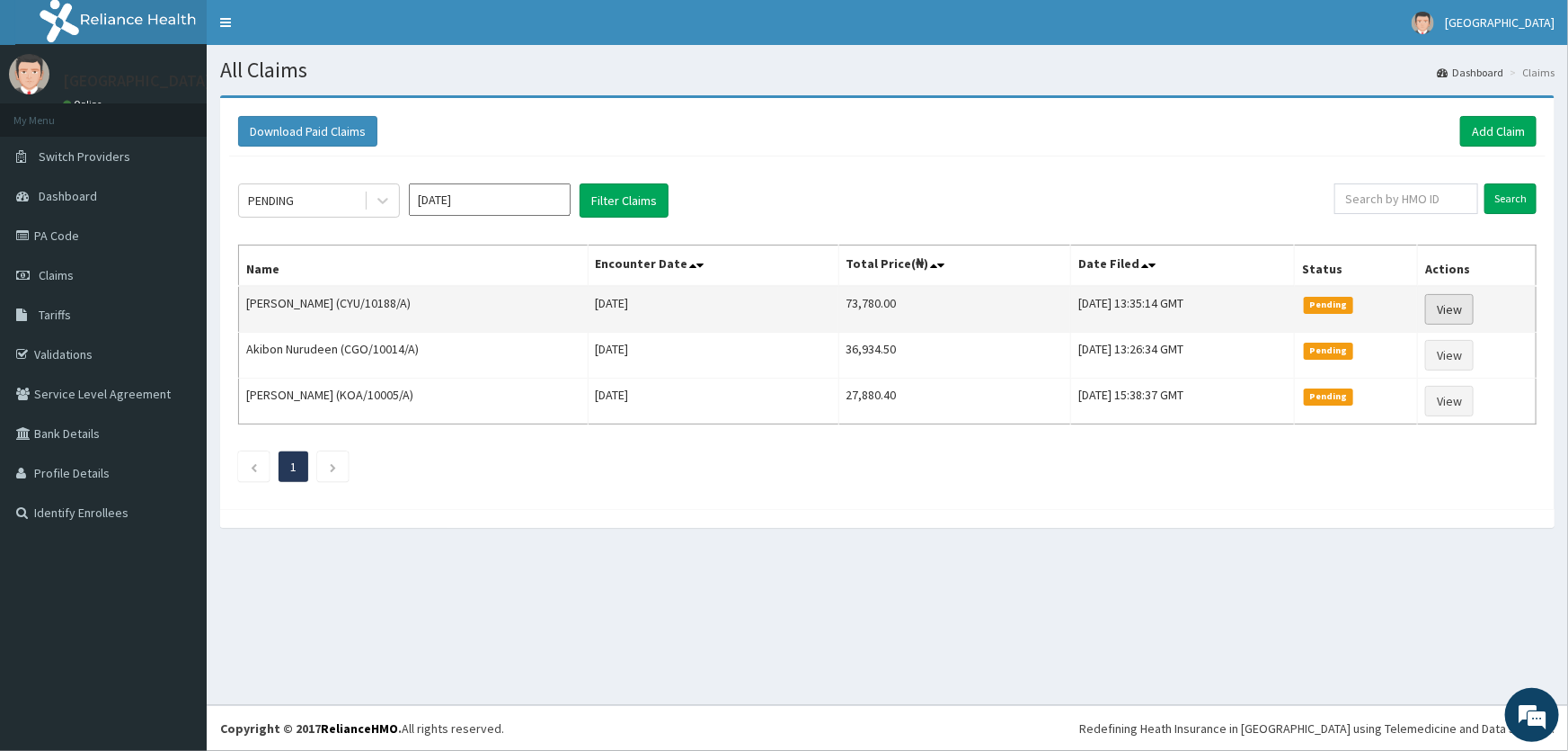
click at [1459, 303] on link "View" at bounding box center [1450, 308] width 49 height 30
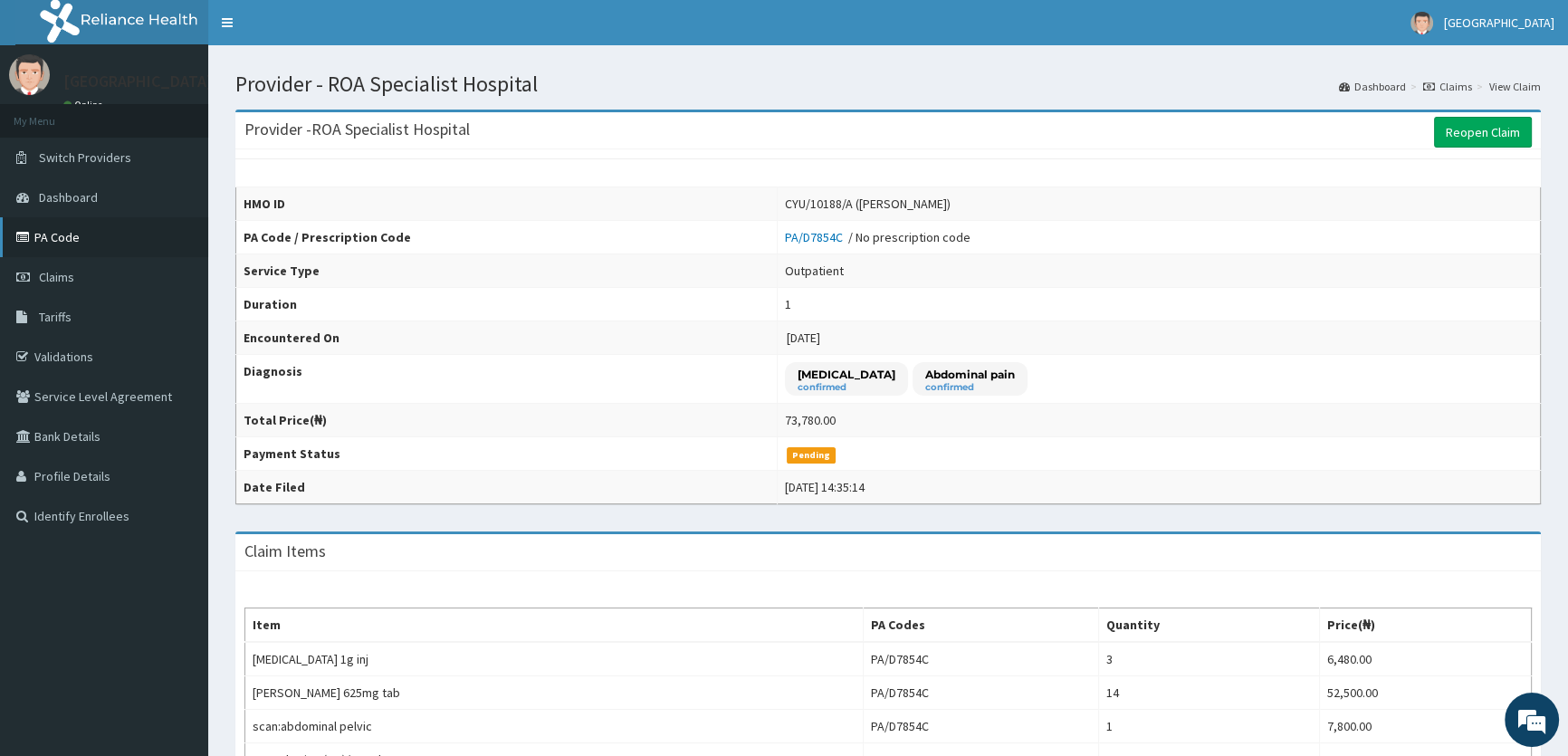
click at [57, 238] on link "PA Code" at bounding box center [104, 237] width 208 height 39
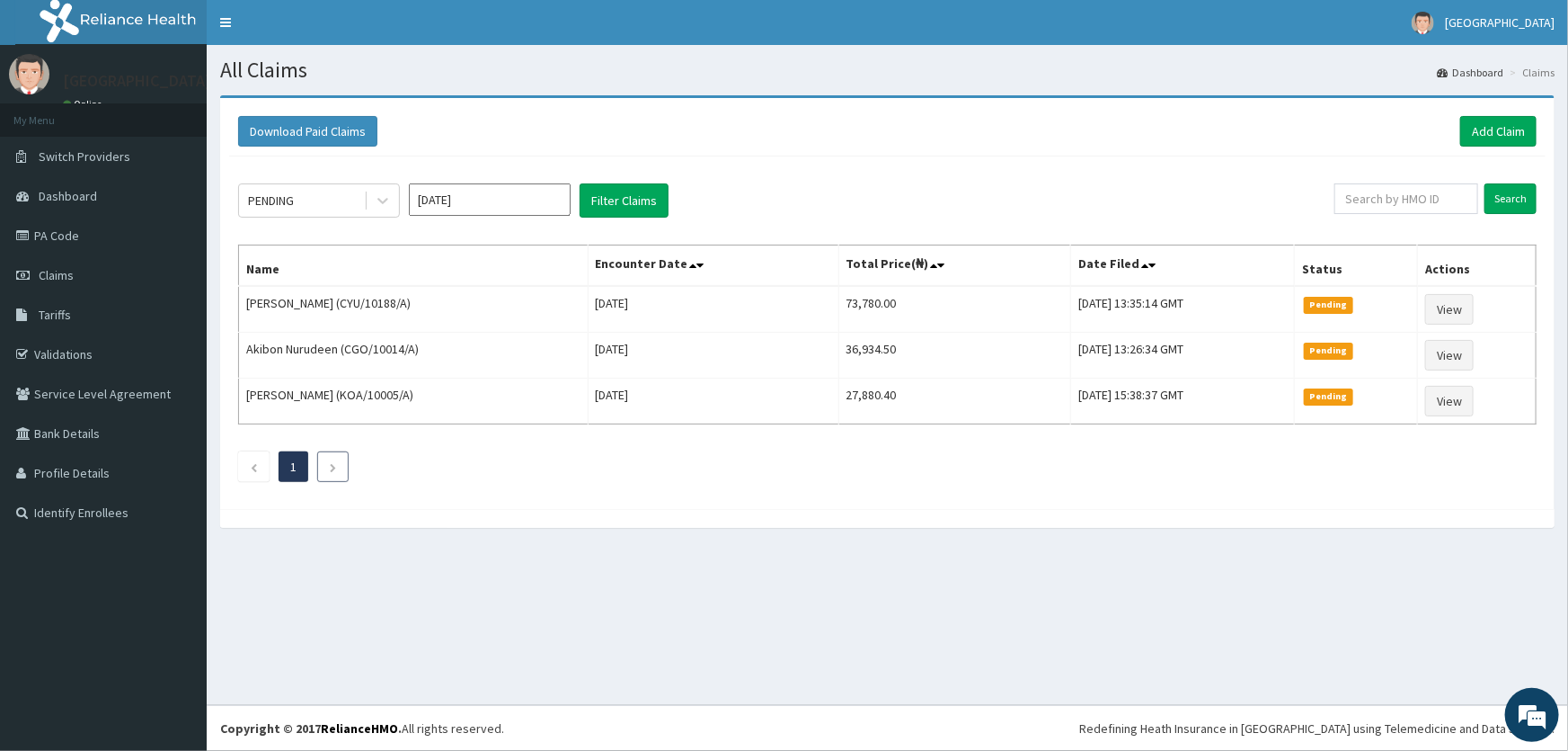
click at [335, 467] on icon "Next page" at bounding box center [333, 467] width 8 height 11
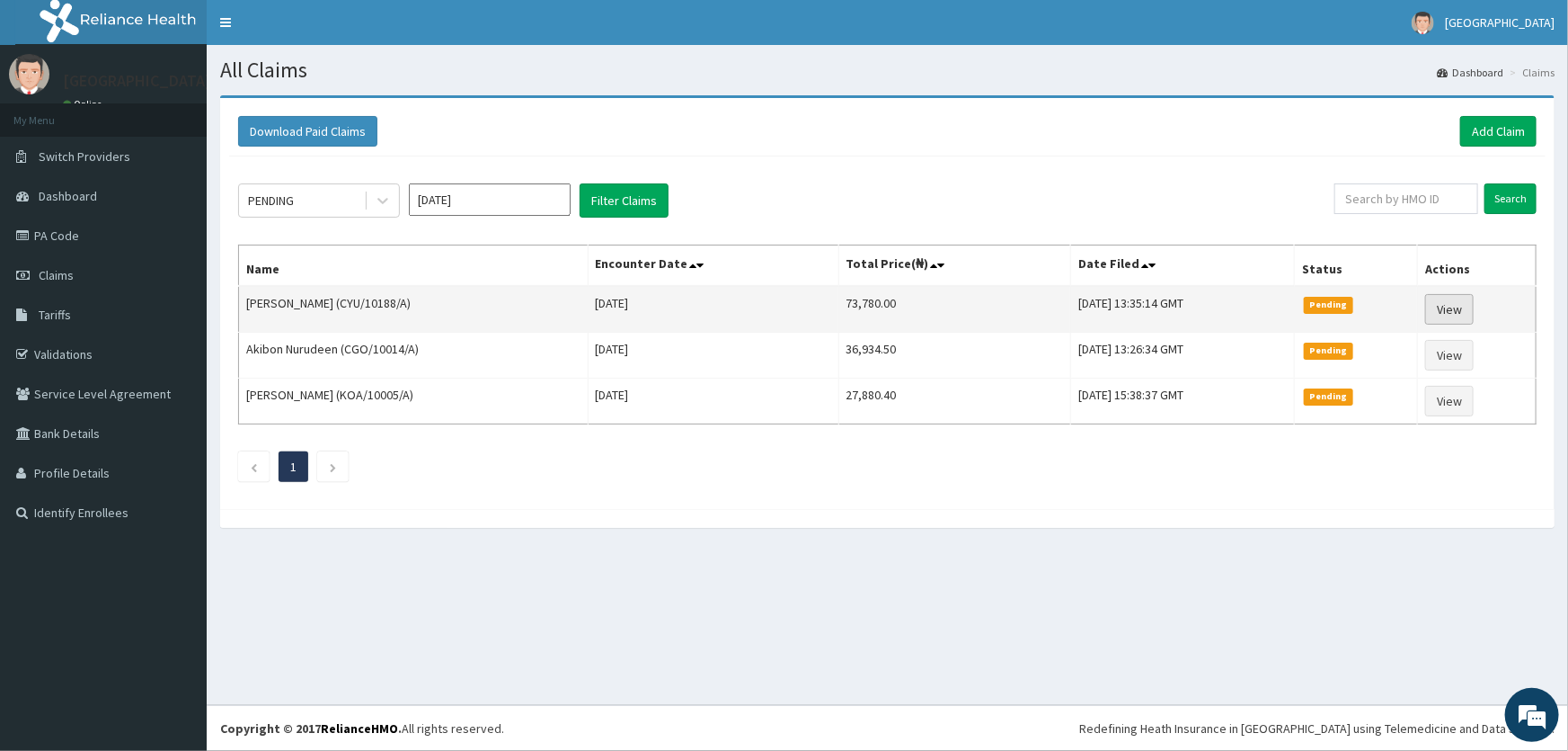
click at [1454, 304] on link "View" at bounding box center [1450, 308] width 49 height 30
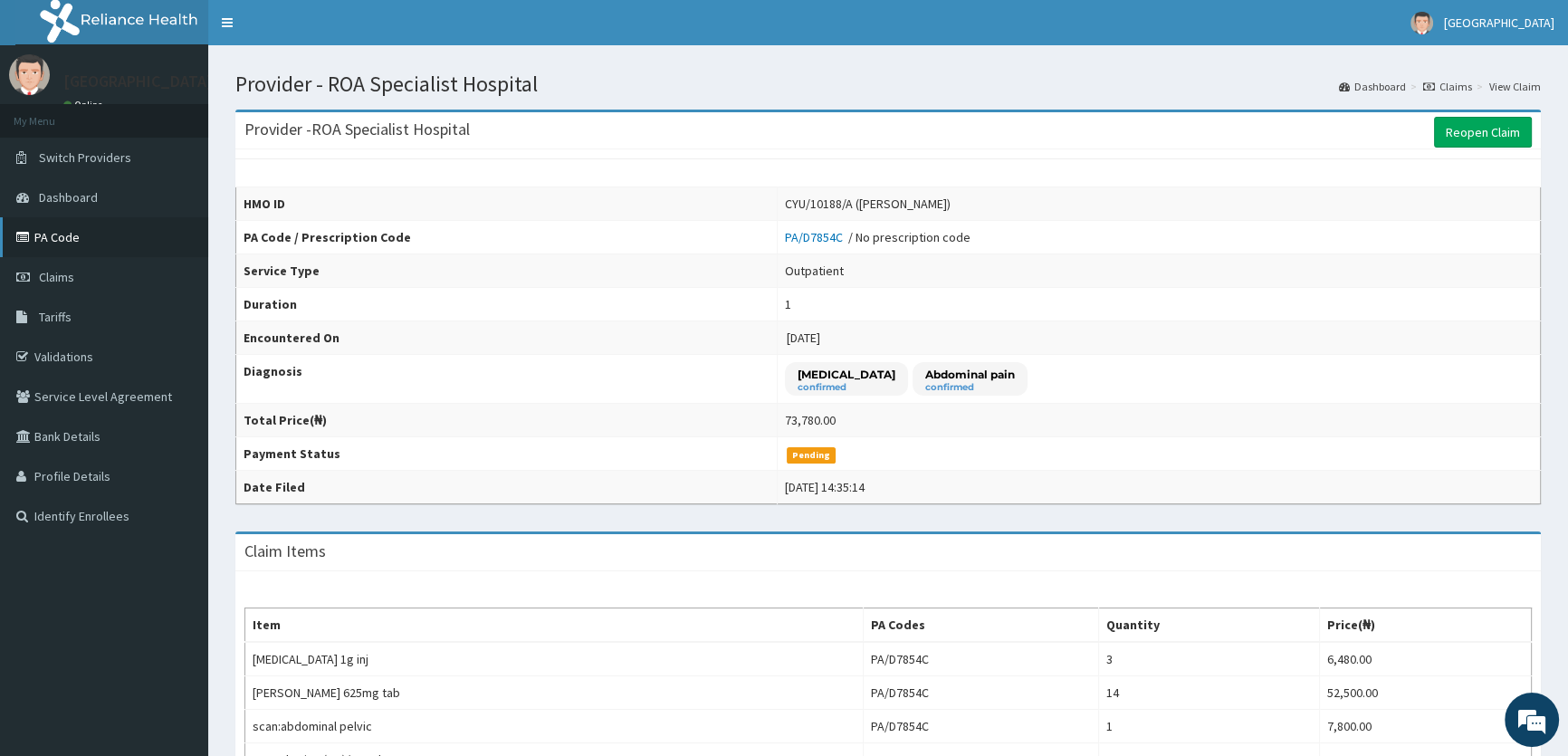
click at [79, 244] on link "PA Code" at bounding box center [104, 237] width 208 height 39
